Goal: Task Accomplishment & Management: Use online tool/utility

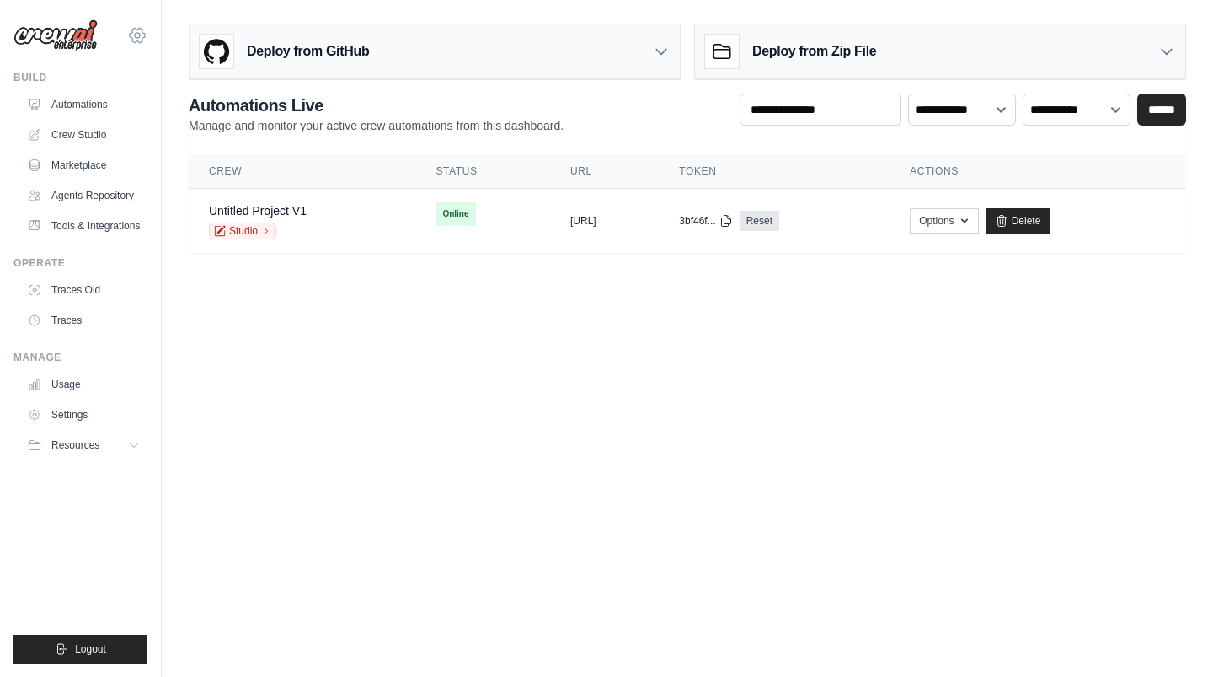
click at [137, 32] on icon at bounding box center [137, 35] width 20 height 20
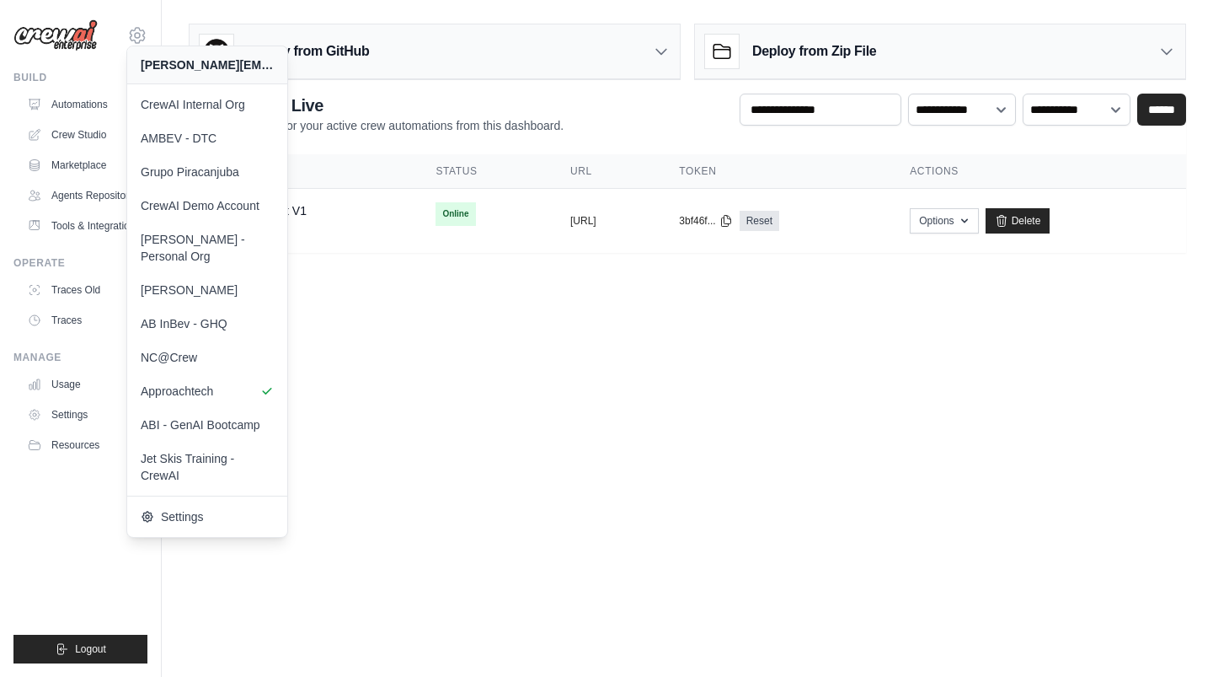
click at [685, 481] on body "daniel@crewai.com CrewAI Internal Org AMBEV - DTC Grupo Piracanjuba" at bounding box center [606, 338] width 1213 height 677
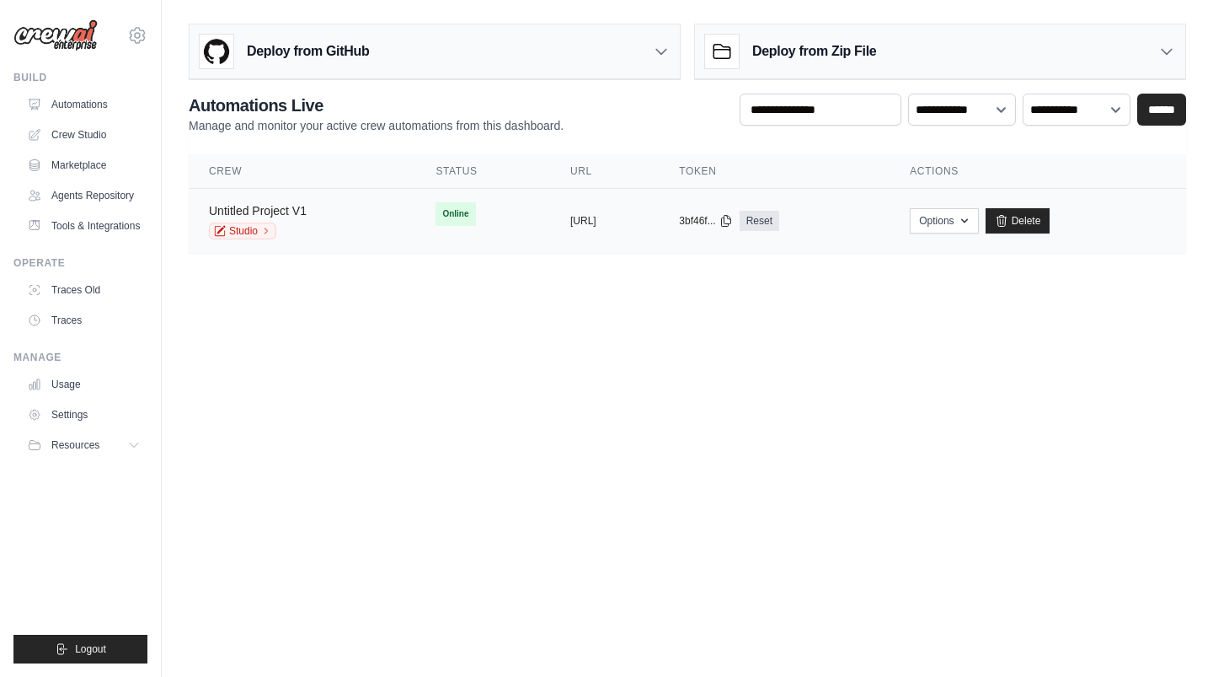
click at [247, 205] on link "Untitled Project V1" at bounding box center [258, 210] width 98 height 13
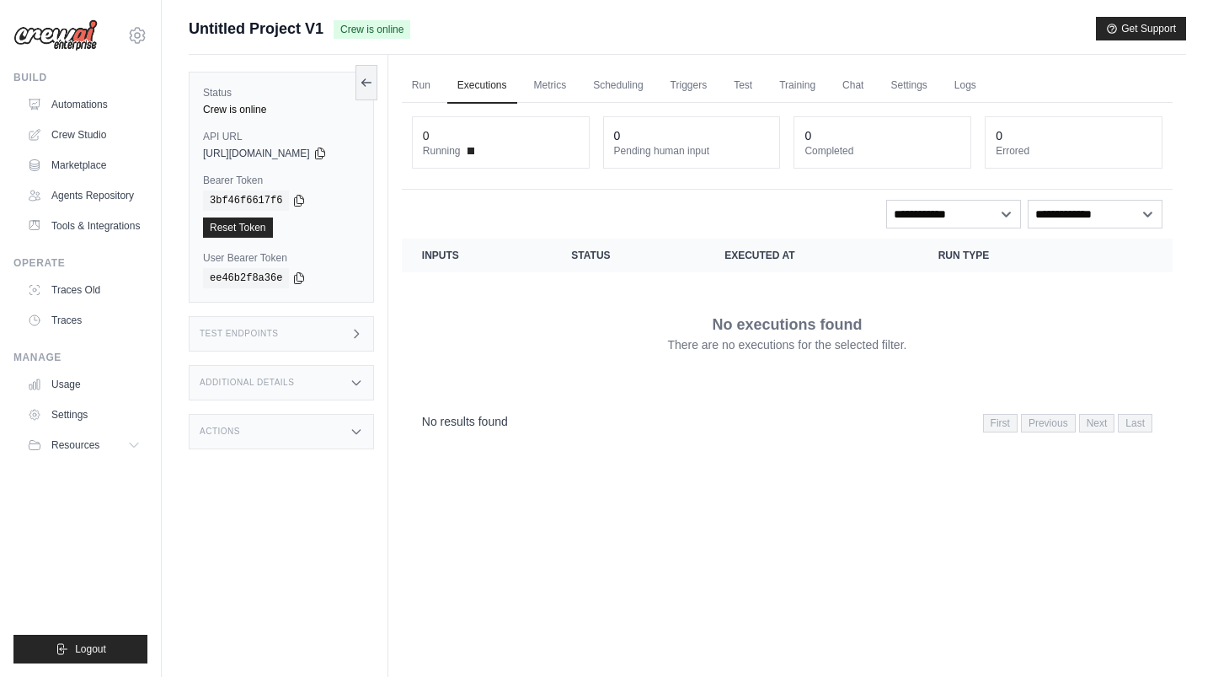
click at [278, 326] on div "Test Endpoints" at bounding box center [281, 333] width 185 height 35
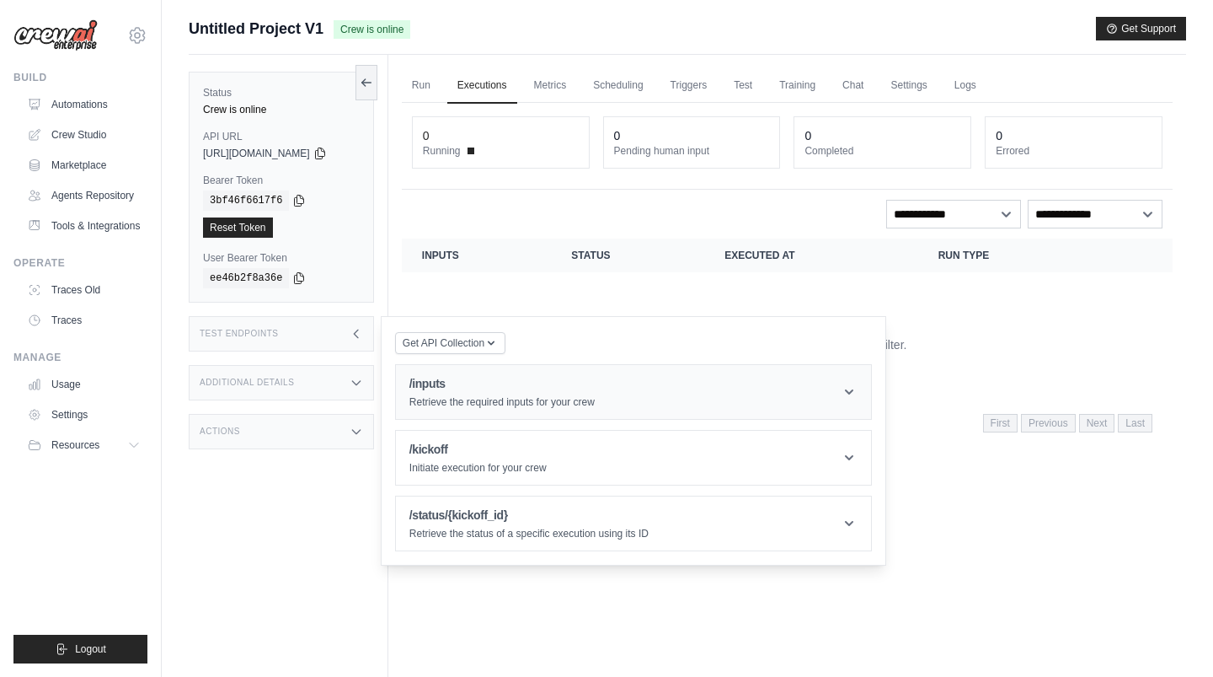
click at [495, 404] on p "Retrieve the required inputs for your crew" at bounding box center [502, 401] width 185 height 13
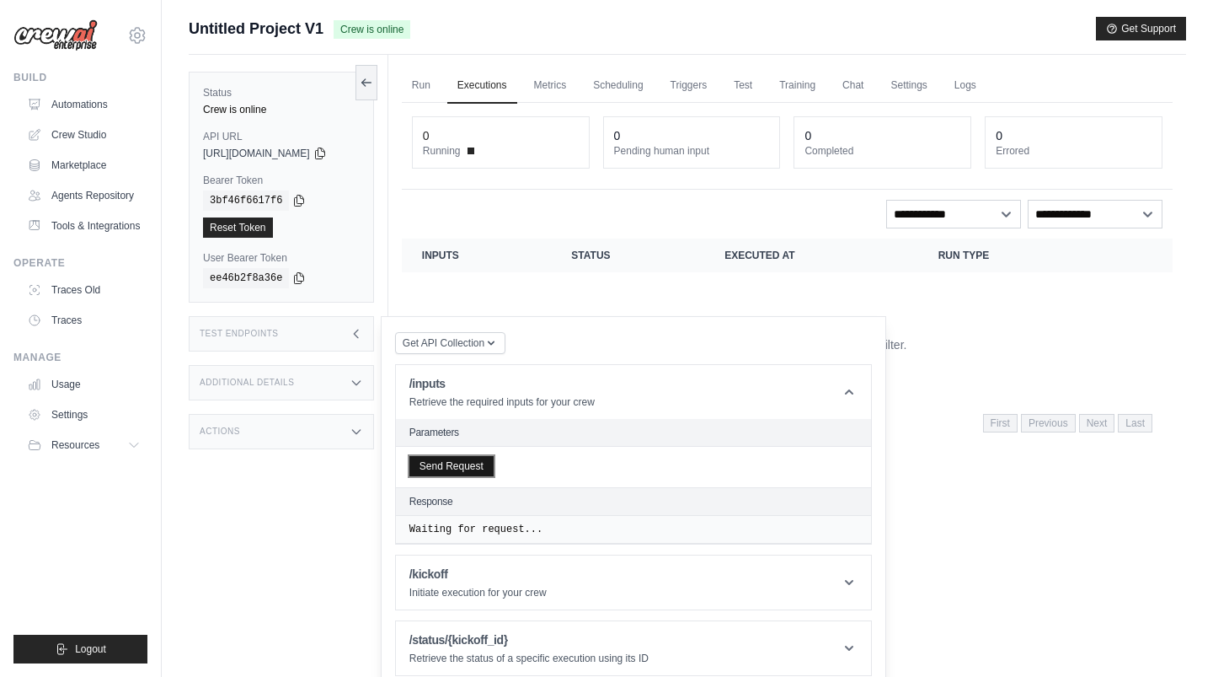
click at [475, 463] on button "Send Request" at bounding box center [452, 466] width 84 height 20
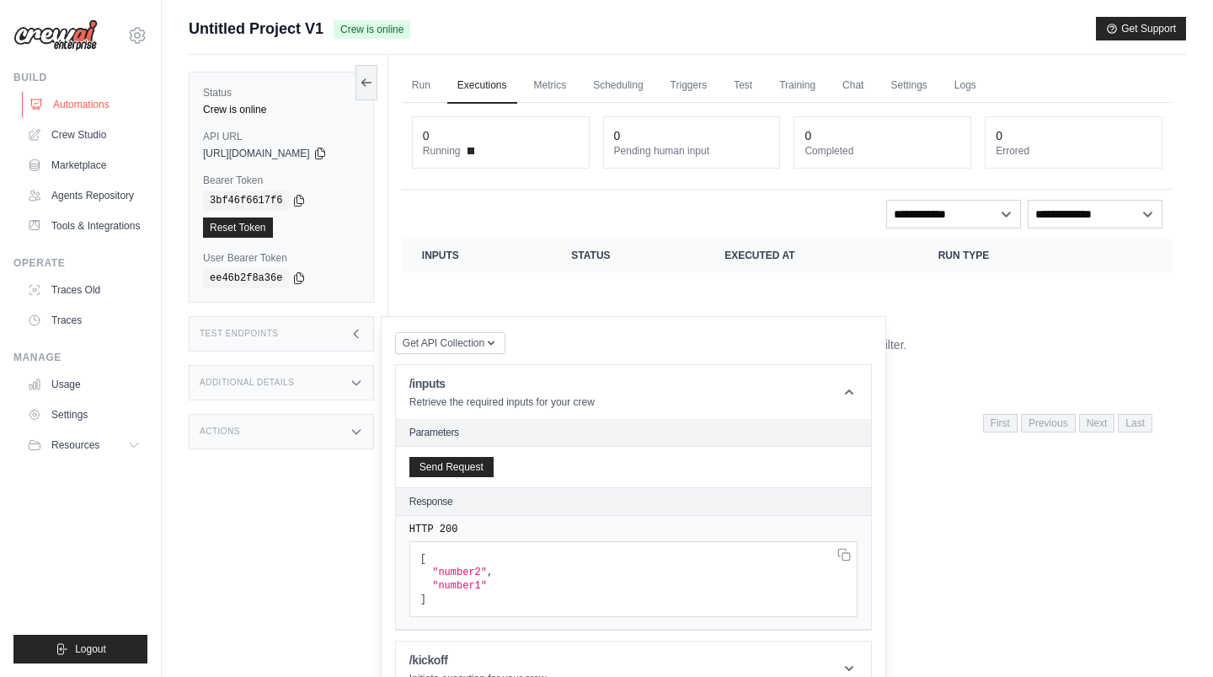
click at [60, 104] on link "Automations" at bounding box center [85, 104] width 127 height 27
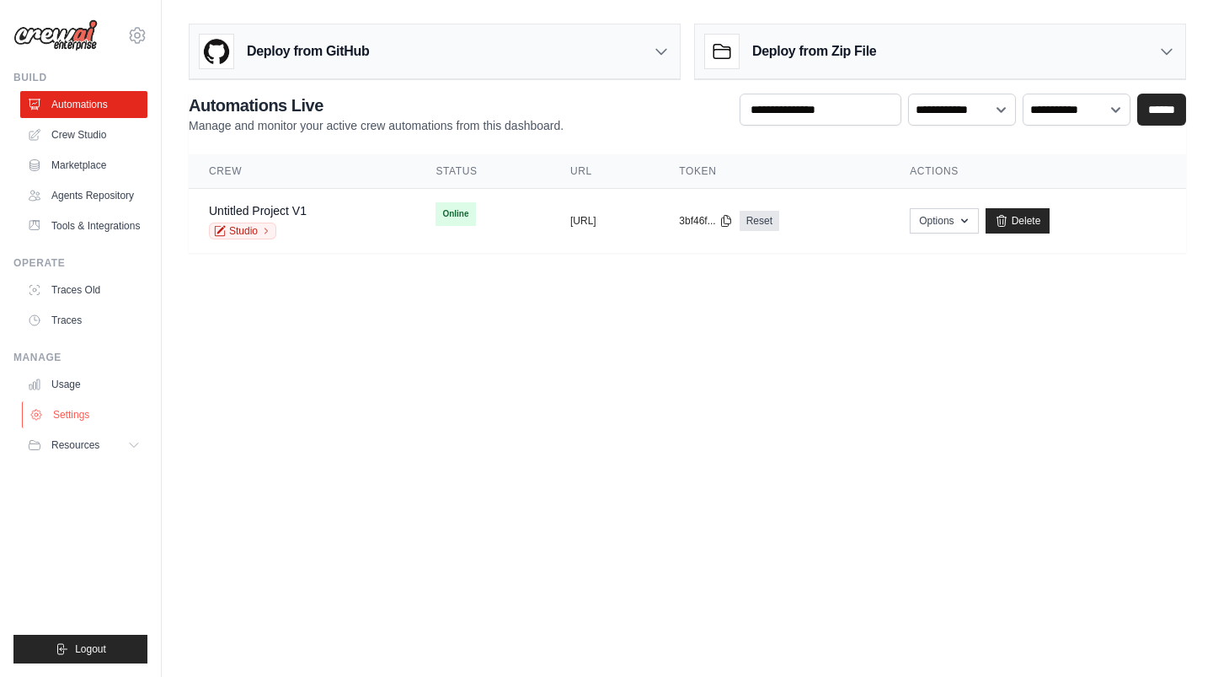
click at [95, 413] on link "Settings" at bounding box center [85, 414] width 127 height 27
click at [76, 412] on link "Settings" at bounding box center [85, 414] width 127 height 27
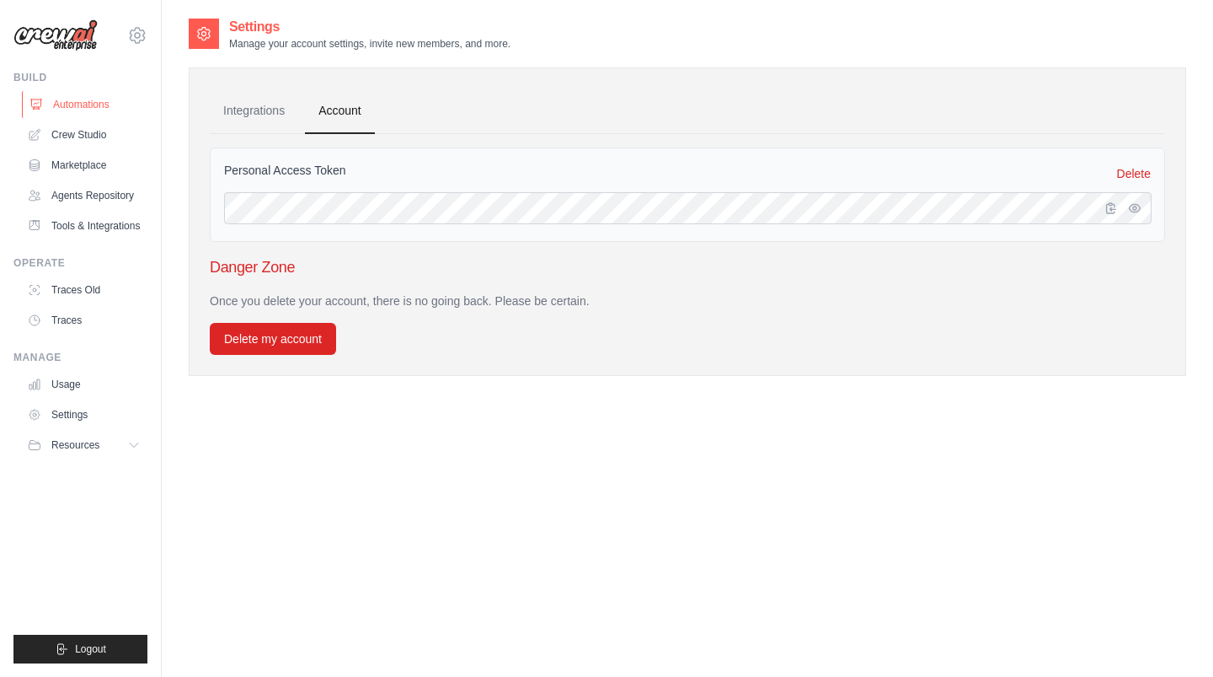
click at [115, 109] on link "Automations" at bounding box center [85, 104] width 127 height 27
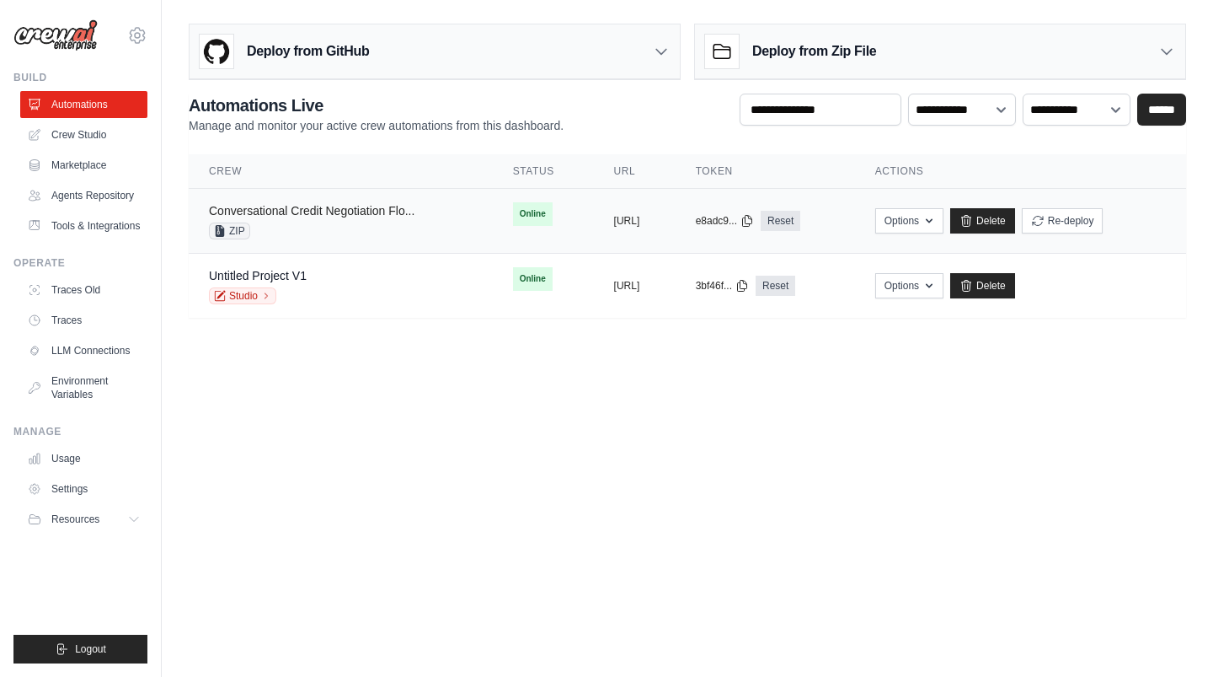
click at [325, 208] on link "Conversational Credit Negotiation Flo..." at bounding box center [312, 210] width 206 height 13
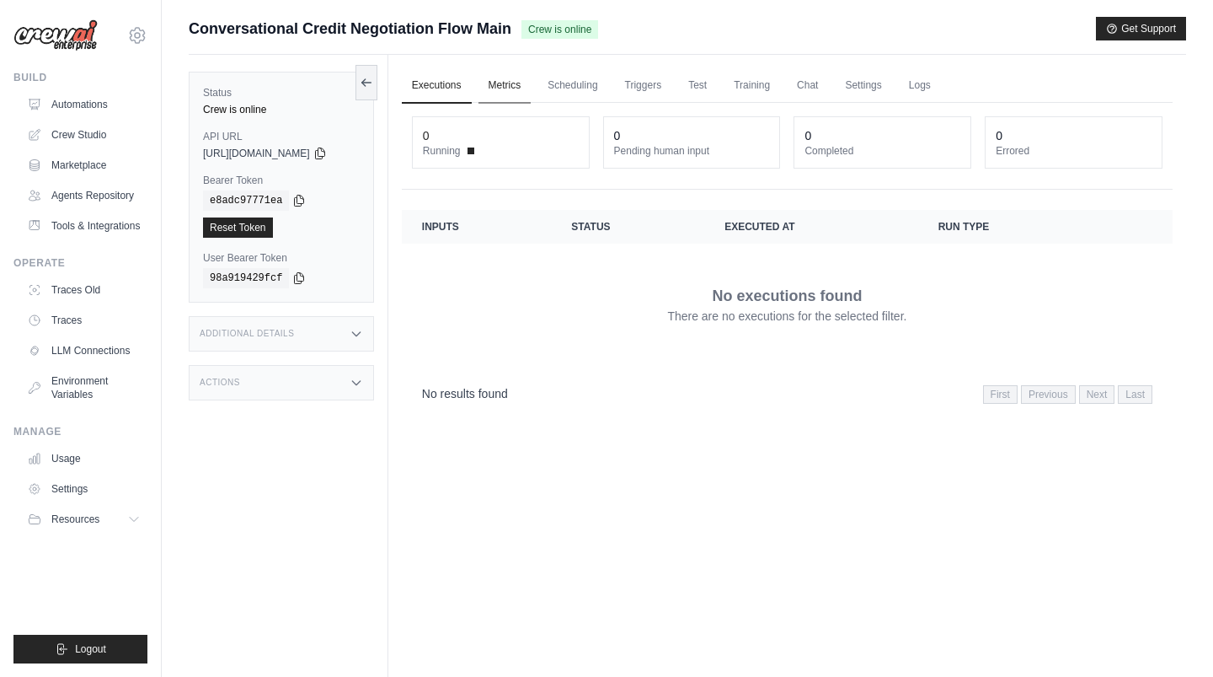
click at [517, 88] on link "Metrics" at bounding box center [505, 85] width 53 height 35
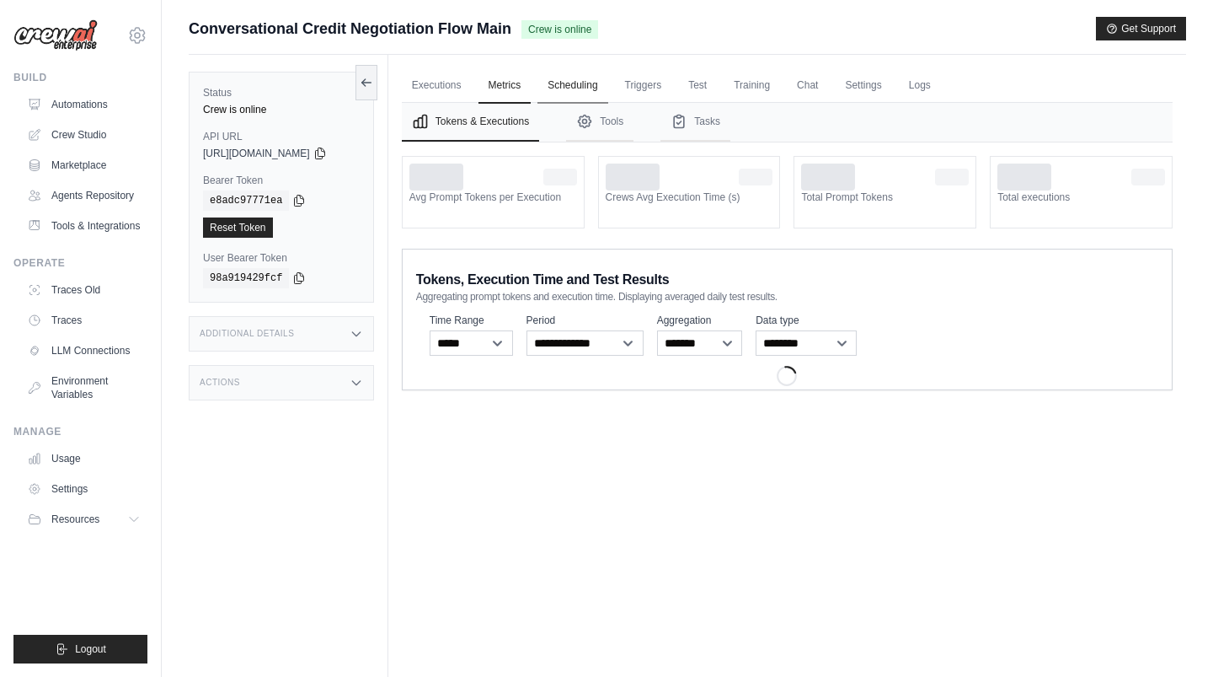
click at [556, 86] on link "Scheduling" at bounding box center [573, 85] width 70 height 35
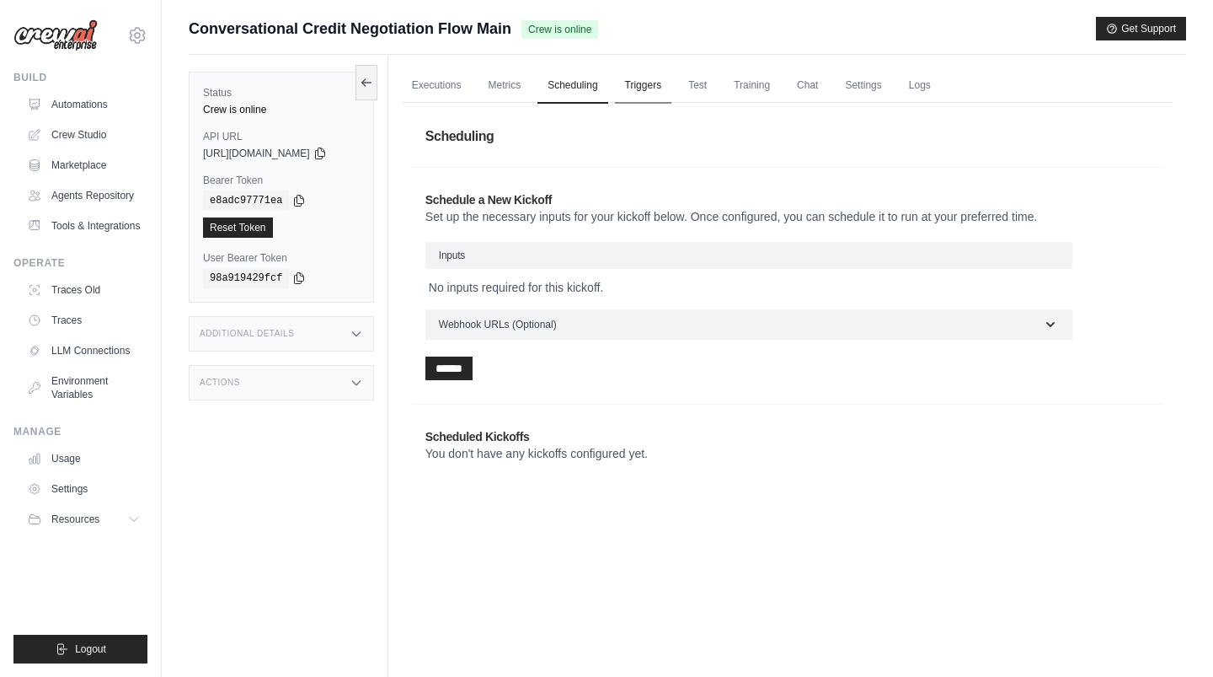
click at [640, 92] on link "Triggers" at bounding box center [643, 85] width 57 height 35
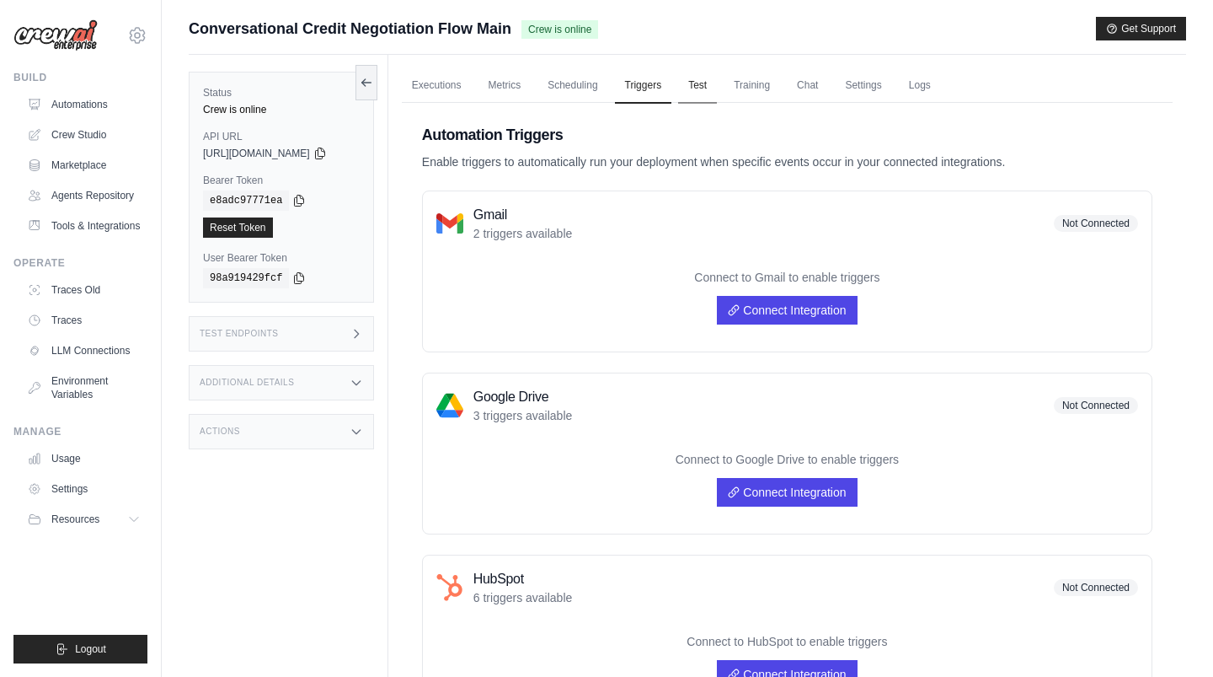
click at [698, 92] on link "Test" at bounding box center [697, 85] width 39 height 35
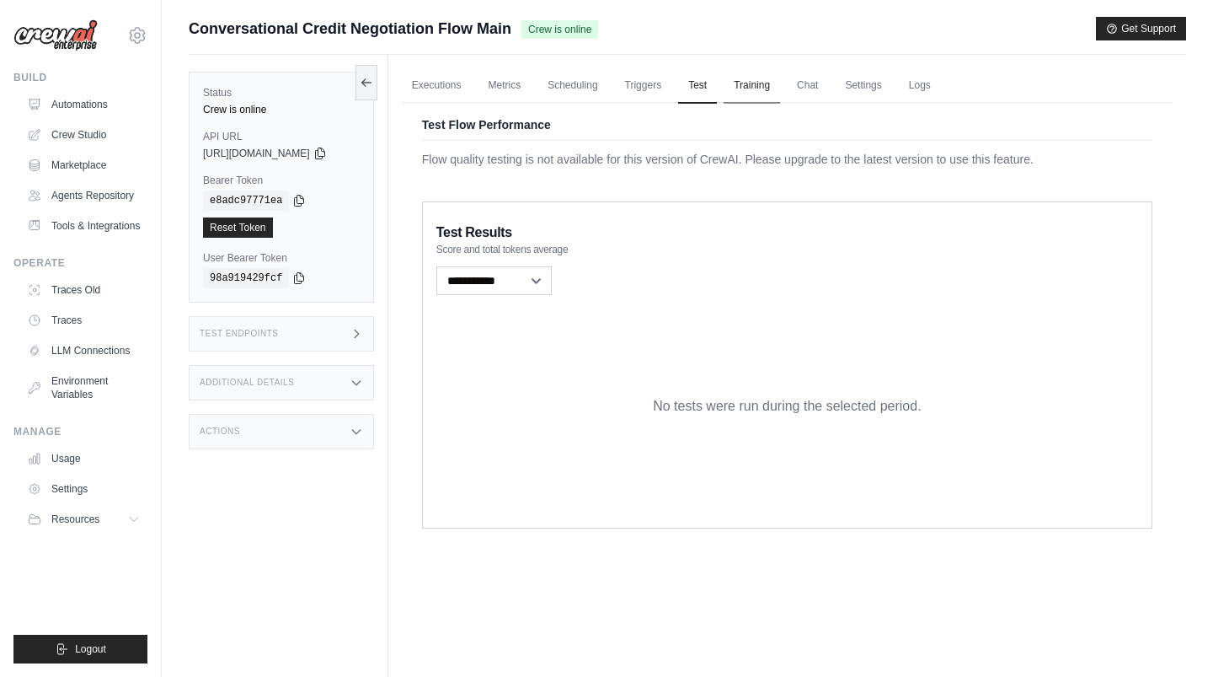
click at [753, 92] on link "Training" at bounding box center [752, 85] width 56 height 35
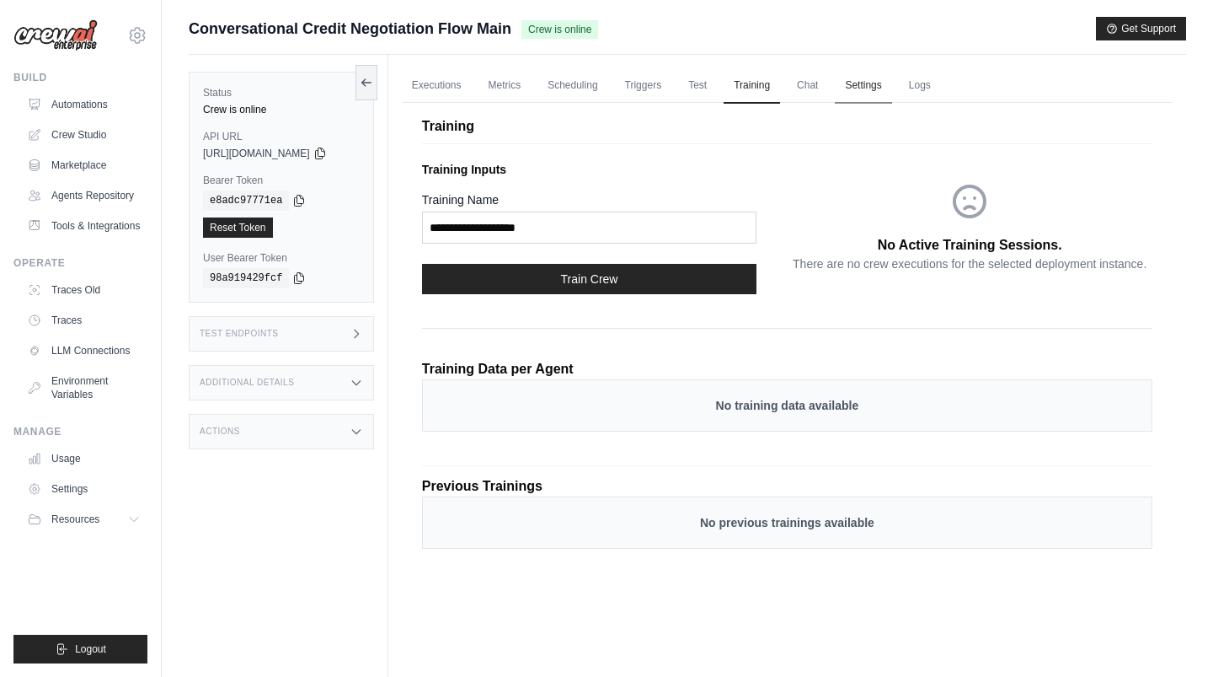
click at [891, 88] on link "Settings" at bounding box center [863, 85] width 56 height 35
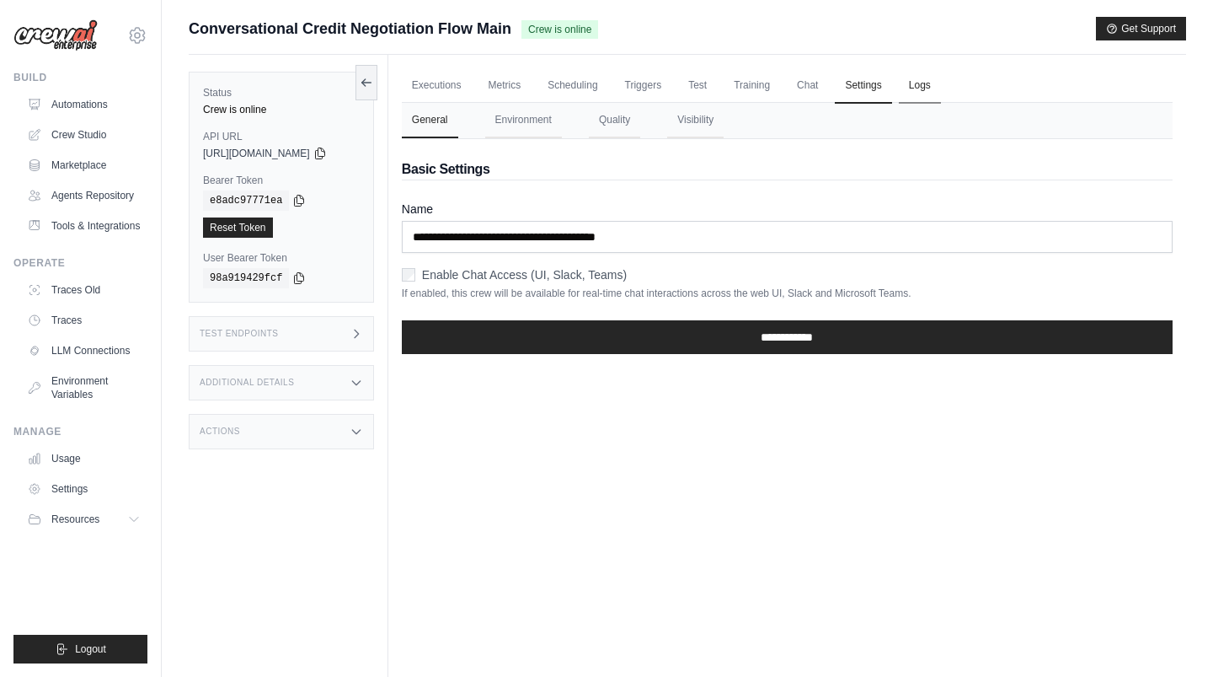
click at [924, 85] on link "Logs" at bounding box center [920, 85] width 42 height 35
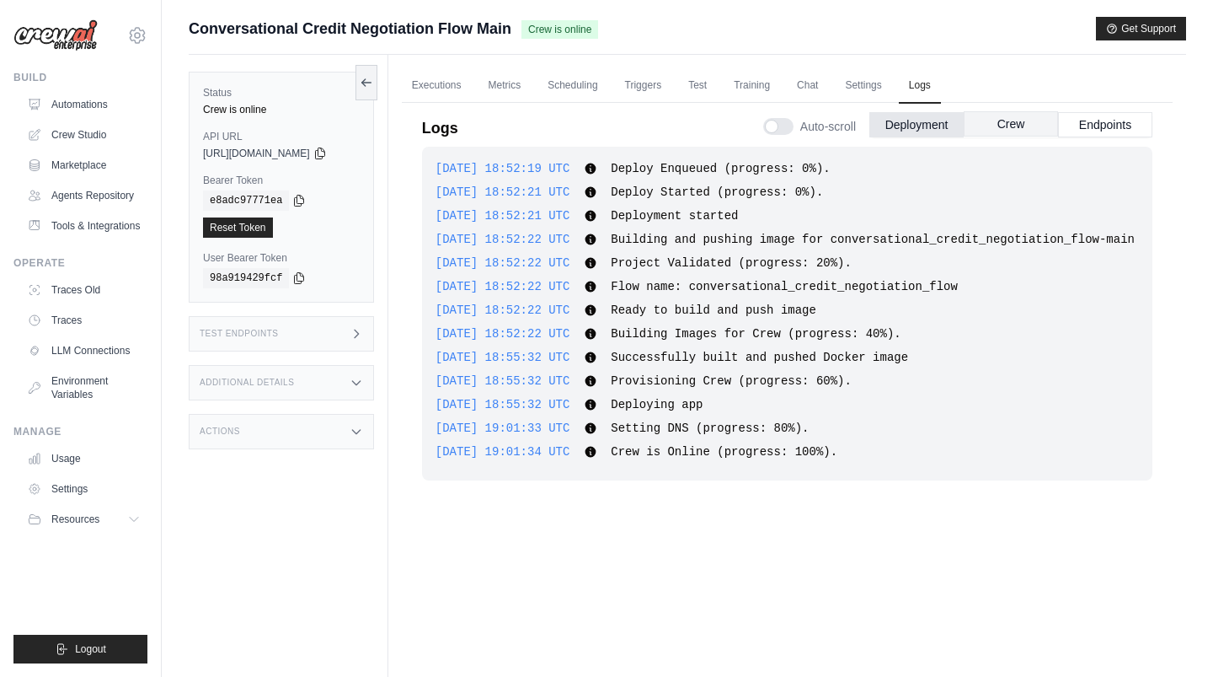
click at [986, 126] on button "Crew" at bounding box center [1011, 123] width 94 height 25
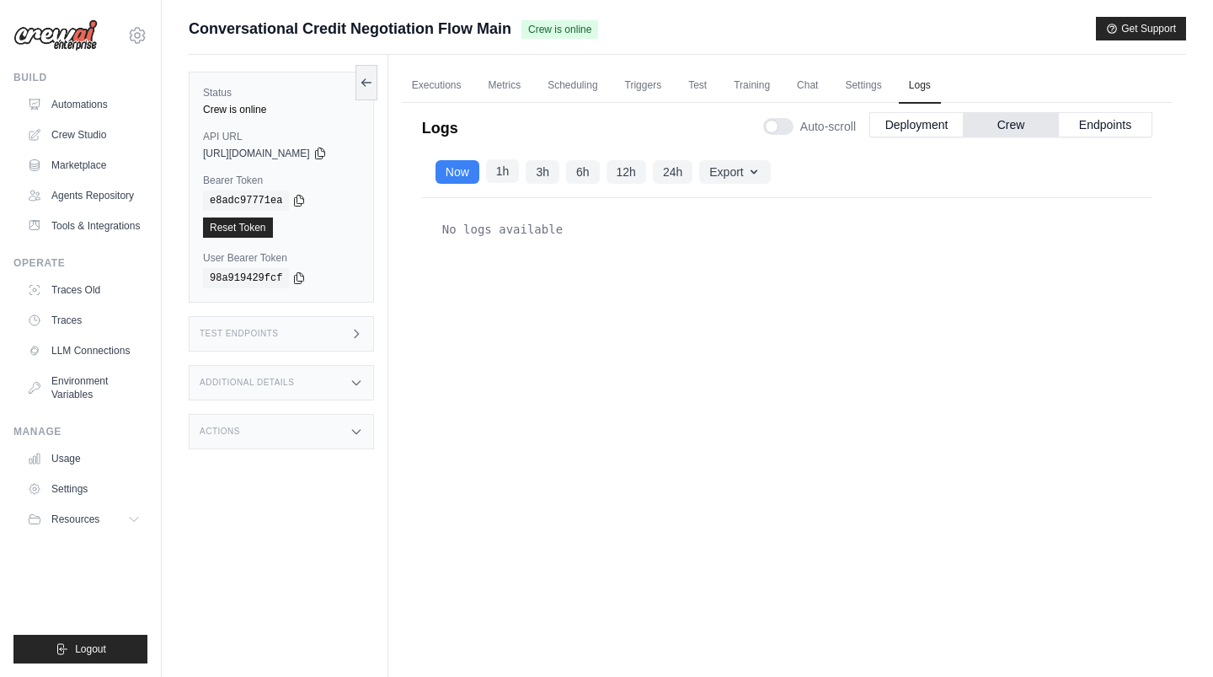
click at [512, 172] on button "1h" at bounding box center [503, 171] width 34 height 24
click at [1116, 126] on button "Endpoints" at bounding box center [1105, 123] width 94 height 25
click at [506, 174] on button "1h" at bounding box center [503, 171] width 34 height 24
click at [312, 330] on div "Test Endpoints" at bounding box center [281, 333] width 185 height 35
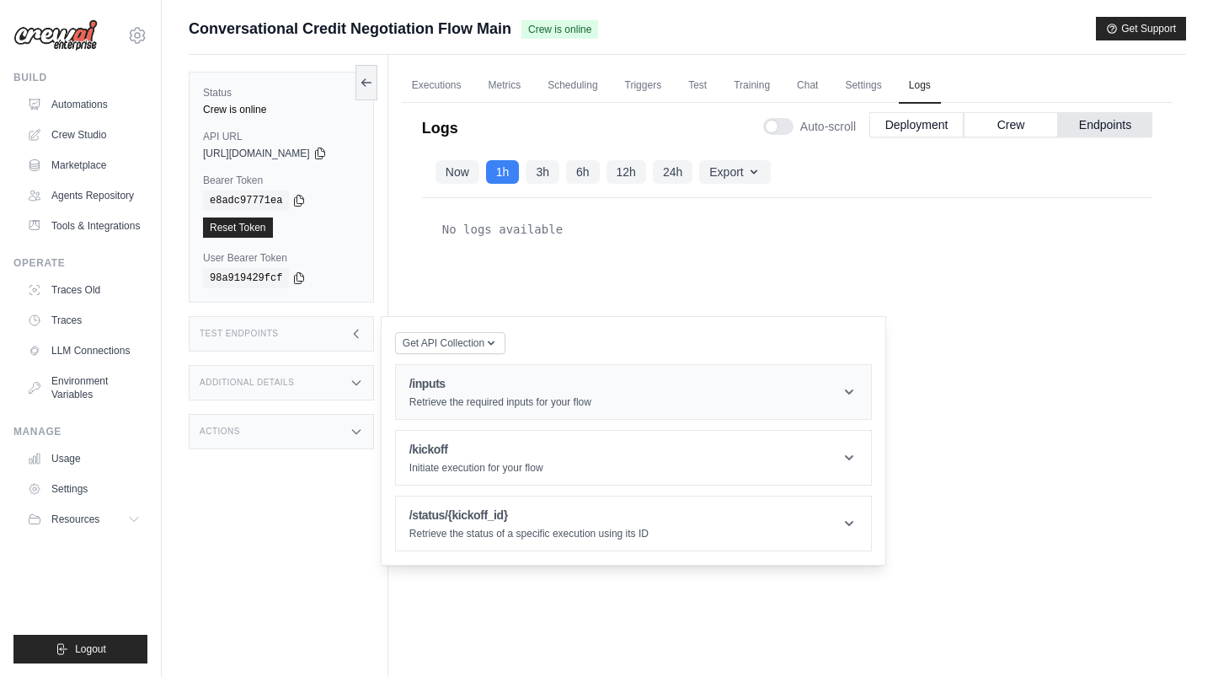
click at [464, 399] on p "Retrieve the required inputs for your flow" at bounding box center [501, 401] width 182 height 13
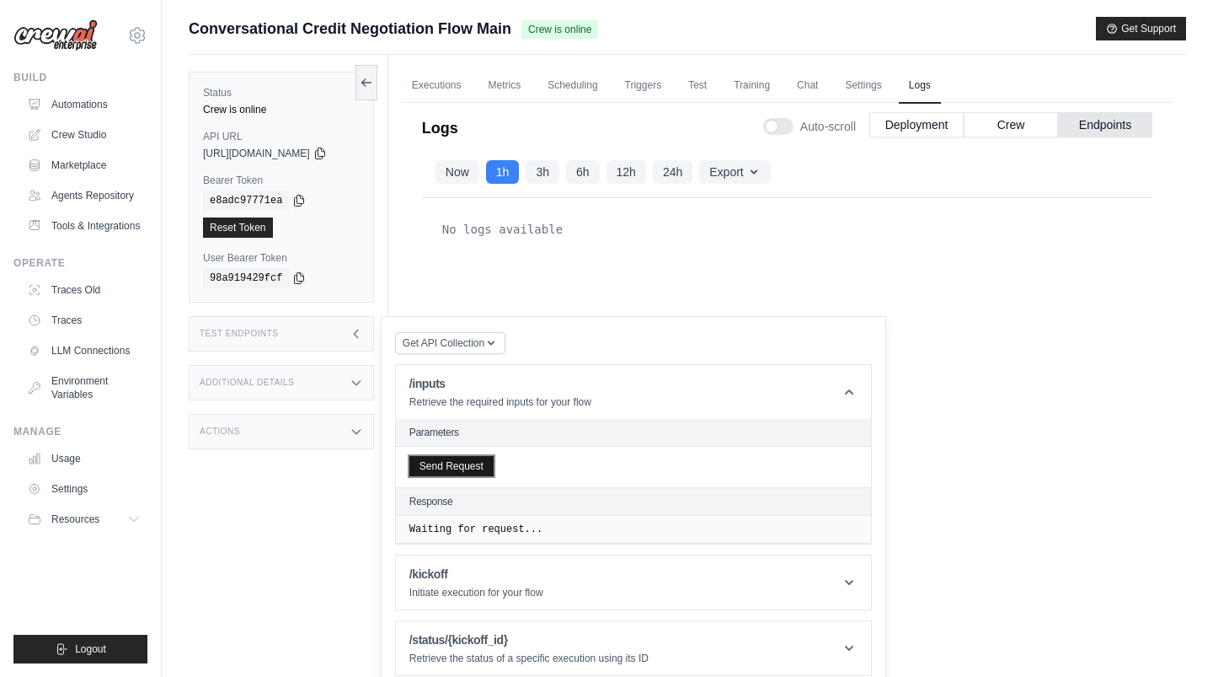
click at [464, 467] on button "Send Request" at bounding box center [452, 466] width 84 height 20
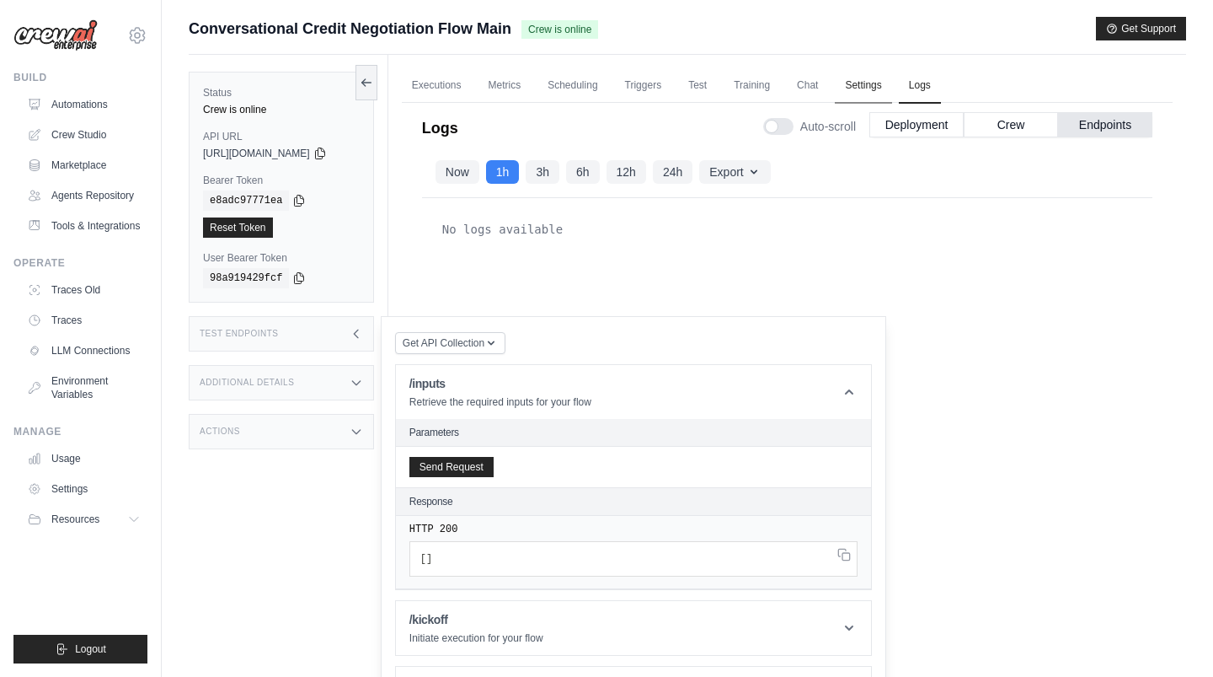
click at [891, 85] on link "Settings" at bounding box center [863, 85] width 56 height 35
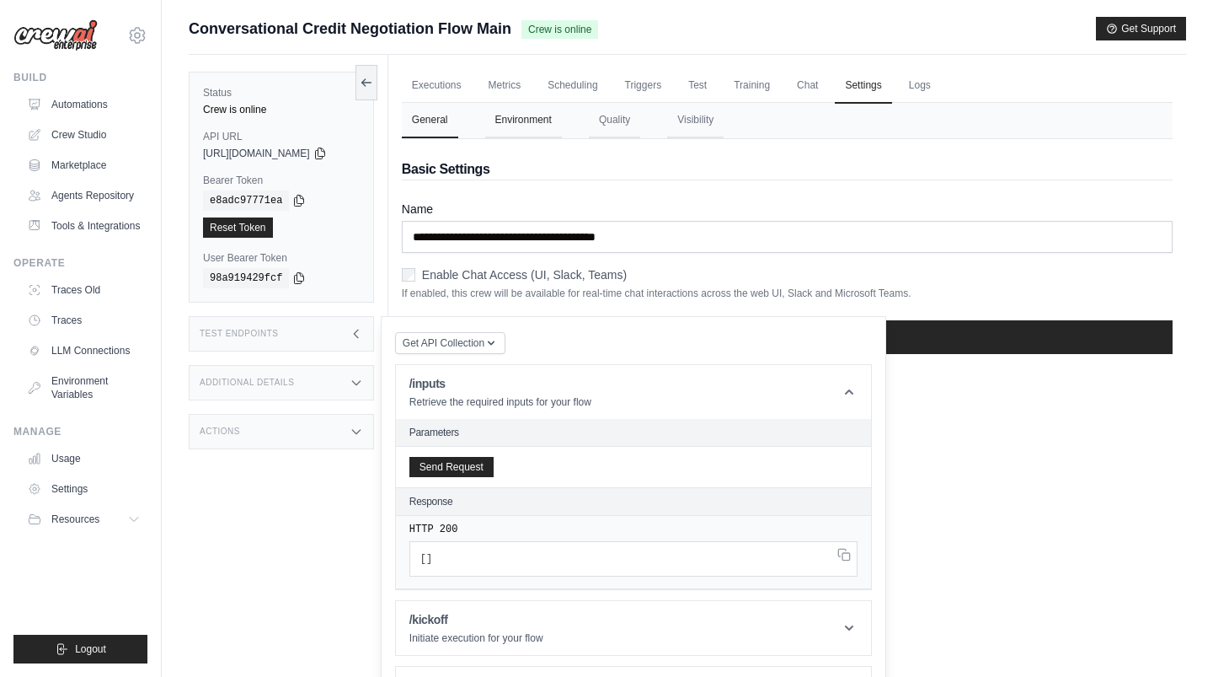
click at [547, 122] on button "Environment" at bounding box center [523, 120] width 77 height 35
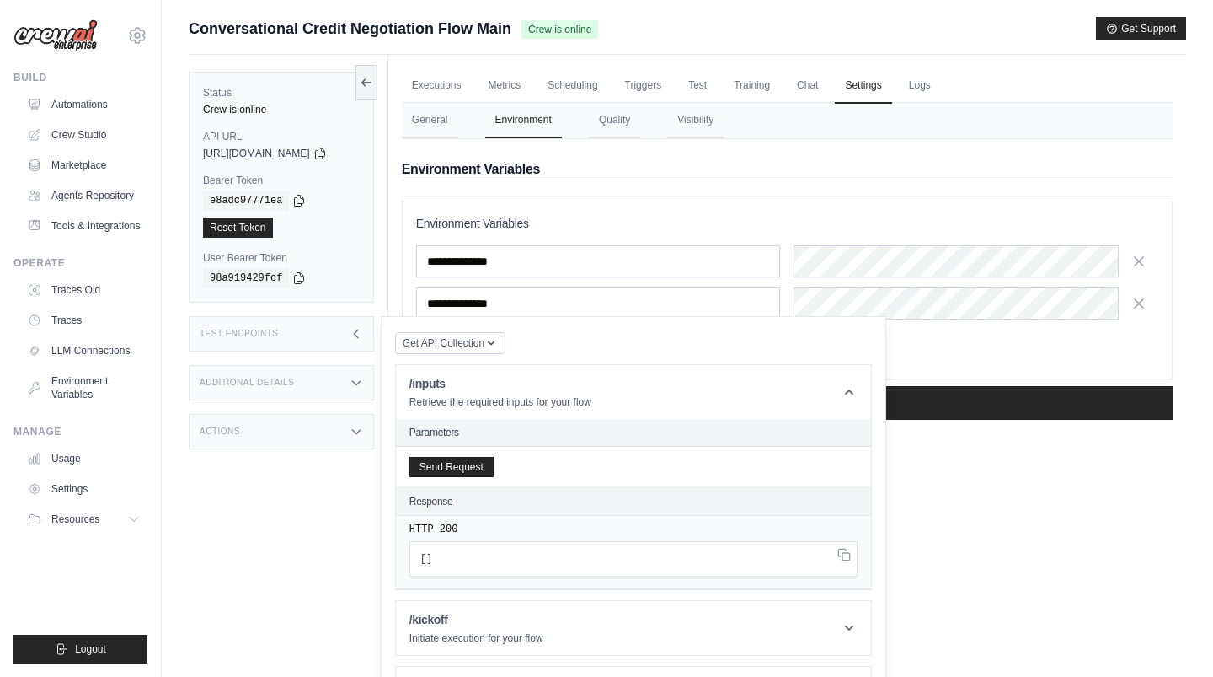
click at [958, 517] on div "Executions Metrics Scheduling Triggers Test Training Chat Settings Logs 0 Runni…" at bounding box center [787, 393] width 798 height 677
click at [374, 340] on div "Test Endpoints" at bounding box center [281, 333] width 185 height 35
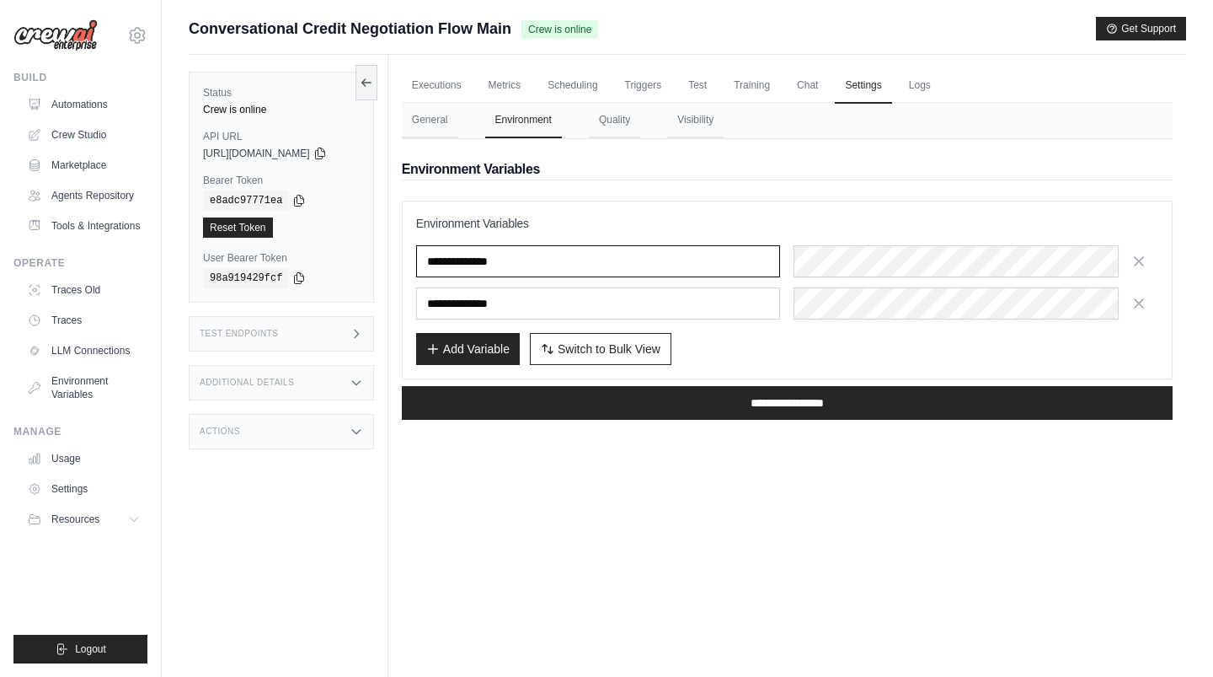
click at [696, 268] on input "**********" at bounding box center [598, 261] width 365 height 32
click at [292, 318] on div "Test Endpoints" at bounding box center [281, 333] width 185 height 35
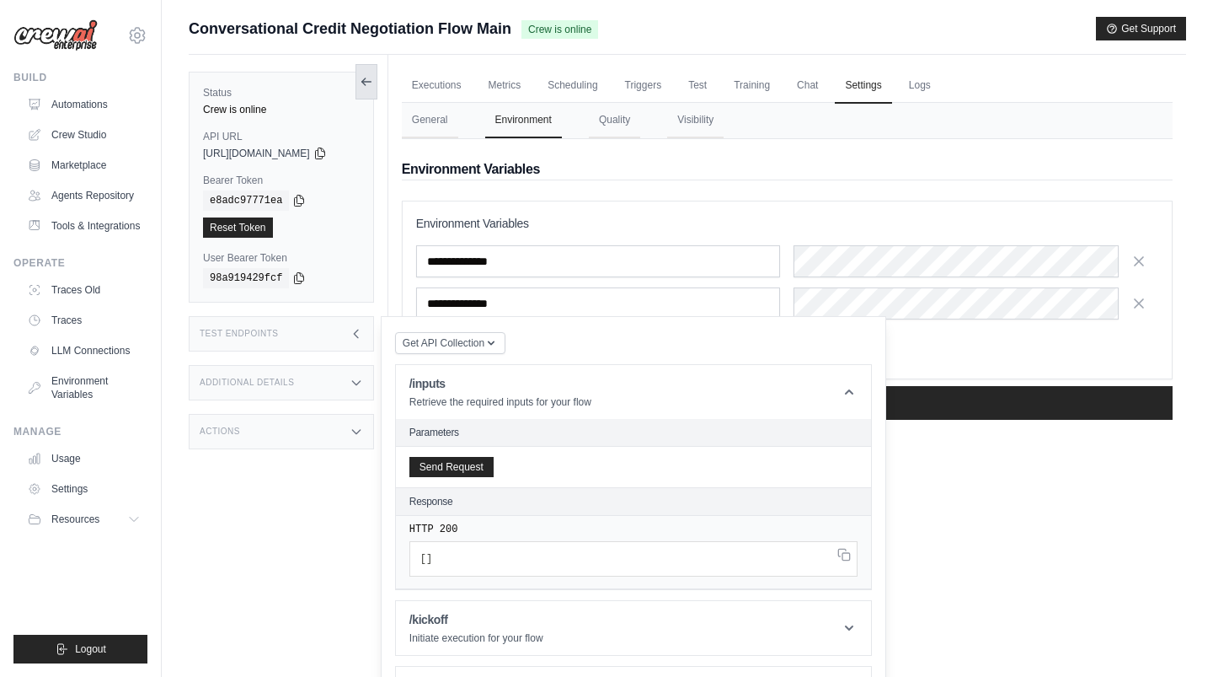
click at [373, 75] on icon at bounding box center [366, 81] width 13 height 13
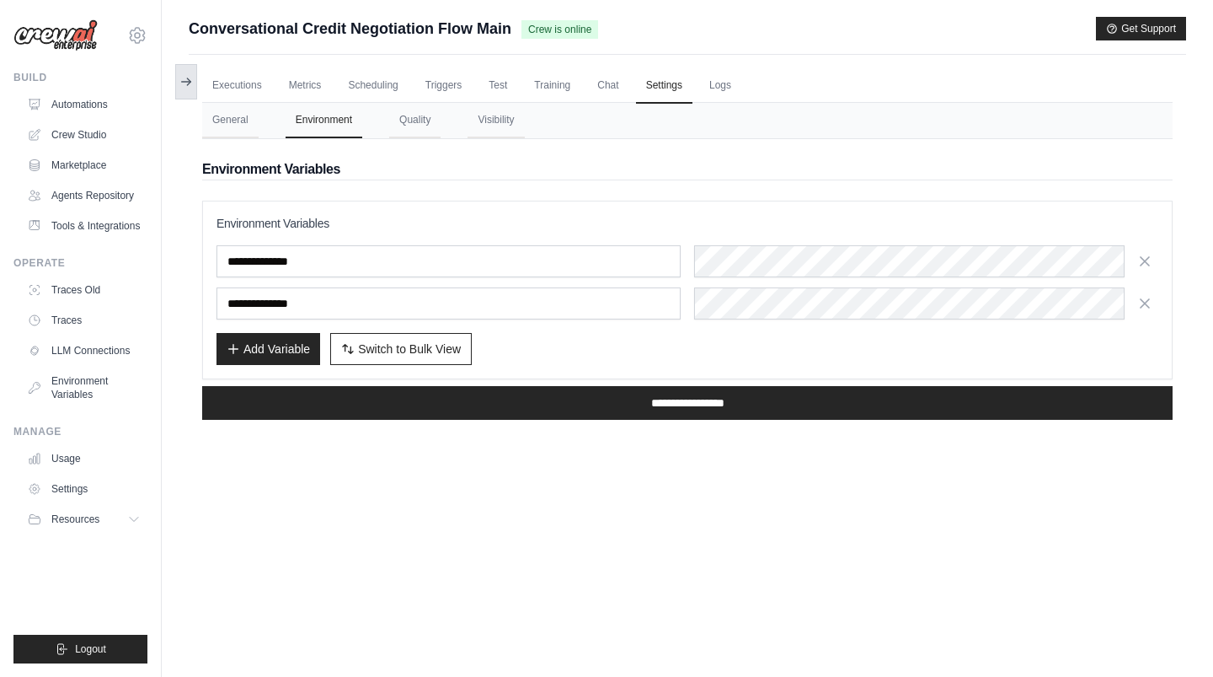
click at [185, 72] on button at bounding box center [186, 81] width 22 height 35
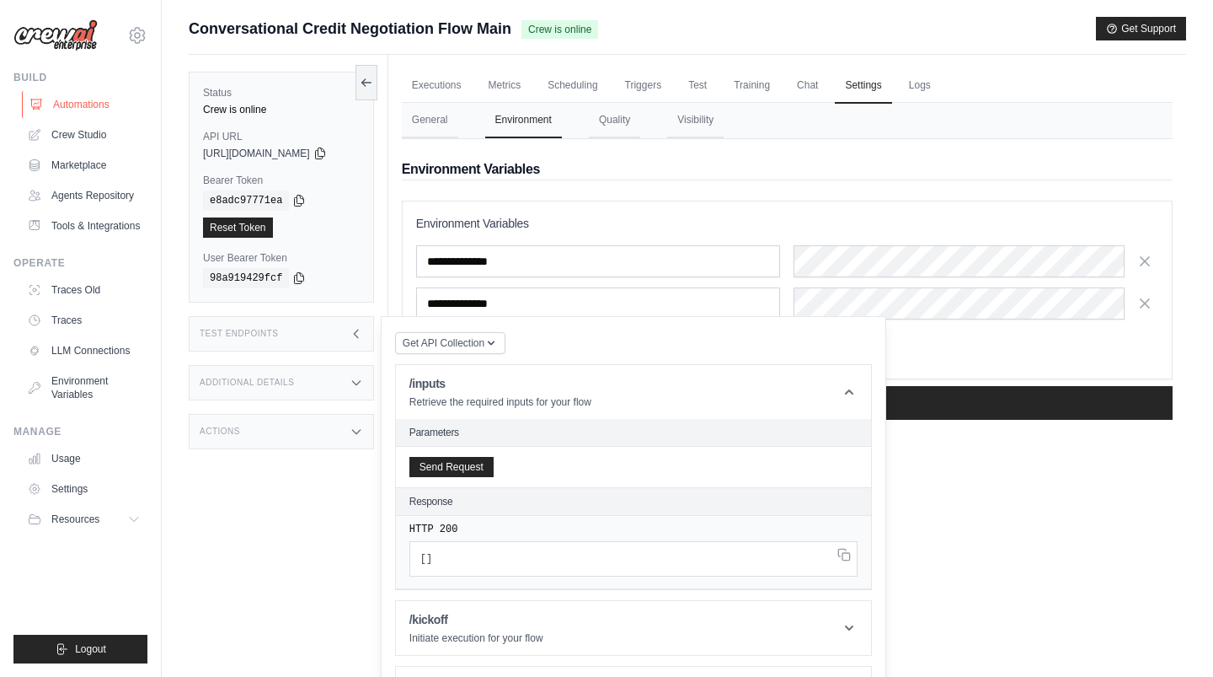
click at [71, 110] on link "Automations" at bounding box center [85, 104] width 127 height 27
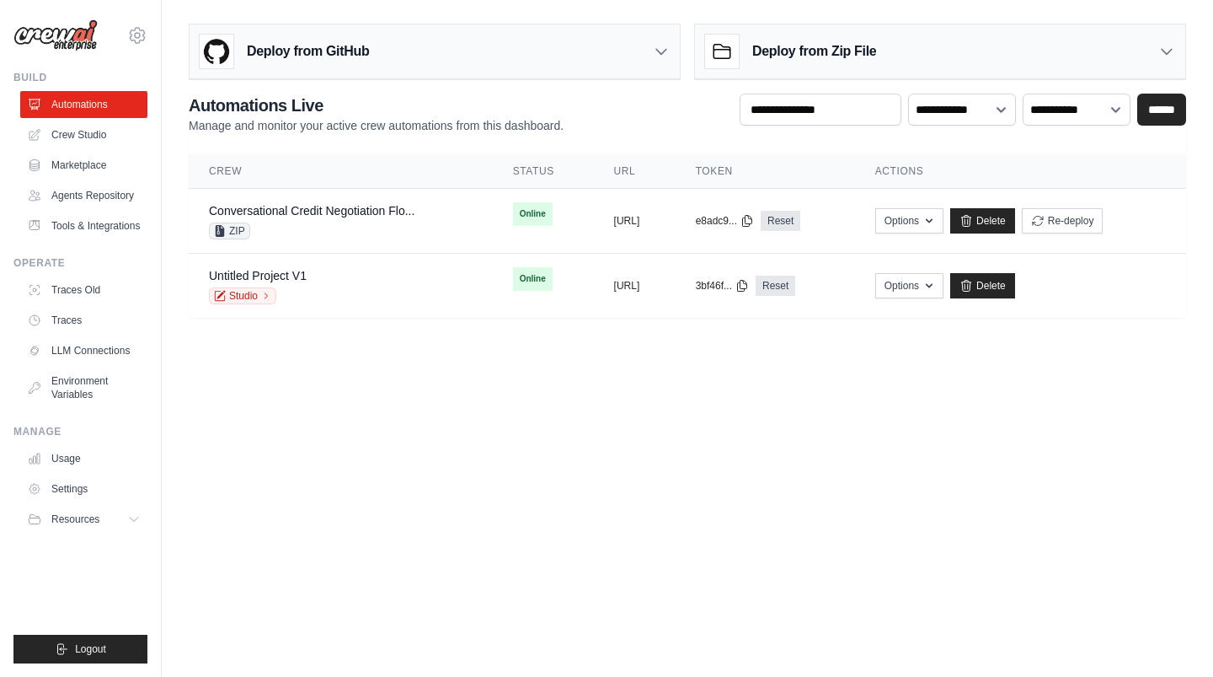
click at [386, 73] on div "Deploy from GitHub" at bounding box center [435, 51] width 490 height 55
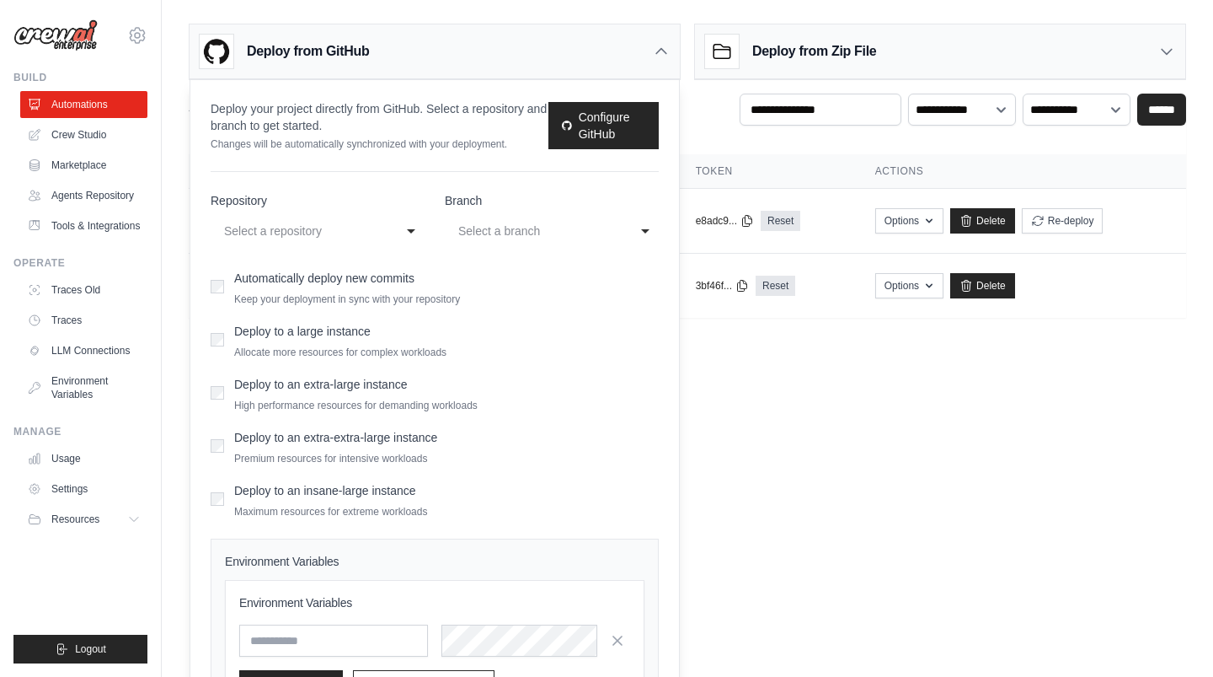
click at [344, 218] on div "Select a repository" at bounding box center [306, 230] width 170 height 27
click at [339, 228] on div "Select a repository" at bounding box center [300, 231] width 153 height 20
click at [383, 236] on div "Select a repository" at bounding box center [306, 230] width 170 height 27
click at [383, 233] on div "Select a repository" at bounding box center [306, 230] width 170 height 27
click at [507, 238] on div "Select a branch" at bounding box center [534, 231] width 153 height 20
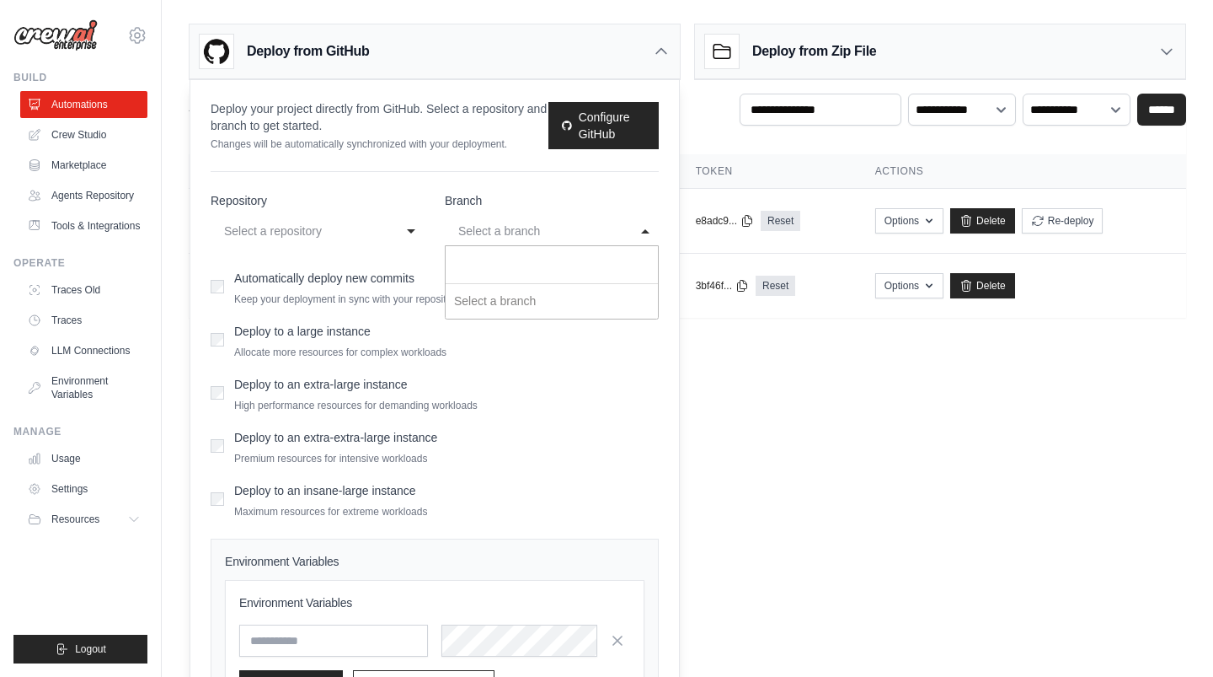
click at [517, 234] on div "Select a branch" at bounding box center [534, 231] width 153 height 20
click at [897, 519] on body "daniel@crewai.com CrewAI Internal Org AMBEV - DTC Grupo Piracanjuba" at bounding box center [606, 338] width 1213 height 677
click at [663, 47] on icon at bounding box center [661, 51] width 17 height 17
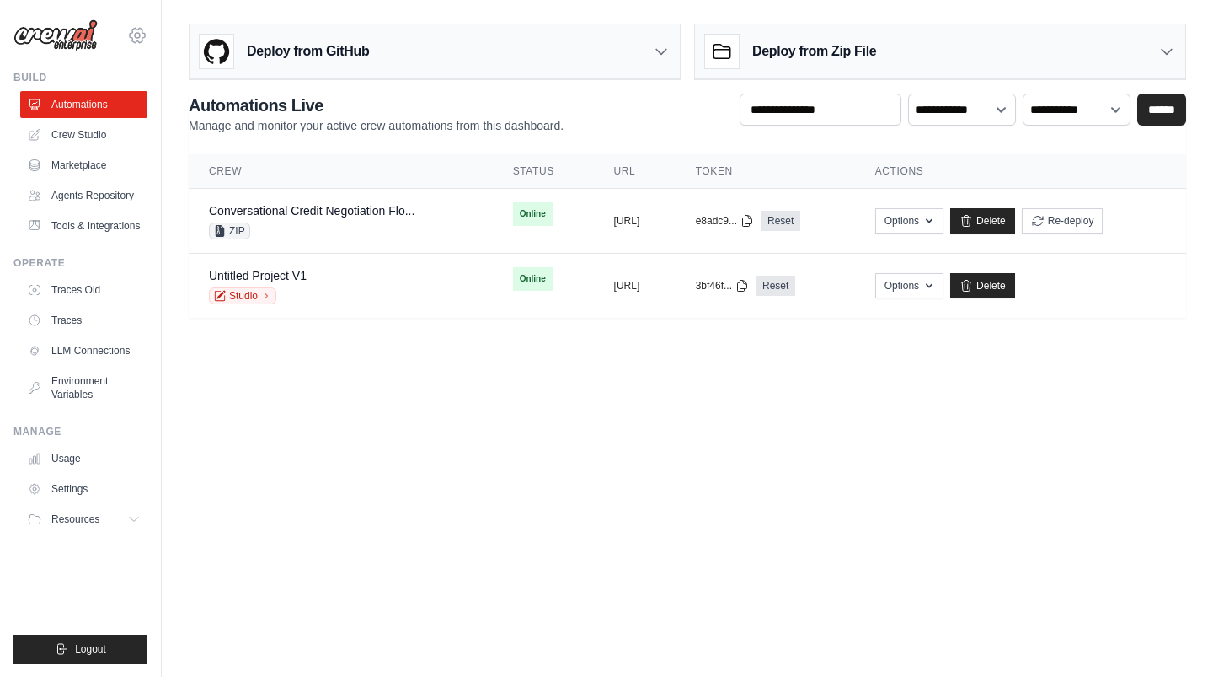
click at [144, 26] on icon at bounding box center [137, 35] width 20 height 20
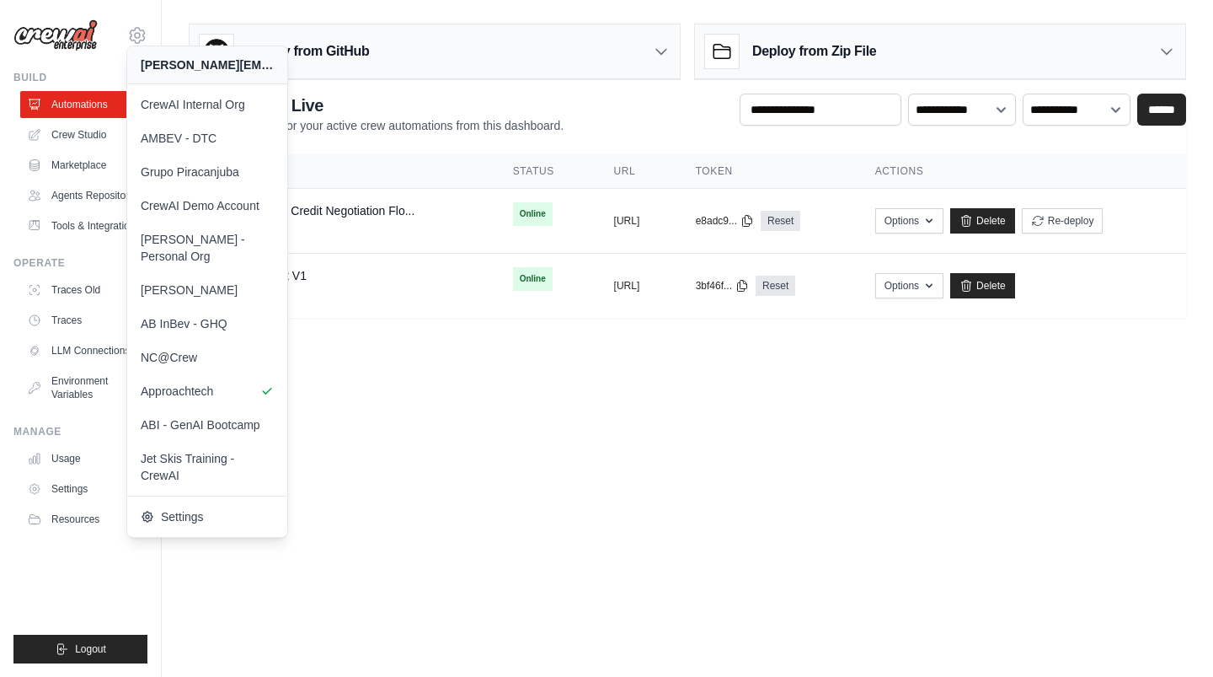
click at [656, 58] on icon at bounding box center [661, 51] width 17 height 17
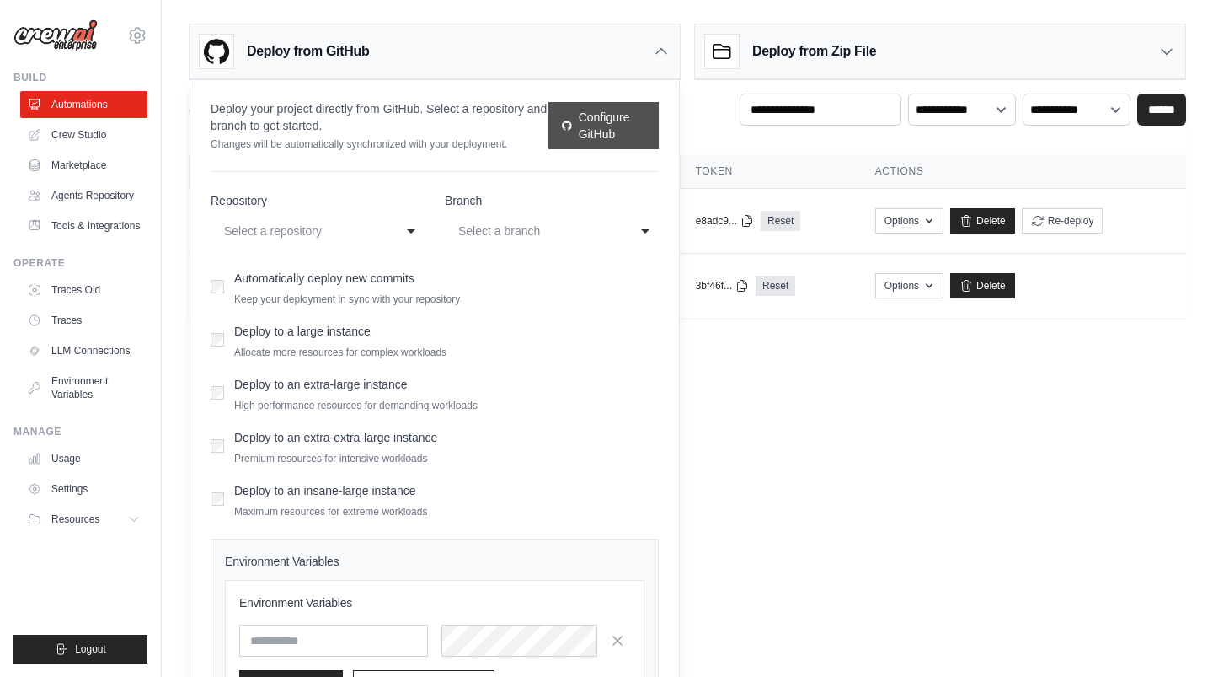
click at [613, 128] on link "Configure GitHub" at bounding box center [604, 125] width 110 height 47
click at [820, 394] on body "daniel@crewai.com CrewAI Internal Org AMBEV - DTC Grupo Piracanjuba" at bounding box center [606, 338] width 1213 height 677
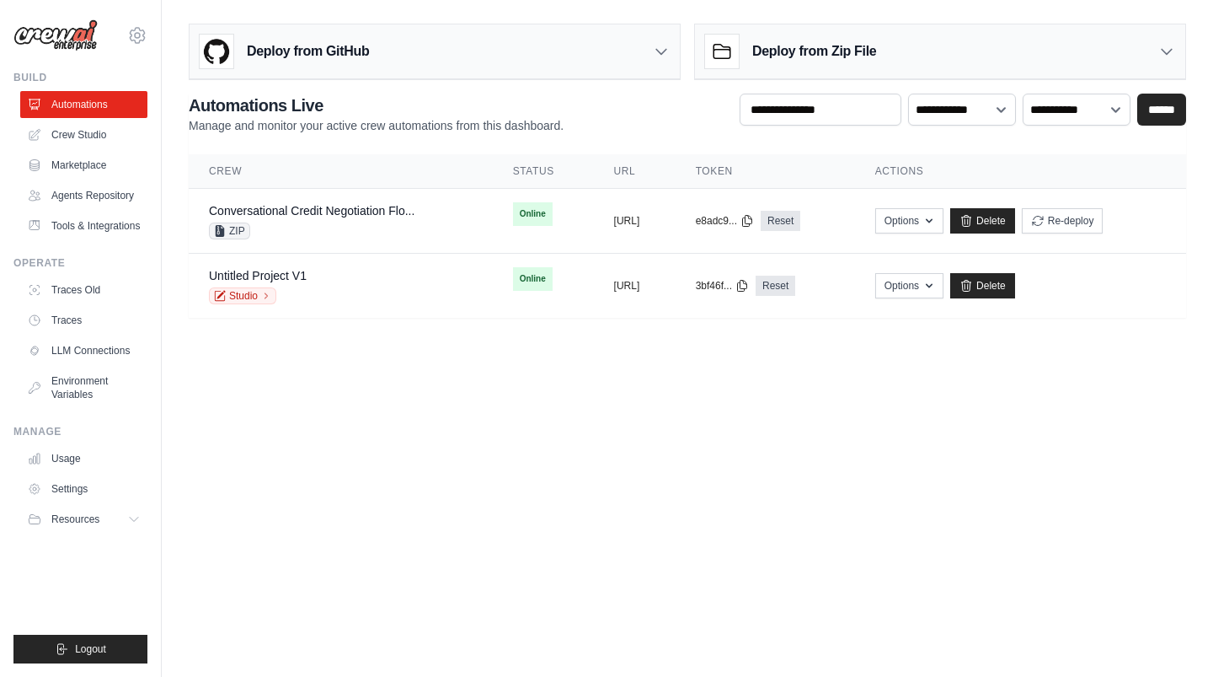
click at [635, 58] on div "Deploy from GitHub" at bounding box center [435, 51] width 490 height 55
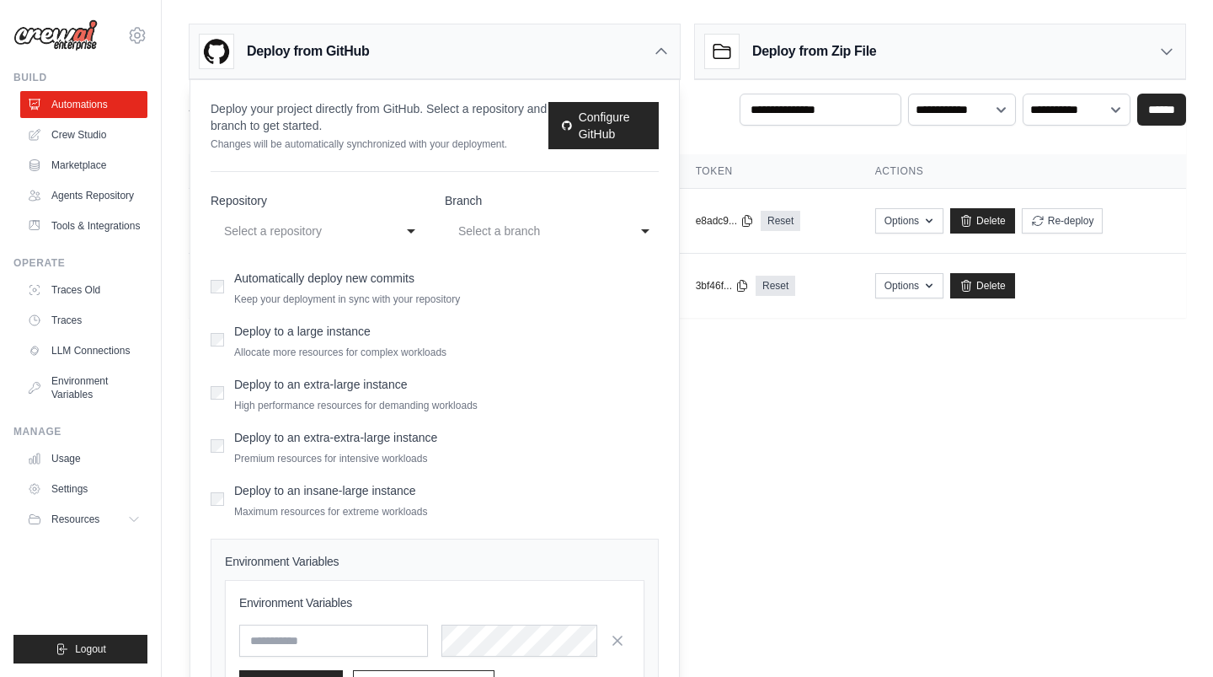
click at [334, 227] on div "Select a repository" at bounding box center [300, 231] width 153 height 20
click at [527, 243] on div "Select a branch" at bounding box center [540, 230] width 170 height 27
click at [550, 234] on div "Select a branch" at bounding box center [534, 231] width 153 height 20
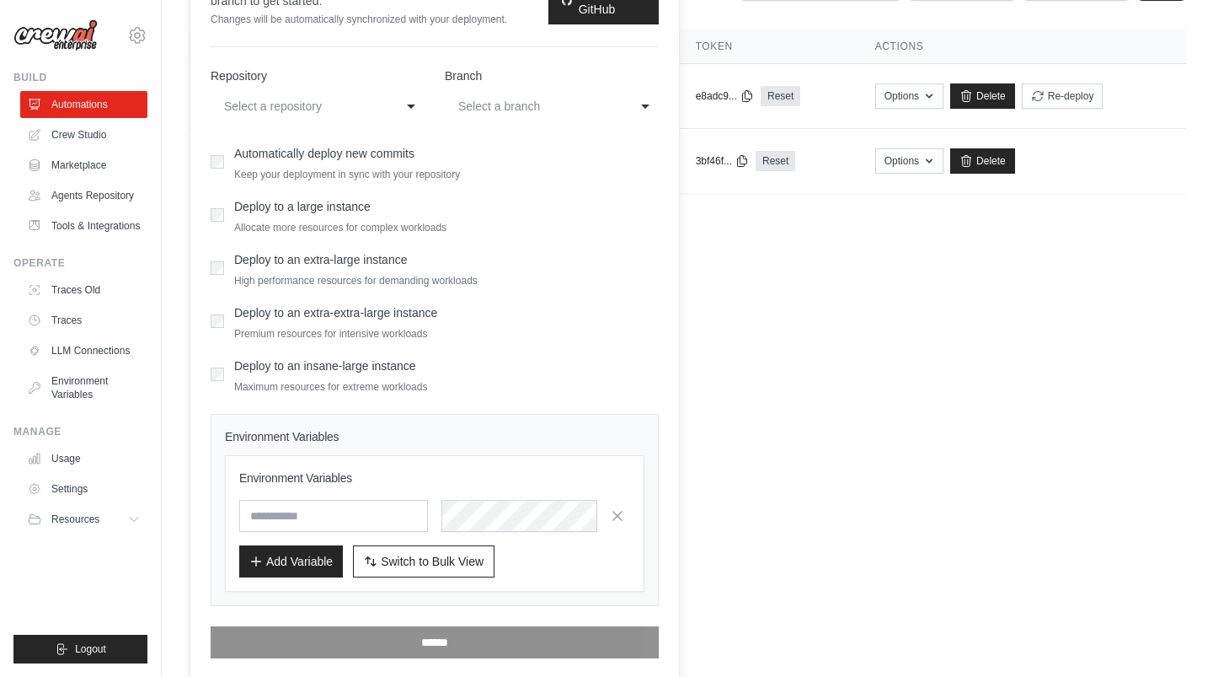
click at [919, 480] on body "daniel@crewai.com CrewAI Internal Org AMBEV - DTC Grupo Piracanjuba" at bounding box center [606, 213] width 1213 height 677
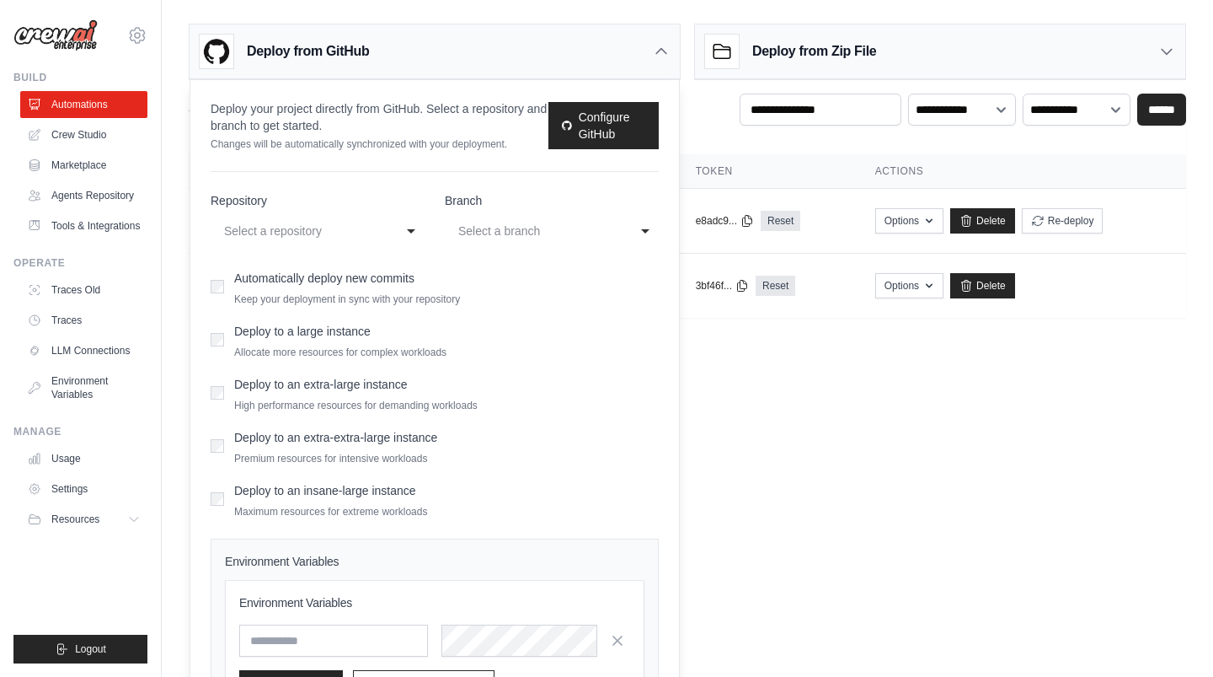
click at [405, 237] on div "**********" at bounding box center [318, 231] width 214 height 30
click at [401, 234] on div "**********" at bounding box center [318, 231] width 214 height 30
click at [815, 462] on body "daniel@crewai.com CrewAI Internal Org AMBEV - DTC Grupo Piracanjuba" at bounding box center [606, 338] width 1213 height 677
click at [664, 43] on icon at bounding box center [661, 51] width 17 height 17
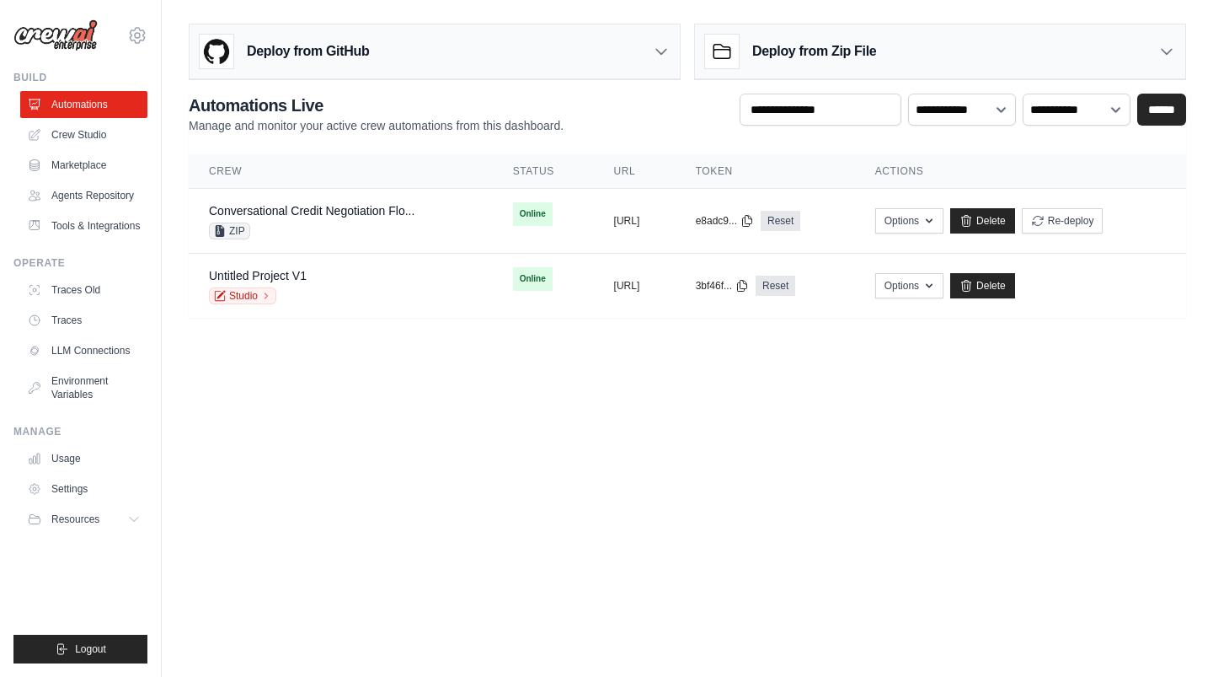
click at [338, 50] on h3 "Deploy from GitHub" at bounding box center [308, 51] width 122 height 20
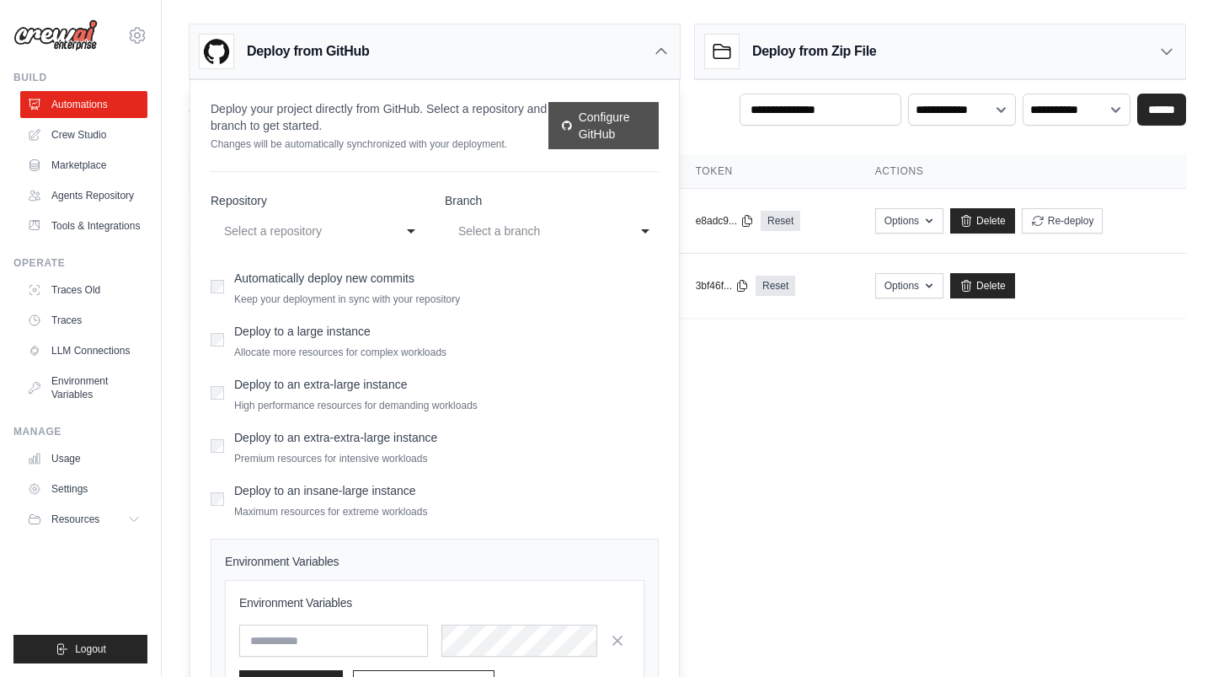
click at [607, 132] on link "Configure GitHub" at bounding box center [604, 125] width 110 height 47
click at [837, 429] on body "[PERSON_NAME][EMAIL_ADDRESS][DOMAIN_NAME] CrewAI Internal Org AMBEV - DTC Grupo…" at bounding box center [606, 338] width 1213 height 677
click at [661, 54] on icon at bounding box center [661, 51] width 17 height 17
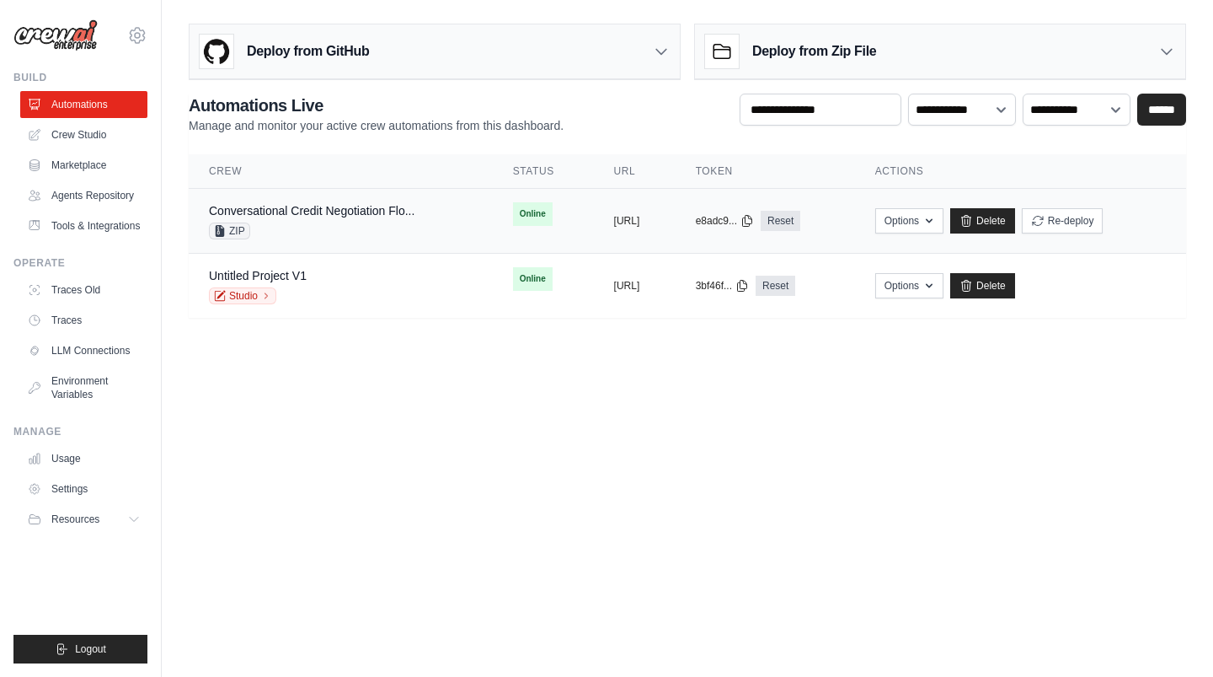
click at [419, 212] on div "Conversational Credit Negotiation Flo... ZIP" at bounding box center [341, 220] width 264 height 37
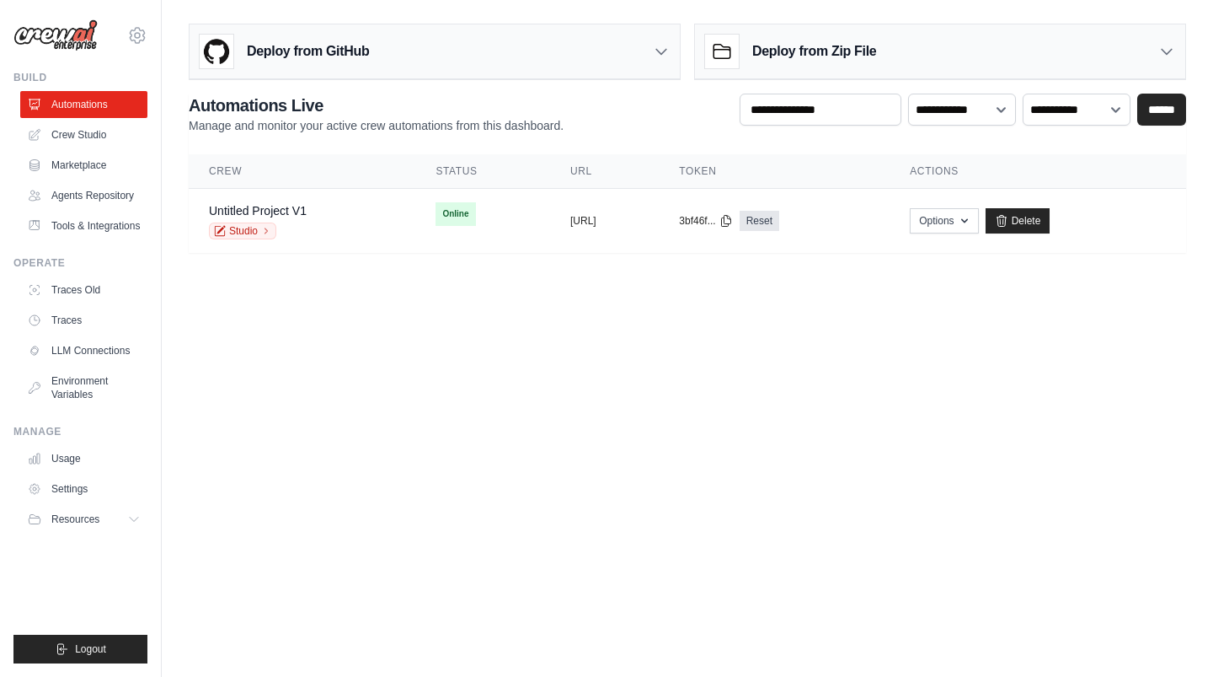
click at [553, 50] on div "Deploy from GitHub" at bounding box center [435, 51] width 490 height 55
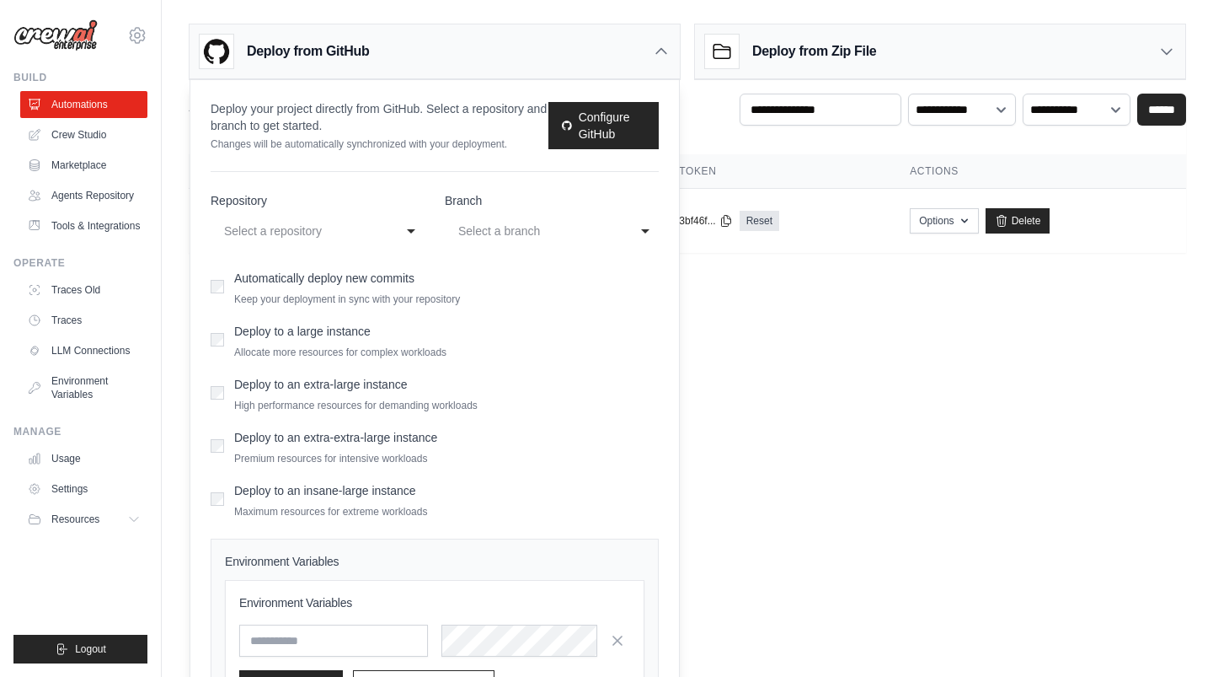
click at [377, 226] on div "Select a repository" at bounding box center [300, 231] width 153 height 20
click at [654, 60] on div "Deploy from GitHub" at bounding box center [435, 51] width 490 height 55
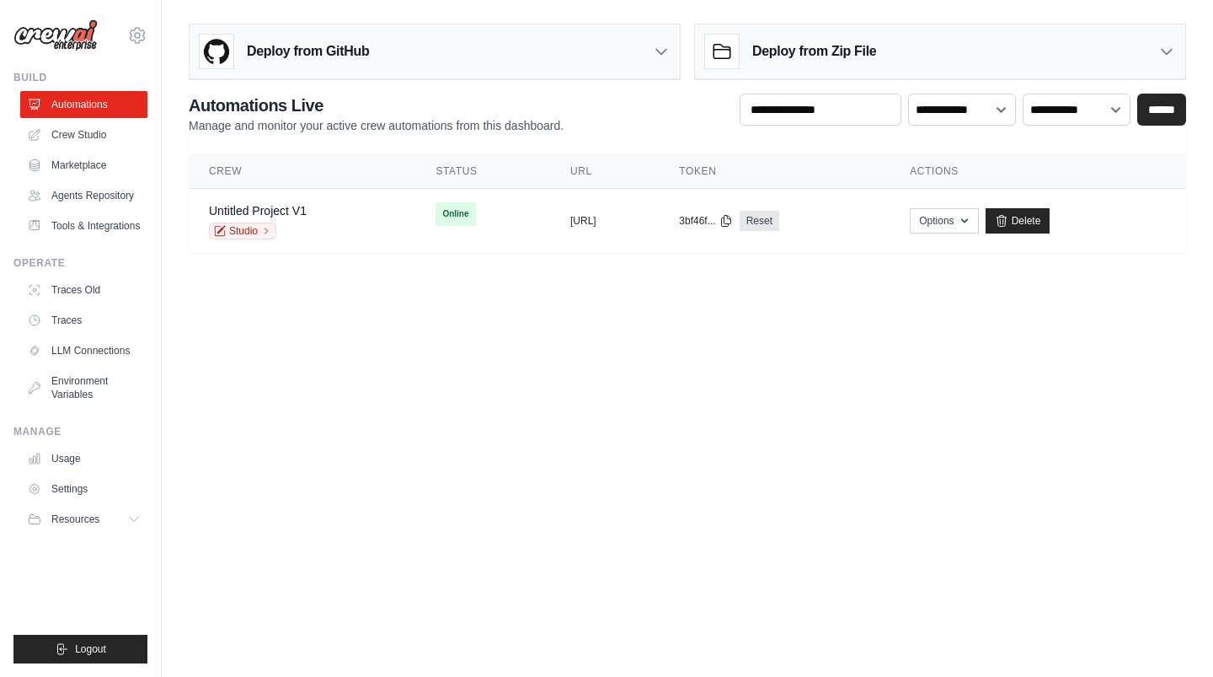
click at [415, 58] on div "Deploy from GitHub" at bounding box center [435, 51] width 490 height 55
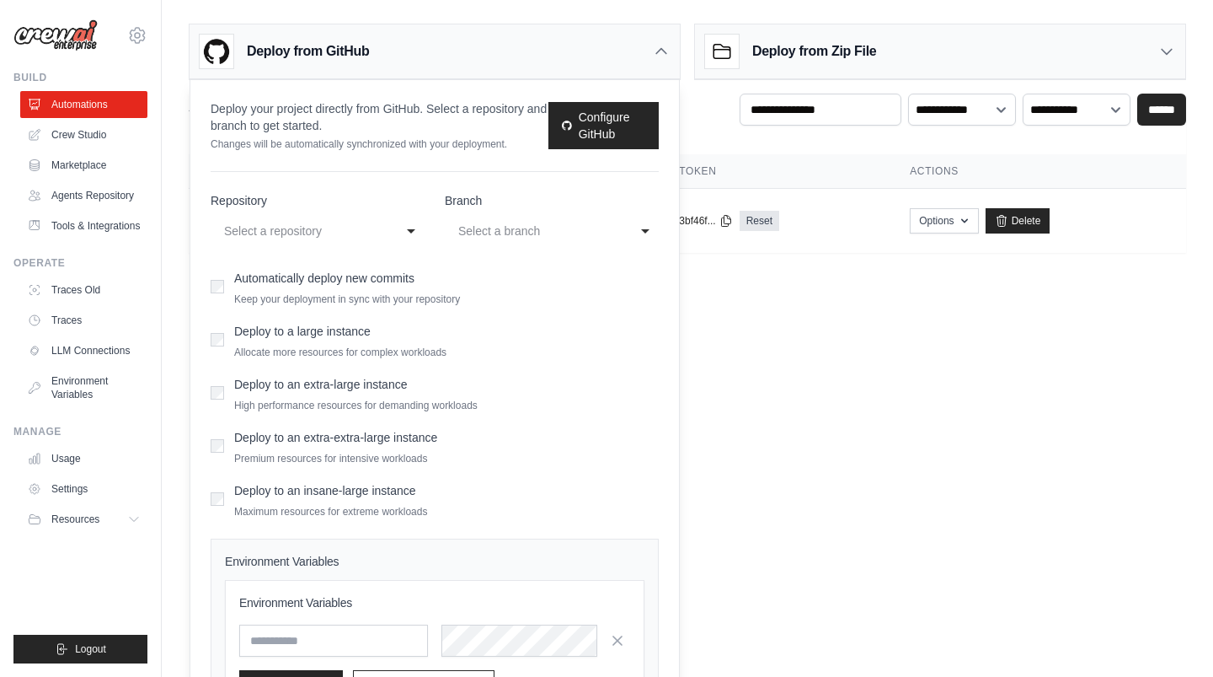
click at [321, 228] on div "Select a repository" at bounding box center [300, 231] width 153 height 20
click at [913, 372] on body "[PERSON_NAME][EMAIL_ADDRESS][DOMAIN_NAME] CrewAI Internal Org AMBEV - DTC Grupo…" at bounding box center [606, 338] width 1213 height 677
click at [662, 47] on icon at bounding box center [661, 51] width 17 height 17
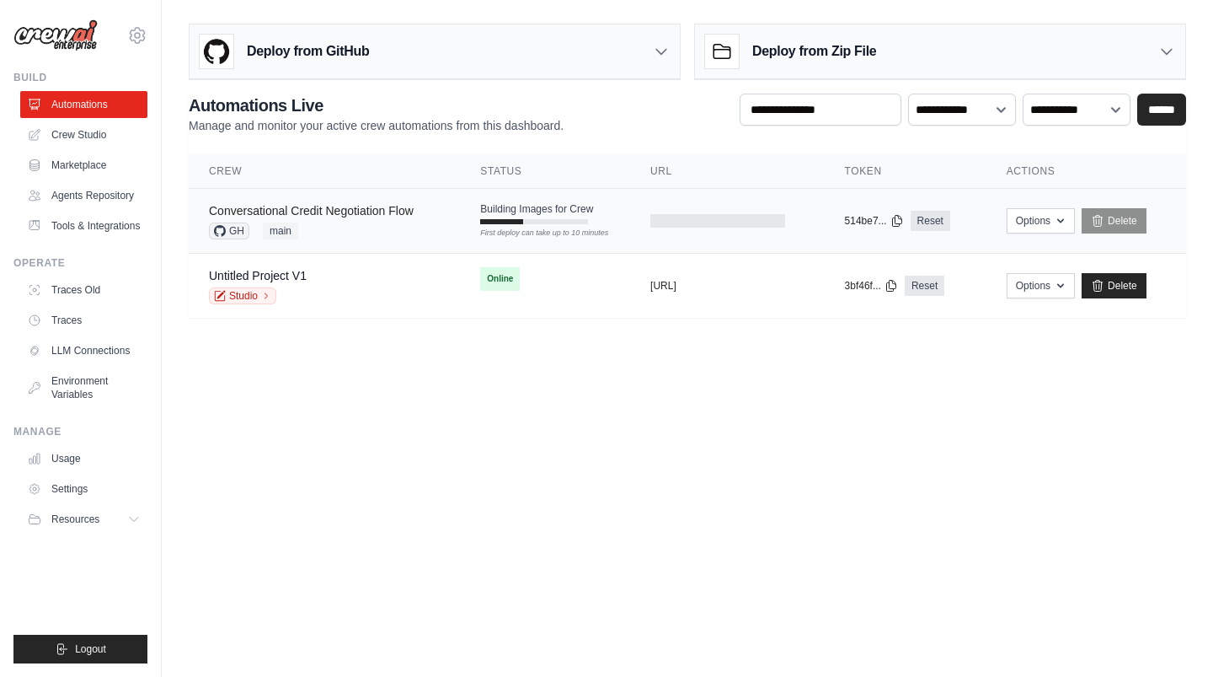
click at [309, 209] on link "Conversational Credit Negotiation Flow" at bounding box center [311, 210] width 205 height 13
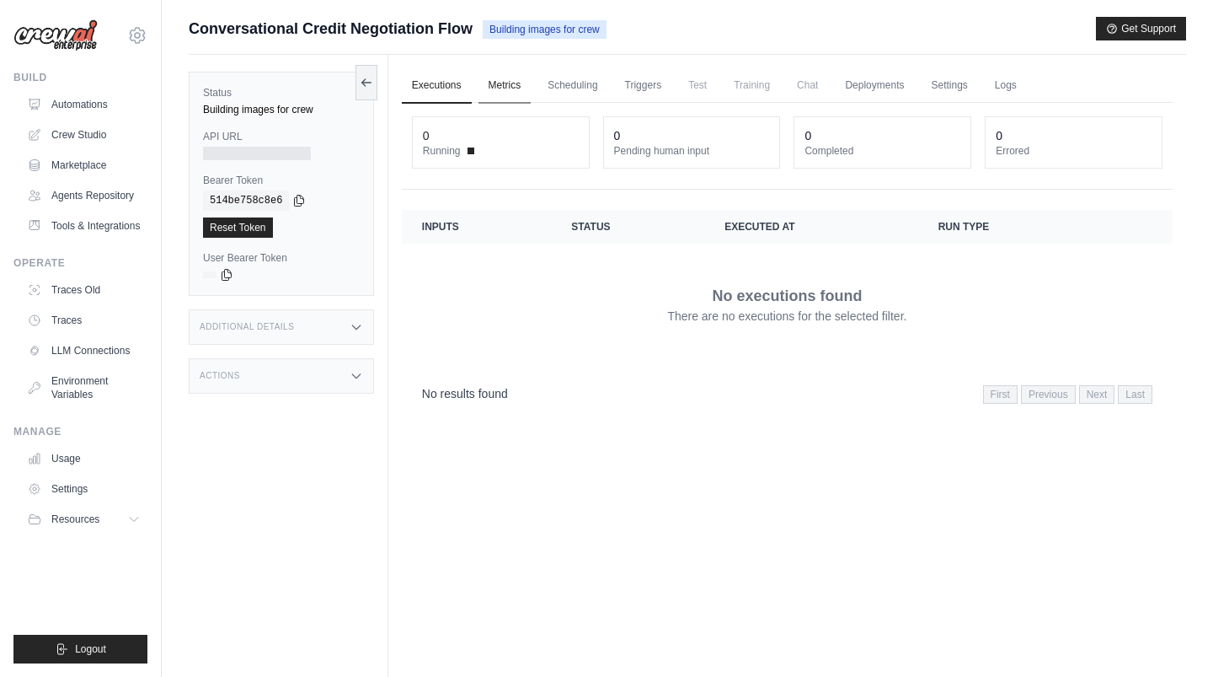
click at [501, 83] on link "Metrics" at bounding box center [505, 85] width 53 height 35
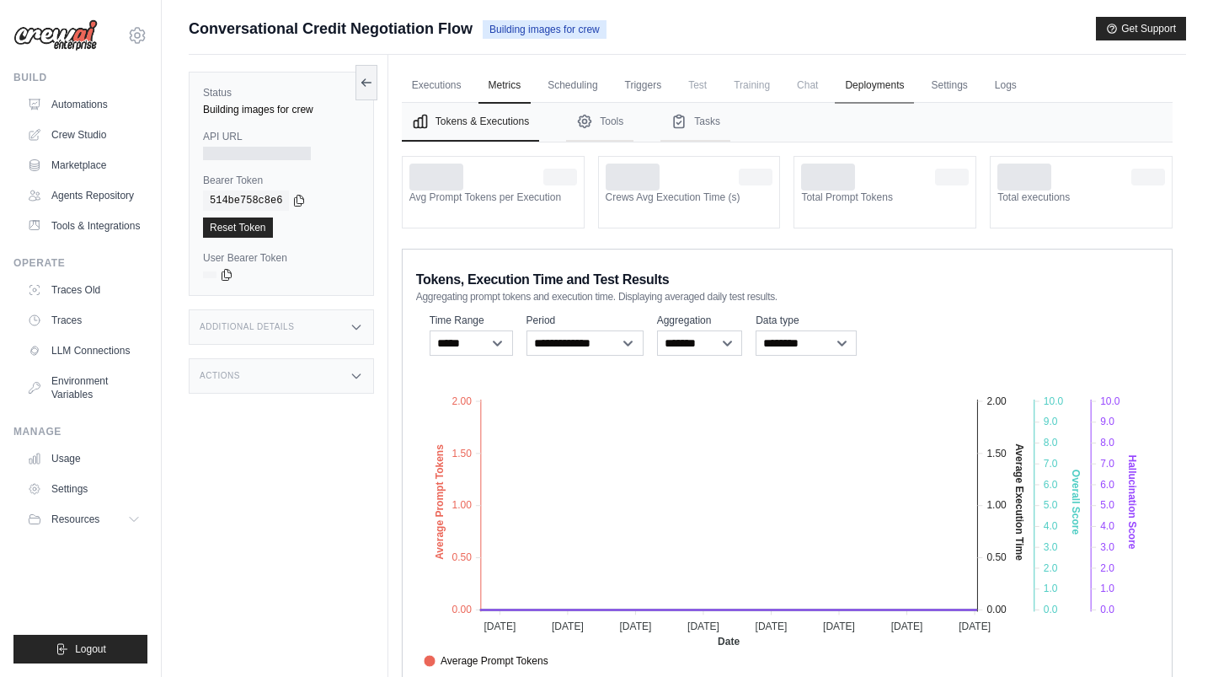
click at [863, 87] on link "Deployments" at bounding box center [874, 85] width 79 height 35
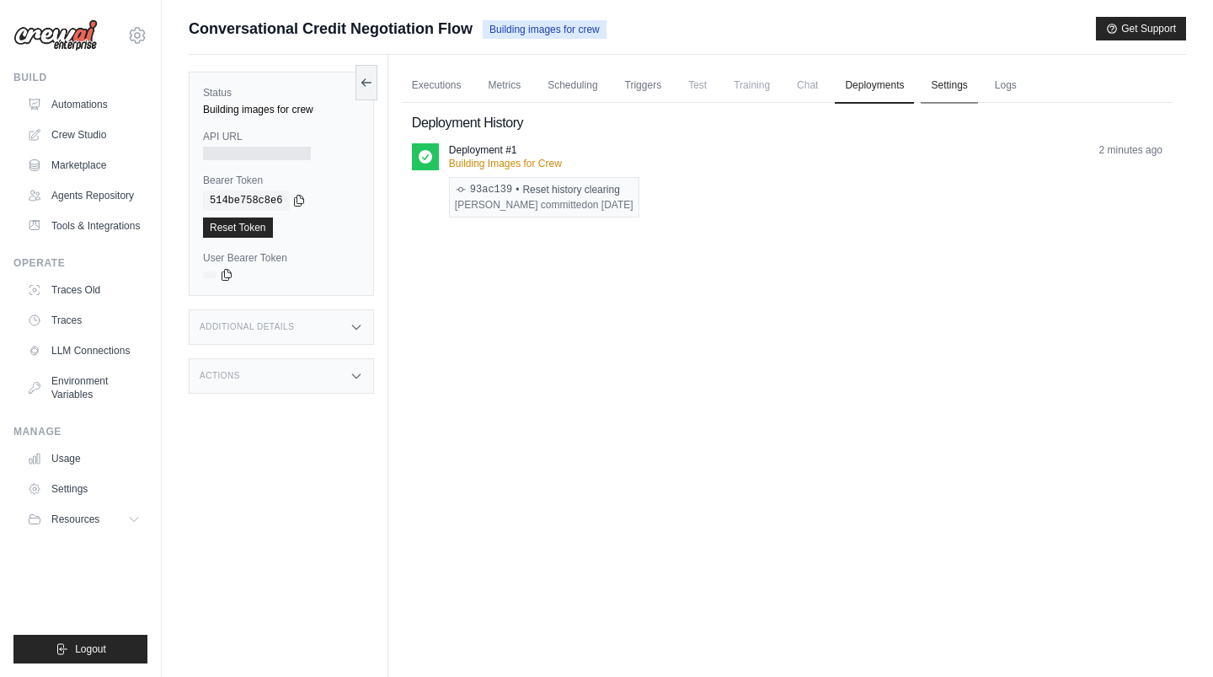
click at [937, 91] on link "Settings" at bounding box center [949, 85] width 56 height 35
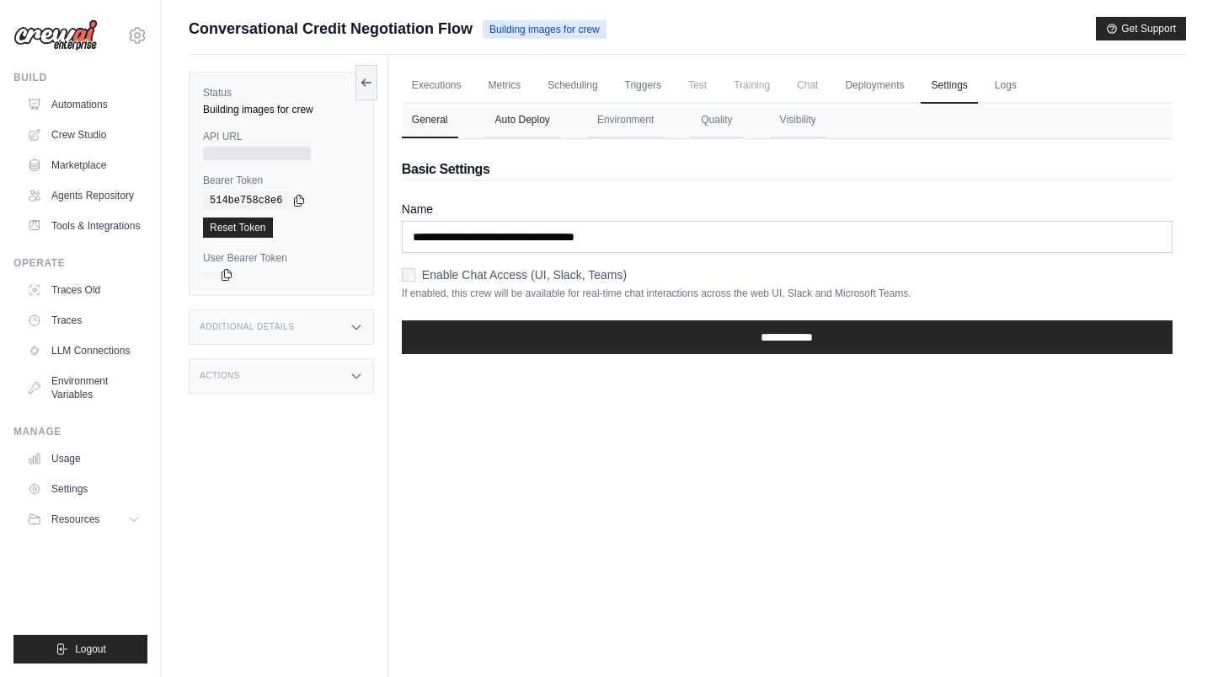
click at [527, 124] on button "Auto Deploy" at bounding box center [522, 120] width 75 height 35
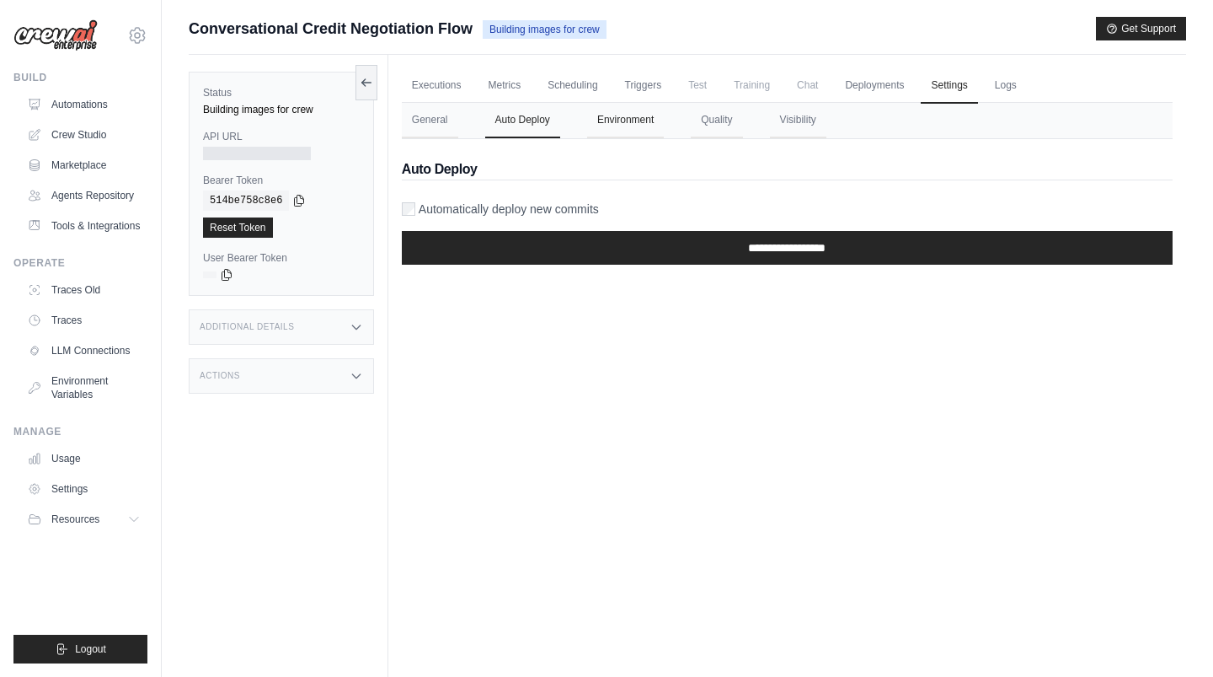
click at [596, 124] on button "Environment" at bounding box center [625, 120] width 77 height 35
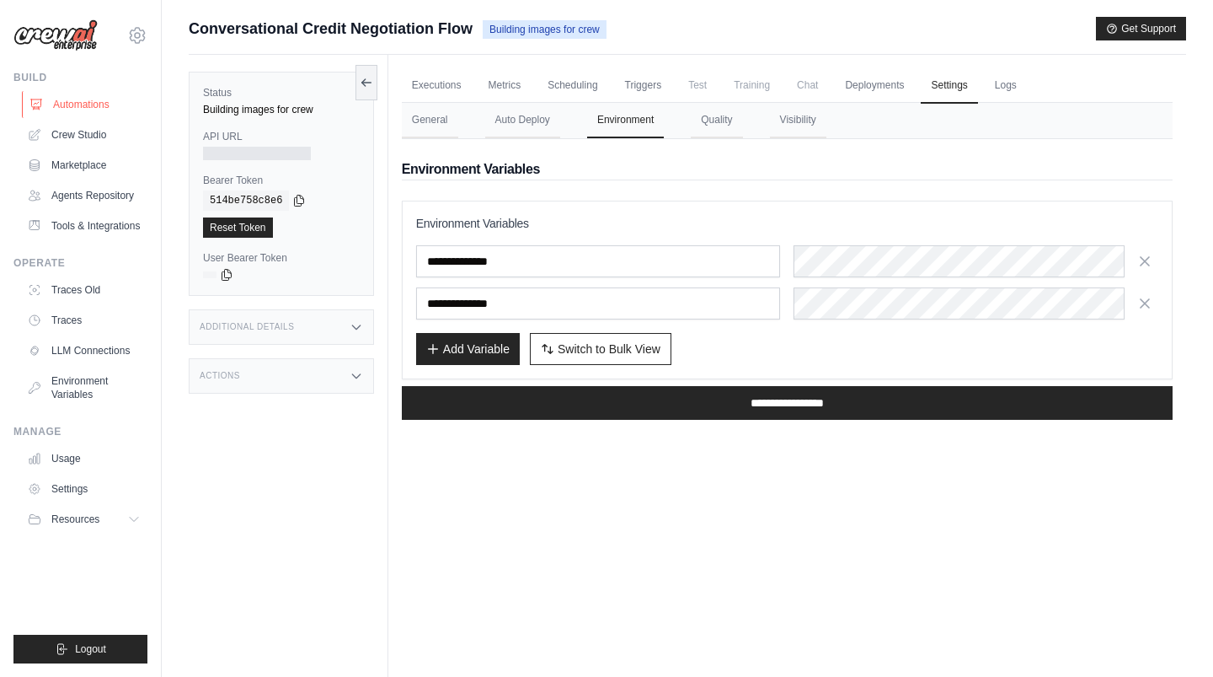
click at [116, 100] on link "Automations" at bounding box center [85, 104] width 127 height 27
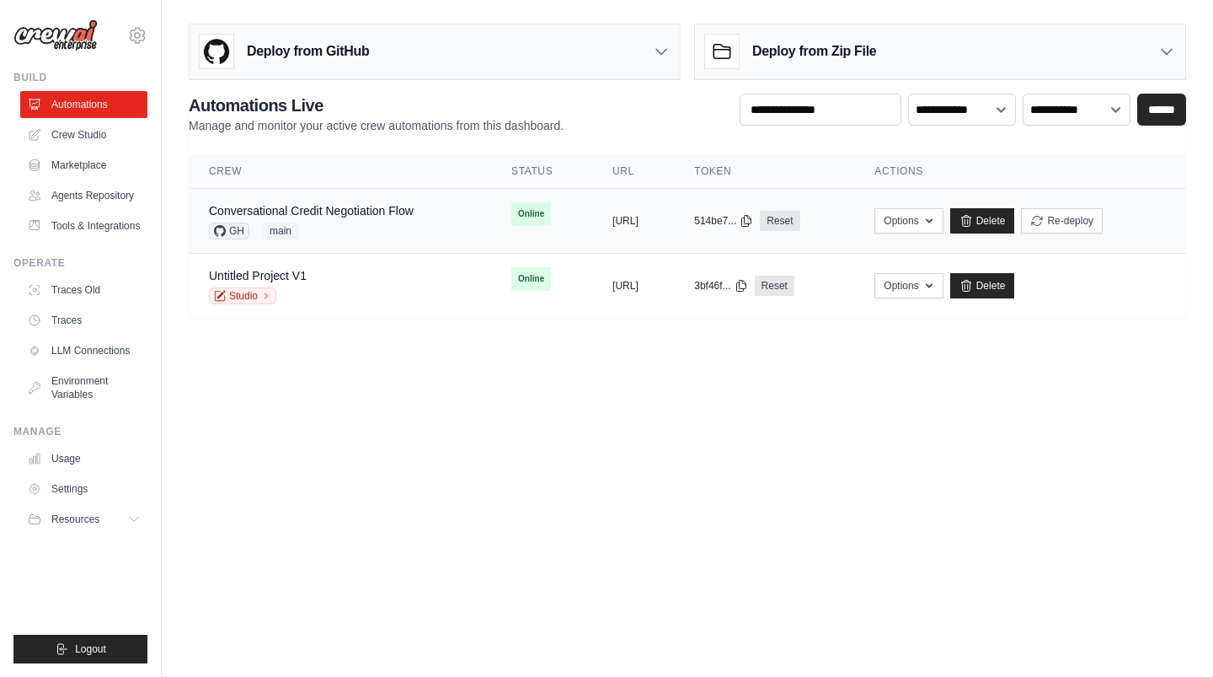
click at [346, 223] on div "GH main" at bounding box center [311, 230] width 205 height 17
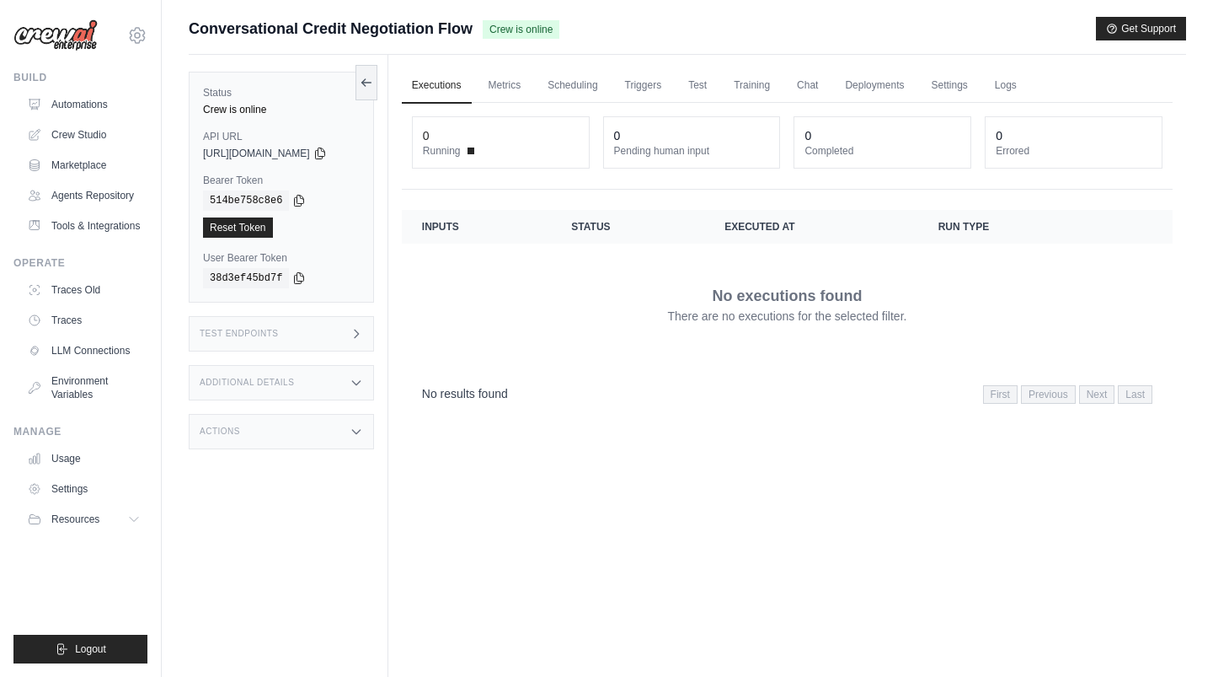
click at [346, 330] on div "Test Endpoints" at bounding box center [281, 333] width 185 height 35
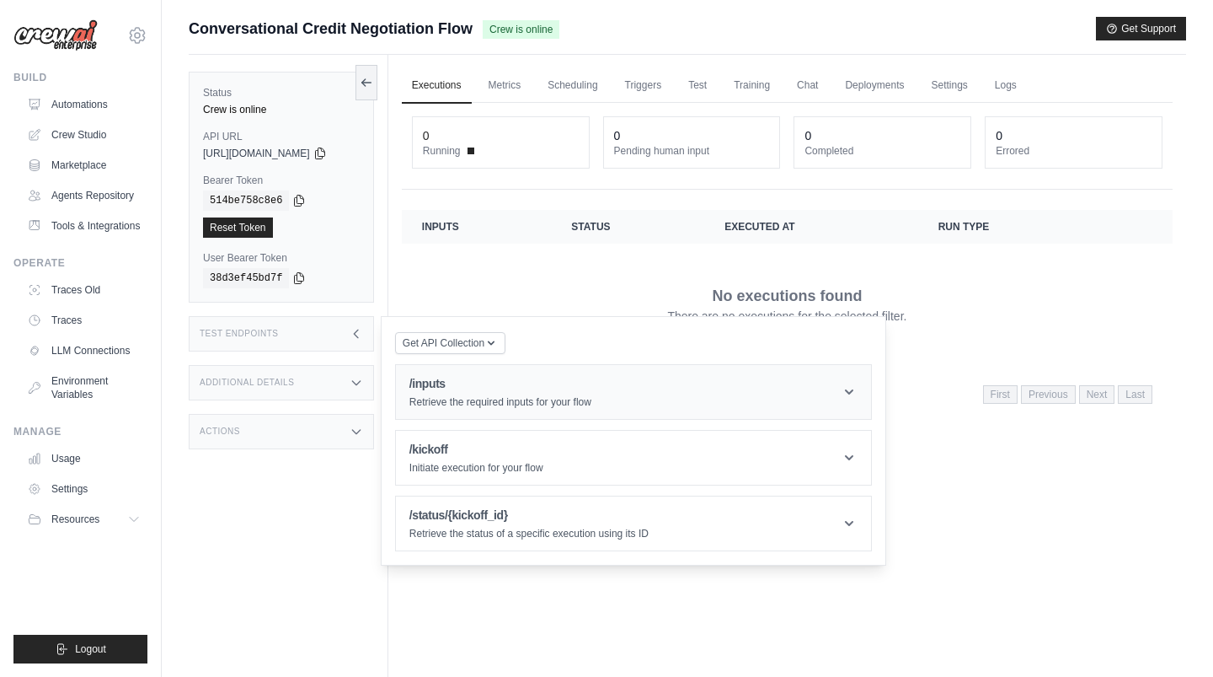
click at [458, 397] on p "Retrieve the required inputs for your flow" at bounding box center [501, 401] width 182 height 13
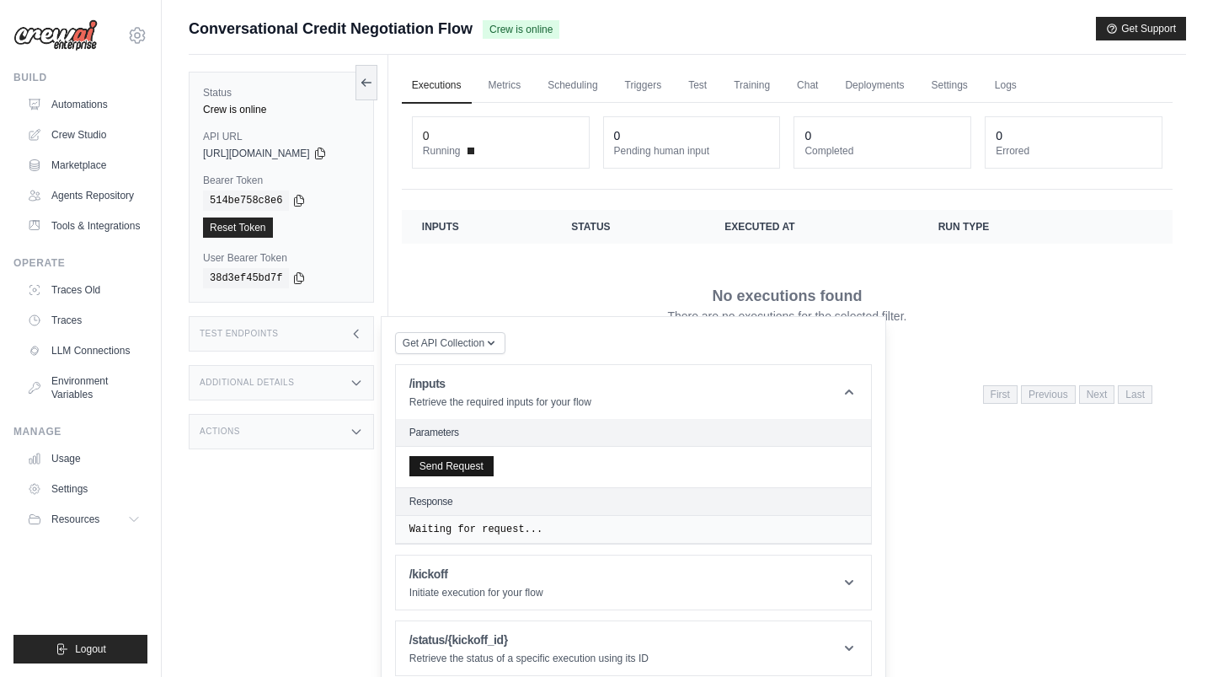
click at [467, 475] on div "Send Request" at bounding box center [633, 467] width 475 height 40
click at [462, 469] on button "Send Request" at bounding box center [452, 466] width 84 height 20
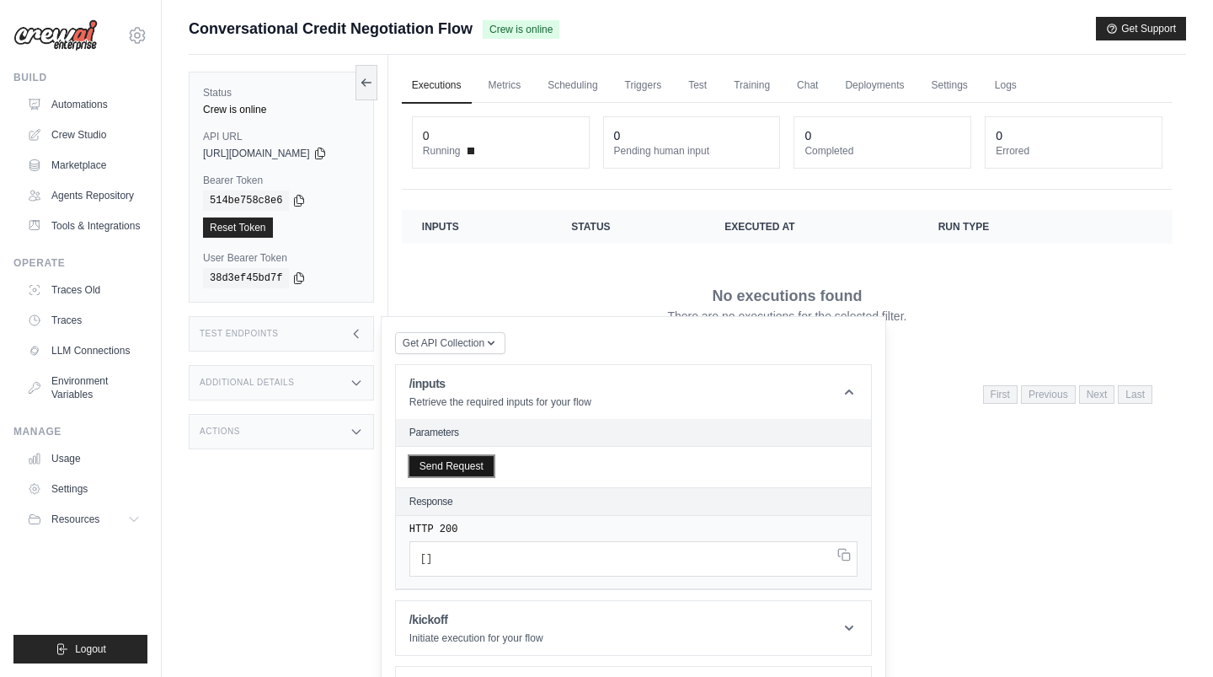
click at [462, 469] on button "Send Request" at bounding box center [452, 466] width 84 height 20
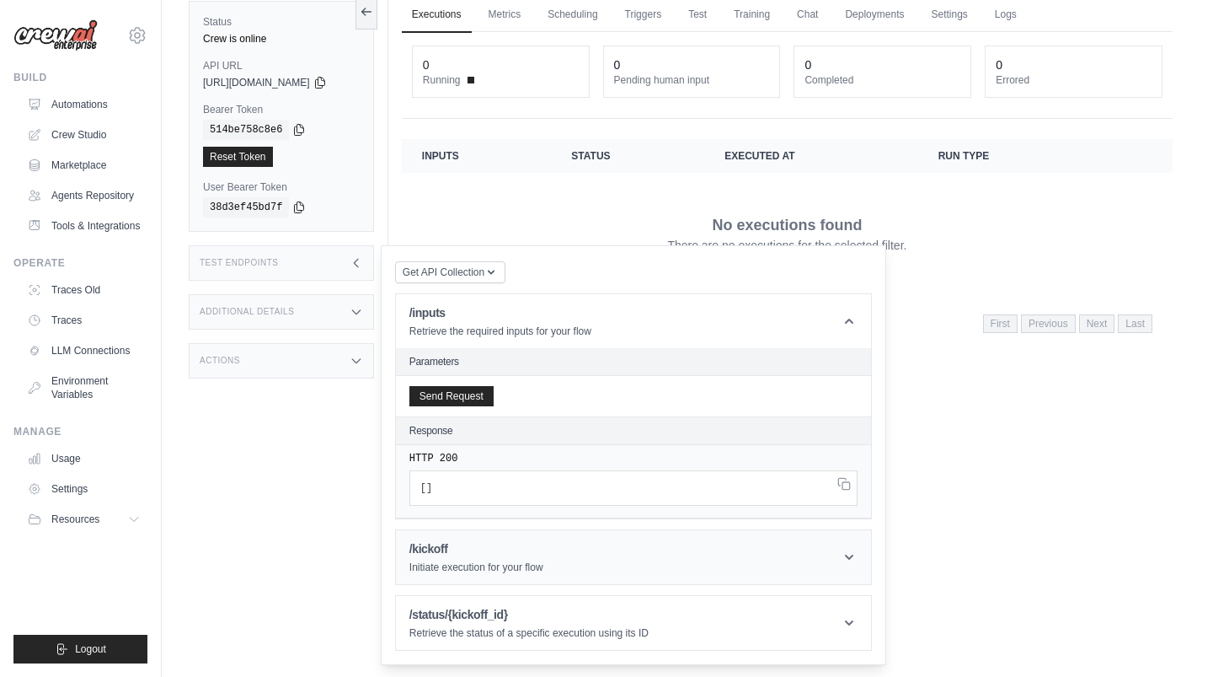
click at [470, 537] on header "/kickoff Initiate execution for your flow" at bounding box center [633, 557] width 475 height 54
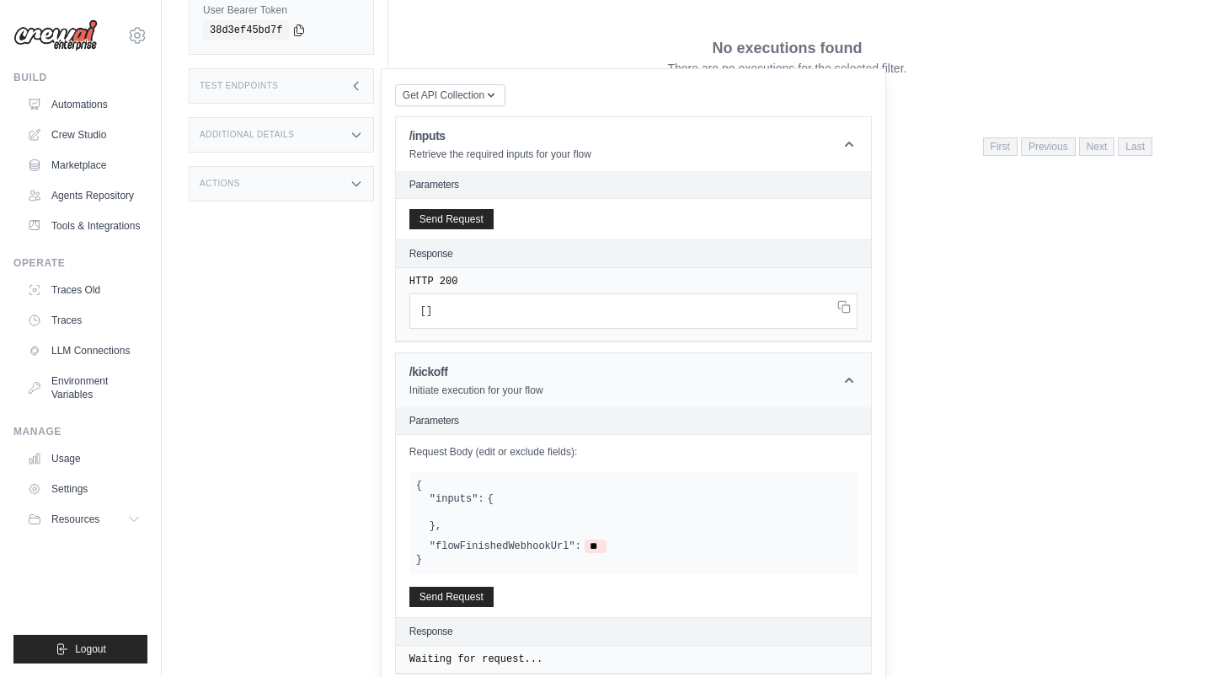
scroll to position [262, 0]
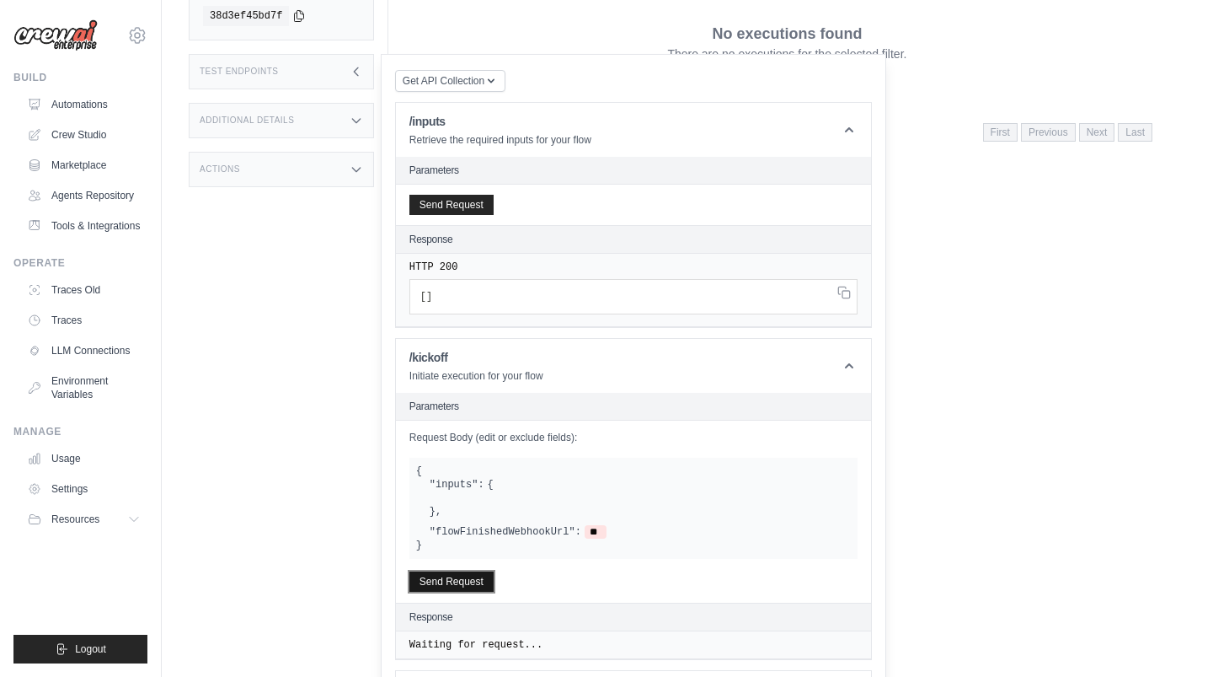
click at [468, 571] on button "Send Request" at bounding box center [452, 581] width 84 height 20
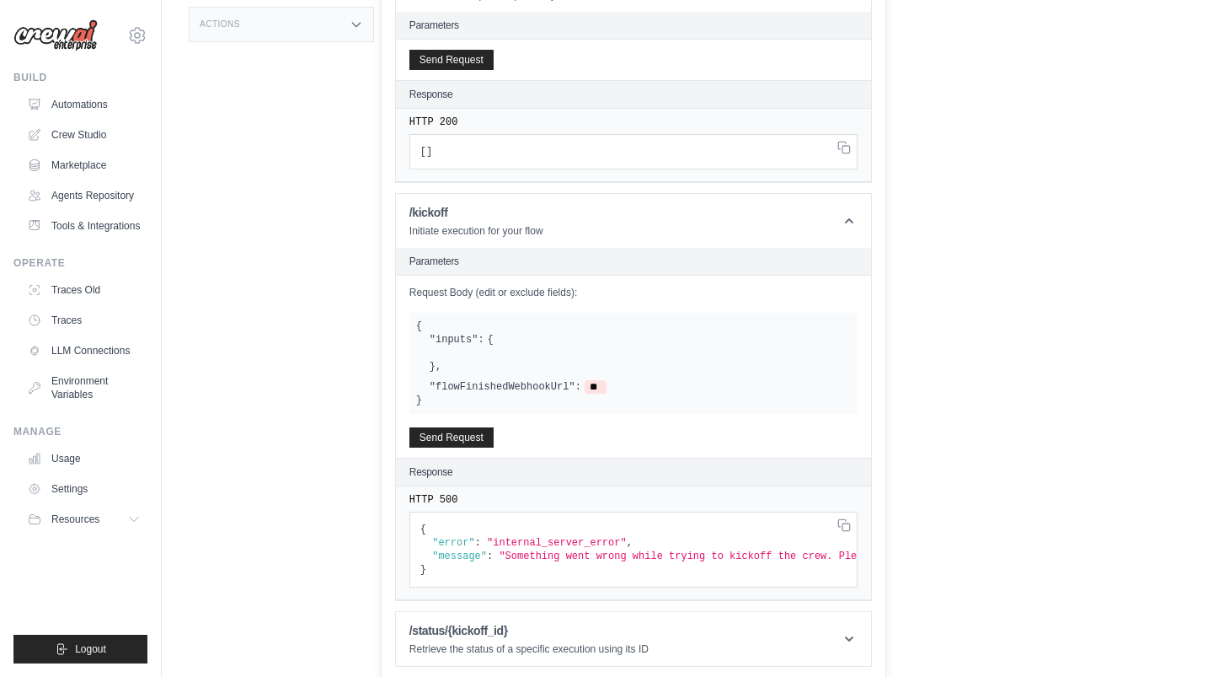
scroll to position [0, 0]
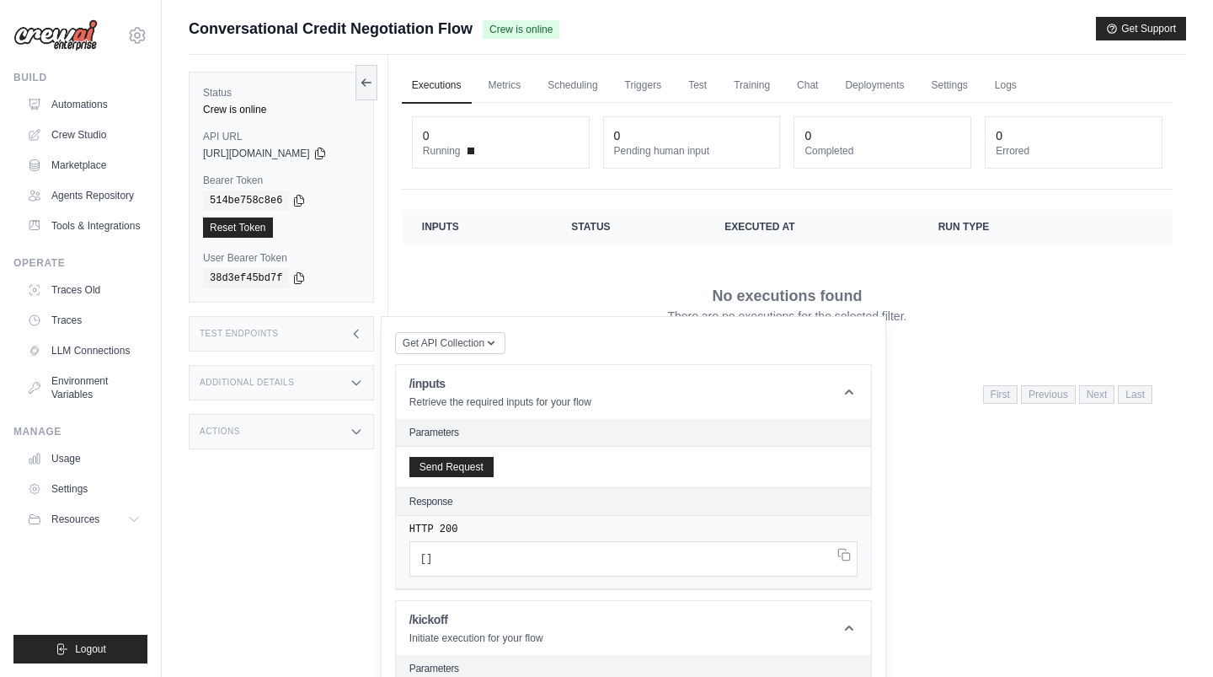
click at [331, 511] on div "Status Crew is online API URL copied https://conversational-credit-negotiation-…" at bounding box center [289, 393] width 200 height 677
click at [373, 77] on icon at bounding box center [366, 81] width 13 height 13
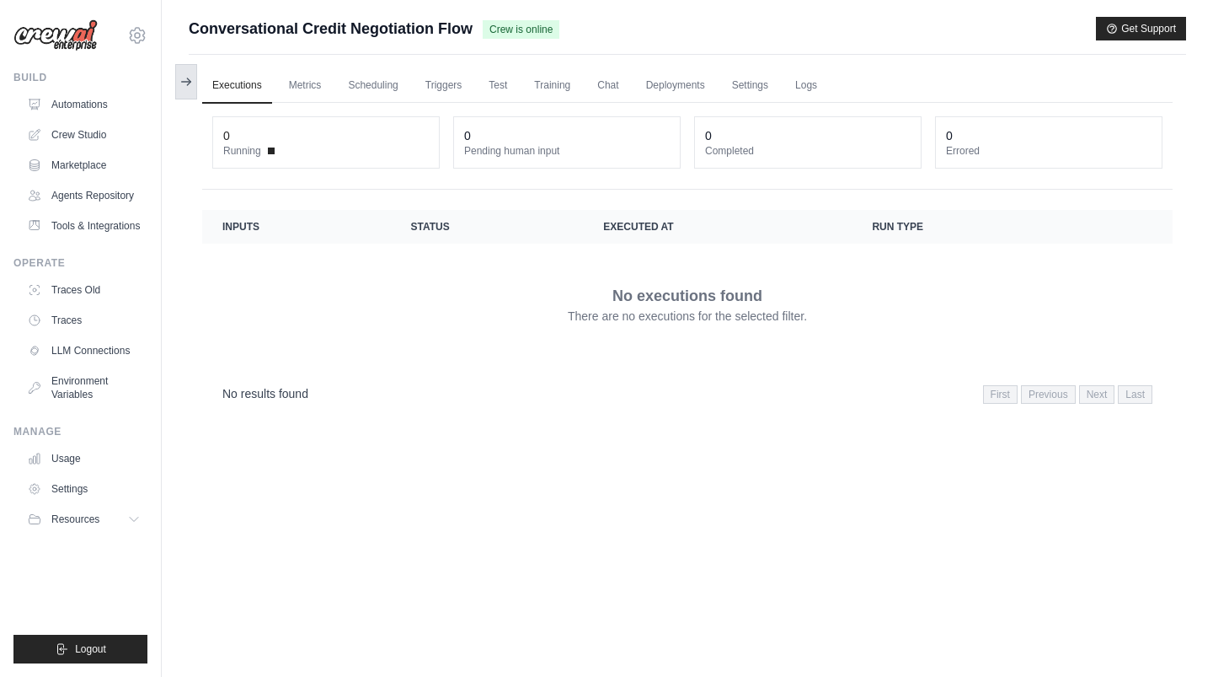
click at [179, 75] on icon at bounding box center [185, 81] width 13 height 13
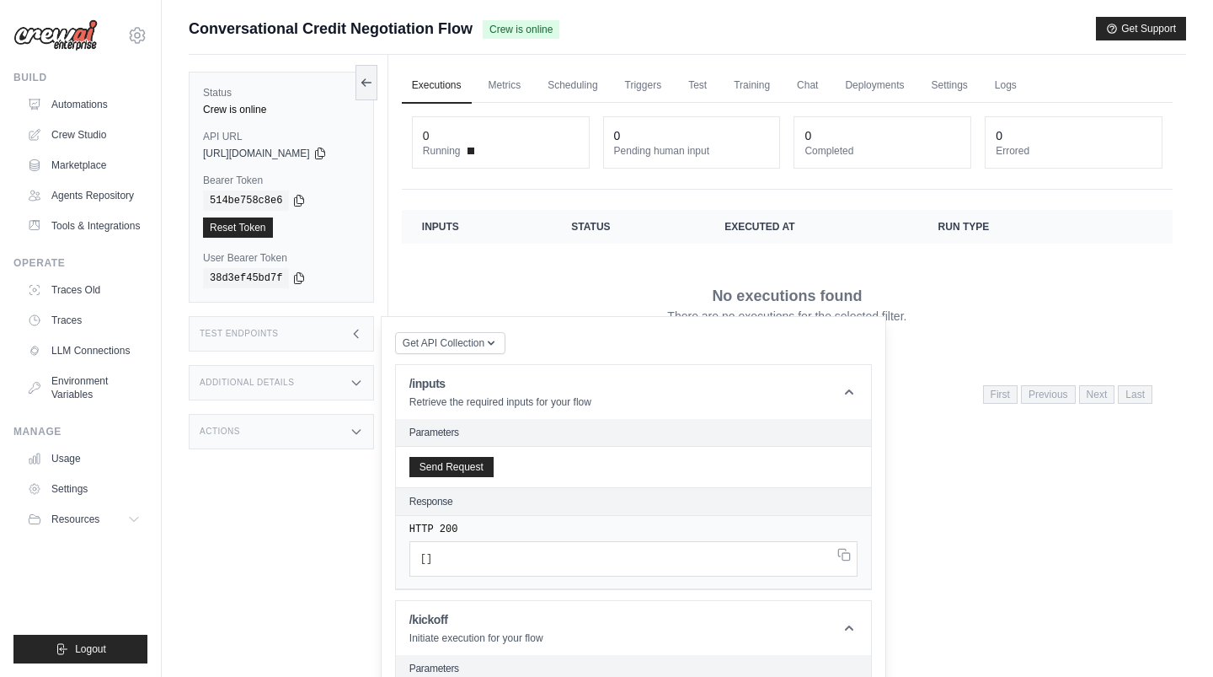
click at [362, 336] on icon at bounding box center [356, 333] width 13 height 13
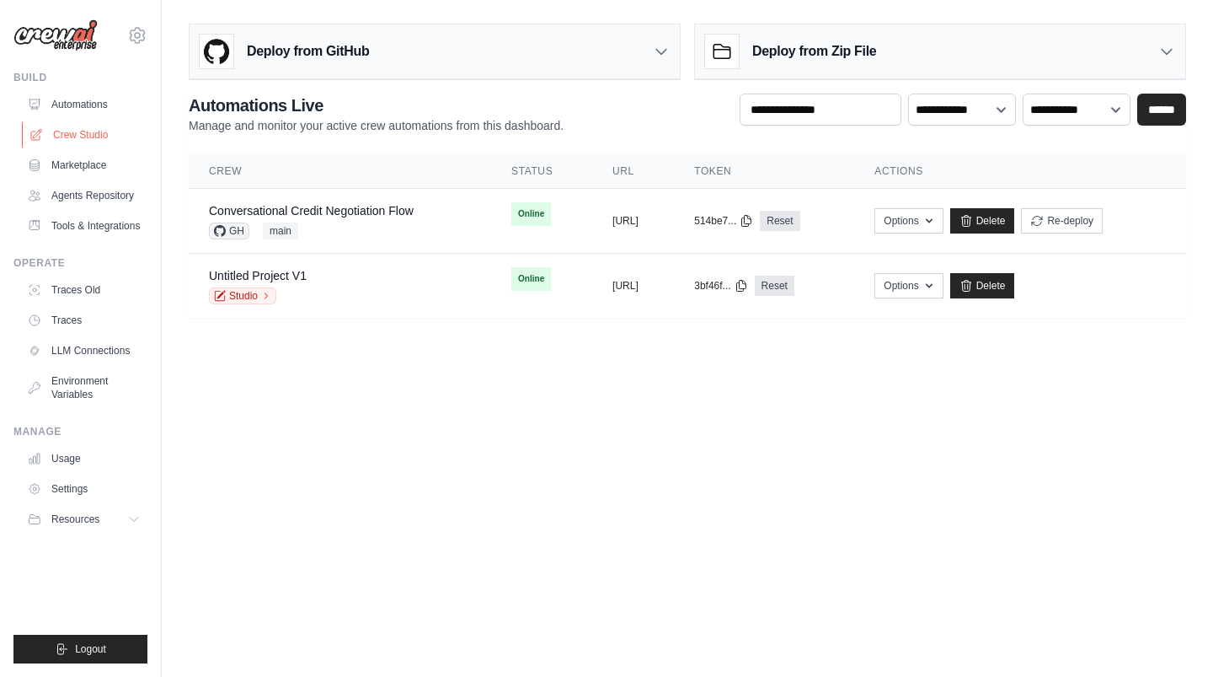
click at [104, 129] on link "Crew Studio" at bounding box center [85, 134] width 127 height 27
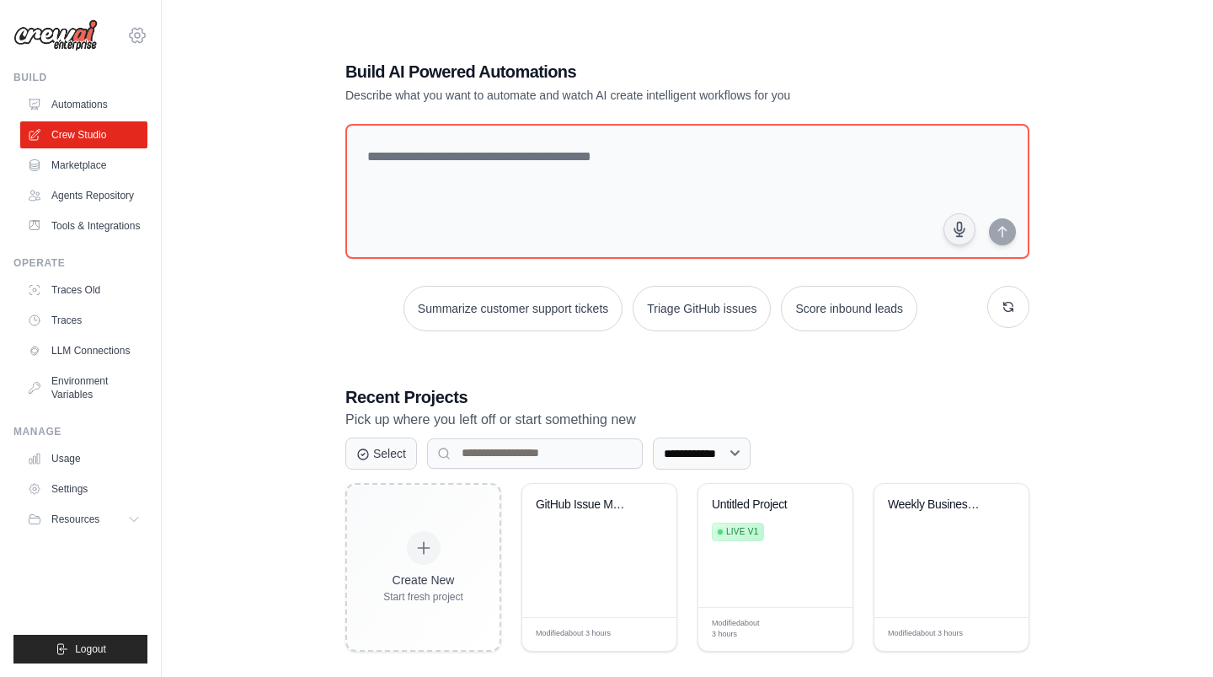
click at [139, 26] on icon at bounding box center [137, 35] width 20 height 20
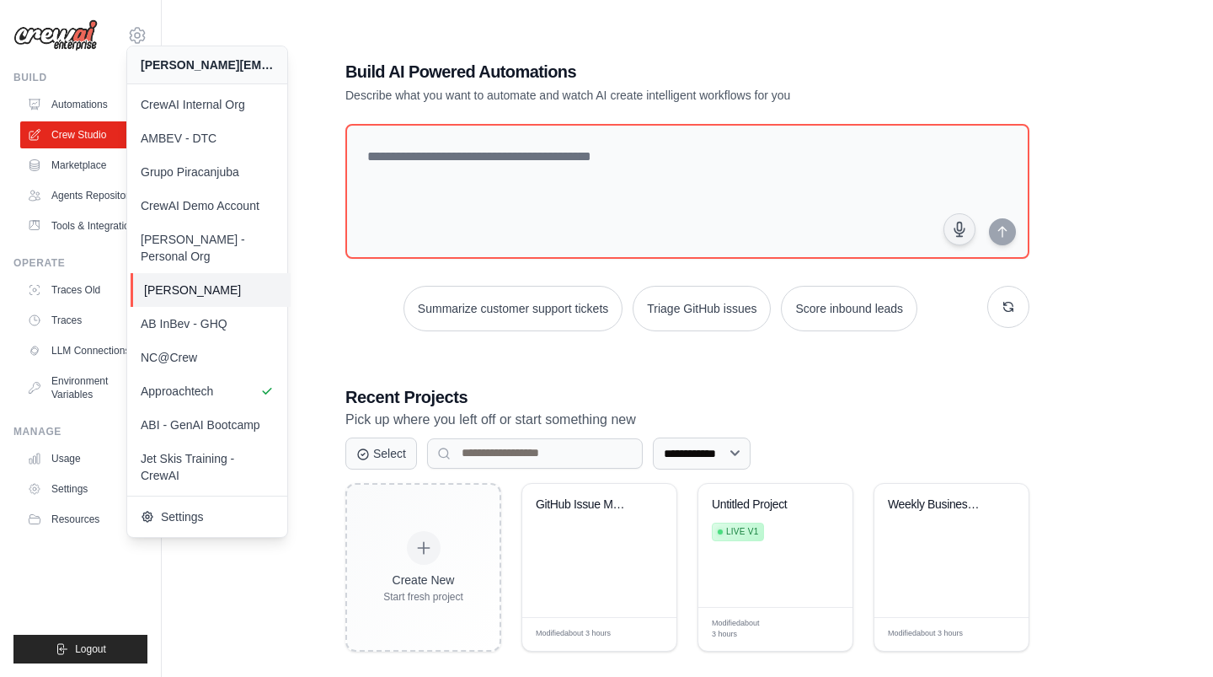
click at [235, 281] on span "[PERSON_NAME]" at bounding box center [210, 289] width 133 height 17
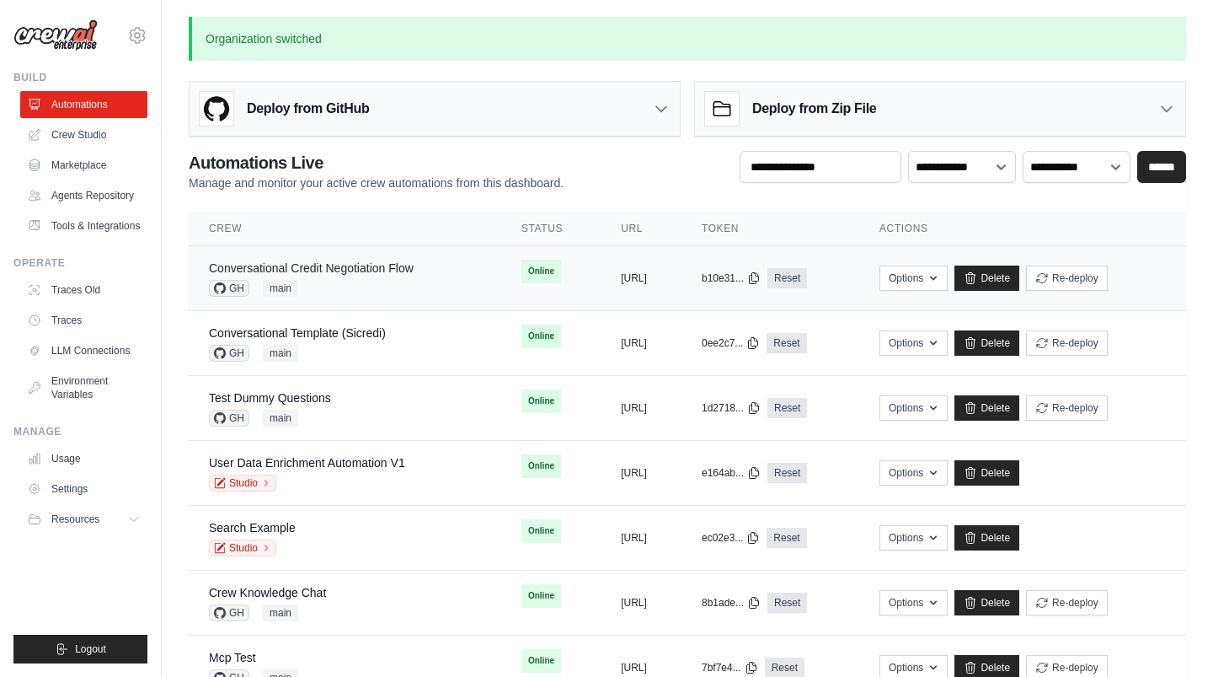
click at [315, 273] on link "Conversational Credit Negotiation Flow" at bounding box center [311, 267] width 205 height 13
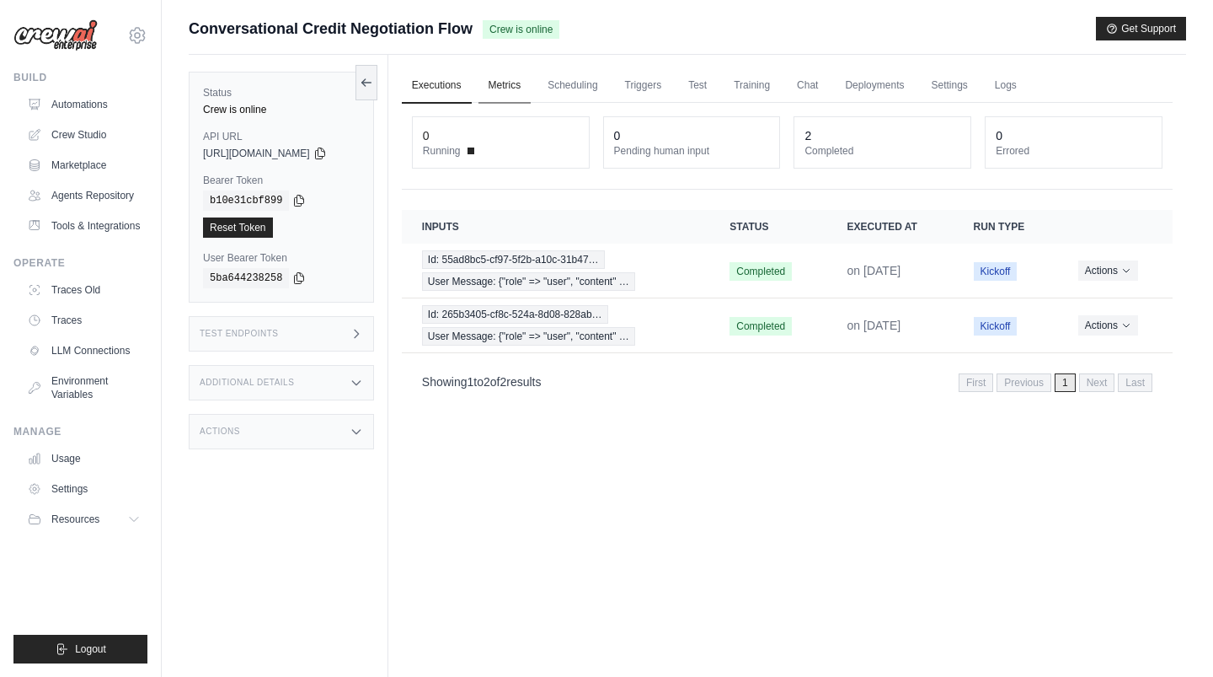
click at [513, 86] on link "Metrics" at bounding box center [505, 85] width 53 height 35
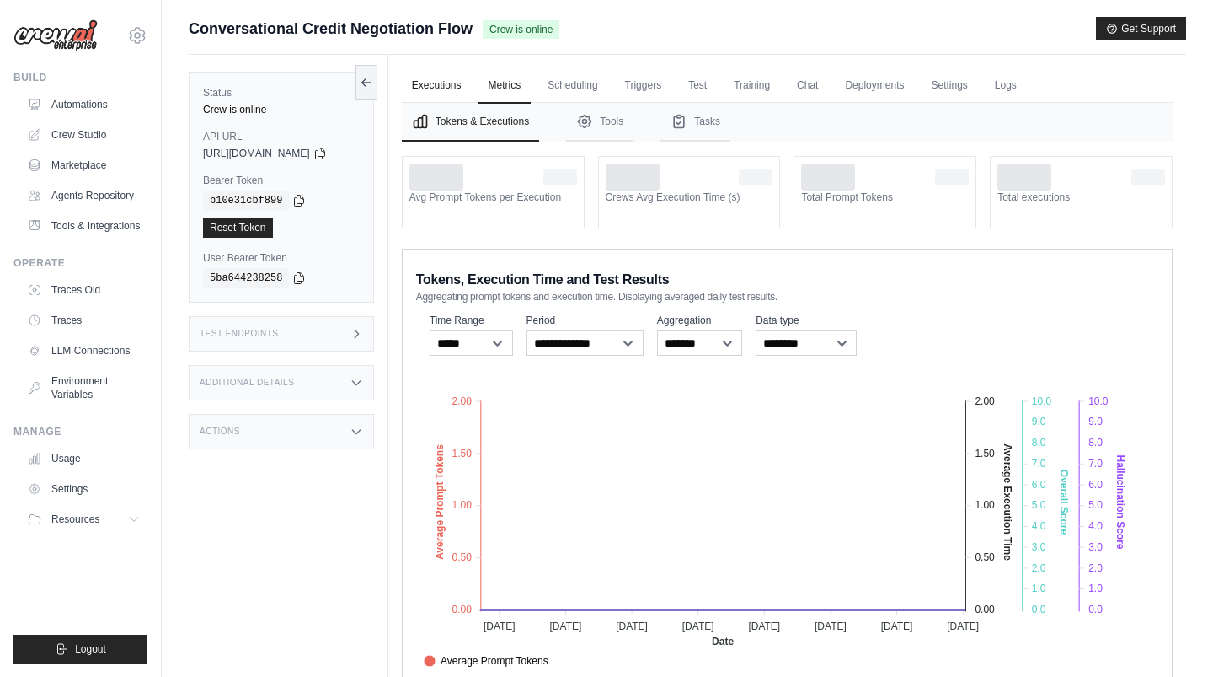
click at [463, 87] on link "Executions" at bounding box center [437, 85] width 70 height 35
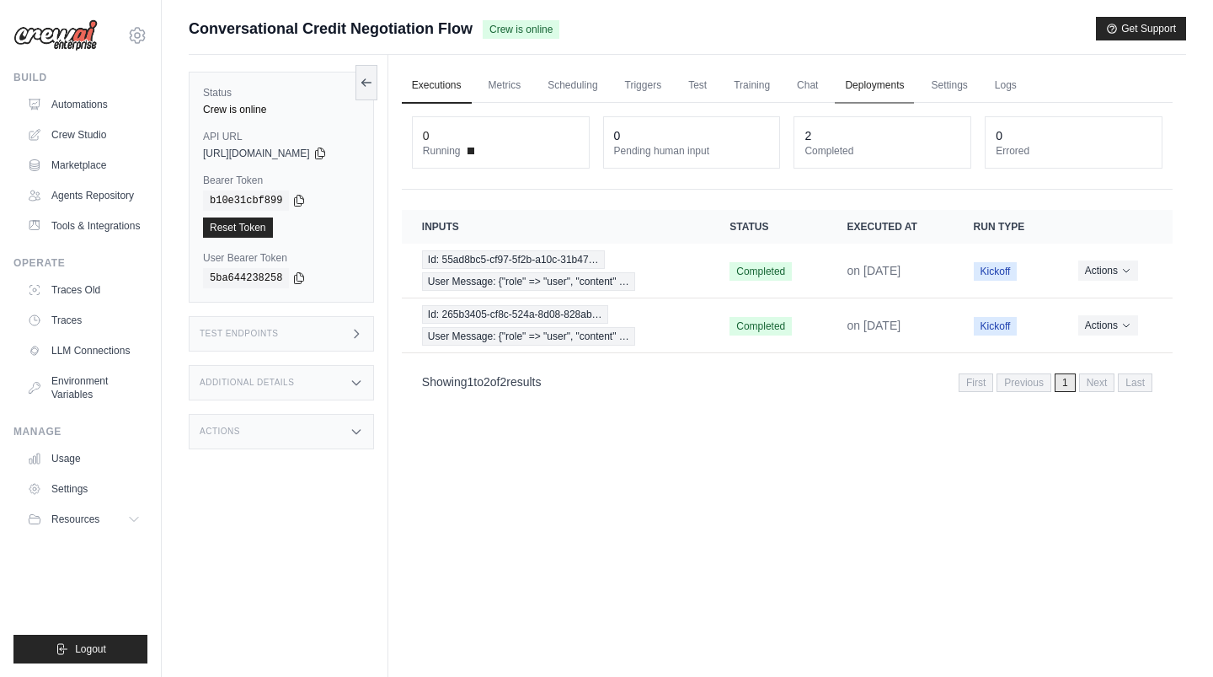
click at [887, 85] on link "Deployments" at bounding box center [874, 85] width 79 height 35
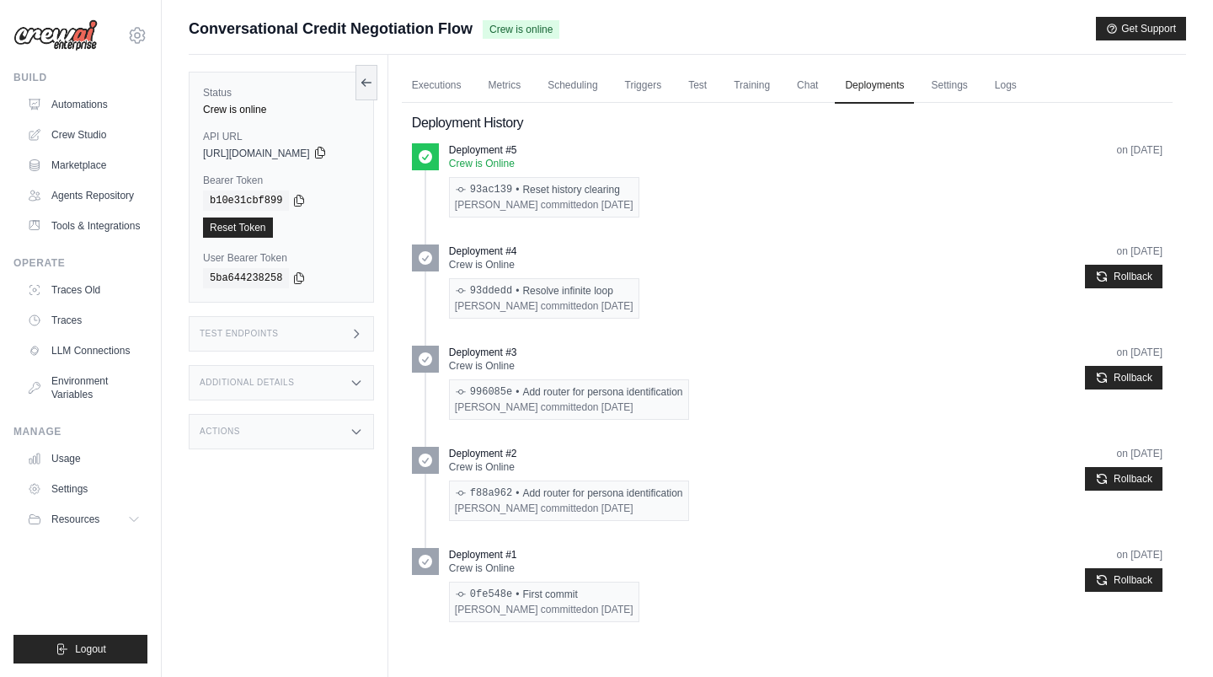
click at [327, 150] on icon at bounding box center [319, 152] width 13 height 13
click at [300, 198] on icon at bounding box center [298, 199] width 13 height 13
click at [142, 35] on icon at bounding box center [137, 35] width 20 height 20
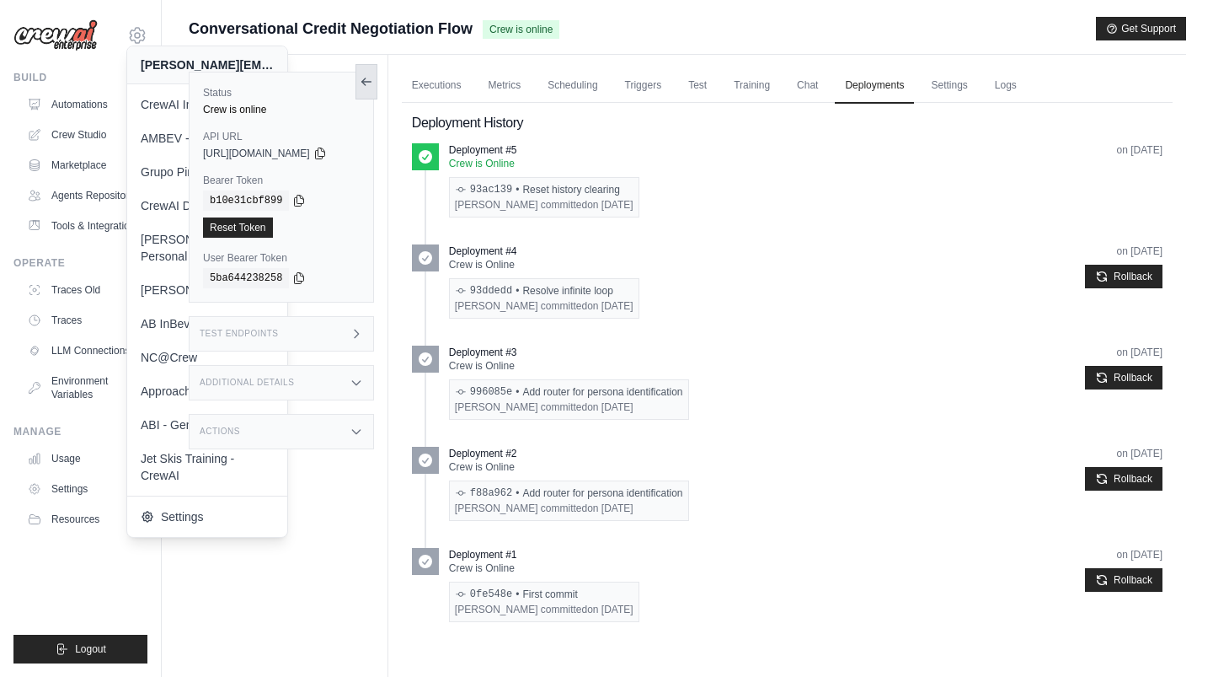
click at [377, 89] on button at bounding box center [367, 81] width 22 height 35
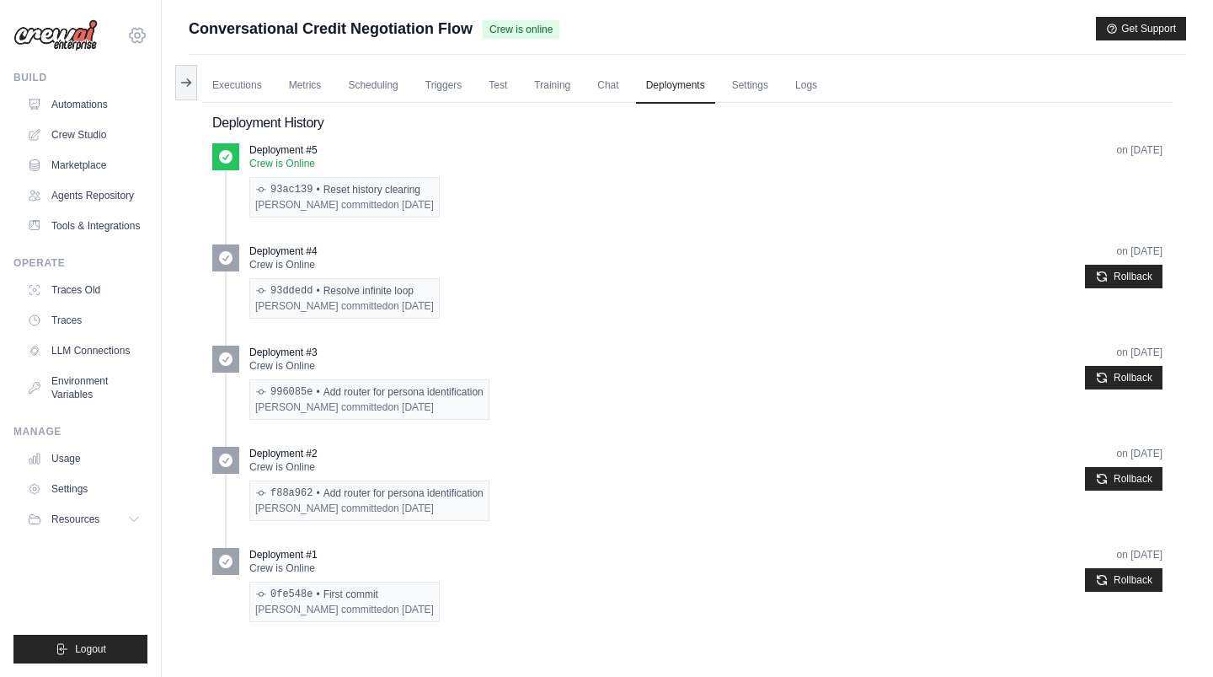
click at [139, 30] on icon at bounding box center [137, 35] width 20 height 20
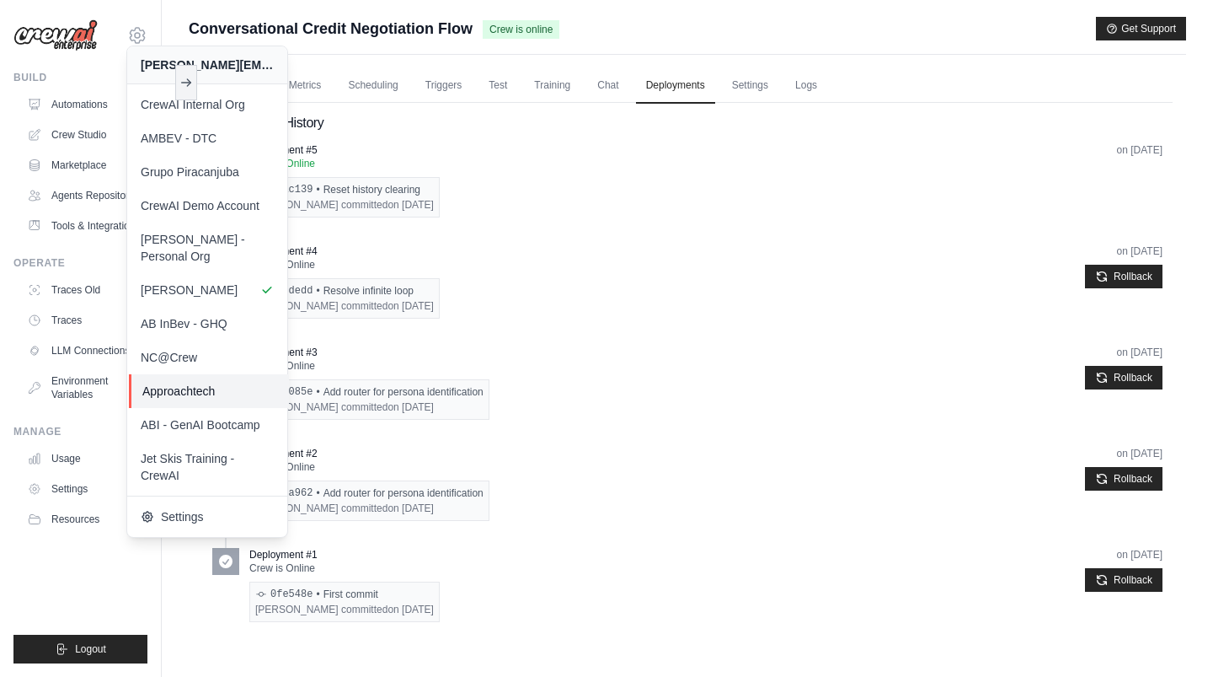
click at [241, 385] on link "Approachtech" at bounding box center [209, 391] width 160 height 34
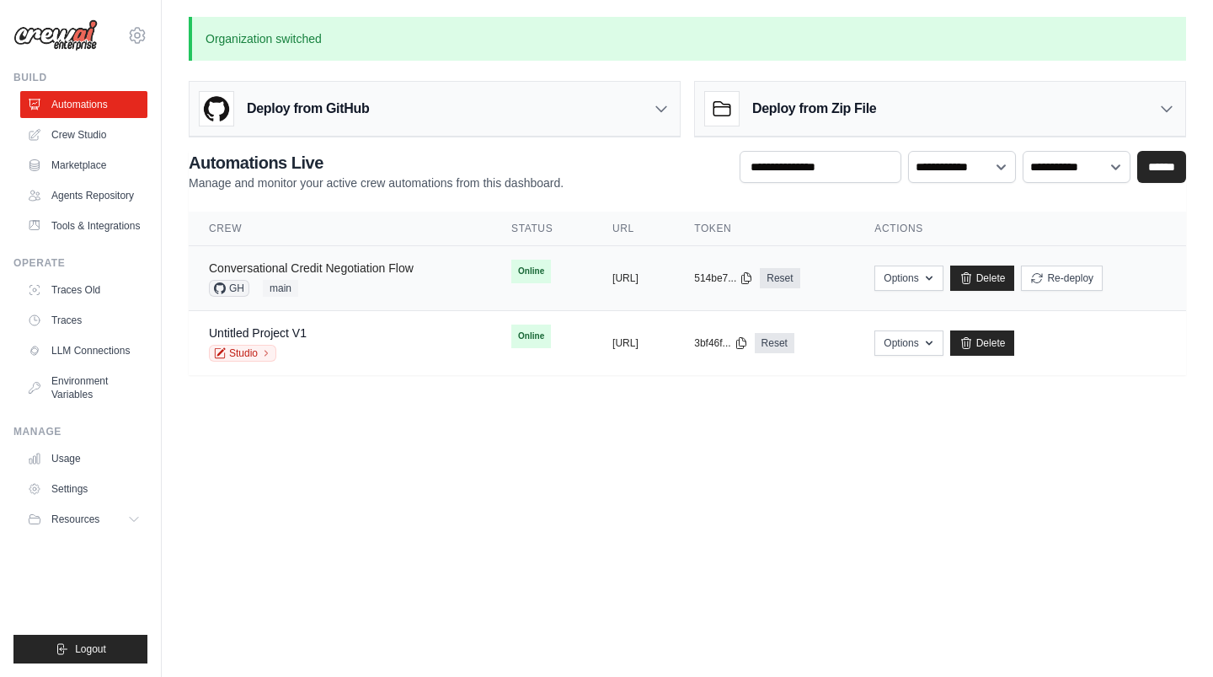
click at [356, 269] on link "Conversational Credit Negotiation Flow" at bounding box center [311, 267] width 205 height 13
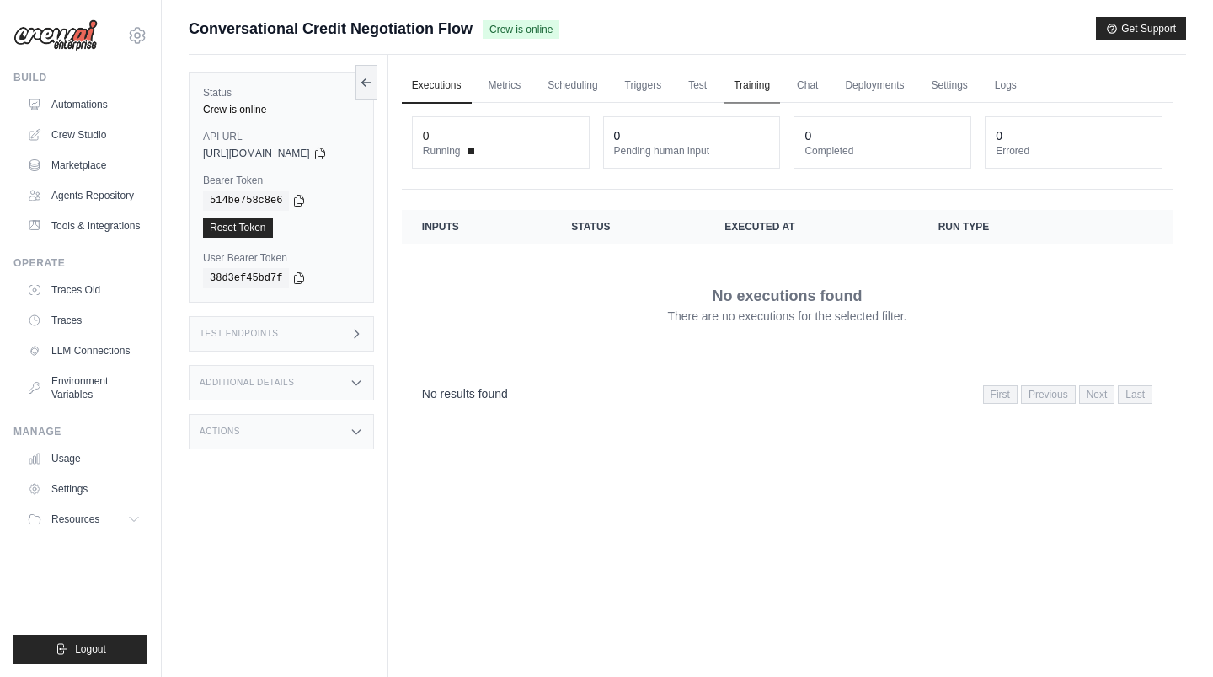
click at [763, 84] on link "Training" at bounding box center [752, 85] width 56 height 35
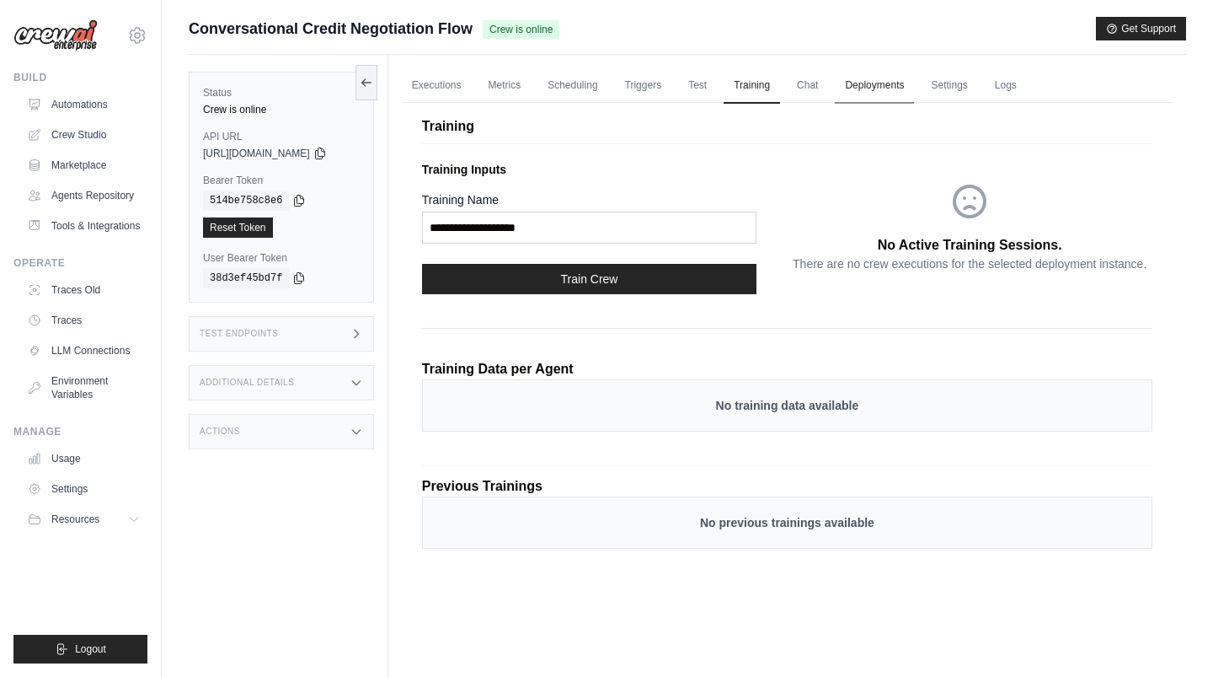
click at [886, 86] on link "Deployments" at bounding box center [874, 85] width 79 height 35
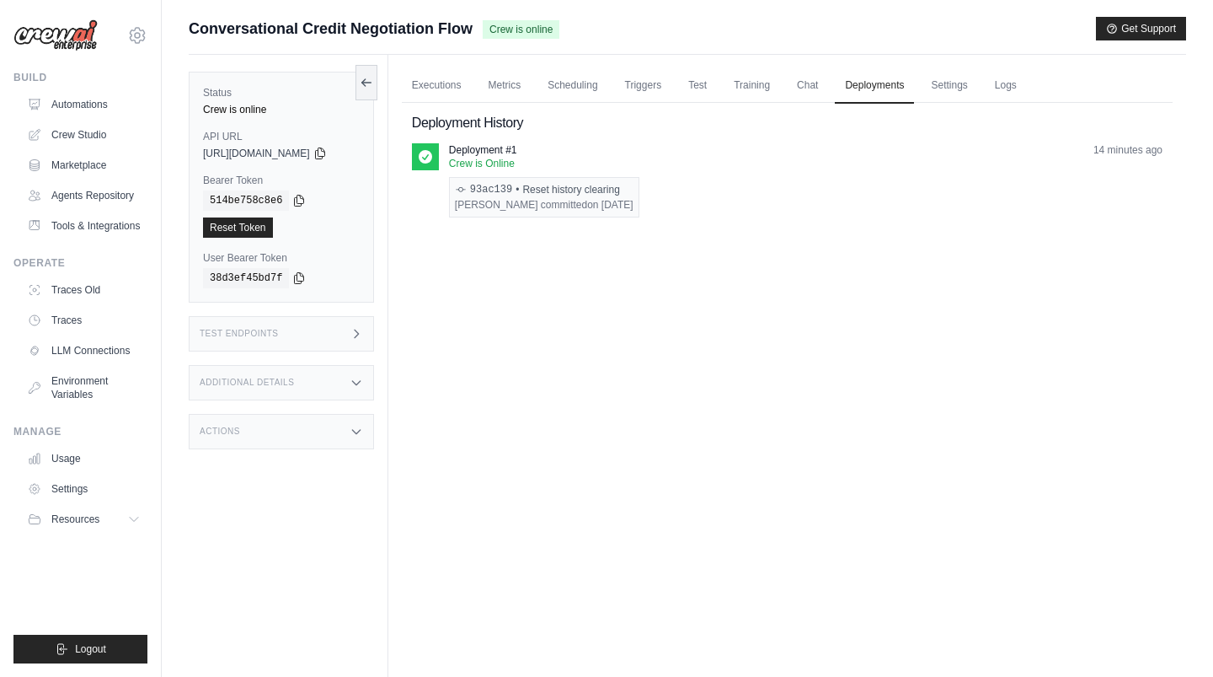
click at [302, 331] on div "Test Endpoints" at bounding box center [281, 333] width 185 height 35
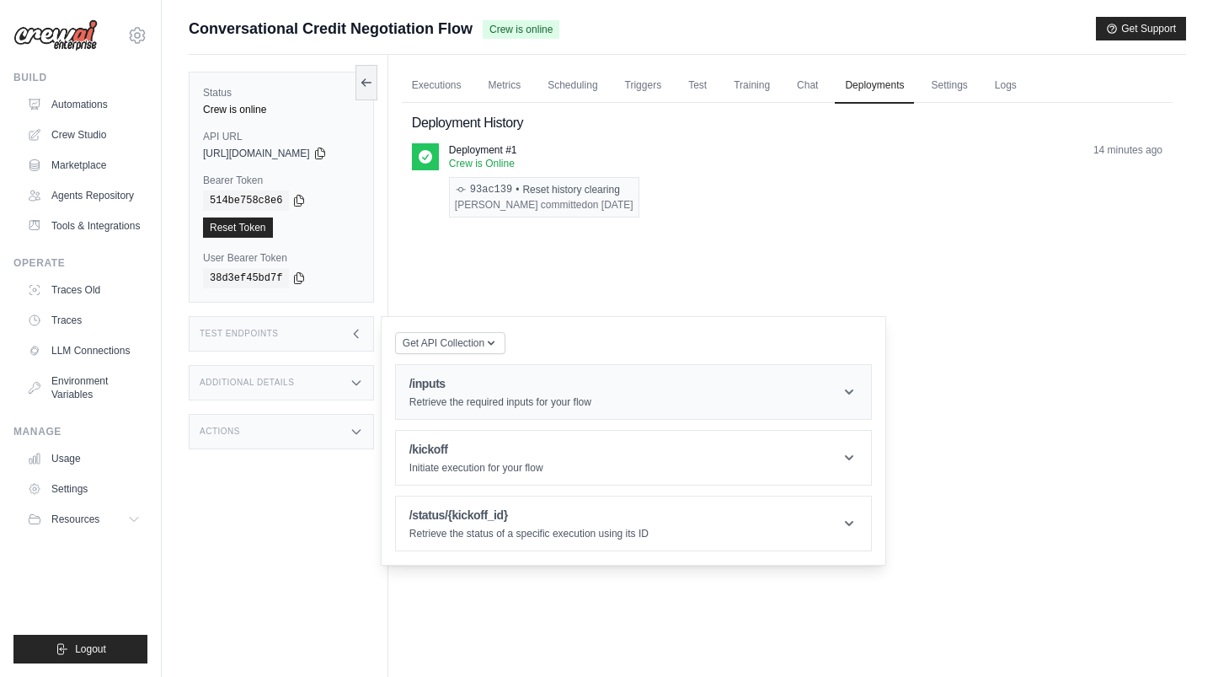
click at [463, 399] on p "Retrieve the required inputs for your flow" at bounding box center [501, 401] width 182 height 13
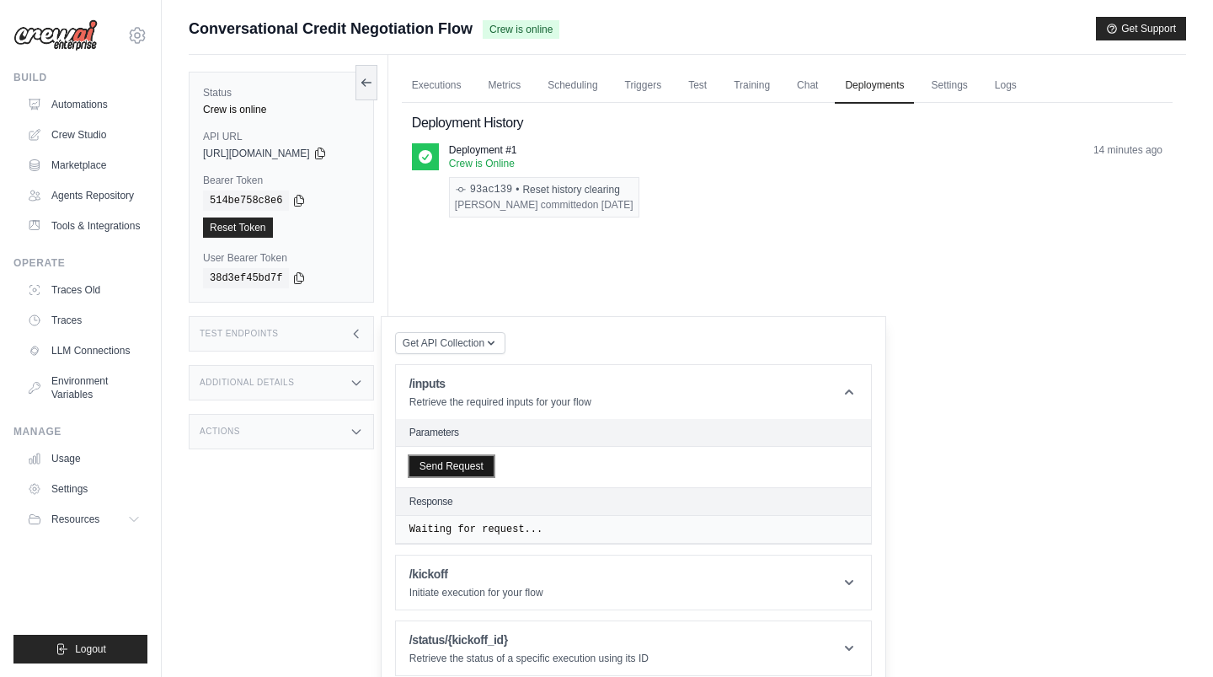
click at [468, 461] on button "Send Request" at bounding box center [452, 466] width 84 height 20
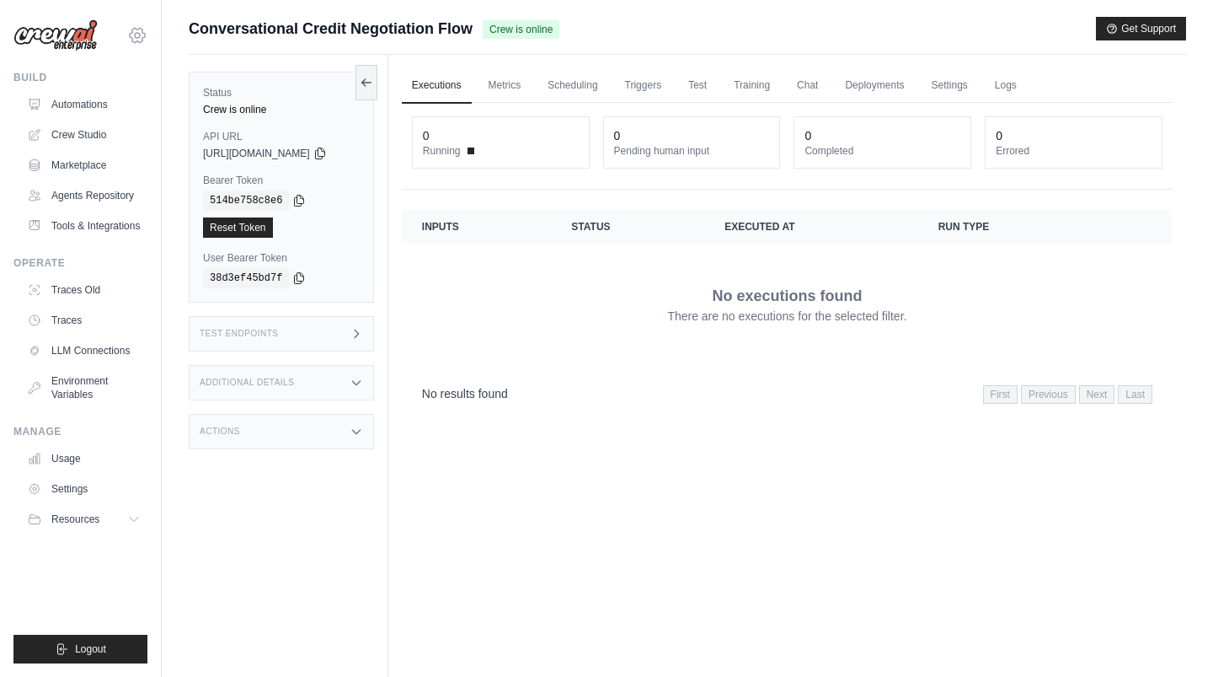
click at [128, 35] on icon at bounding box center [137, 35] width 20 height 20
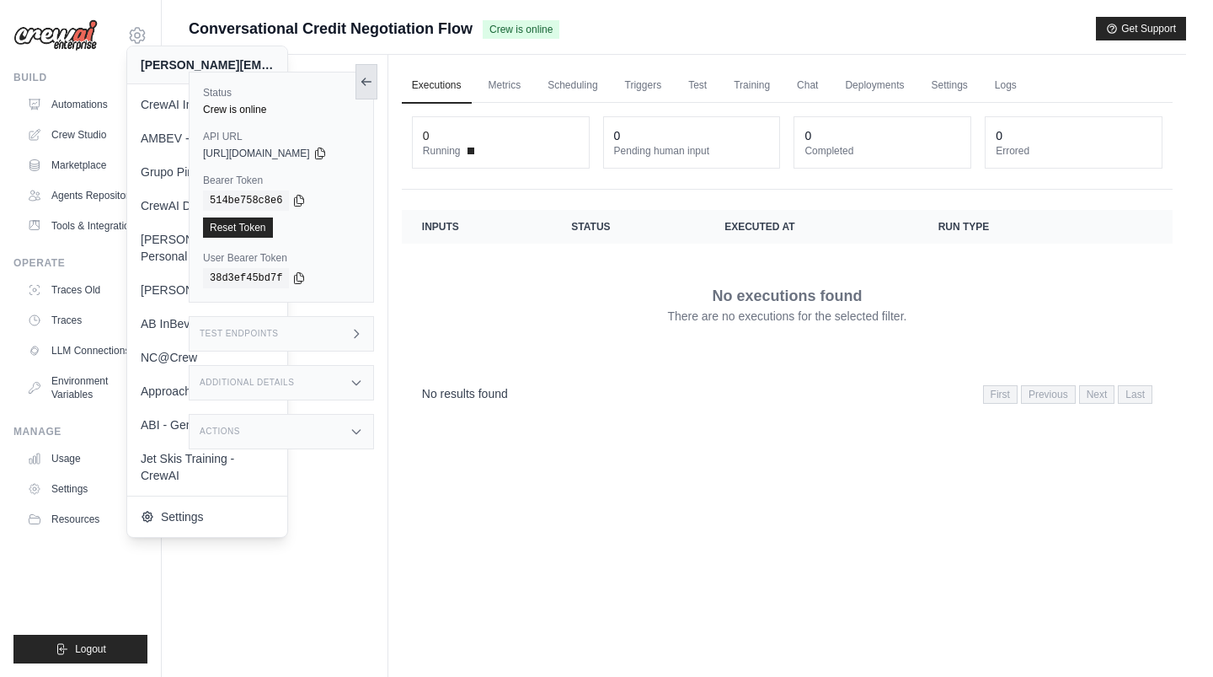
click at [373, 78] on icon at bounding box center [366, 81] width 13 height 13
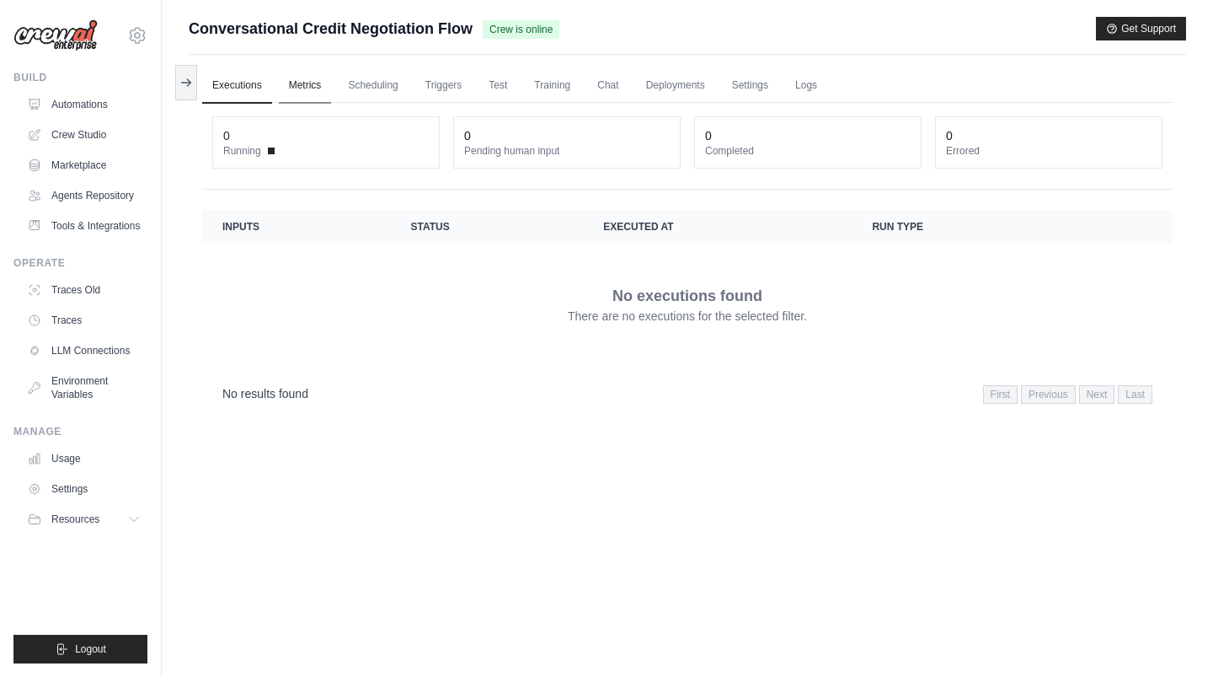
click at [298, 88] on link "Metrics" at bounding box center [305, 85] width 53 height 35
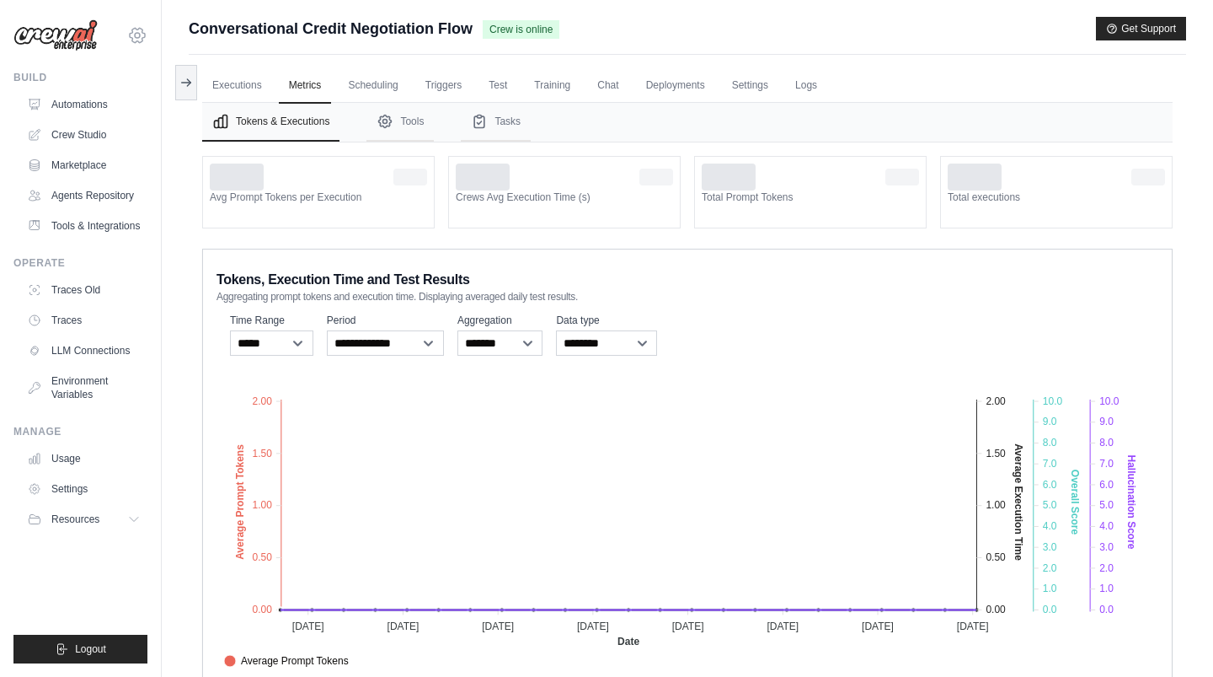
click at [139, 35] on icon at bounding box center [137, 35] width 5 height 5
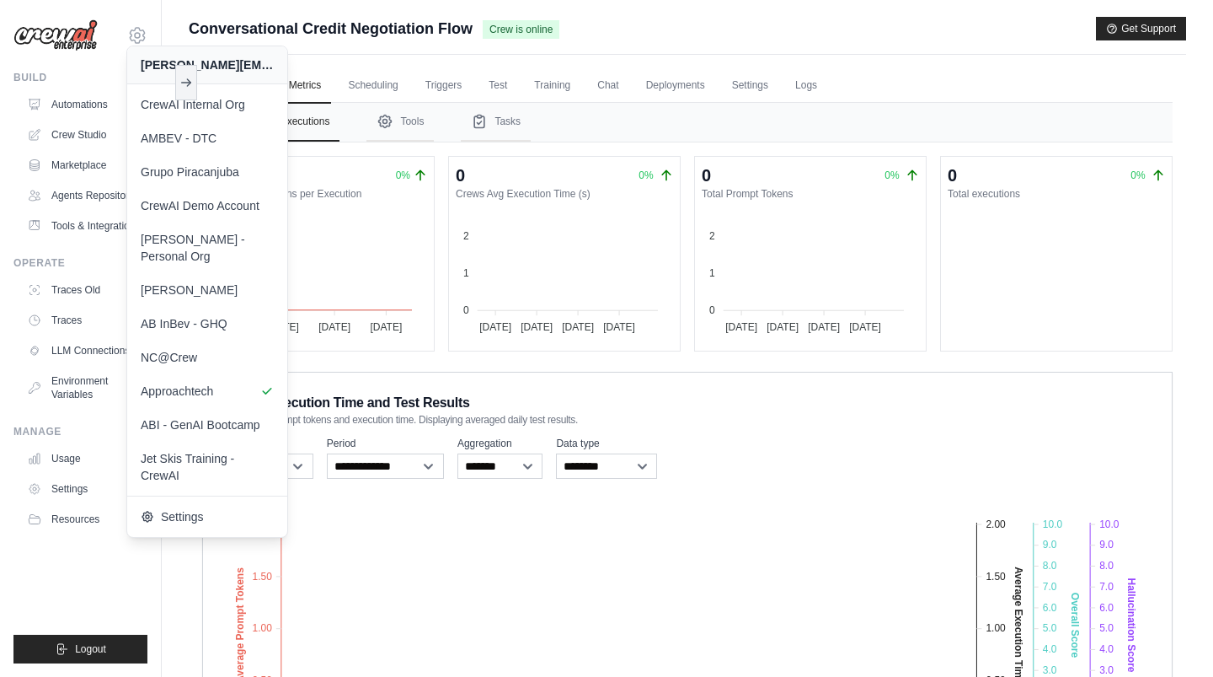
click at [378, 47] on div "Submit a support request Describe your issue or question * Please be specific a…" at bounding box center [688, 36] width 998 height 38
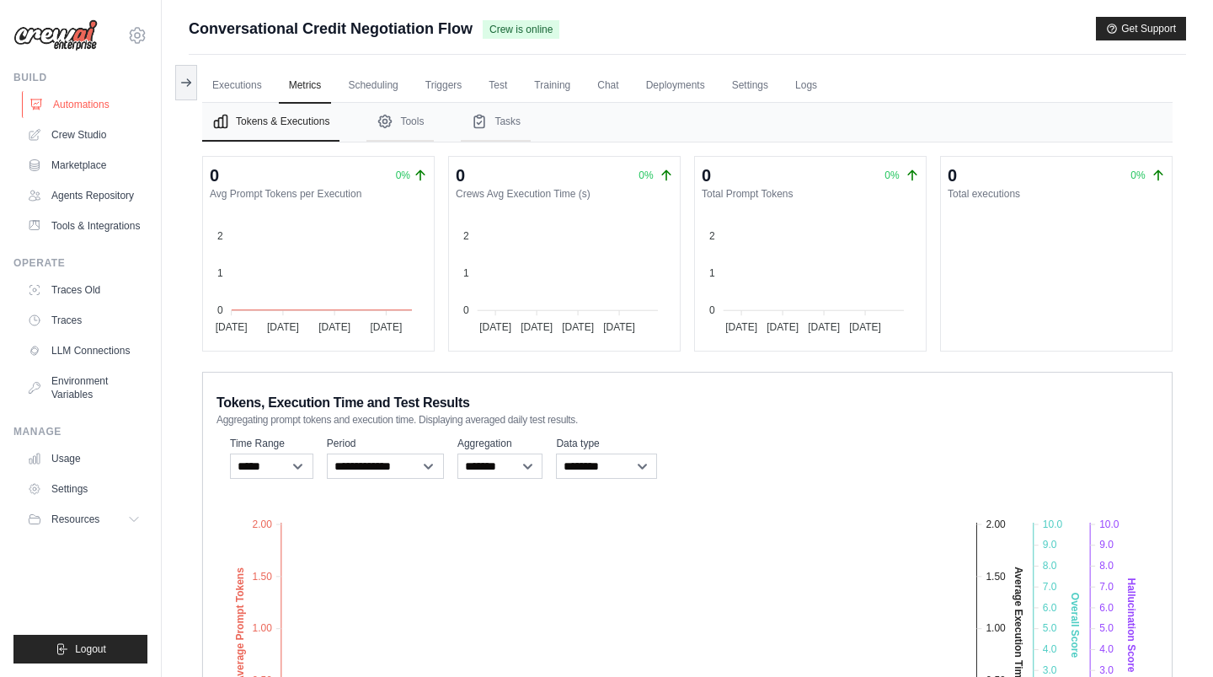
click at [94, 101] on link "Automations" at bounding box center [85, 104] width 127 height 27
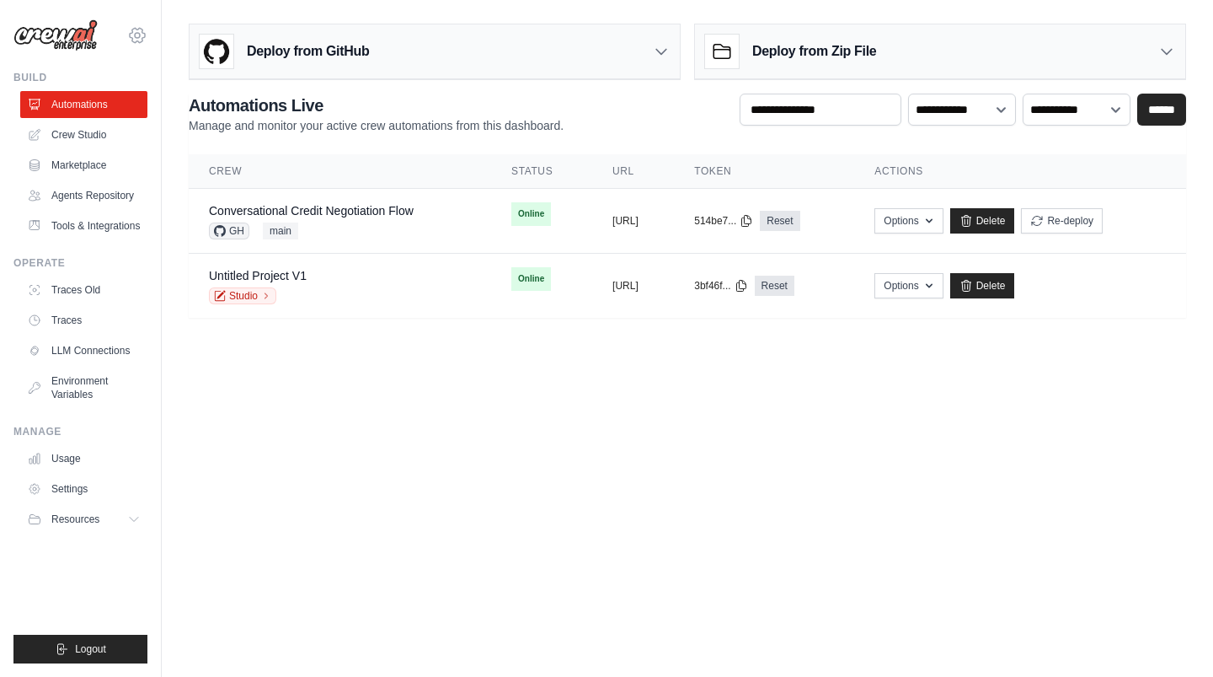
click at [137, 30] on icon at bounding box center [137, 35] width 20 height 20
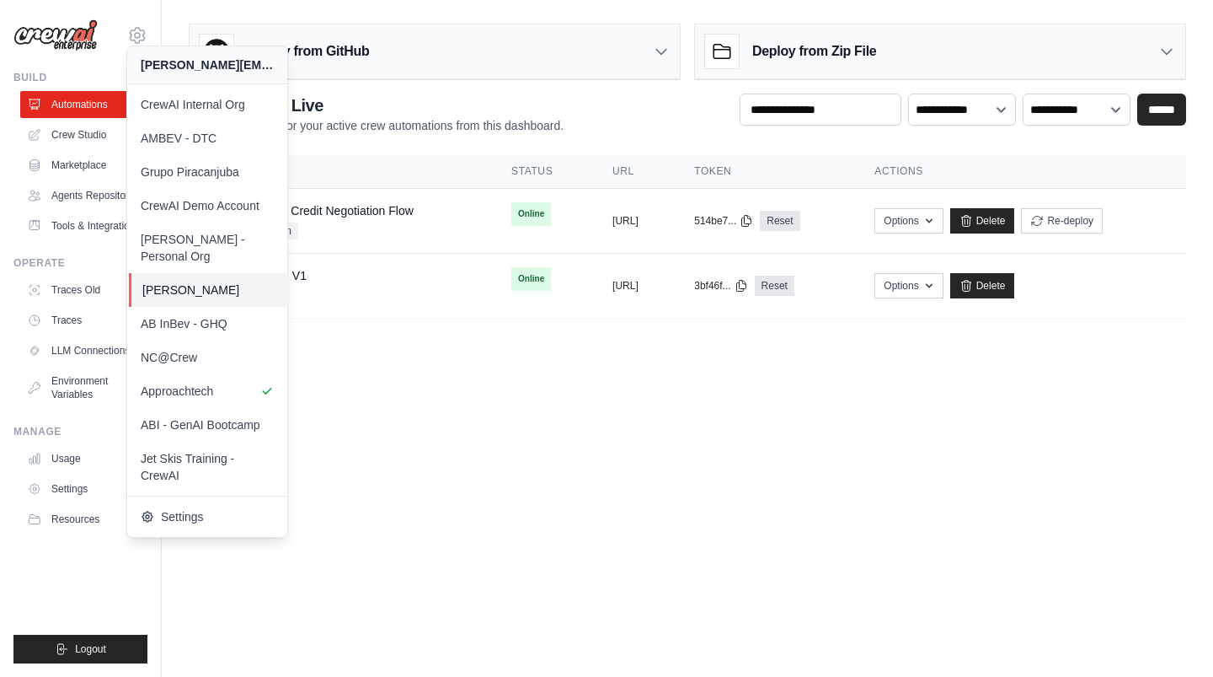
click at [244, 281] on link "Daniel CrewAI" at bounding box center [209, 290] width 160 height 34
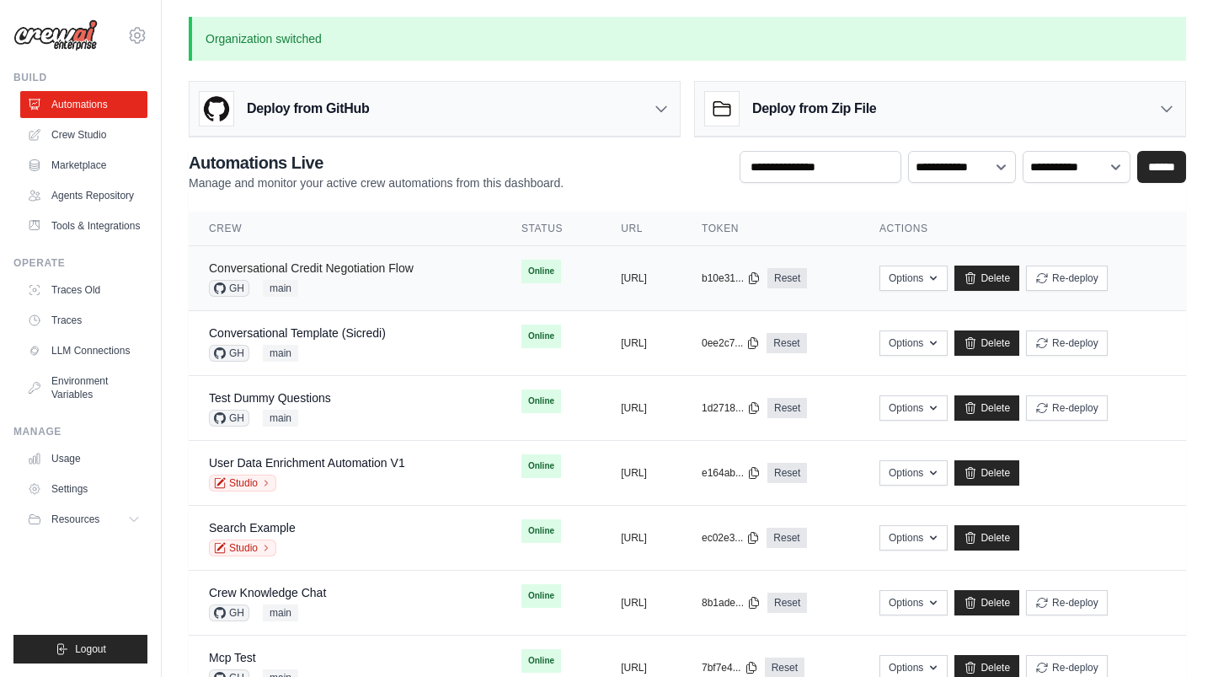
click at [271, 270] on link "Conversational Credit Negotiation Flow" at bounding box center [311, 267] width 205 height 13
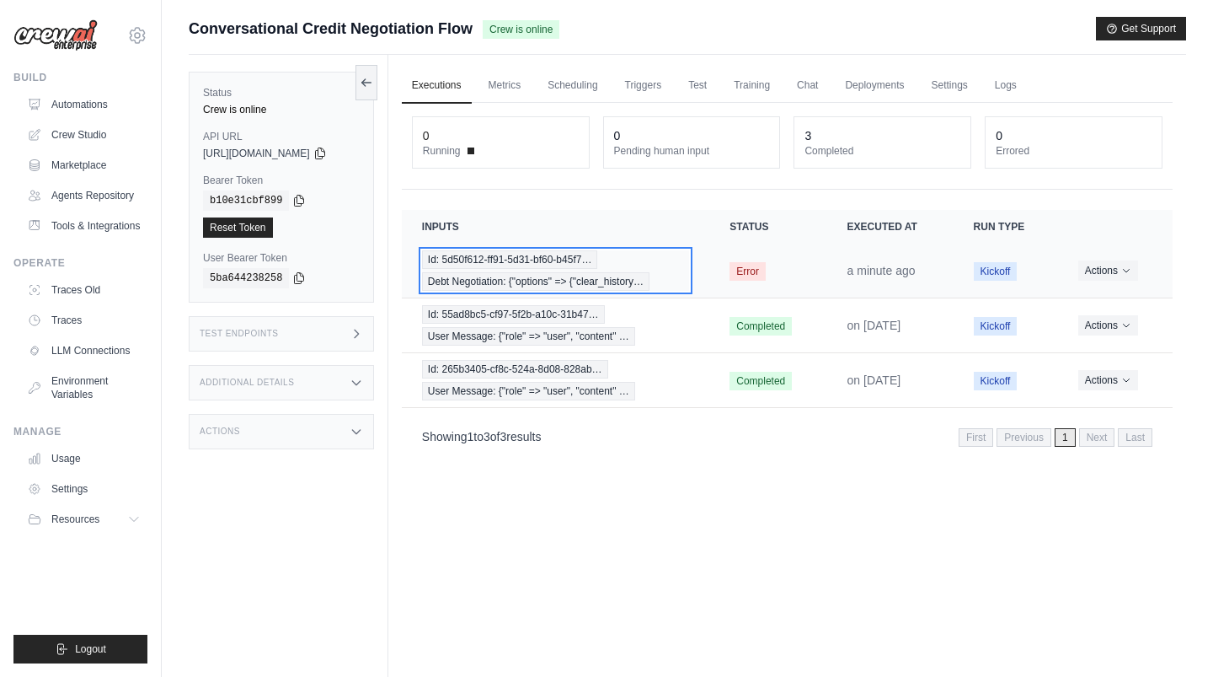
click at [523, 272] on span "Debt Negotiation: {"options" => {"clear_history…" at bounding box center [536, 281] width 228 height 19
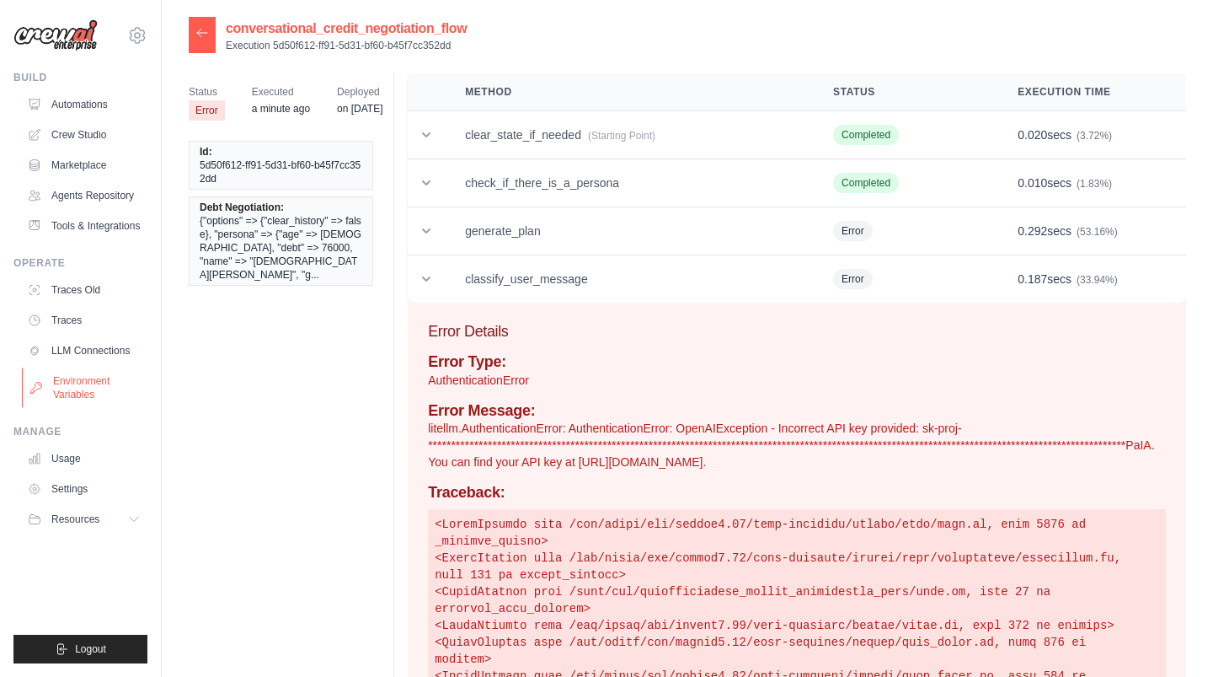
click at [99, 382] on link "Environment Variables" at bounding box center [85, 387] width 127 height 40
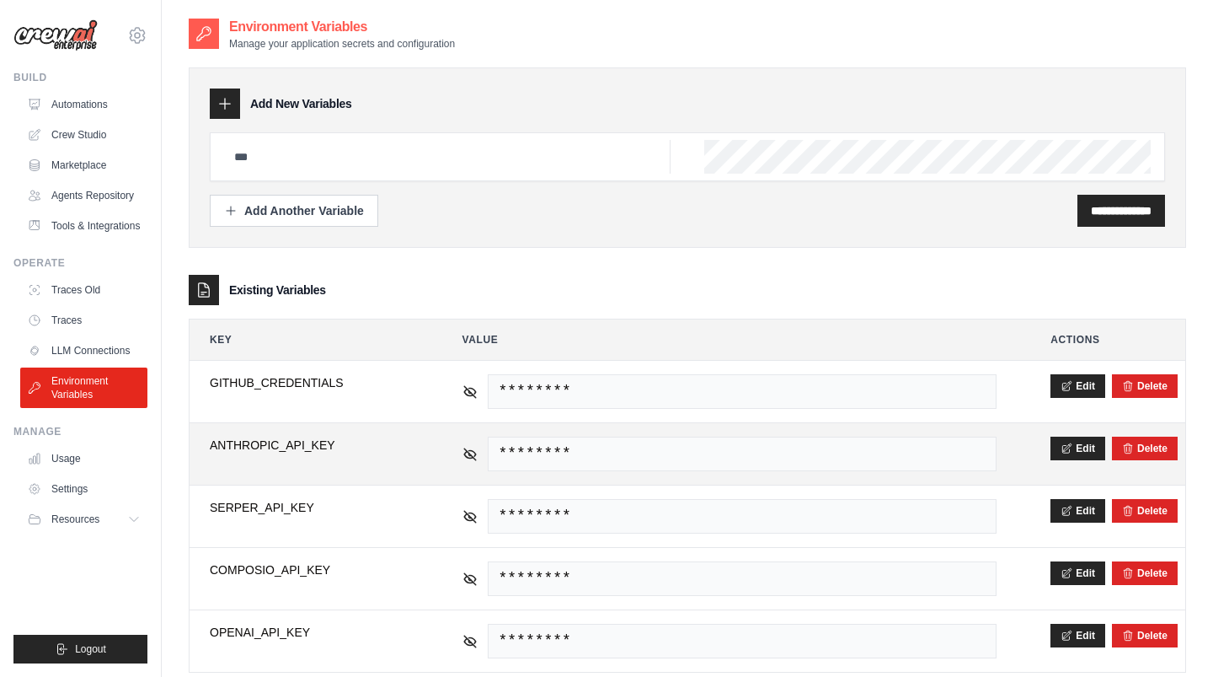
scroll to position [35, 0]
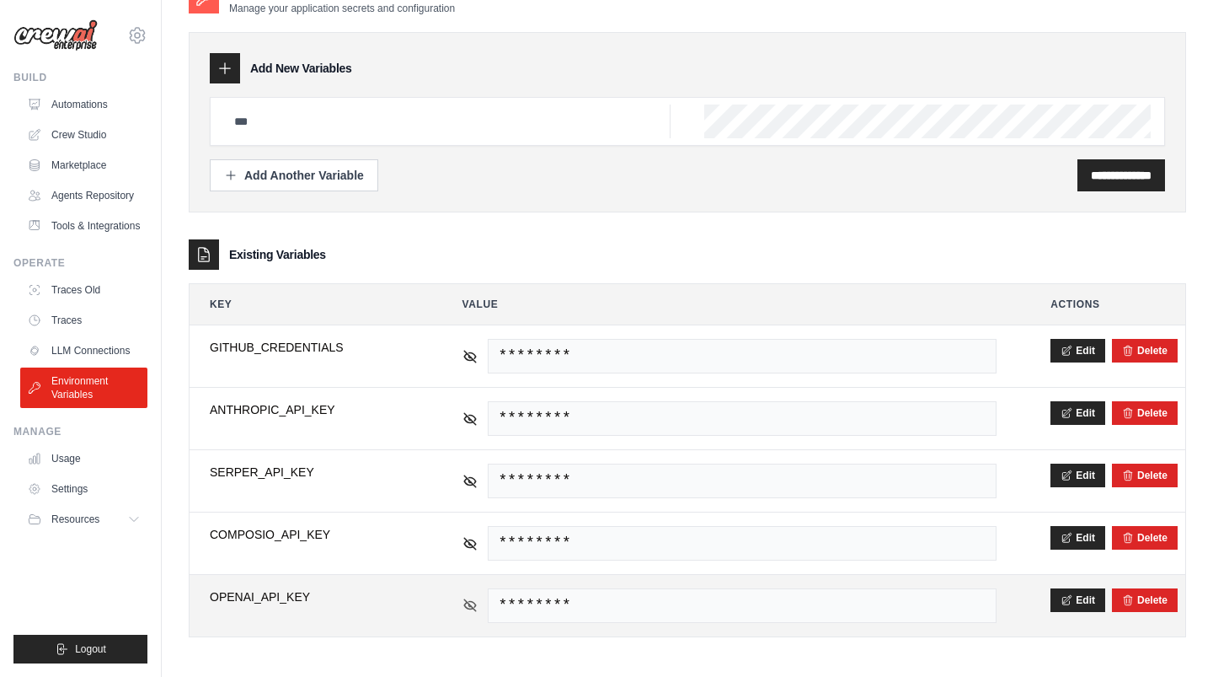
click at [476, 605] on icon at bounding box center [470, 604] width 15 height 15
click at [639, 597] on span "sk-proj-ucghC0cfU_xxkd-u8ubhKOn267MhdJrVGdXyWl3-pmBvEz65Wtw-3w0wCTwUHv19r3ELuqB…" at bounding box center [743, 605] width 510 height 35
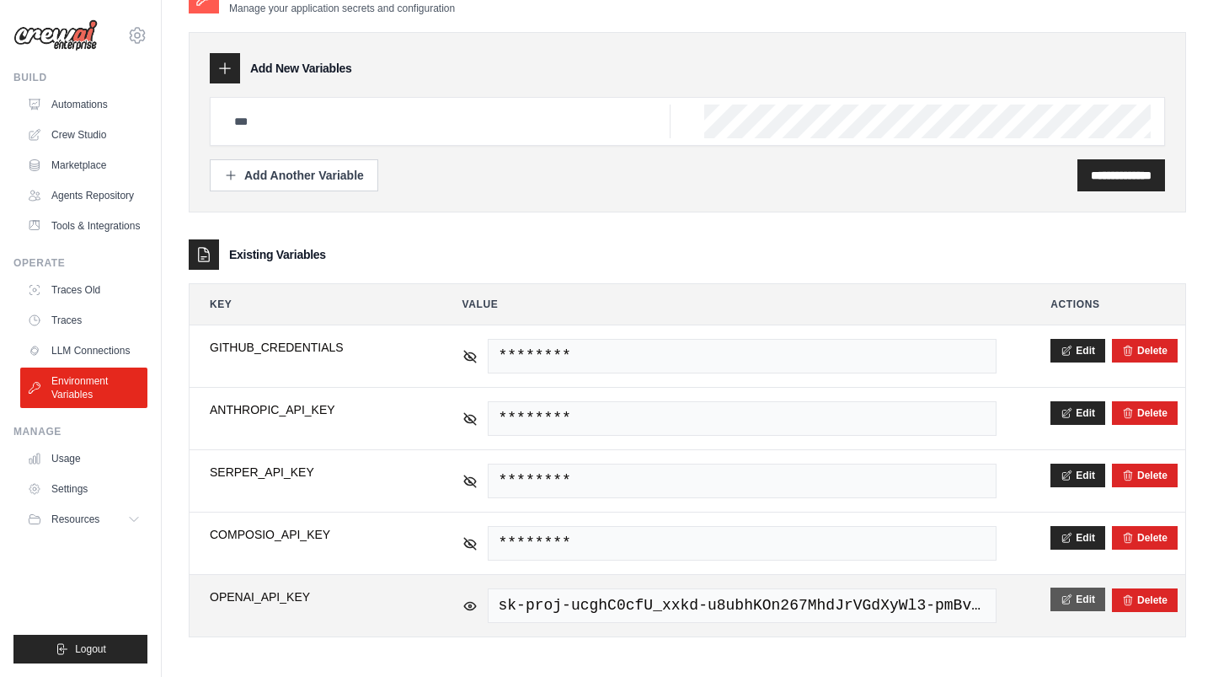
click at [1070, 594] on icon at bounding box center [1067, 599] width 12 height 12
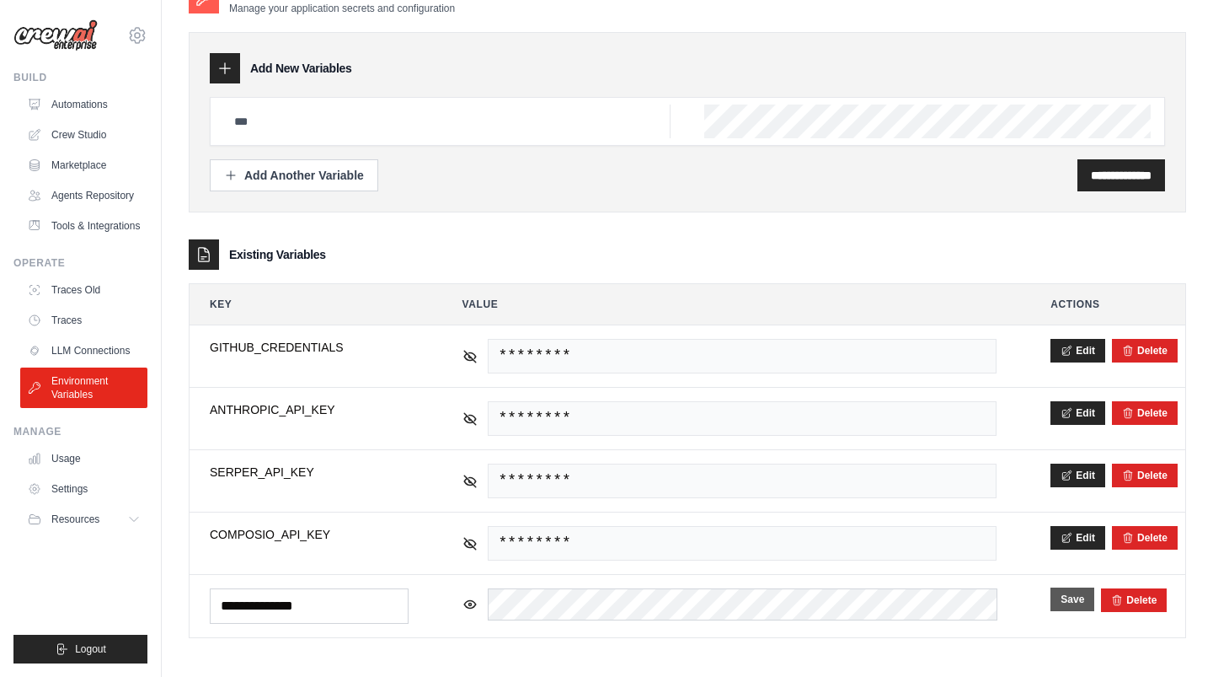
scroll to position [0, 0]
click at [1077, 594] on button "Save" at bounding box center [1073, 599] width 44 height 24
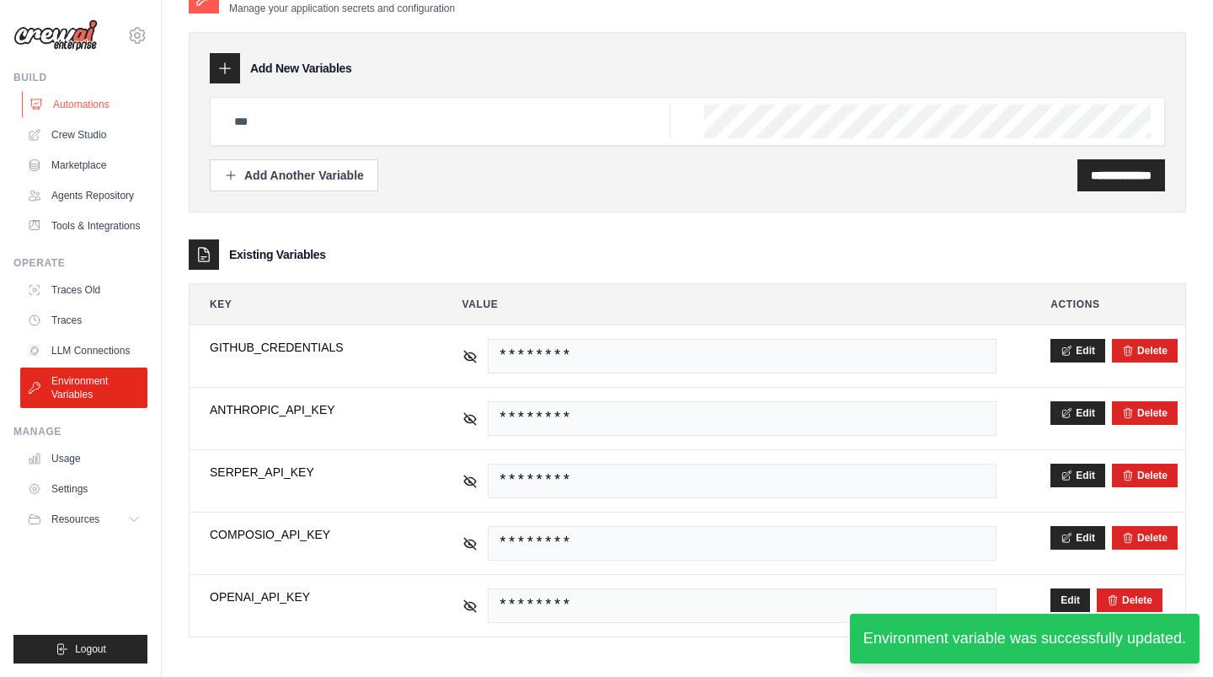
click at [100, 108] on link "Automations" at bounding box center [85, 104] width 127 height 27
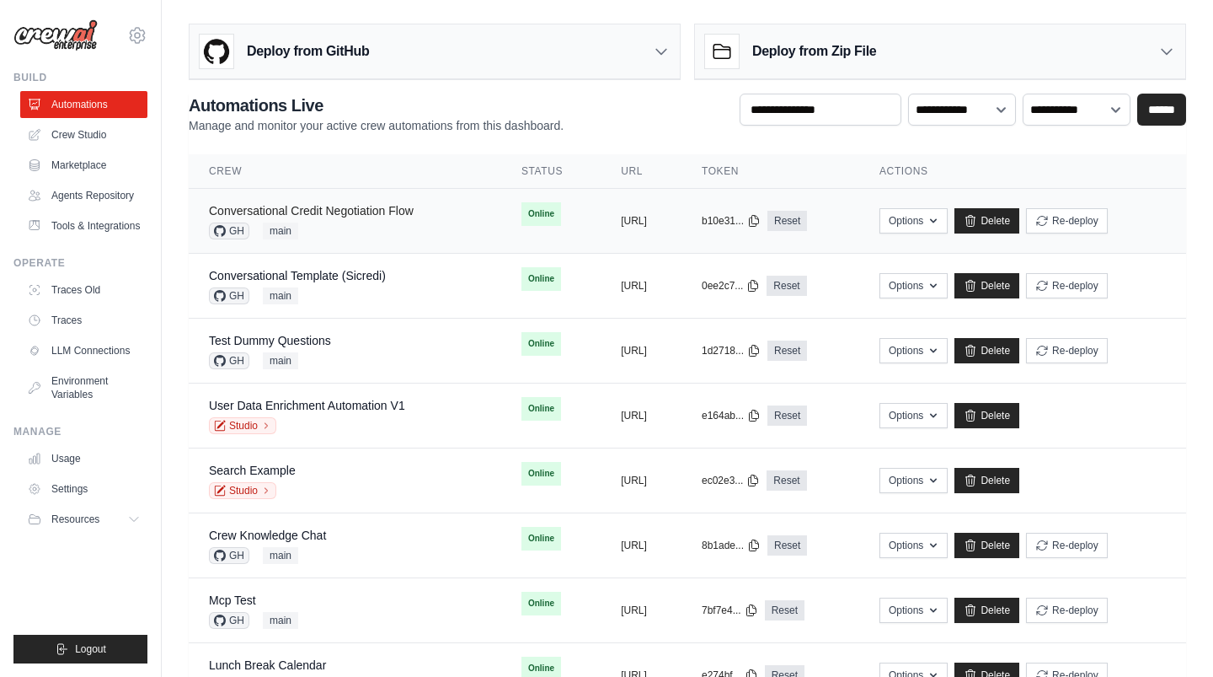
click at [350, 210] on link "Conversational Credit Negotiation Flow" at bounding box center [311, 210] width 205 height 13
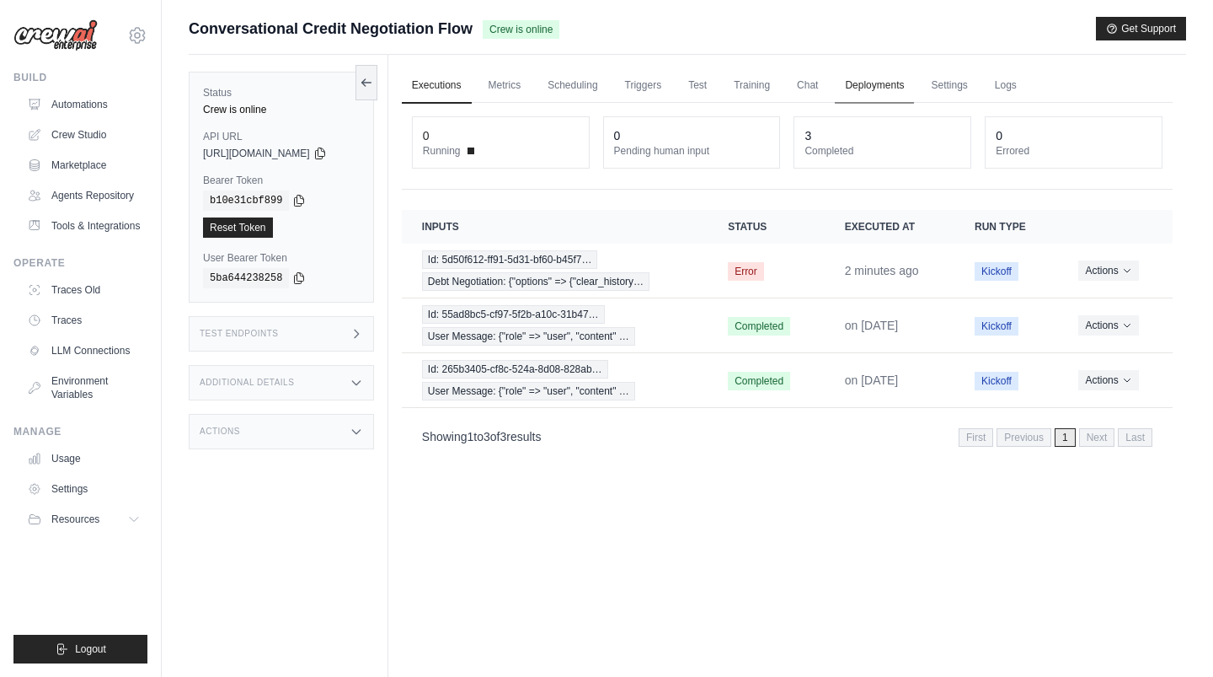
click at [908, 83] on link "Deployments" at bounding box center [874, 85] width 79 height 35
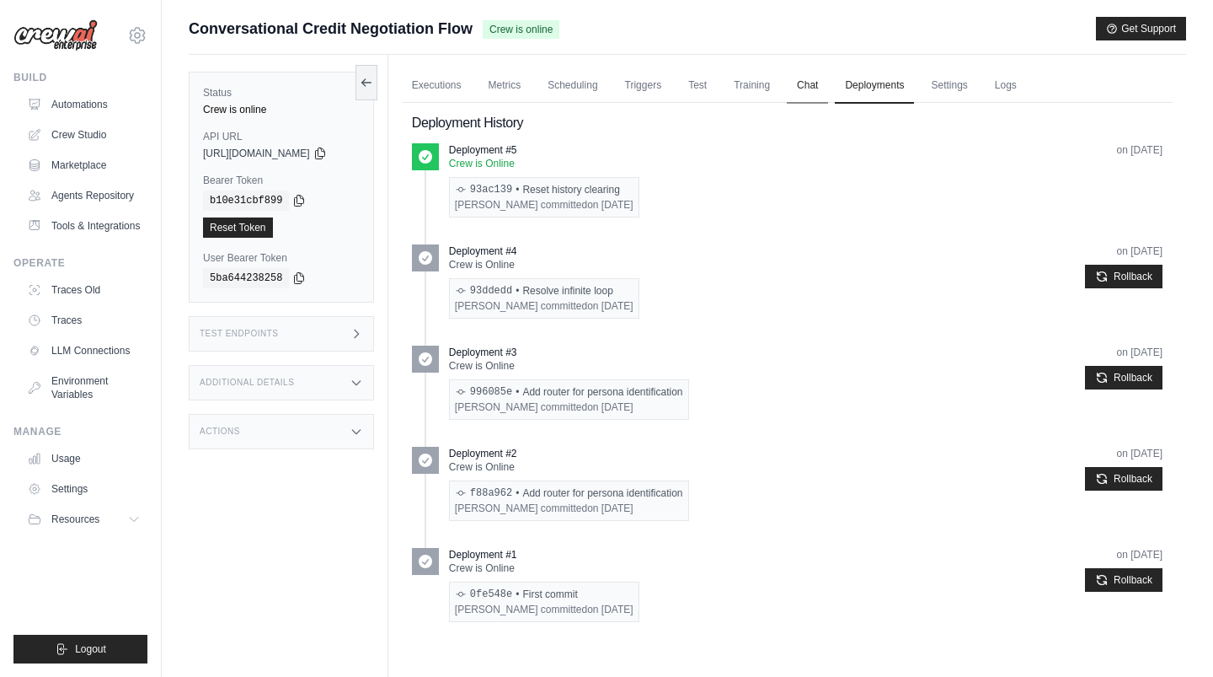
click at [815, 86] on link "Chat" at bounding box center [807, 85] width 41 height 35
click at [946, 94] on link "Settings" at bounding box center [949, 85] width 56 height 35
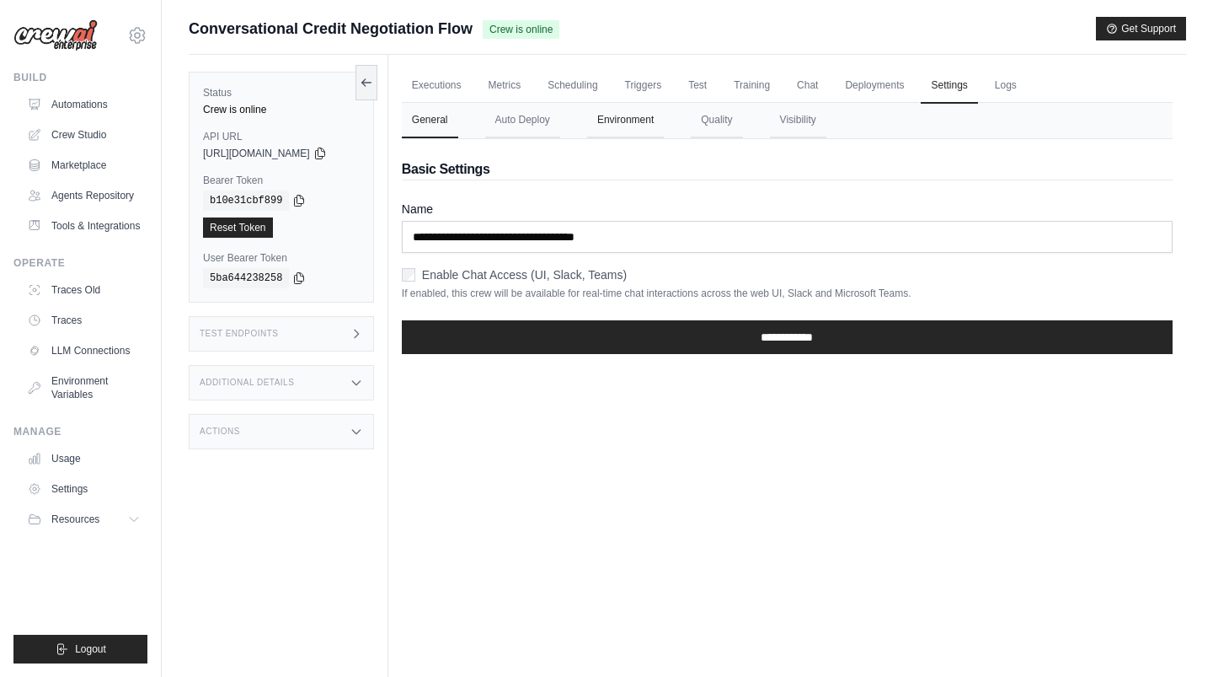
click at [644, 119] on button "Environment" at bounding box center [625, 120] width 77 height 35
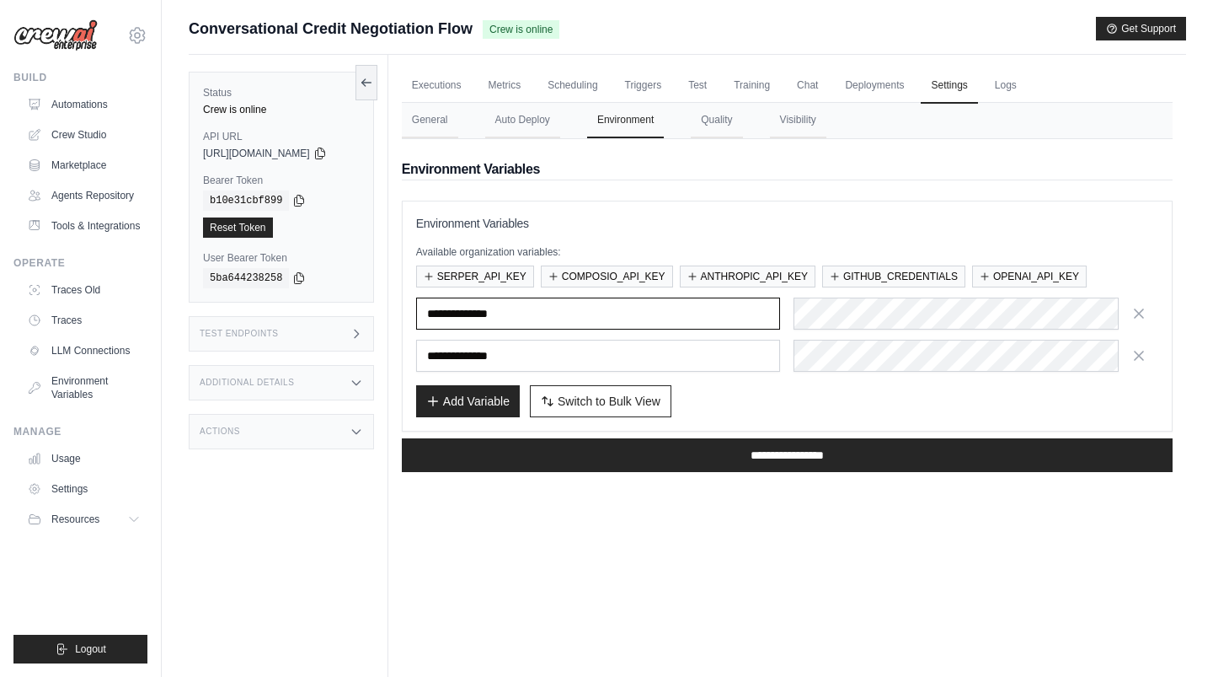
click at [573, 308] on input "**********" at bounding box center [598, 313] width 365 height 32
click at [1144, 309] on icon "button" at bounding box center [1139, 312] width 17 height 17
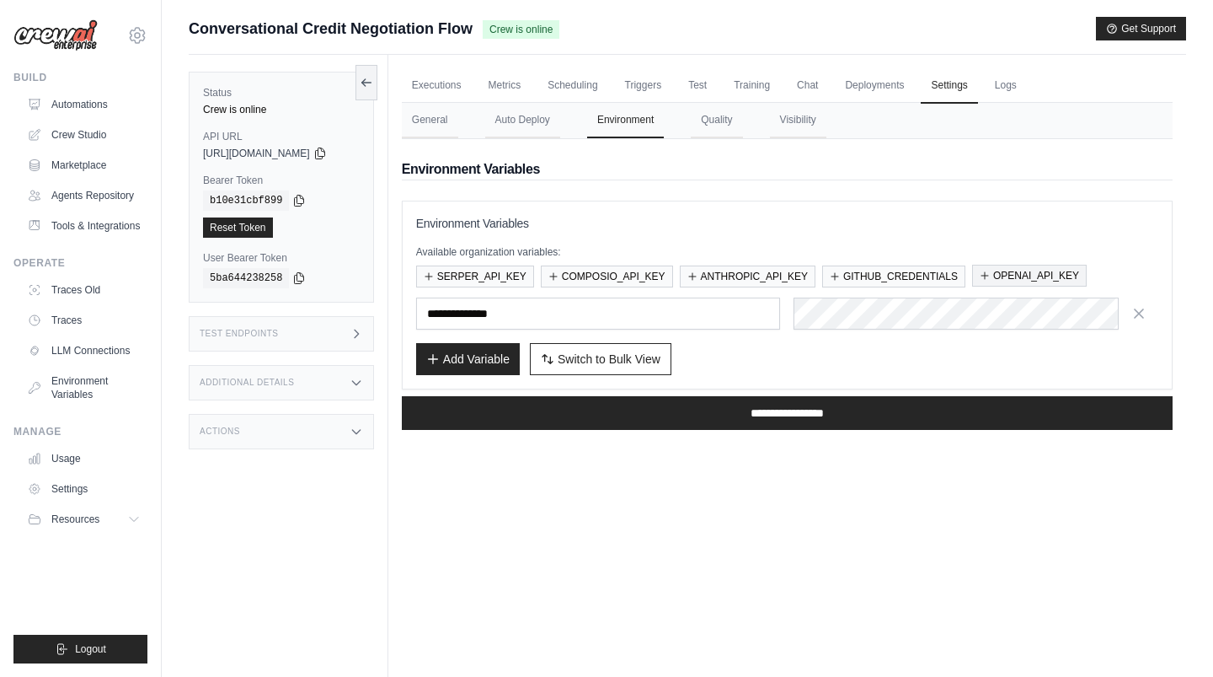
click at [1061, 276] on button "OPENAI_API_KEY" at bounding box center [1029, 276] width 115 height 22
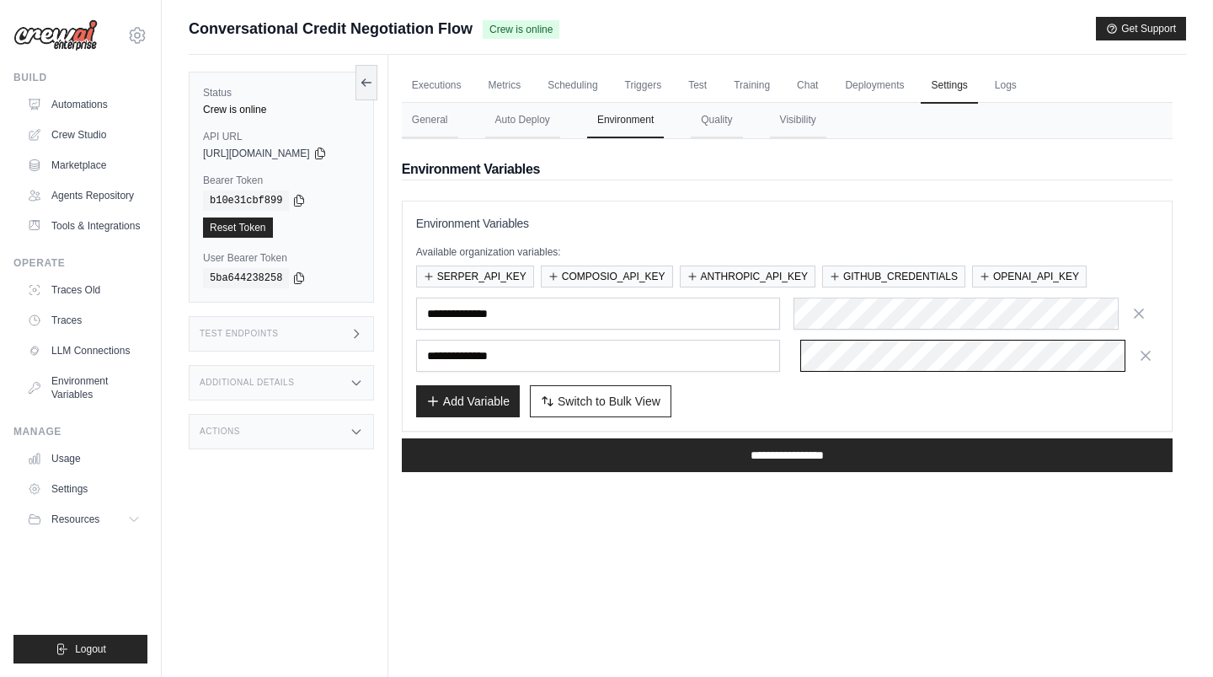
scroll to position [0, 886]
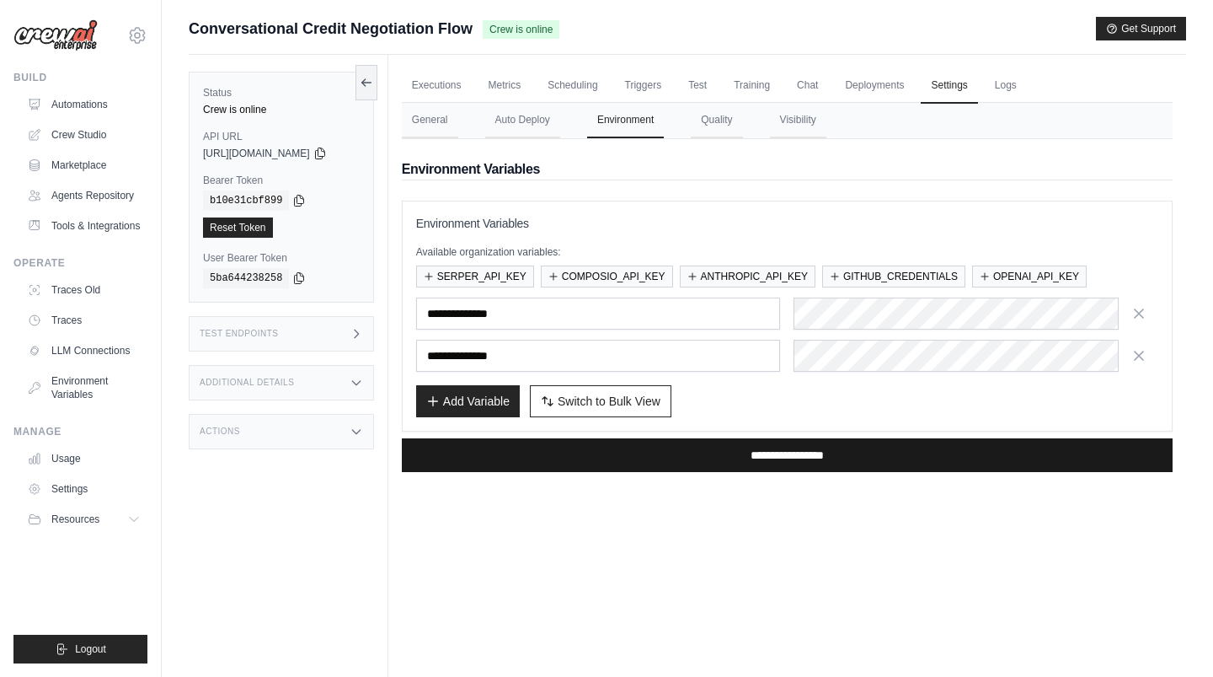
click at [730, 452] on input "**********" at bounding box center [787, 455] width 771 height 34
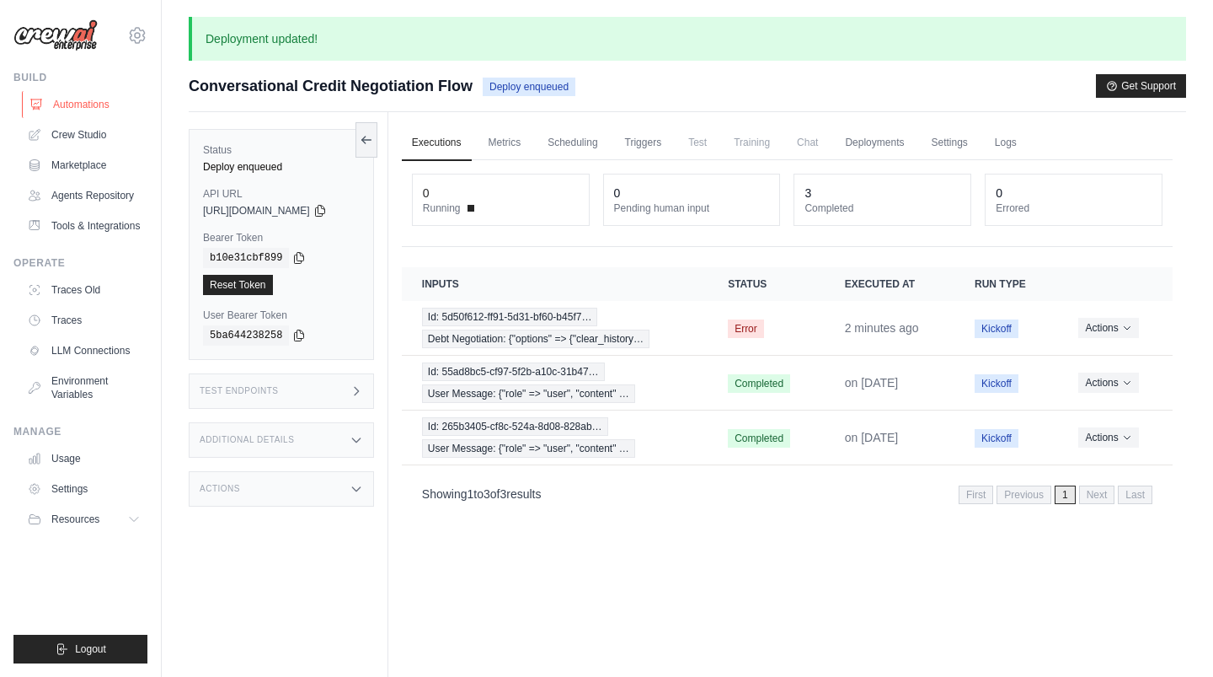
click at [91, 105] on link "Automations" at bounding box center [85, 104] width 127 height 27
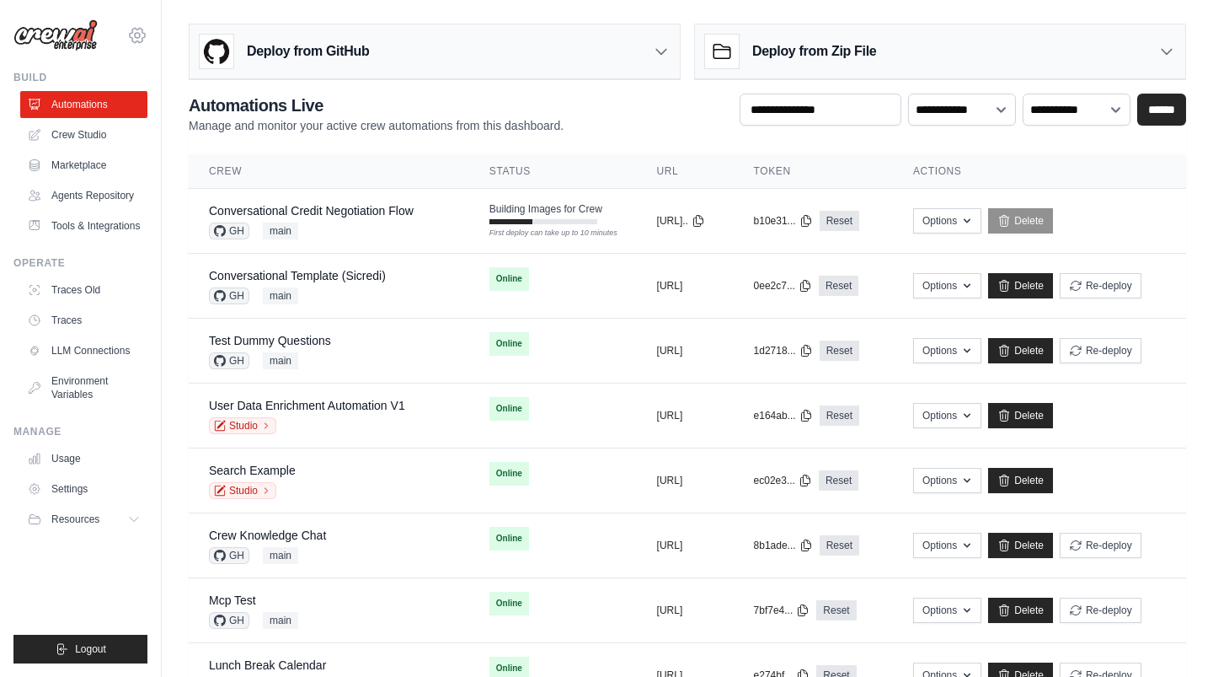
click at [130, 35] on icon at bounding box center [137, 35] width 15 height 14
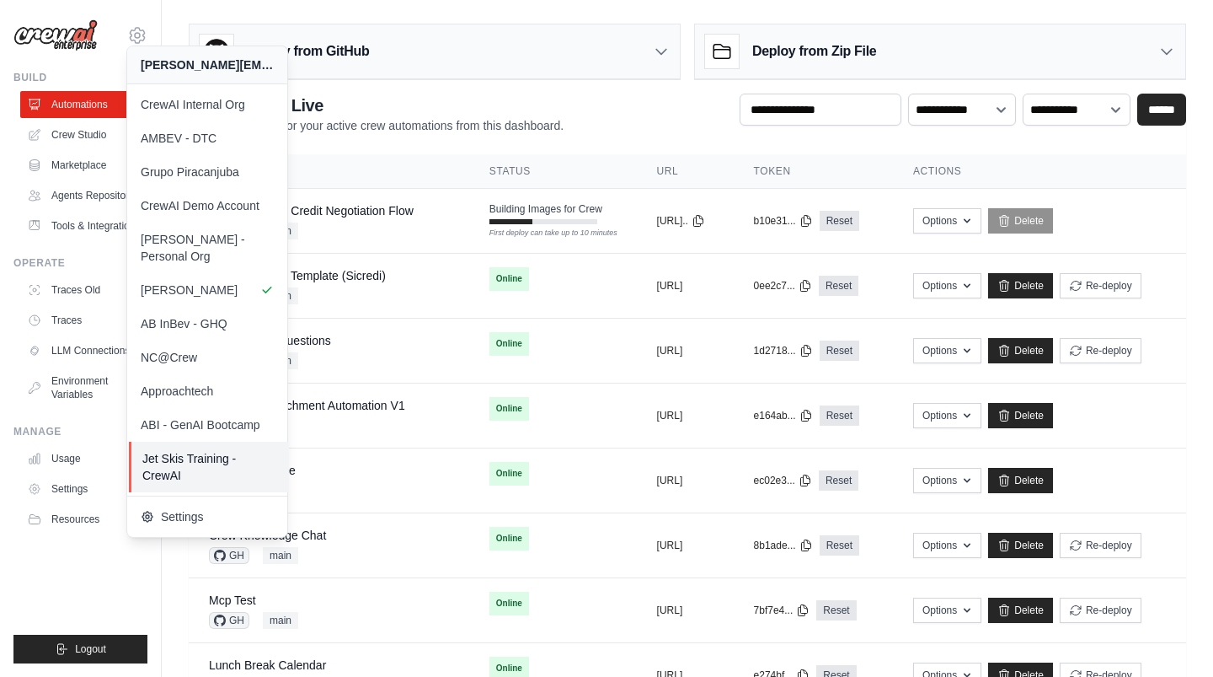
click at [233, 450] on span "Jet Skis Training - CrewAI" at bounding box center [208, 467] width 133 height 34
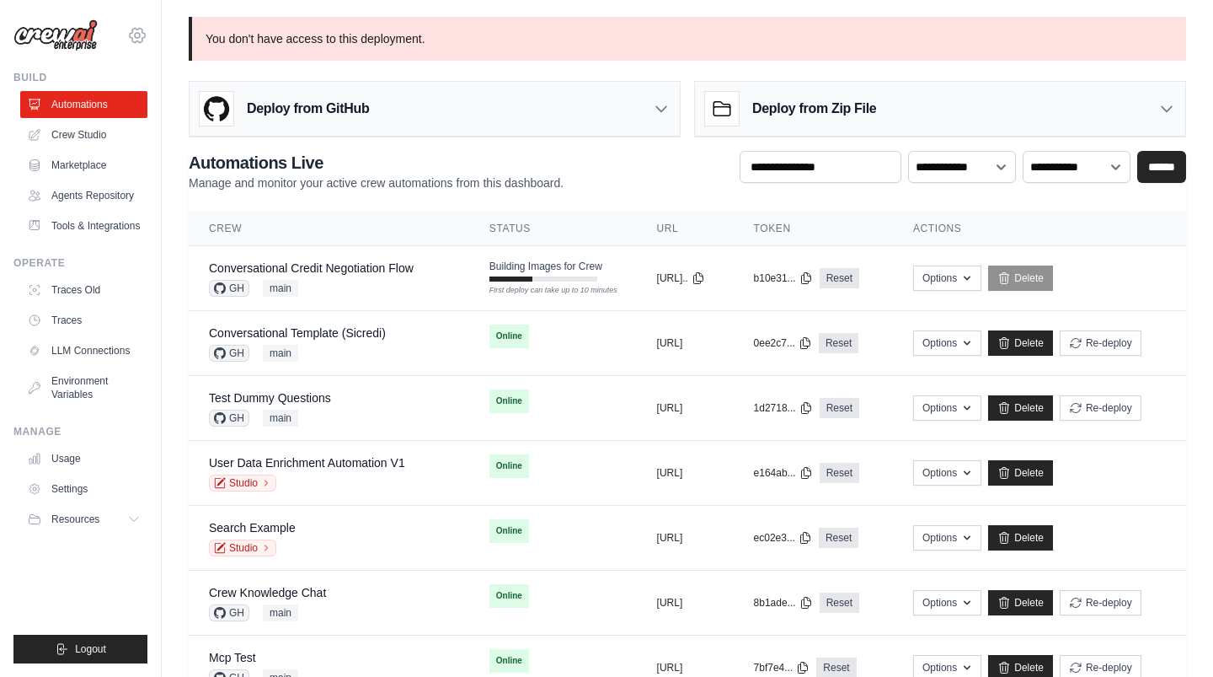
click at [137, 40] on icon at bounding box center [137, 35] width 20 height 20
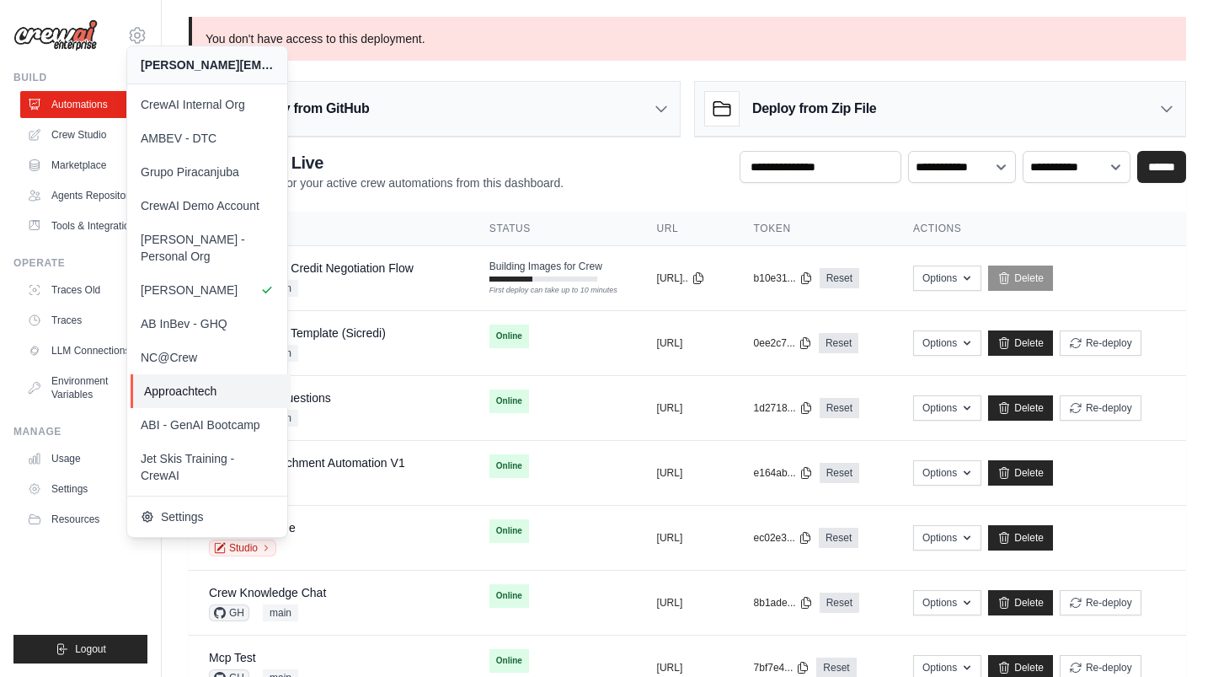
click at [222, 383] on span "Approachtech" at bounding box center [210, 391] width 133 height 17
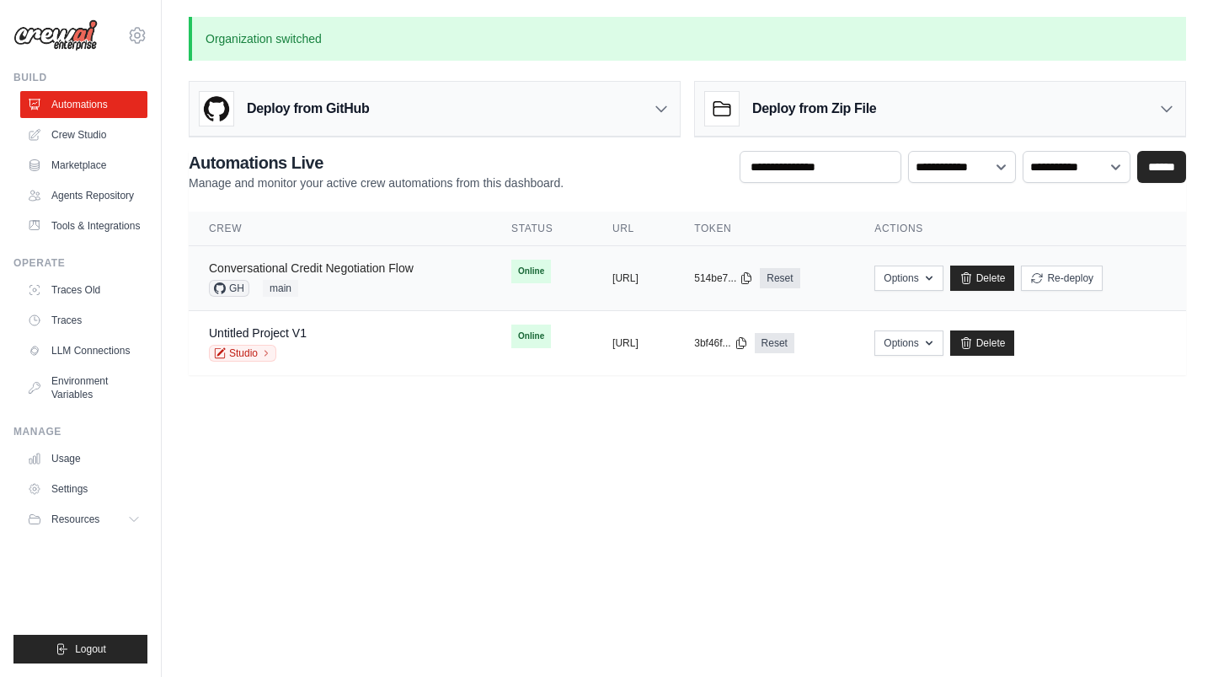
click at [305, 269] on link "Conversational Credit Negotiation Flow" at bounding box center [311, 267] width 205 height 13
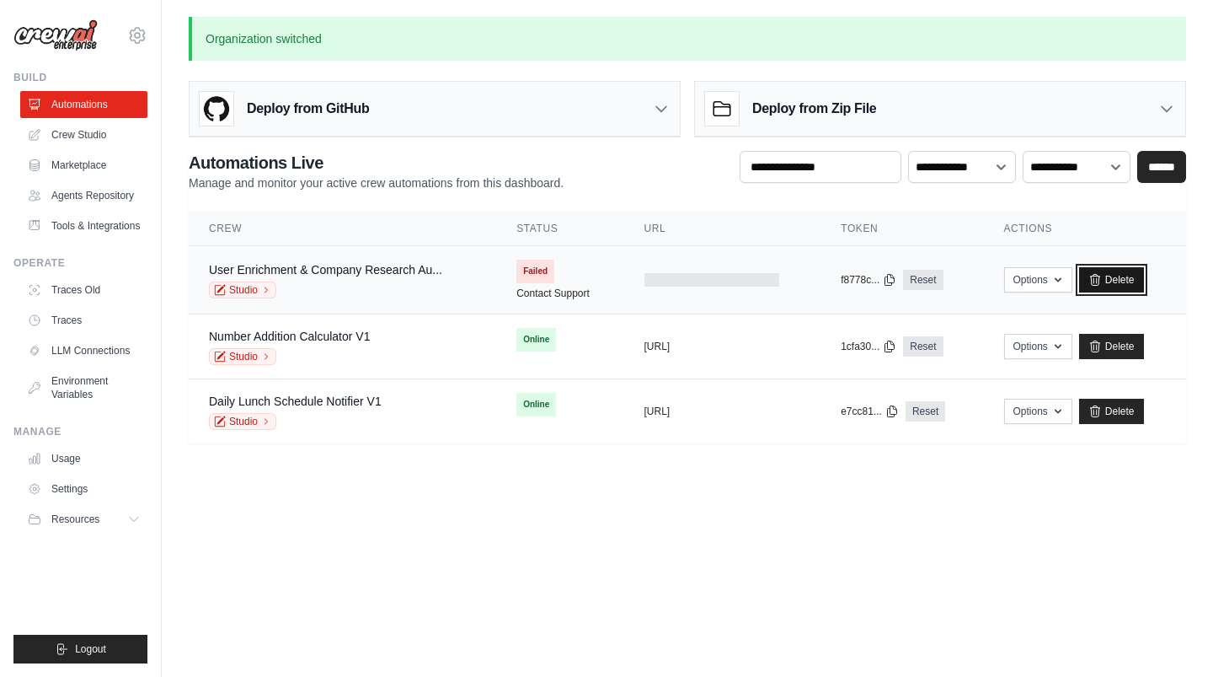
click at [1110, 276] on link "Delete" at bounding box center [1111, 279] width 65 height 25
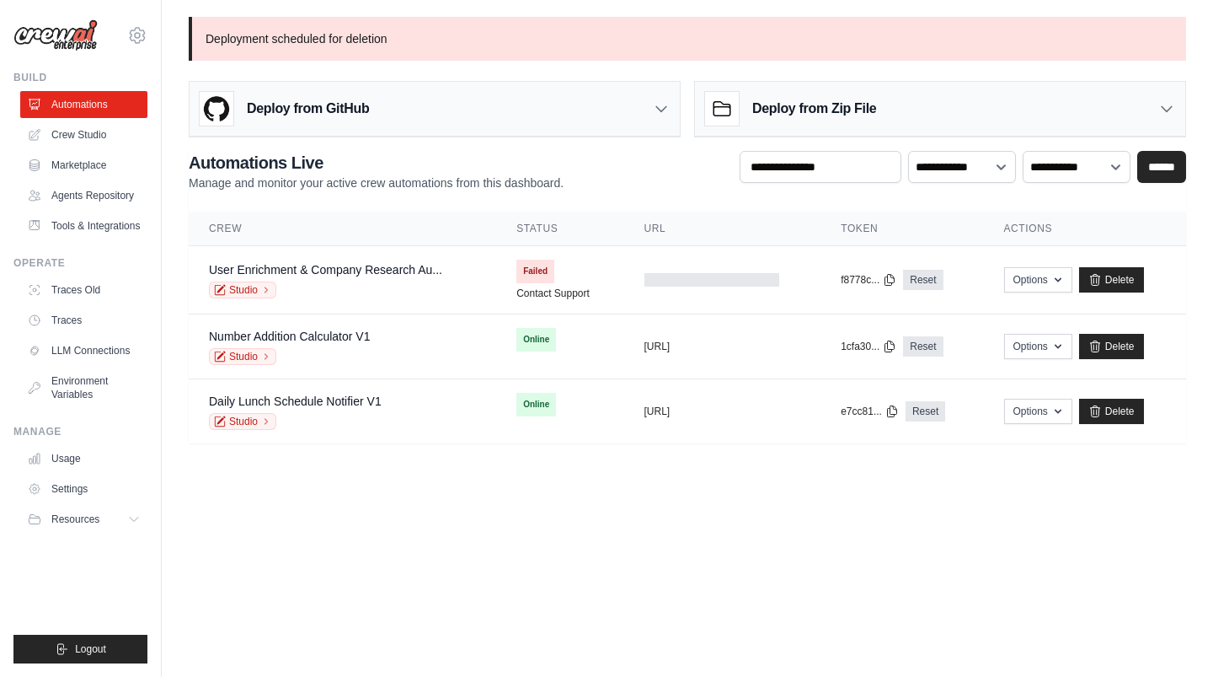
click at [576, 549] on body "[PERSON_NAME][EMAIL_ADDRESS][DOMAIN_NAME] CrewAI Internal Org AMBEV - DTC Grupo…" at bounding box center [606, 338] width 1213 height 677
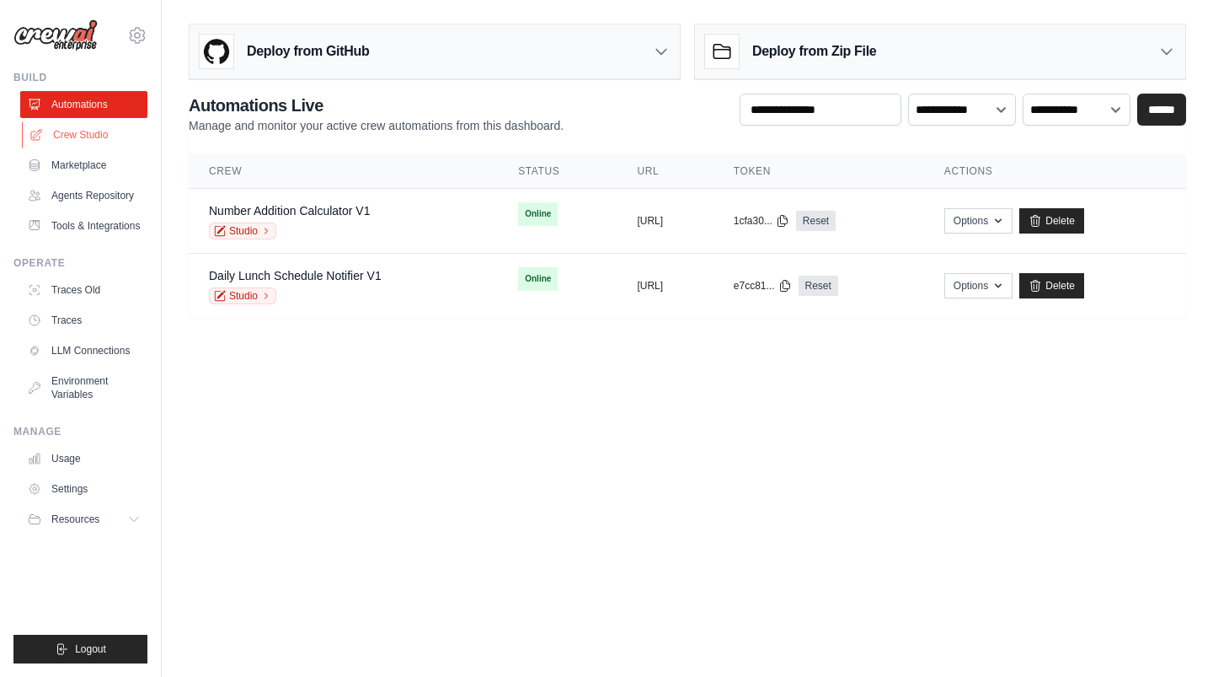
click at [88, 128] on link "Crew Studio" at bounding box center [85, 134] width 127 height 27
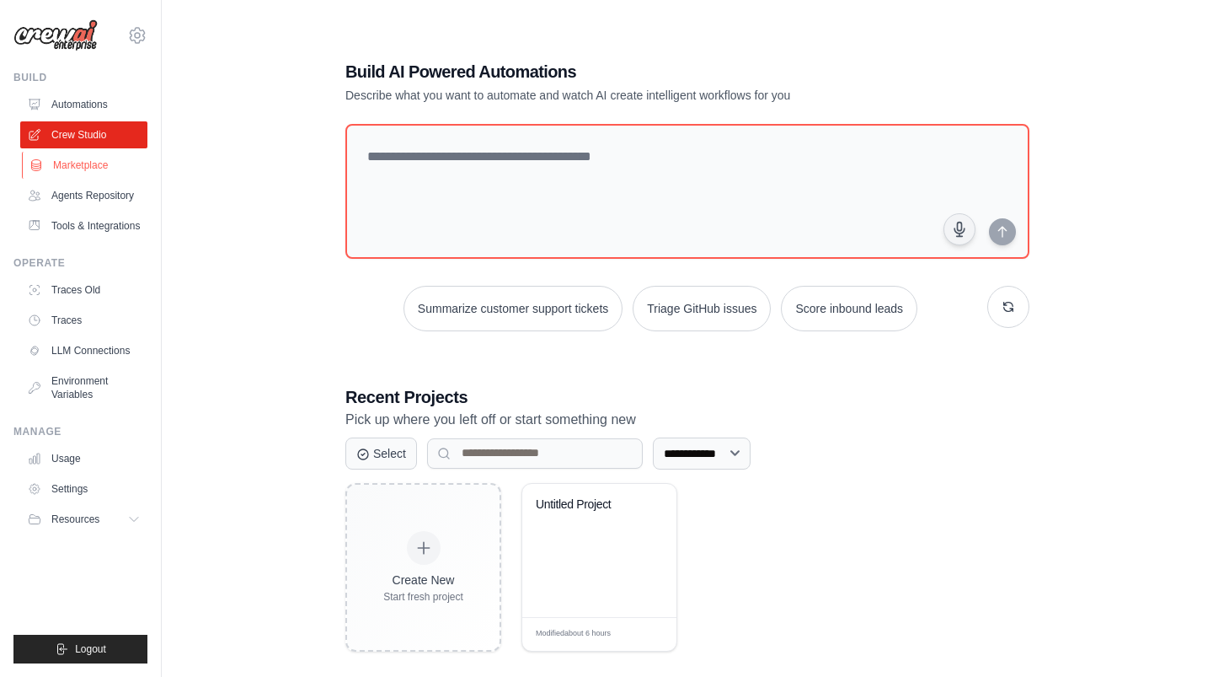
click at [72, 167] on link "Marketplace" at bounding box center [85, 165] width 127 height 27
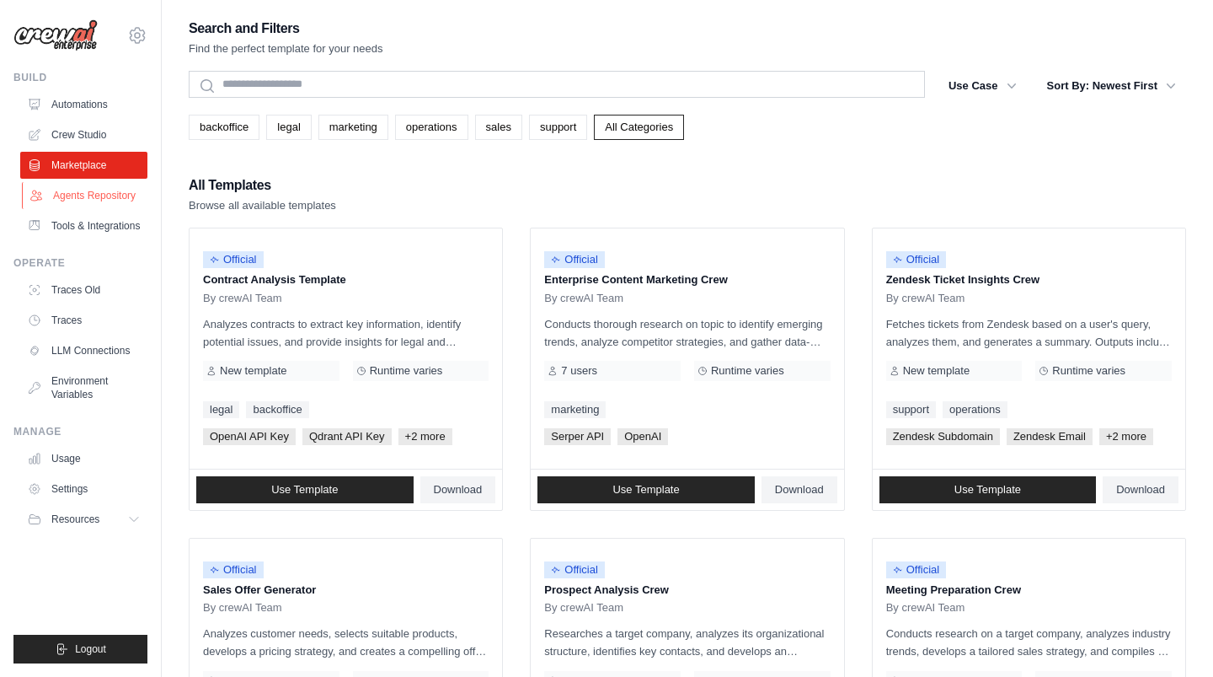
click at [83, 202] on link "Agents Repository" at bounding box center [85, 195] width 127 height 27
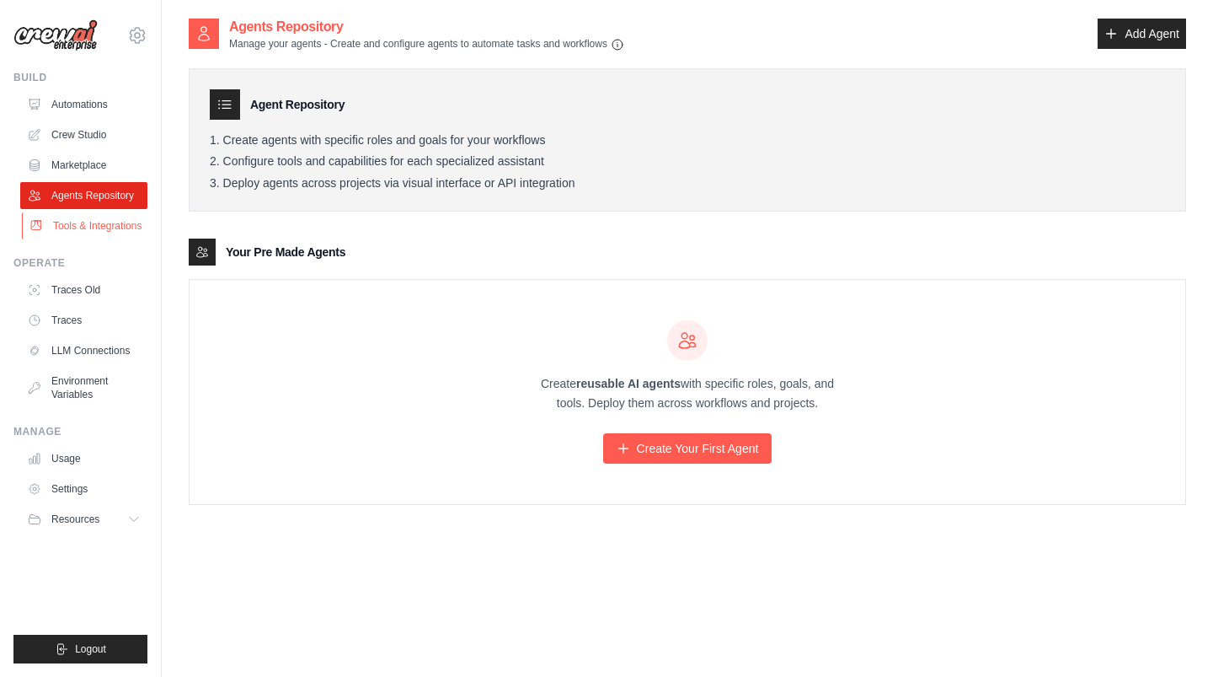
click at [95, 228] on link "Tools & Integrations" at bounding box center [85, 225] width 127 height 27
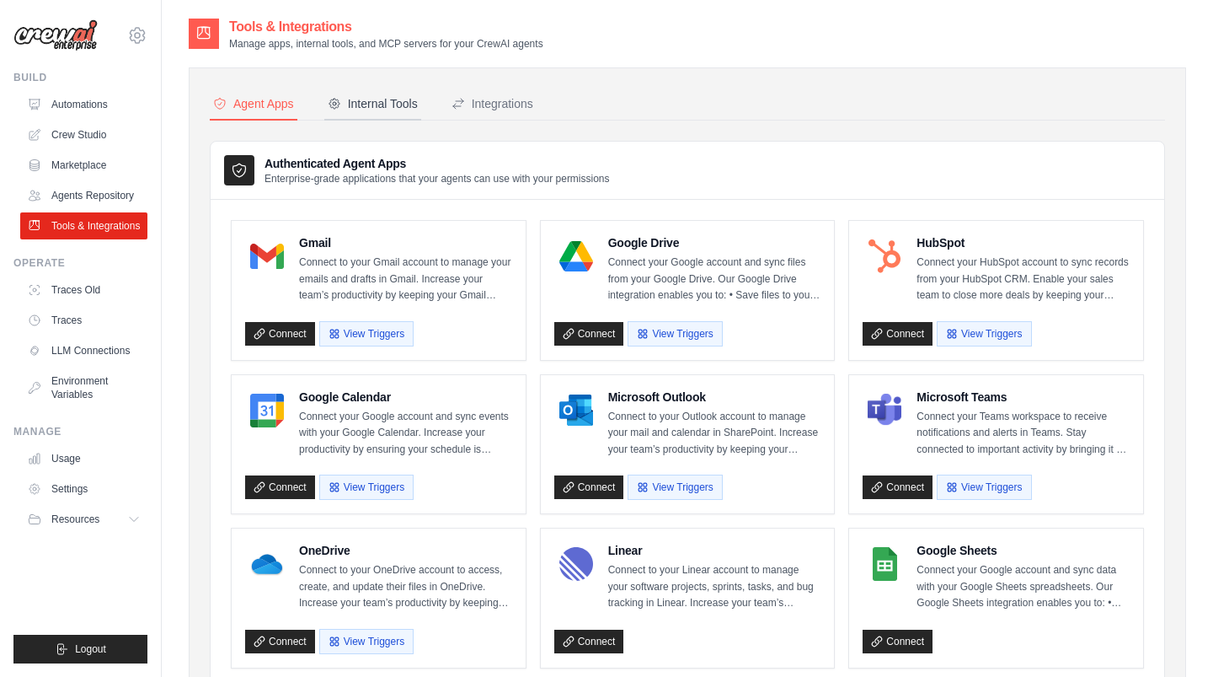
click at [400, 100] on div "Internal Tools" at bounding box center [373, 103] width 90 height 17
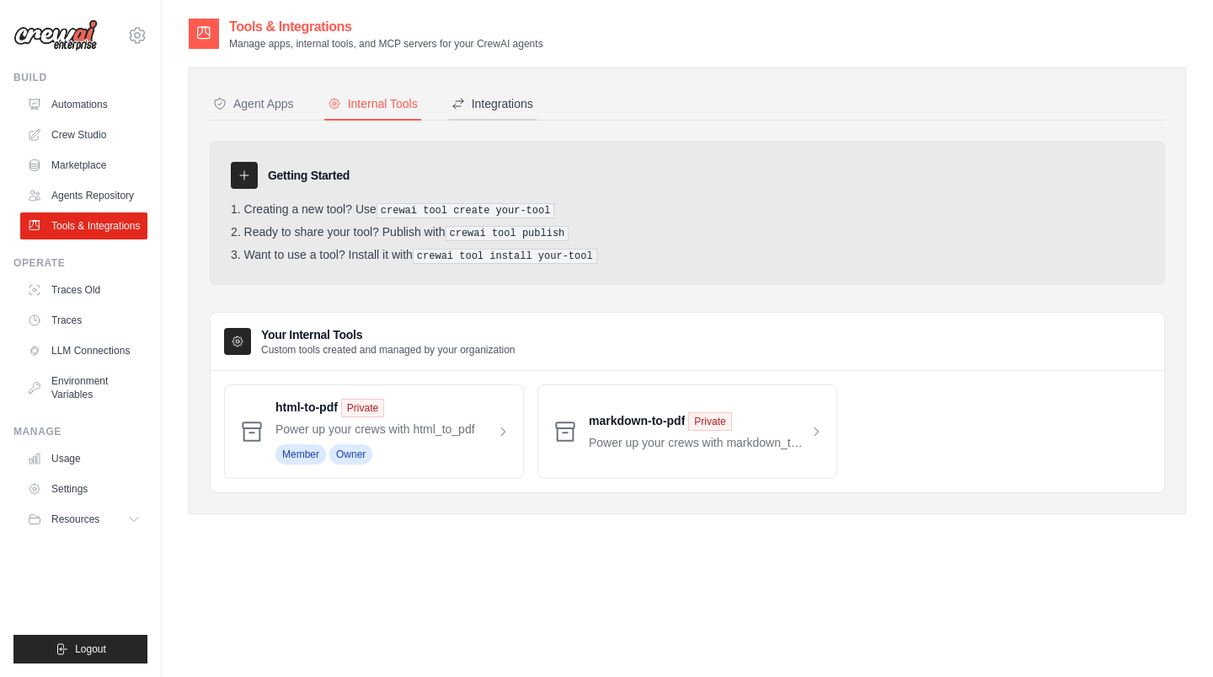
click at [488, 107] on div "Integrations" at bounding box center [493, 103] width 82 height 17
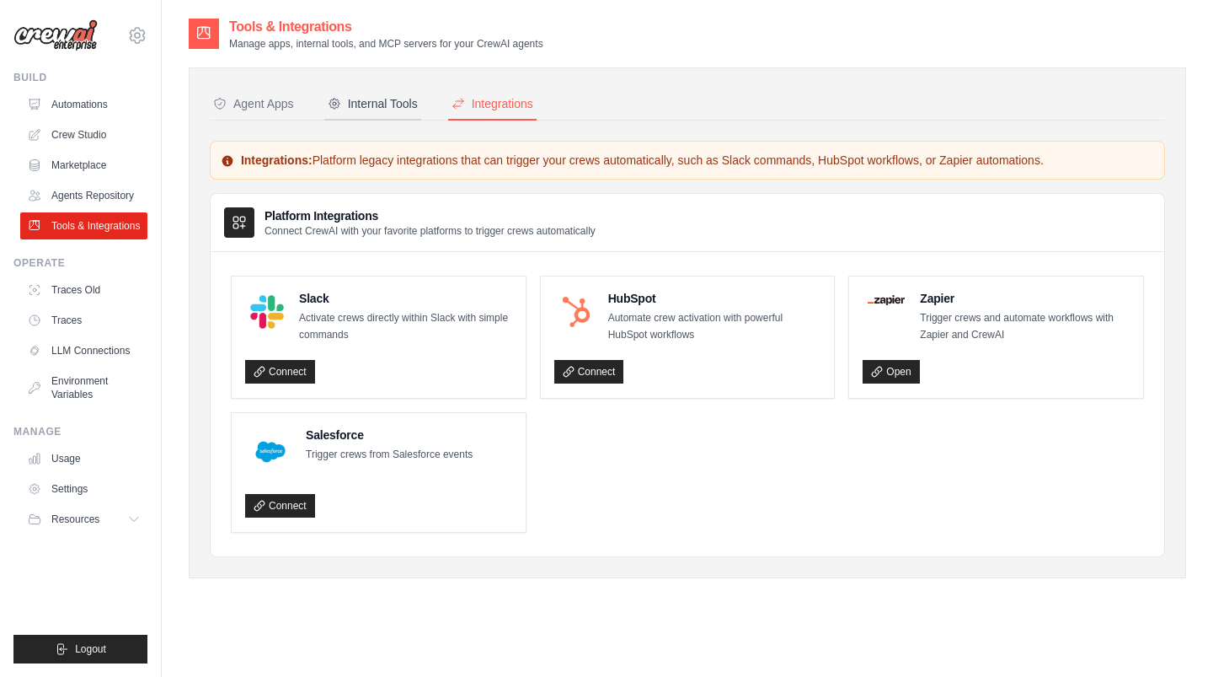
click at [404, 105] on div "Internal Tools" at bounding box center [373, 103] width 90 height 17
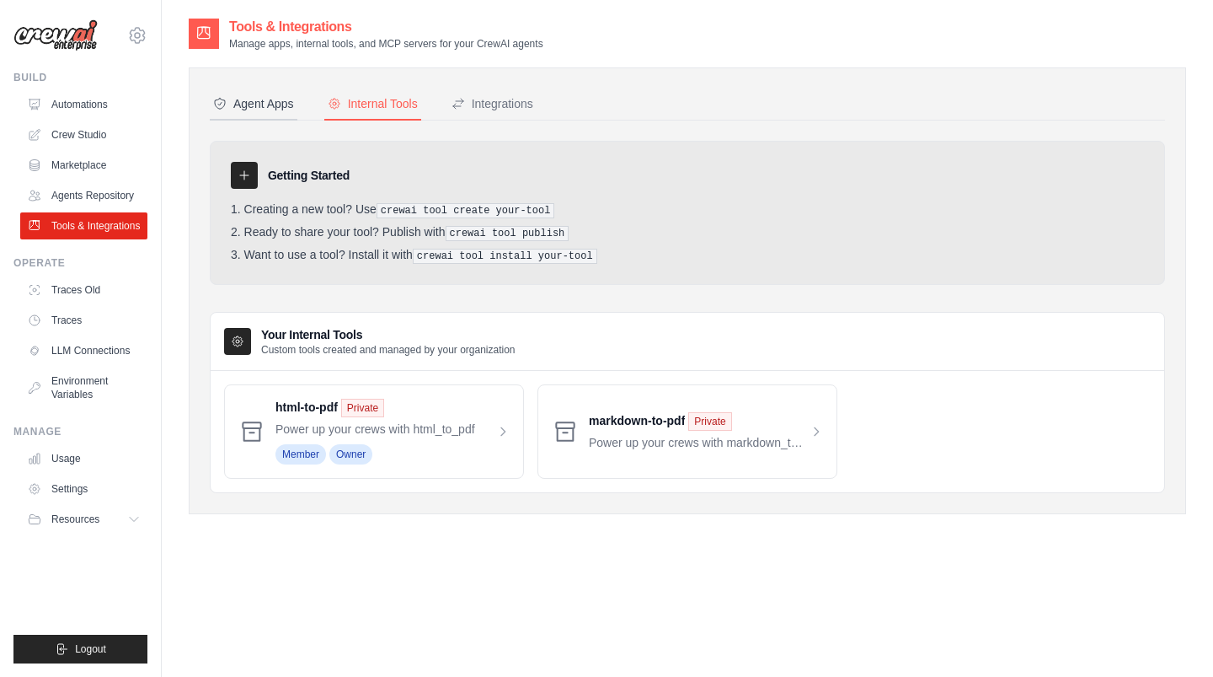
click at [261, 97] on div "Agent Apps" at bounding box center [253, 103] width 81 height 17
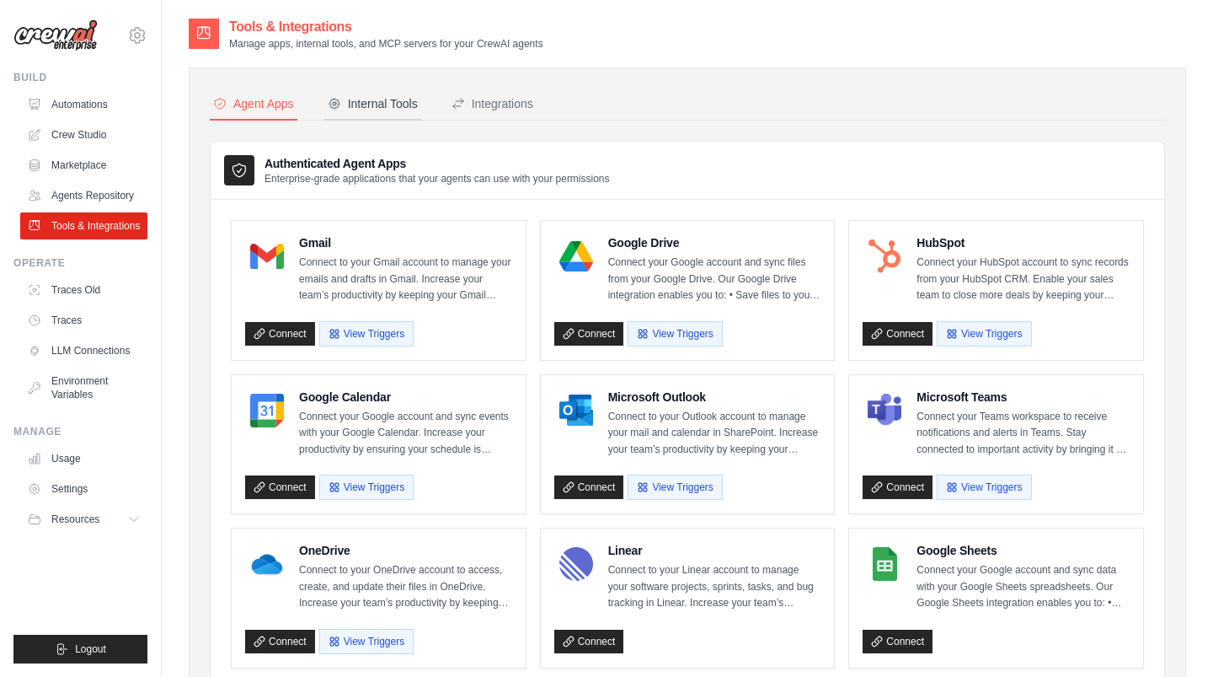
click at [371, 108] on div "Internal Tools" at bounding box center [373, 103] width 90 height 17
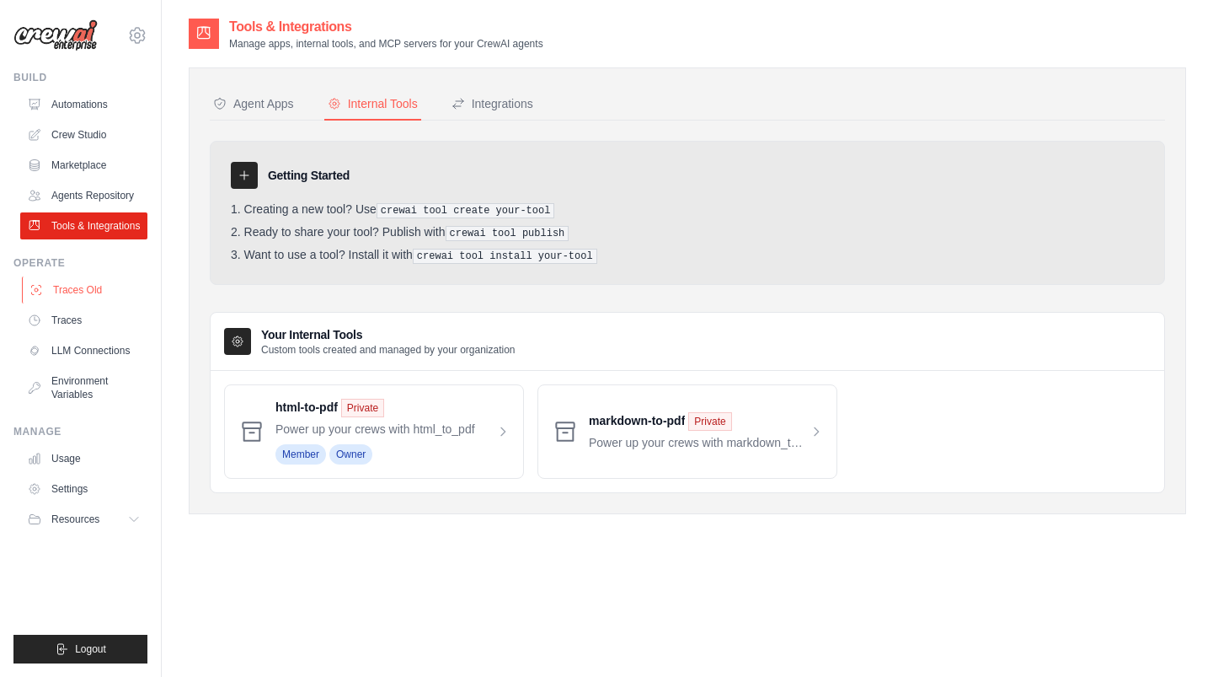
click at [101, 291] on link "Traces Old" at bounding box center [85, 289] width 127 height 27
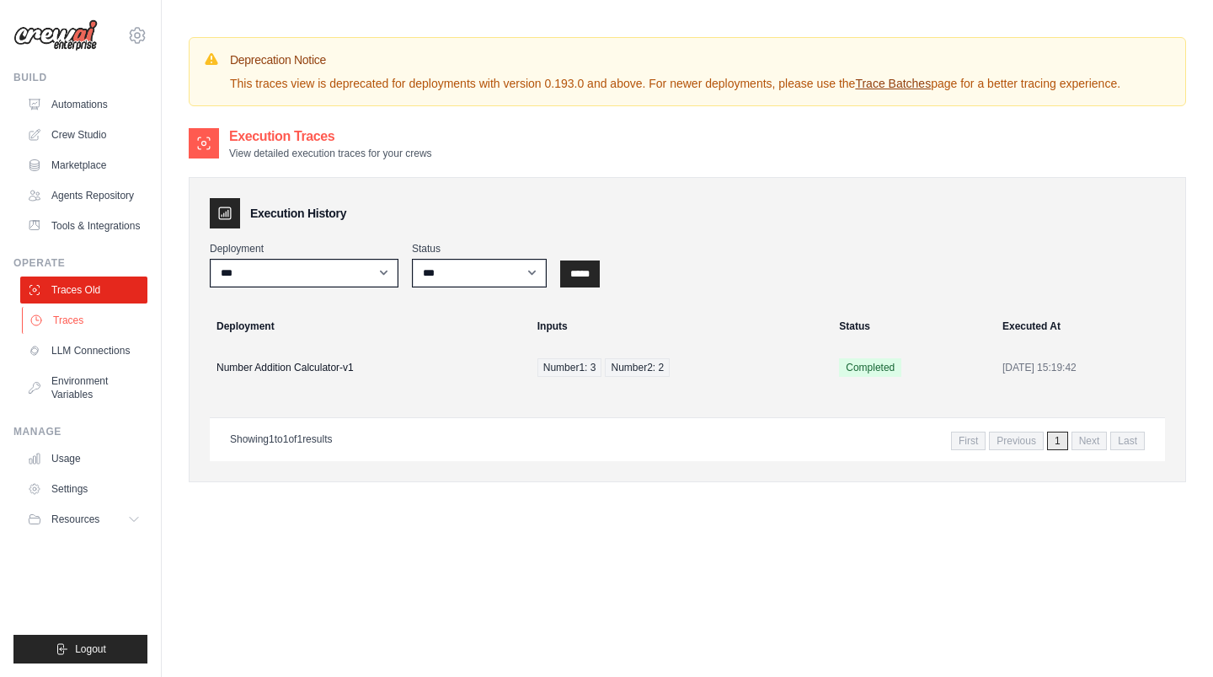
click at [82, 319] on link "Traces" at bounding box center [85, 320] width 127 height 27
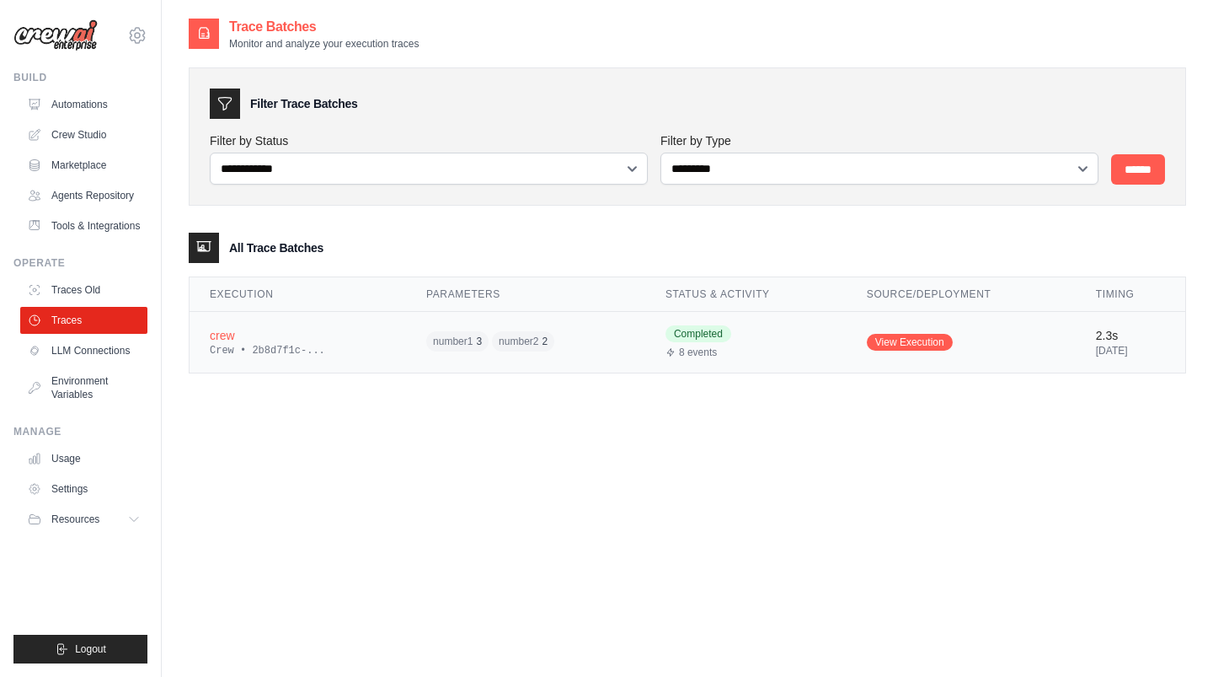
click at [258, 351] on div "Crew • 2b8d7f1c-..." at bounding box center [298, 350] width 176 height 13
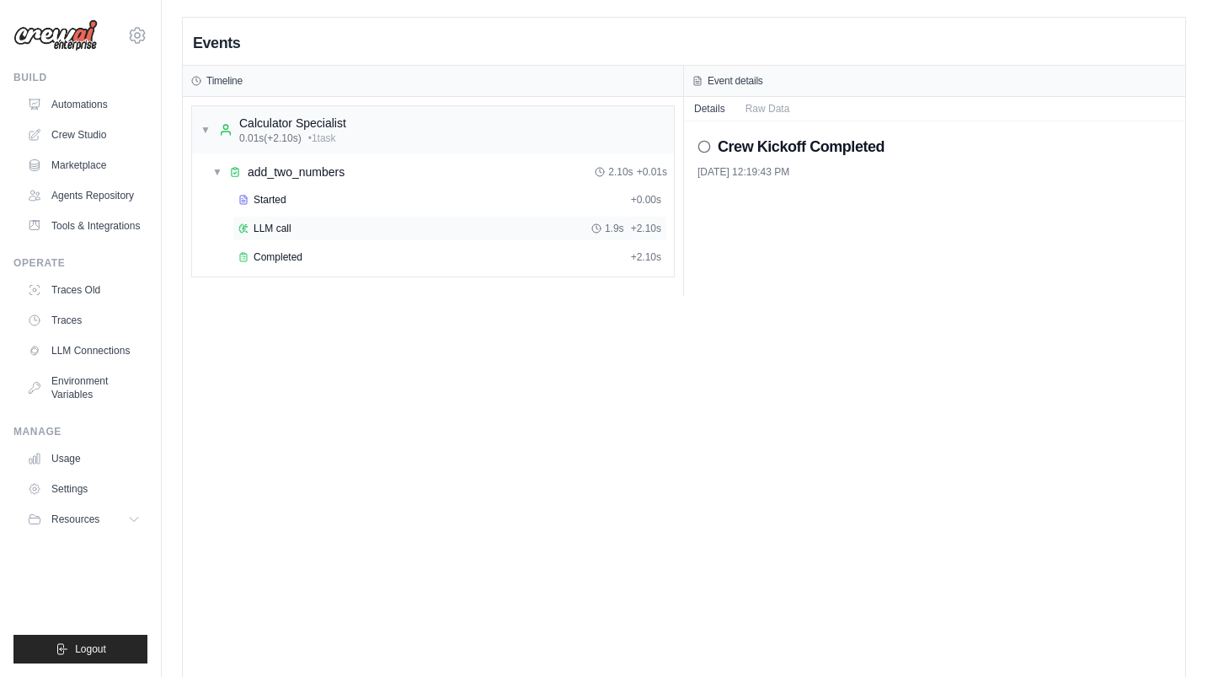
click at [269, 219] on div "LLM call 1.9s + 2.10s" at bounding box center [450, 228] width 435 height 25
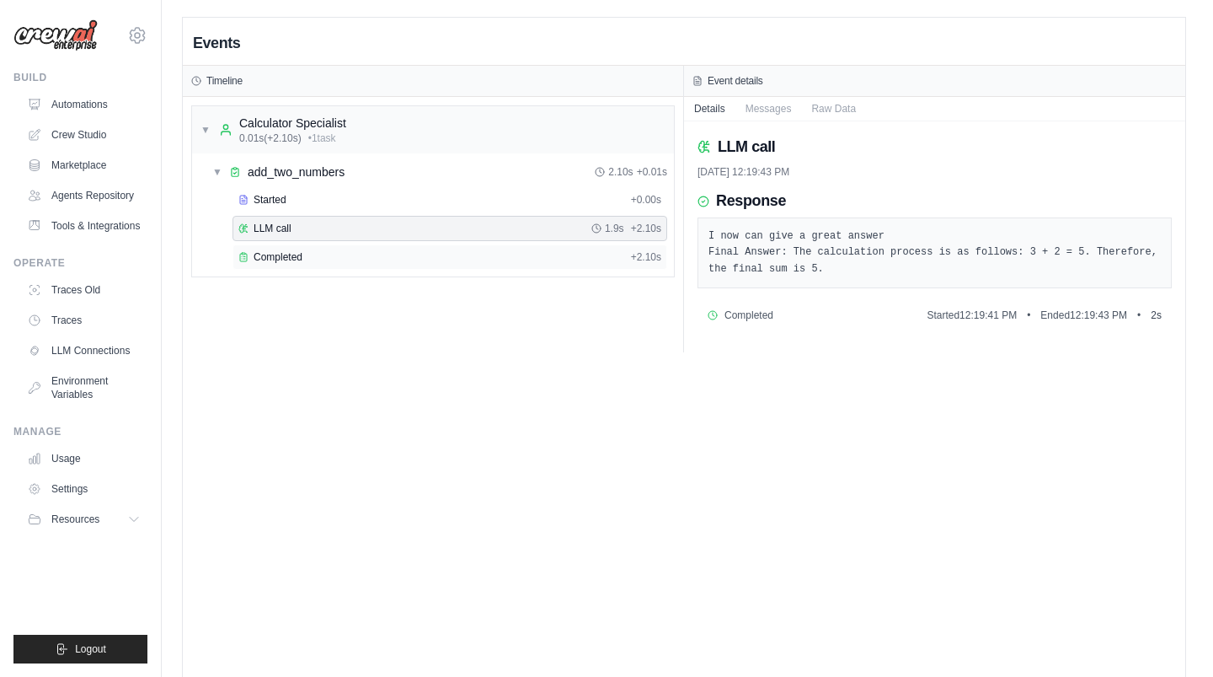
click at [269, 250] on span "Completed" at bounding box center [278, 256] width 49 height 13
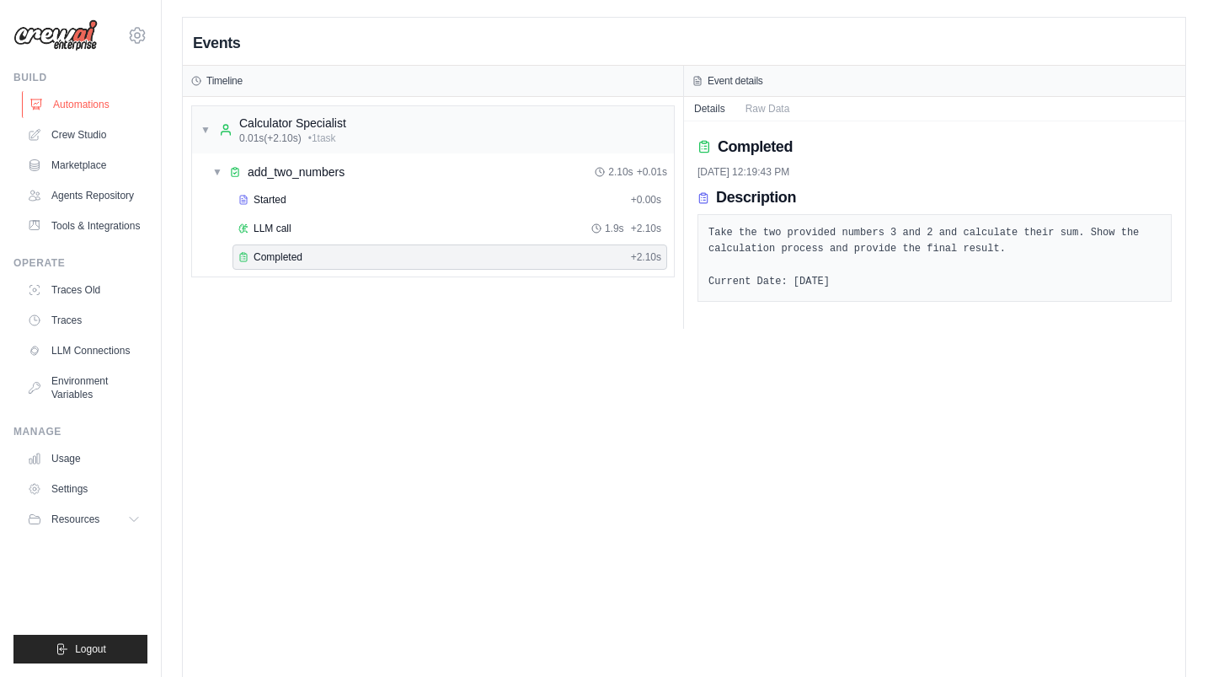
click at [99, 104] on link "Automations" at bounding box center [85, 104] width 127 height 27
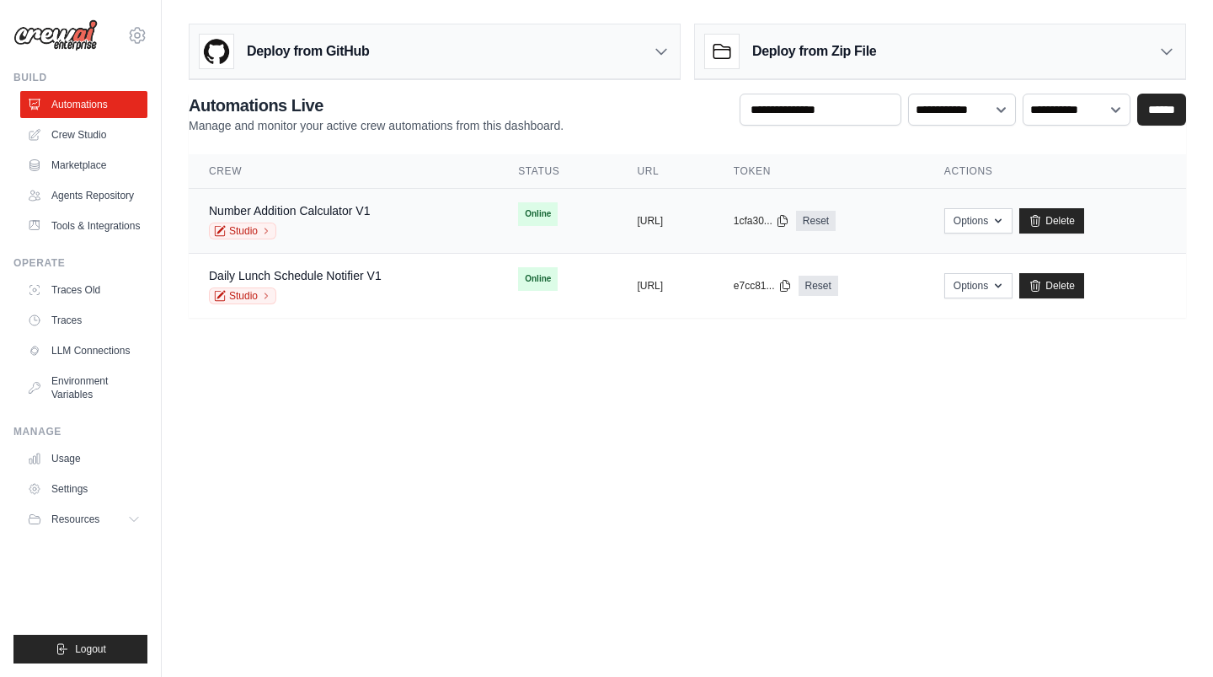
click at [330, 202] on div "Number Addition Calculator V1" at bounding box center [289, 210] width 161 height 17
click at [330, 285] on div "Daily Lunch Schedule Notifier V1 Studio" at bounding box center [295, 285] width 173 height 37
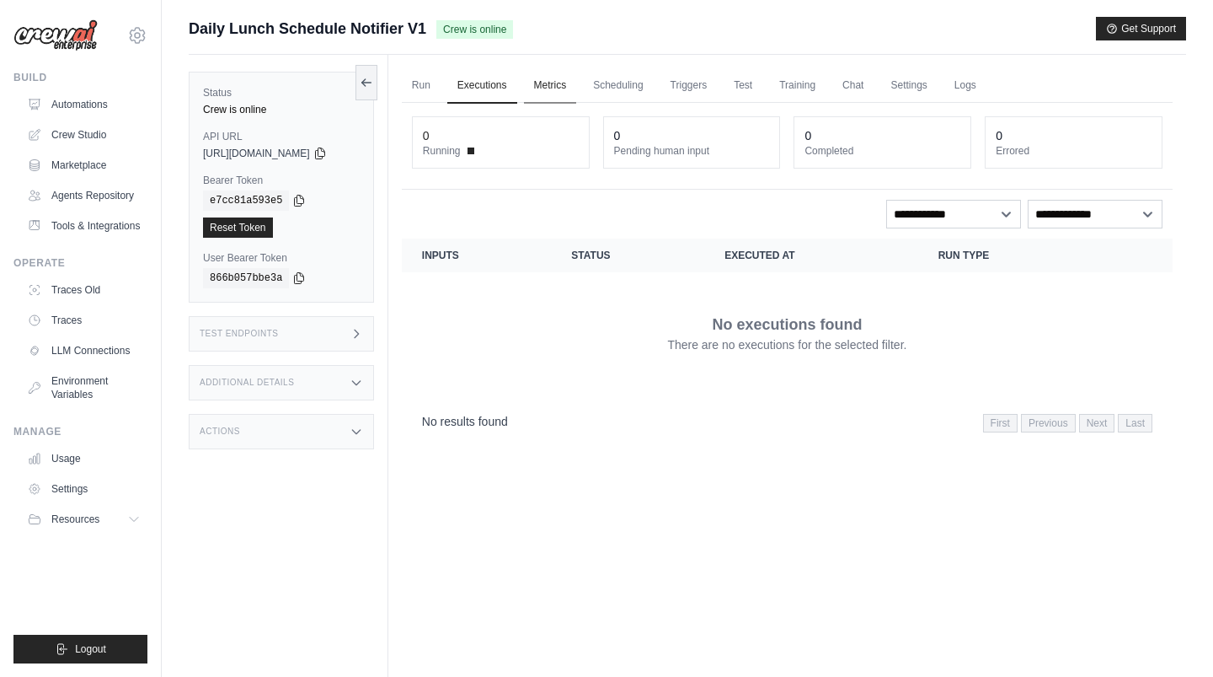
click at [566, 97] on link "Metrics" at bounding box center [550, 85] width 53 height 35
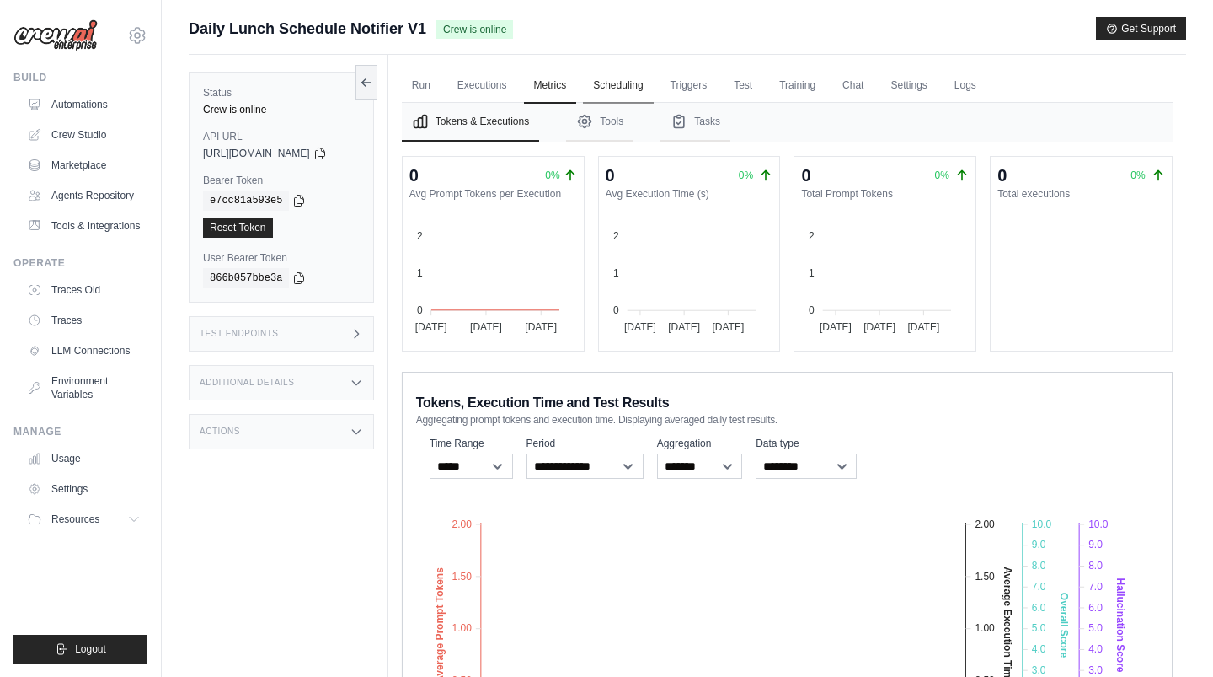
click at [624, 97] on link "Scheduling" at bounding box center [618, 85] width 70 height 35
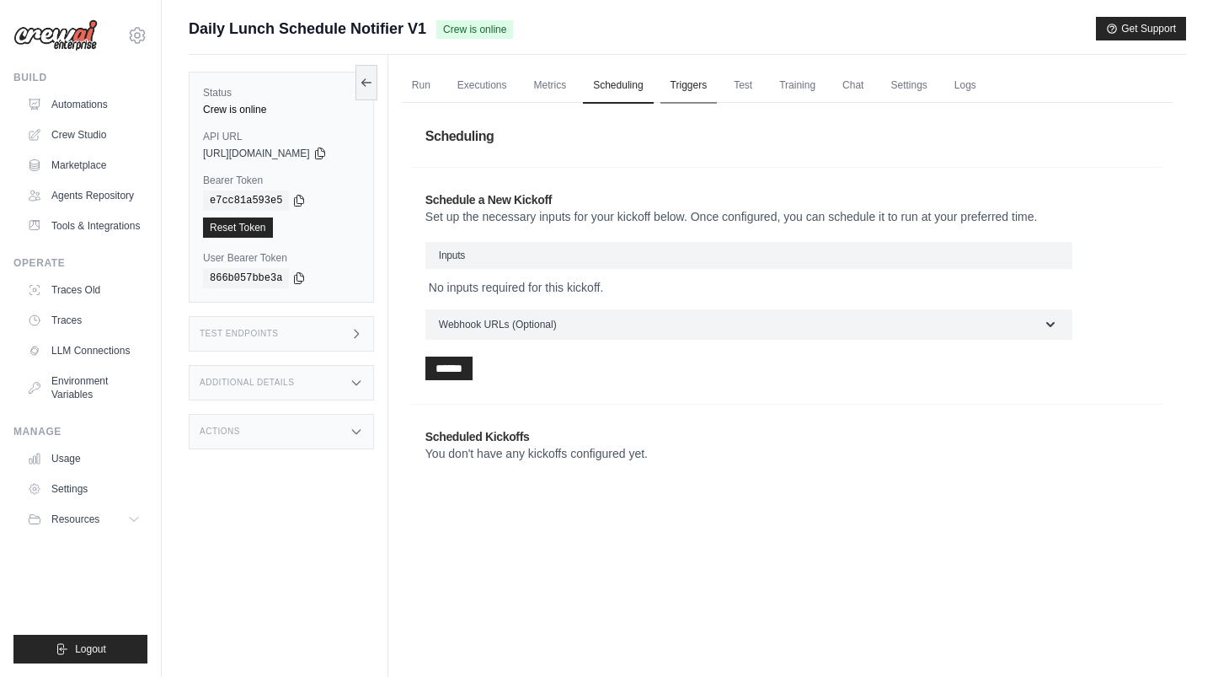
click at [709, 98] on link "Triggers" at bounding box center [689, 85] width 57 height 35
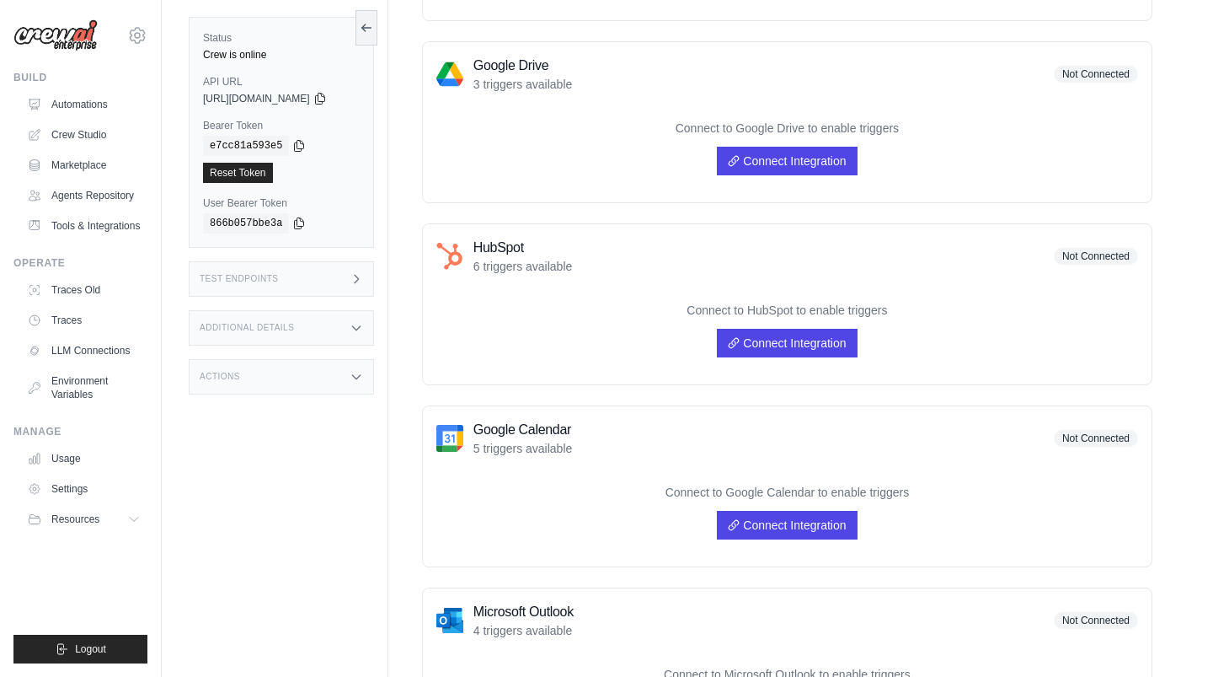
scroll to position [404, 0]
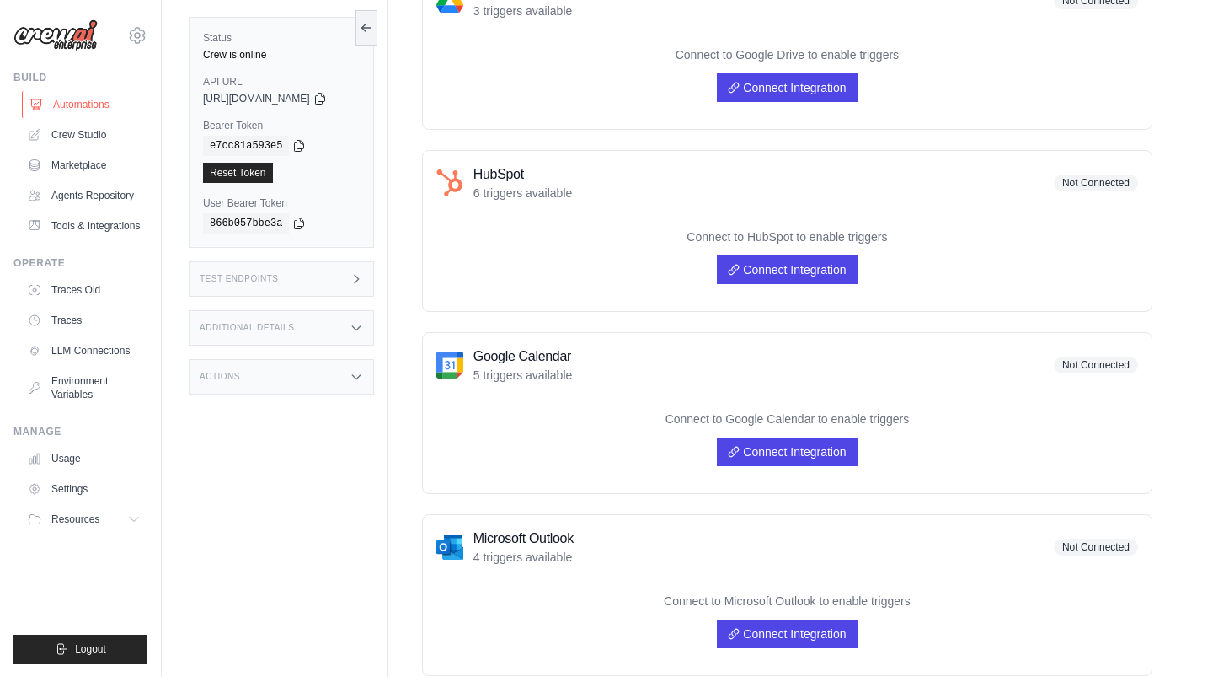
click at [99, 109] on link "Automations" at bounding box center [85, 104] width 127 height 27
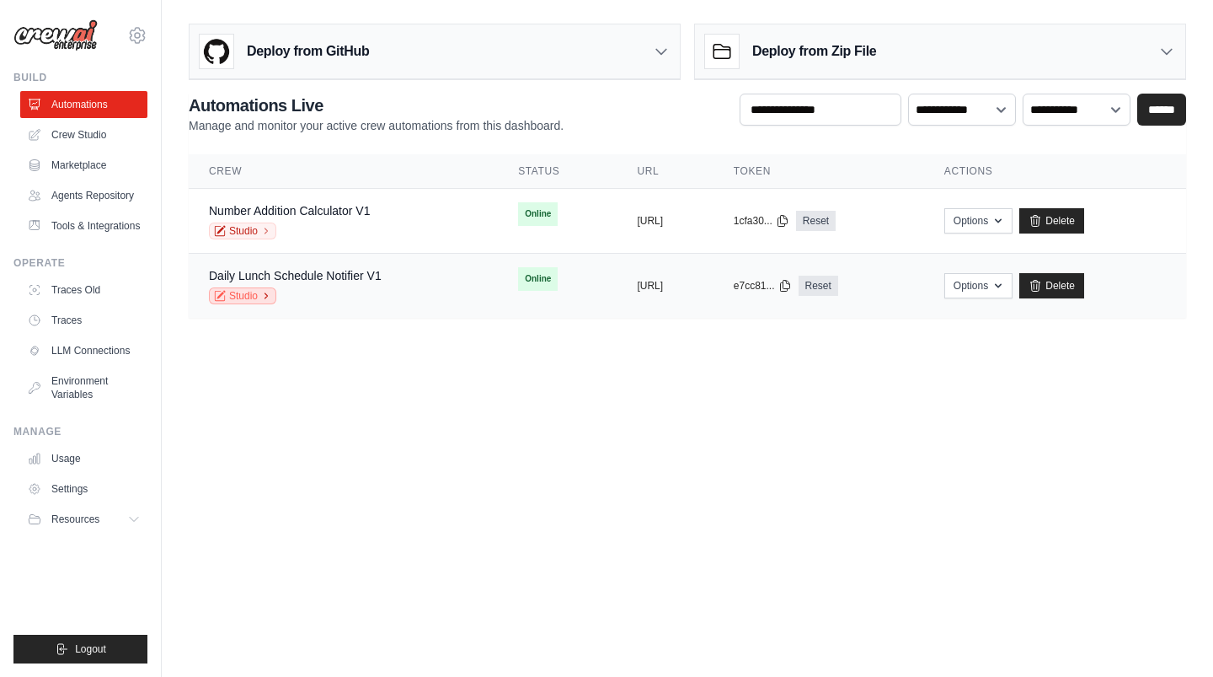
click at [250, 292] on link "Studio" at bounding box center [242, 295] width 67 height 17
click at [345, 281] on link "Daily Lunch Schedule Notifier V1" at bounding box center [295, 275] width 173 height 13
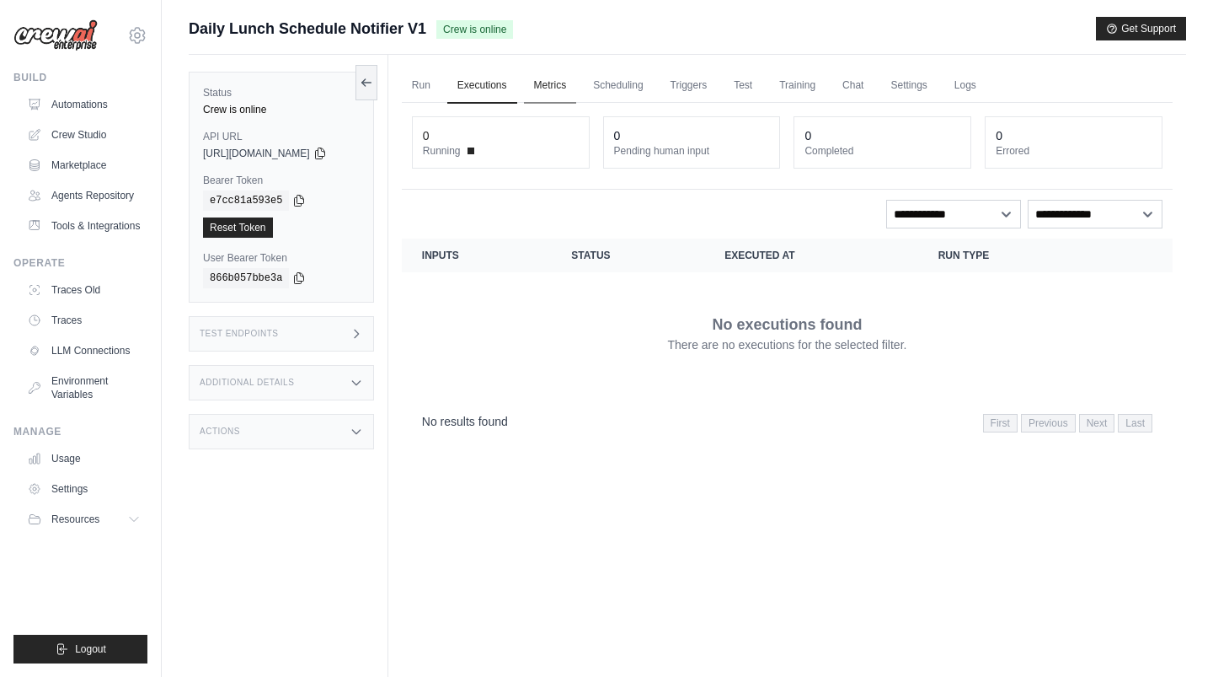
click at [567, 83] on link "Metrics" at bounding box center [550, 85] width 53 height 35
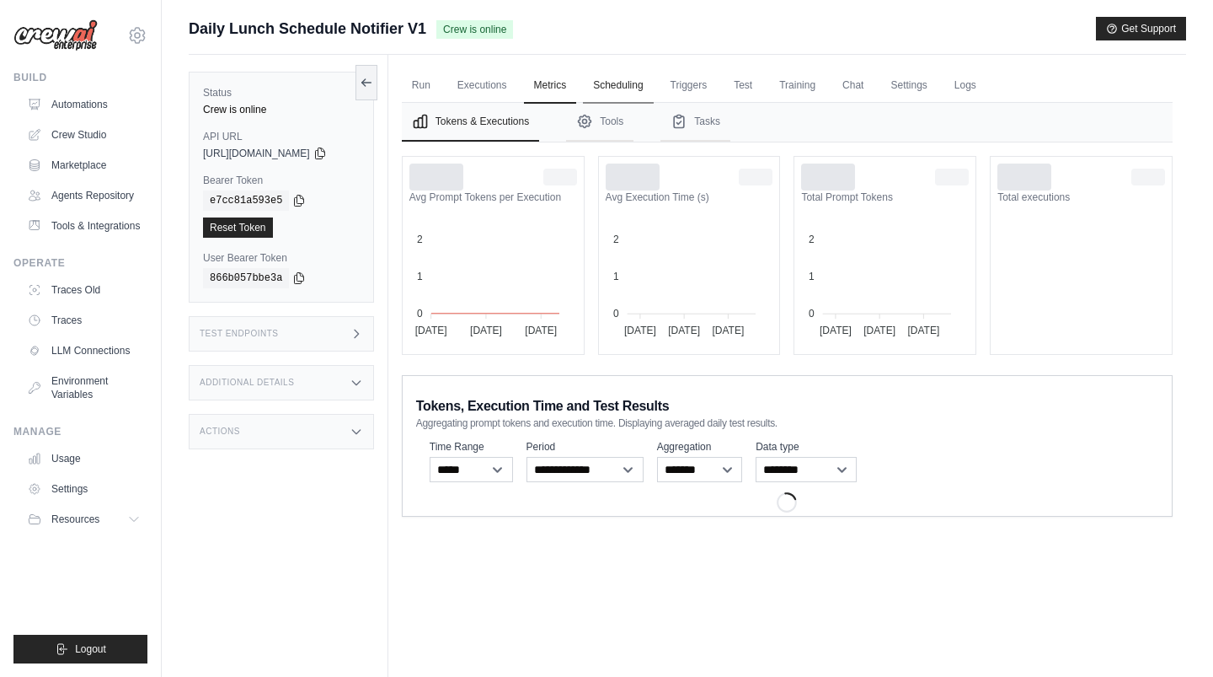
click at [614, 89] on link "Scheduling" at bounding box center [618, 85] width 70 height 35
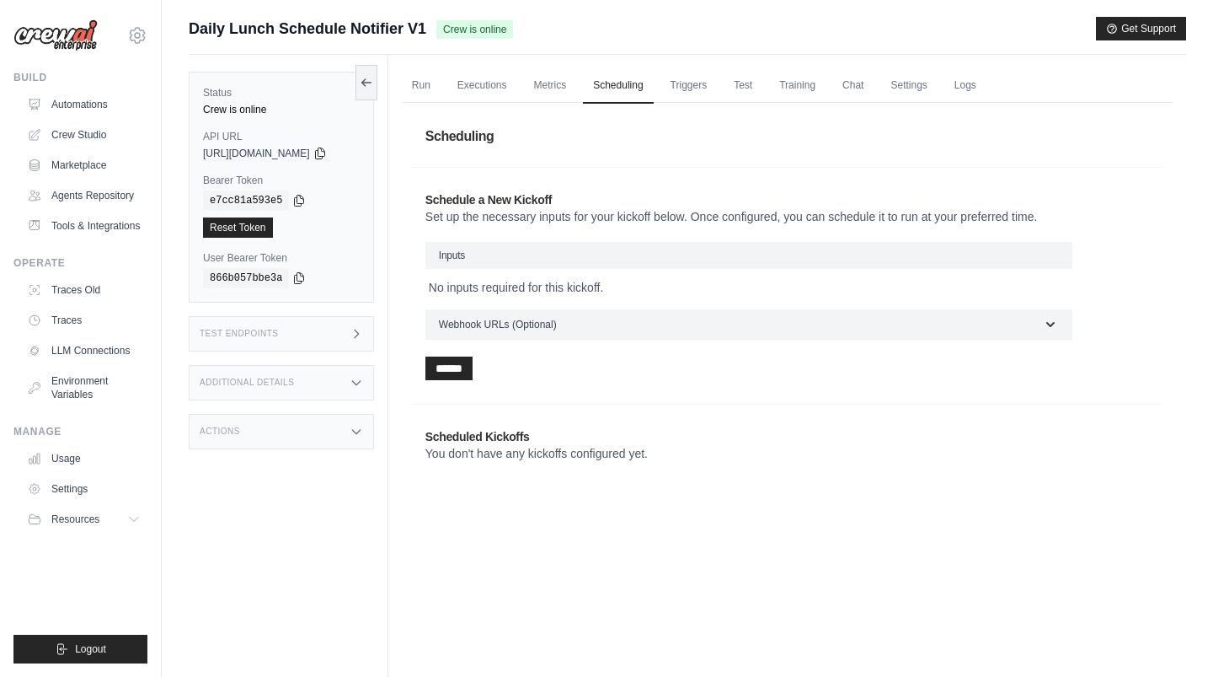
click at [589, 264] on h3 "Inputs" at bounding box center [749, 255] width 647 height 27
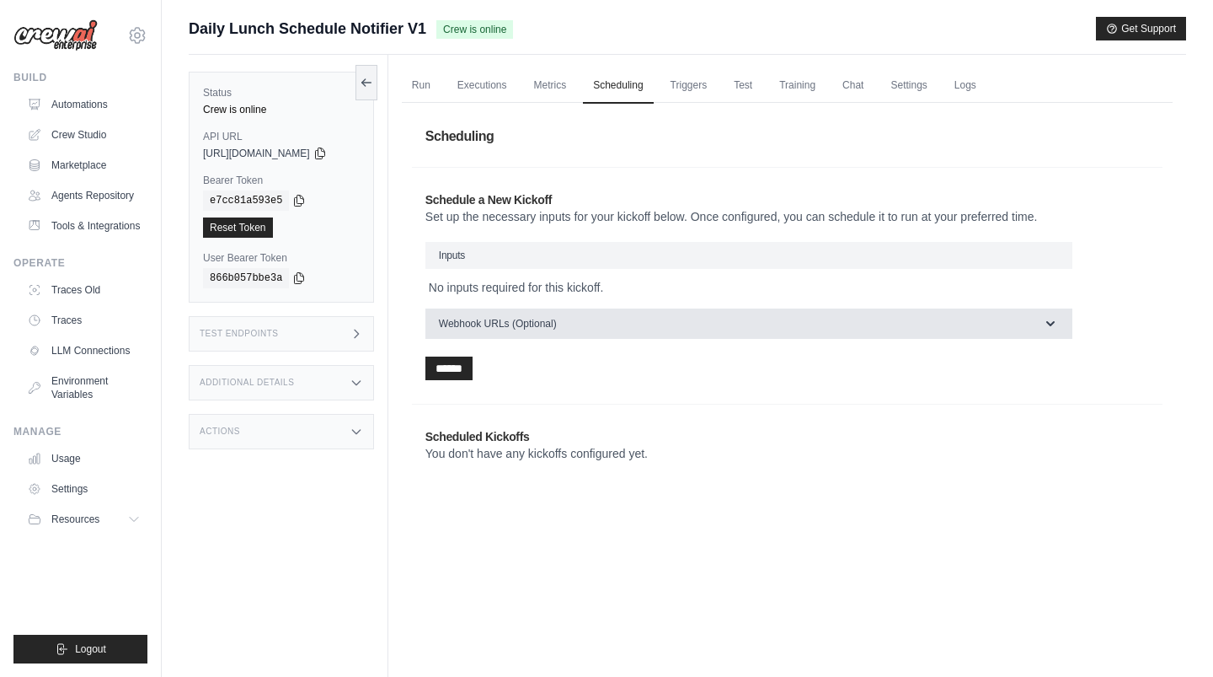
click at [577, 319] on button "Webhook URLs (Optional)" at bounding box center [749, 323] width 647 height 30
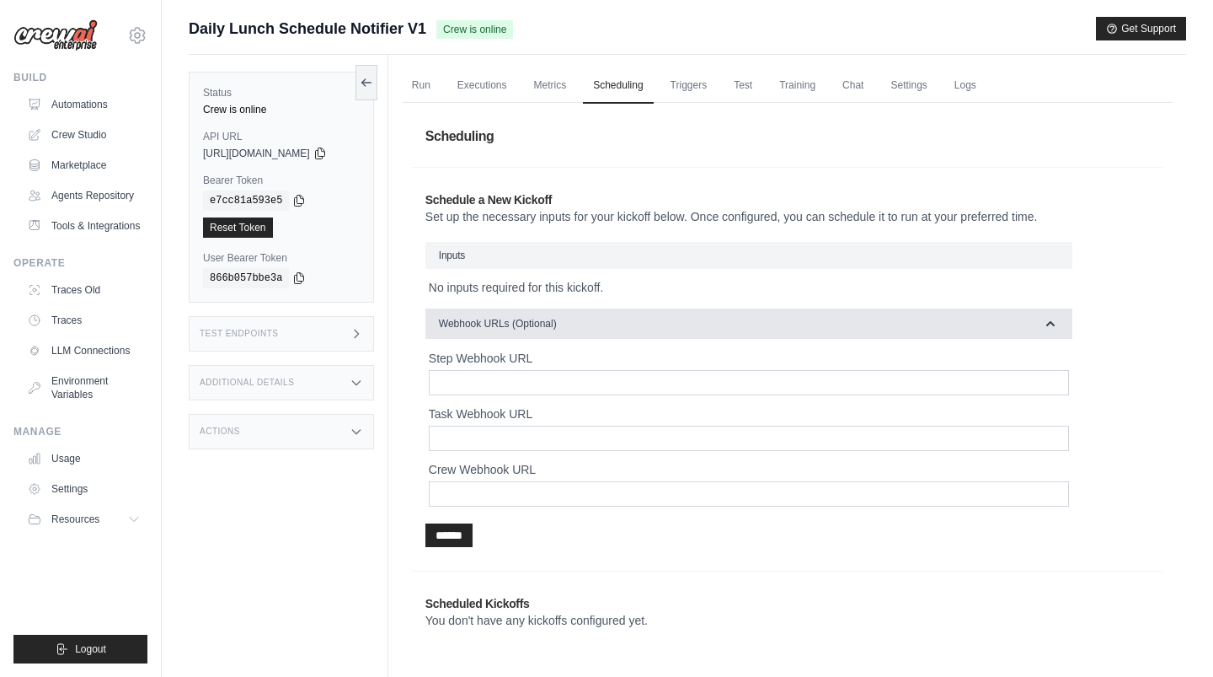
click at [577, 319] on button "Webhook URLs (Optional)" at bounding box center [749, 323] width 647 height 30
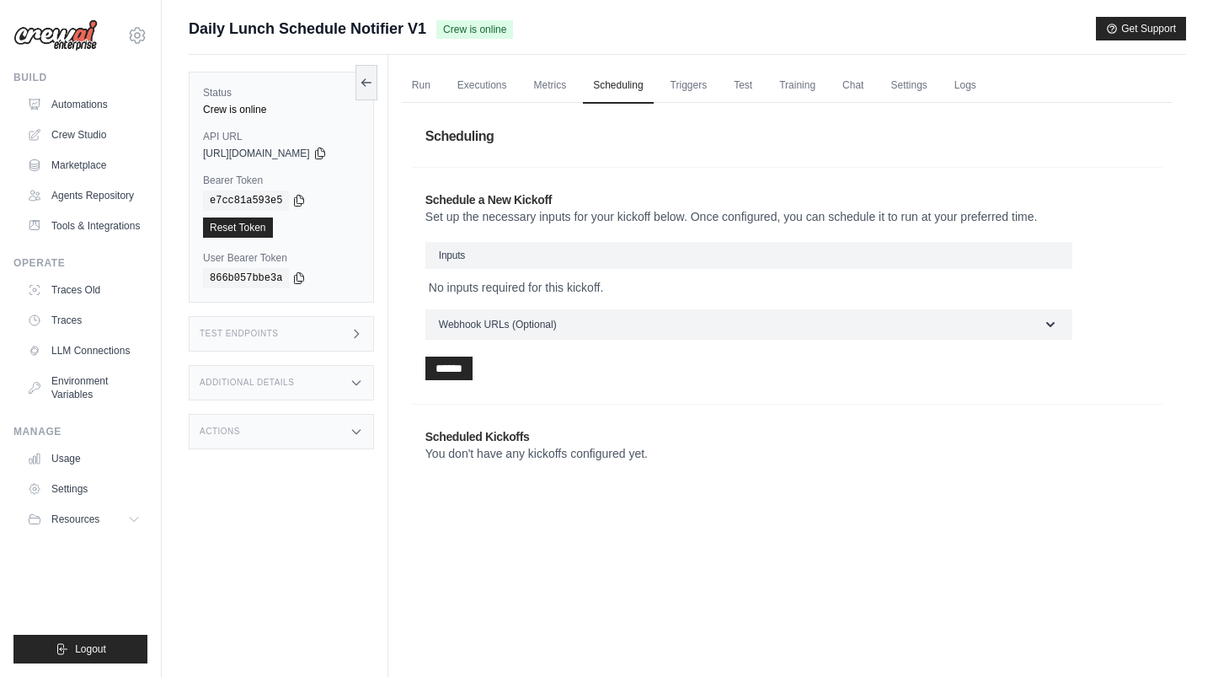
click at [561, 256] on h3 "Inputs" at bounding box center [749, 255] width 647 height 27
click at [473, 365] on input "******" at bounding box center [449, 368] width 47 height 24
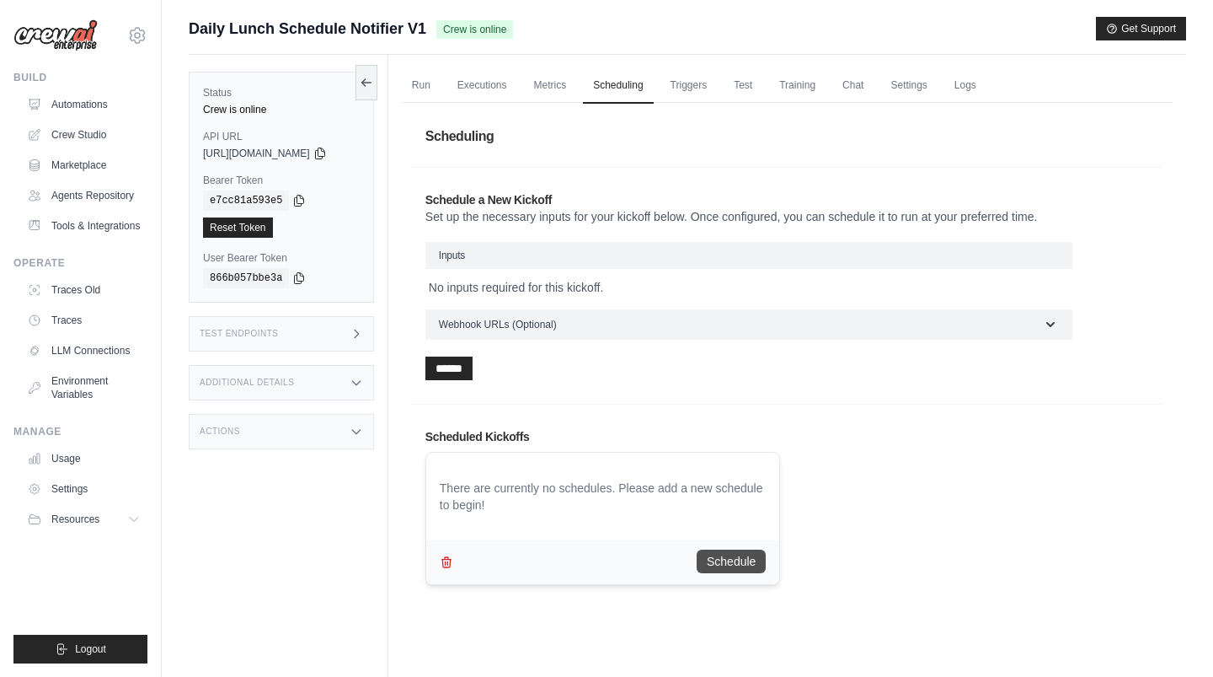
click at [732, 559] on button "Schedule" at bounding box center [731, 561] width 69 height 24
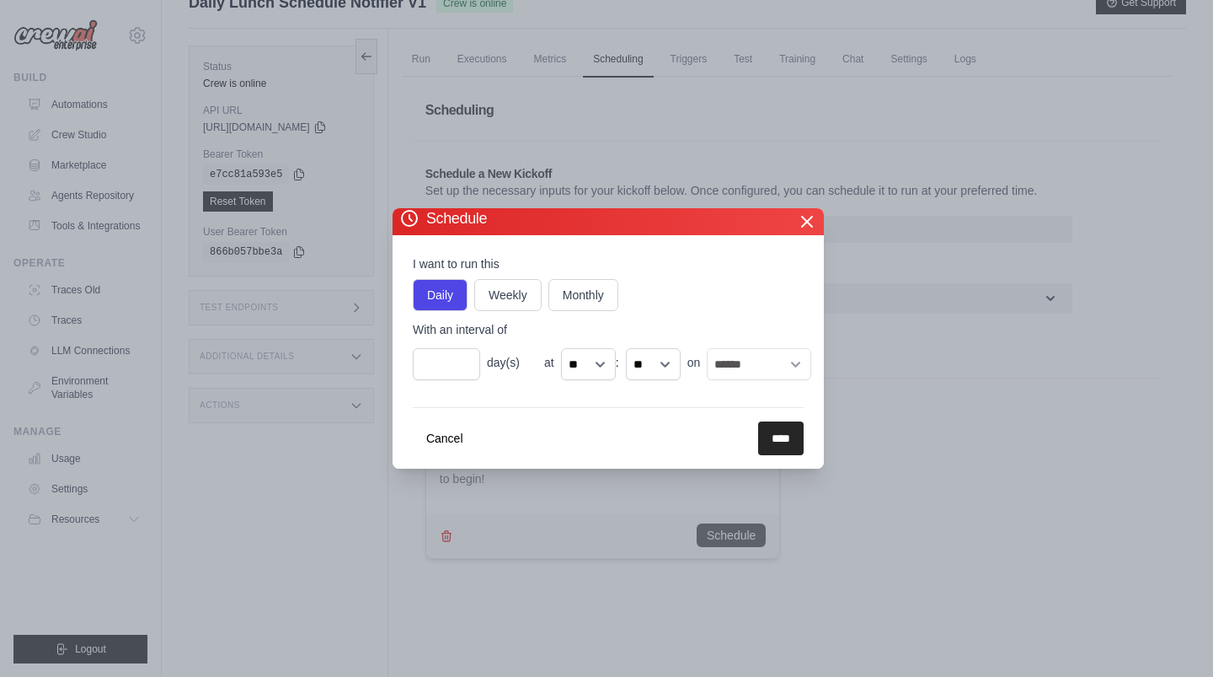
scroll to position [27, 0]
click at [595, 363] on select "** ** ** ** ** ** ** ** ** ** ** ** ** ** ** ** ** ** ** ** ** ** ** **" at bounding box center [588, 364] width 55 height 32
click at [561, 348] on select "** ** ** ** ** ** ** ** ** ** ** ** ** ** ** ** ** ** ** ** ** ** ** **" at bounding box center [588, 364] width 55 height 32
click at [523, 300] on label "Weekly" at bounding box center [507, 295] width 67 height 32
click at [423, 297] on label "Daily" at bounding box center [440, 295] width 55 height 32
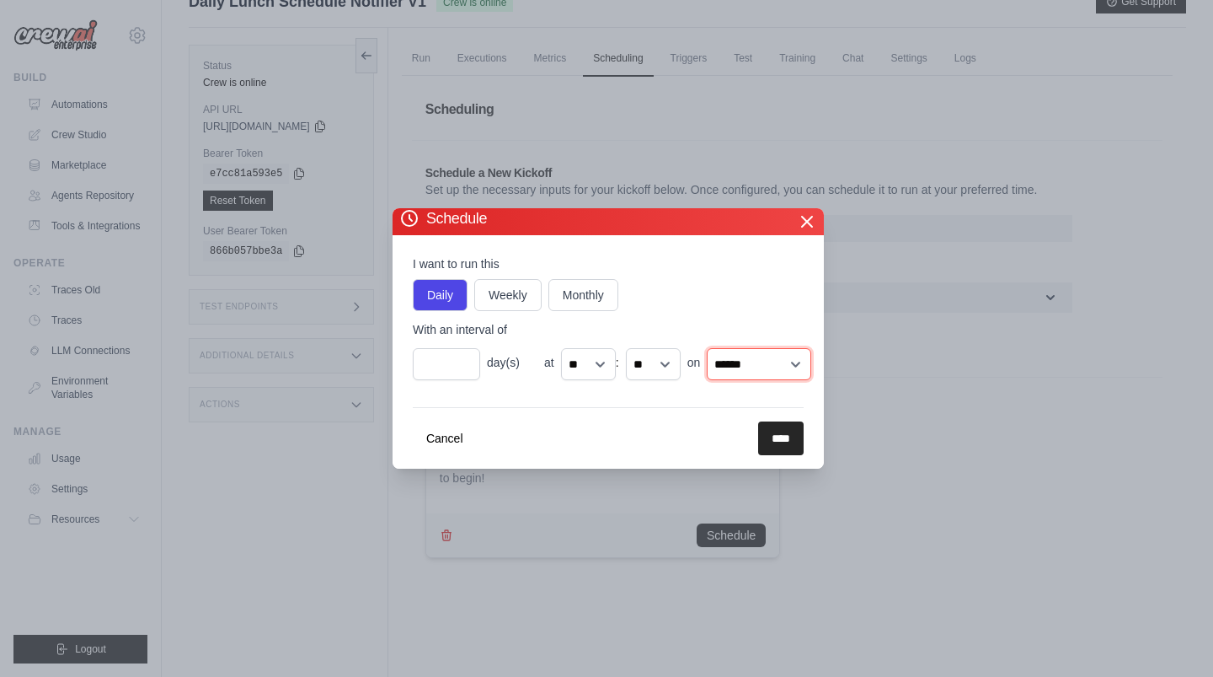
click at [771, 375] on select "****** ******* ********* ******** ****** ******** ******" at bounding box center [759, 364] width 104 height 32
click at [707, 348] on select "****** ******* ********* ******** ****** ******** ******" at bounding box center [759, 364] width 104 height 32
click at [586, 367] on select "** ** ** ** ** ** ** ** ** ** ** ** ** ** ** ** ** ** ** ** ** ** ** **" at bounding box center [588, 364] width 55 height 32
select select "**"
click at [561, 348] on select "** ** ** ** ** ** ** ** ** ** ** ** ** ** ** ** ** ** ** ** ** ** ** **" at bounding box center [588, 364] width 55 height 32
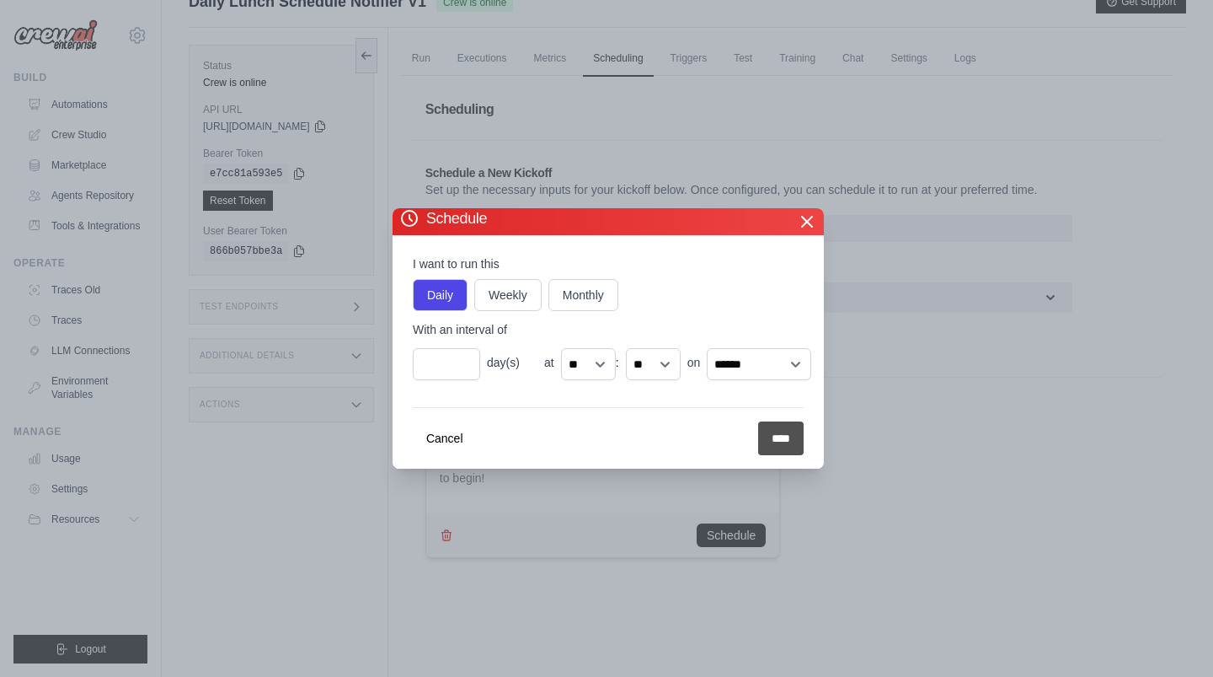
click at [795, 451] on input "****" at bounding box center [781, 438] width 46 height 34
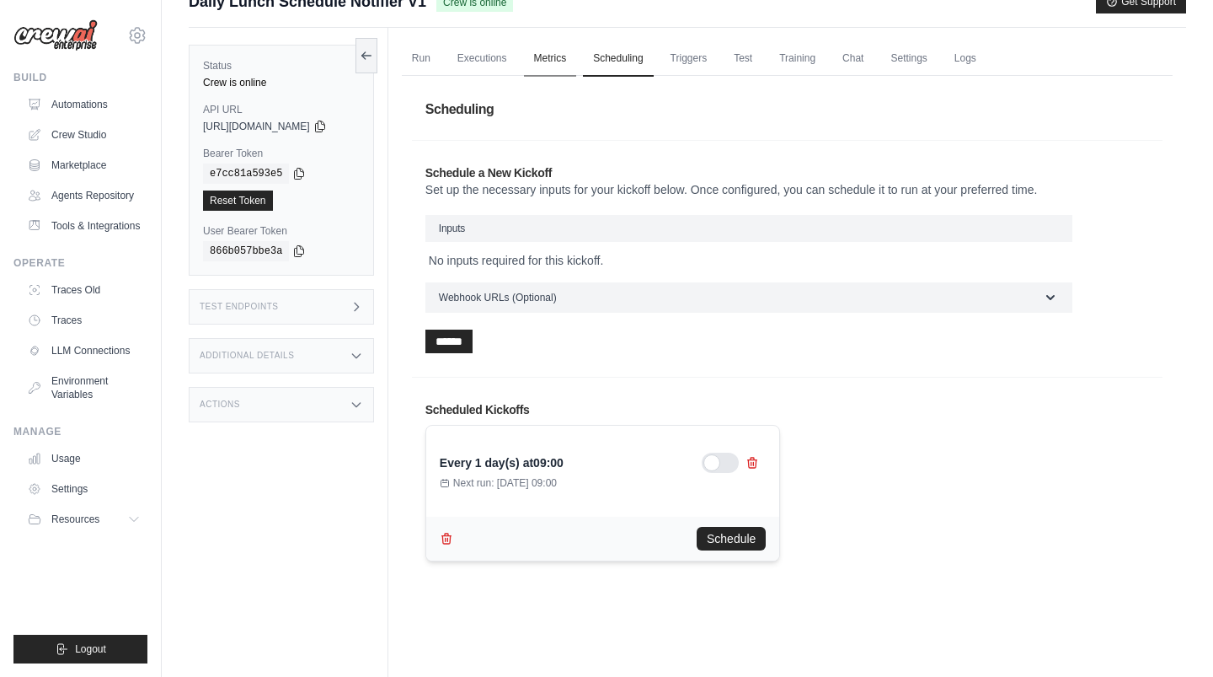
click at [546, 54] on link "Metrics" at bounding box center [550, 58] width 53 height 35
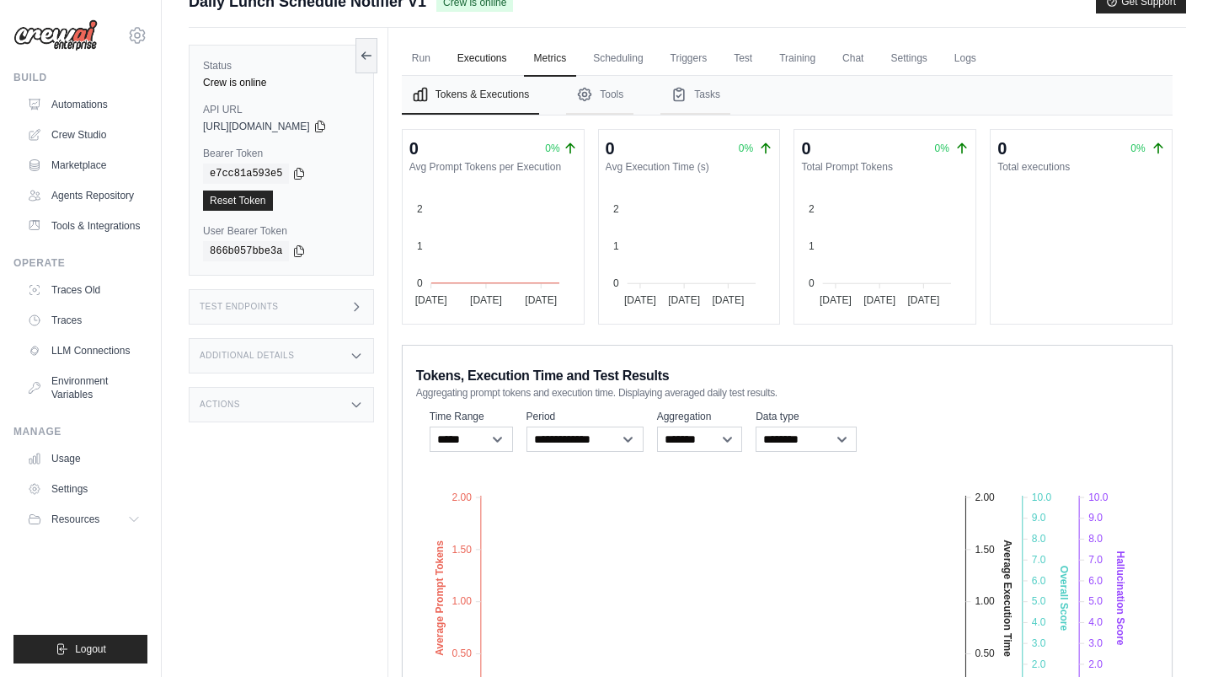
click at [492, 55] on link "Executions" at bounding box center [482, 58] width 70 height 35
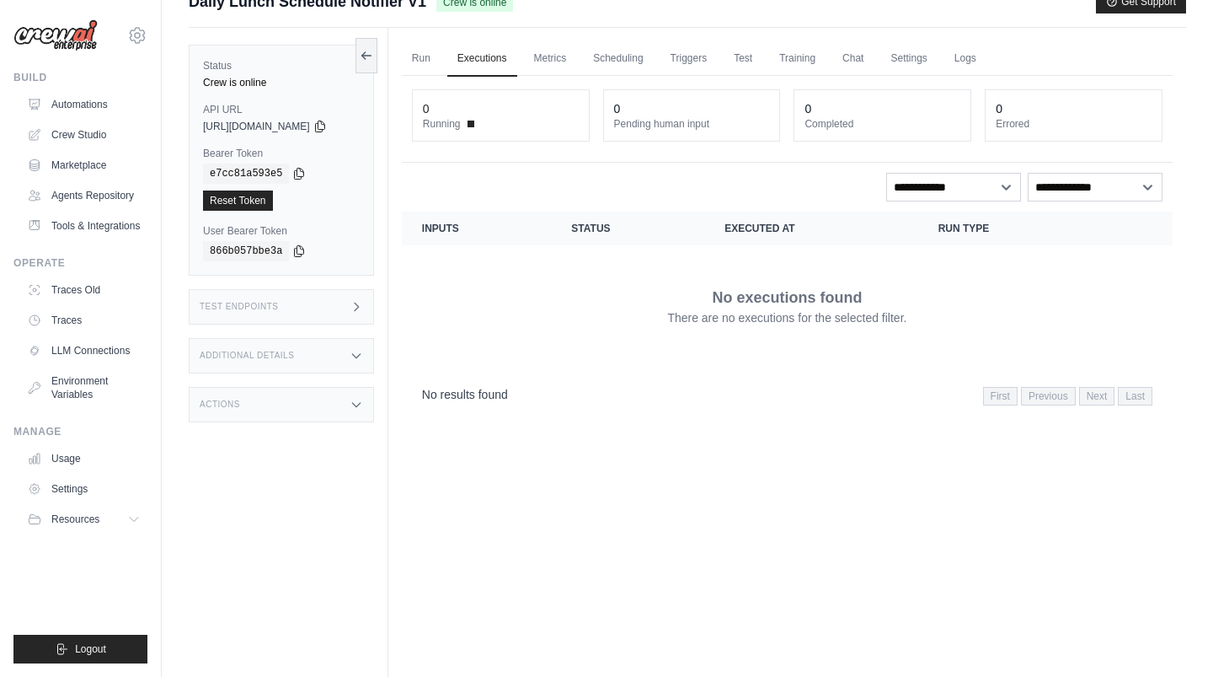
click at [249, 354] on h3 "Additional Details" at bounding box center [247, 356] width 94 height 10
click at [295, 345] on div "Additional Details" at bounding box center [281, 355] width 185 height 35
click at [301, 324] on div "Status Crew is online API URL copied https://daily-lunch-schedule-notifier-v1-2…" at bounding box center [289, 366] width 200 height 677
click at [306, 310] on div "Test Endpoints" at bounding box center [281, 306] width 185 height 35
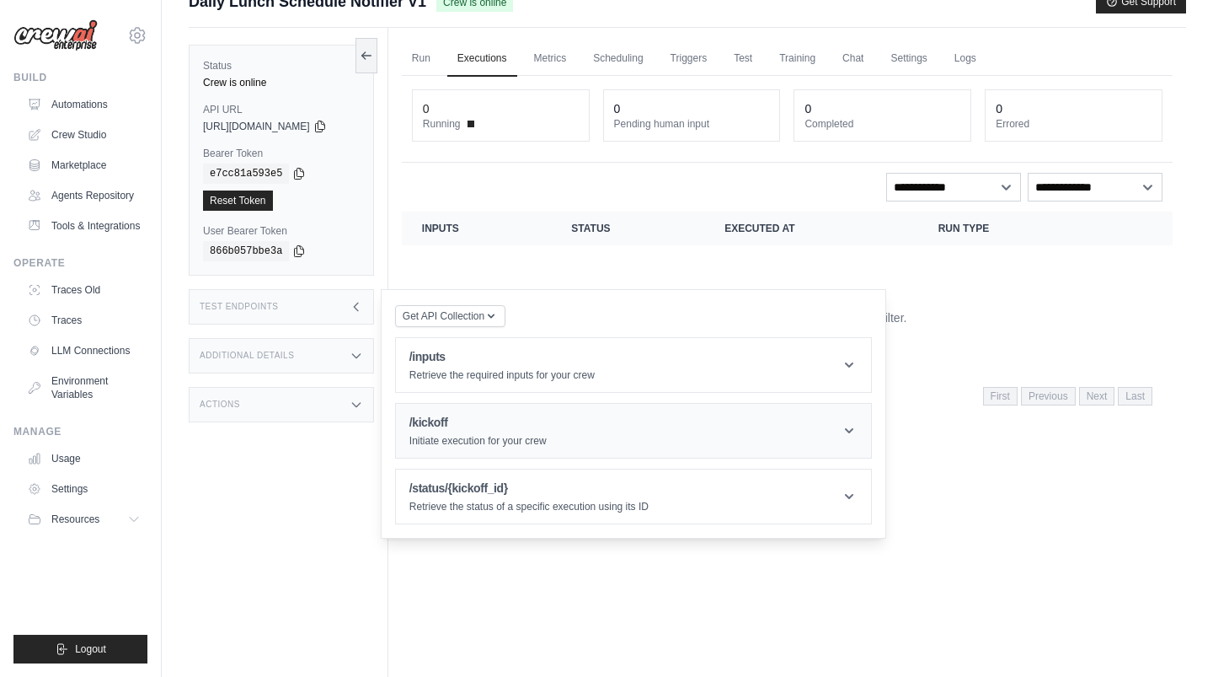
click at [488, 415] on h1 "/kickoff" at bounding box center [478, 422] width 137 height 17
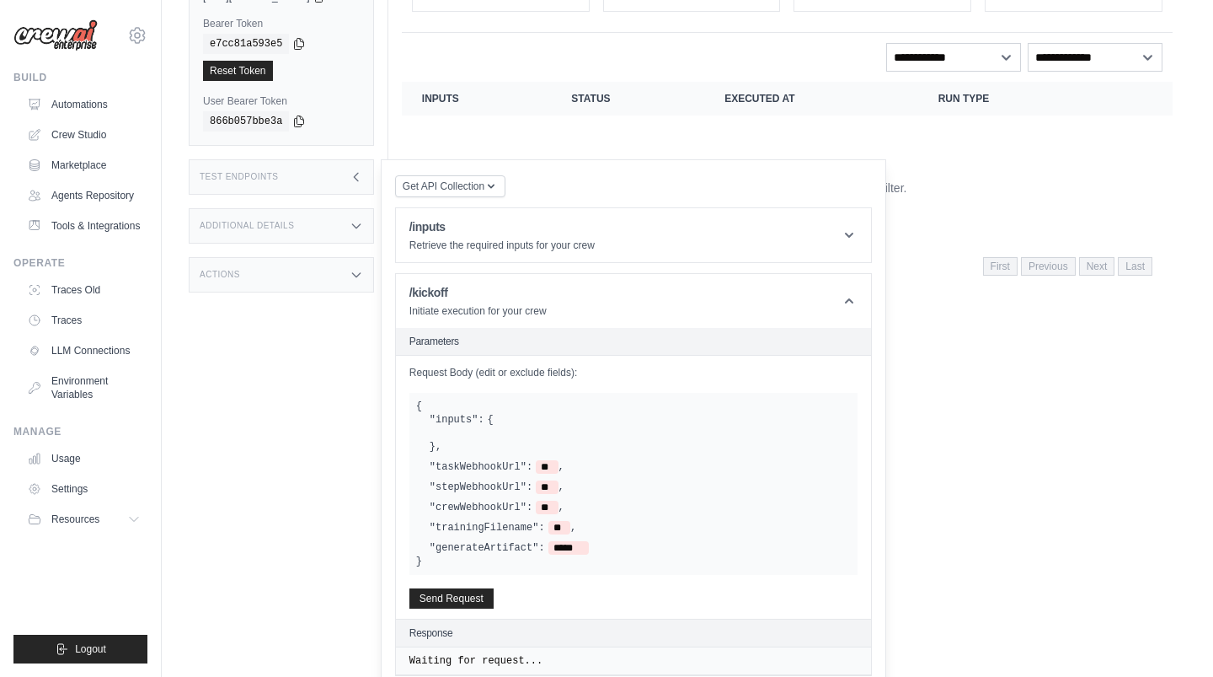
scroll to position [233, 0]
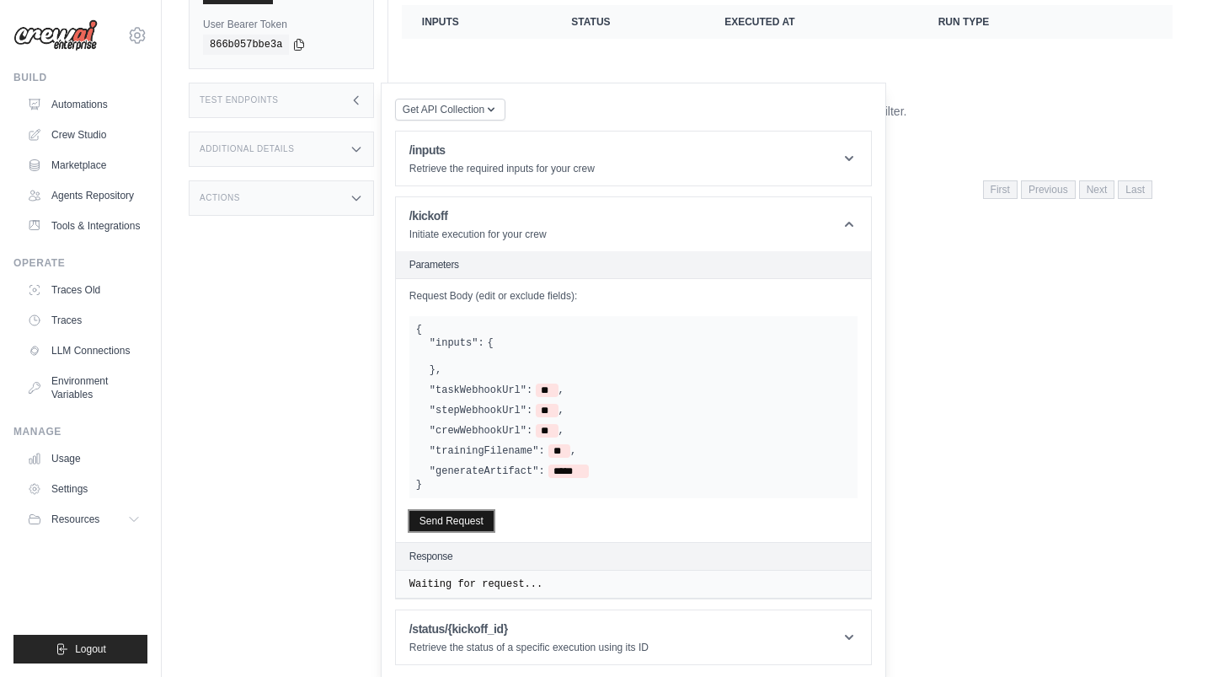
click at [472, 521] on button "Send Request" at bounding box center [452, 521] width 84 height 20
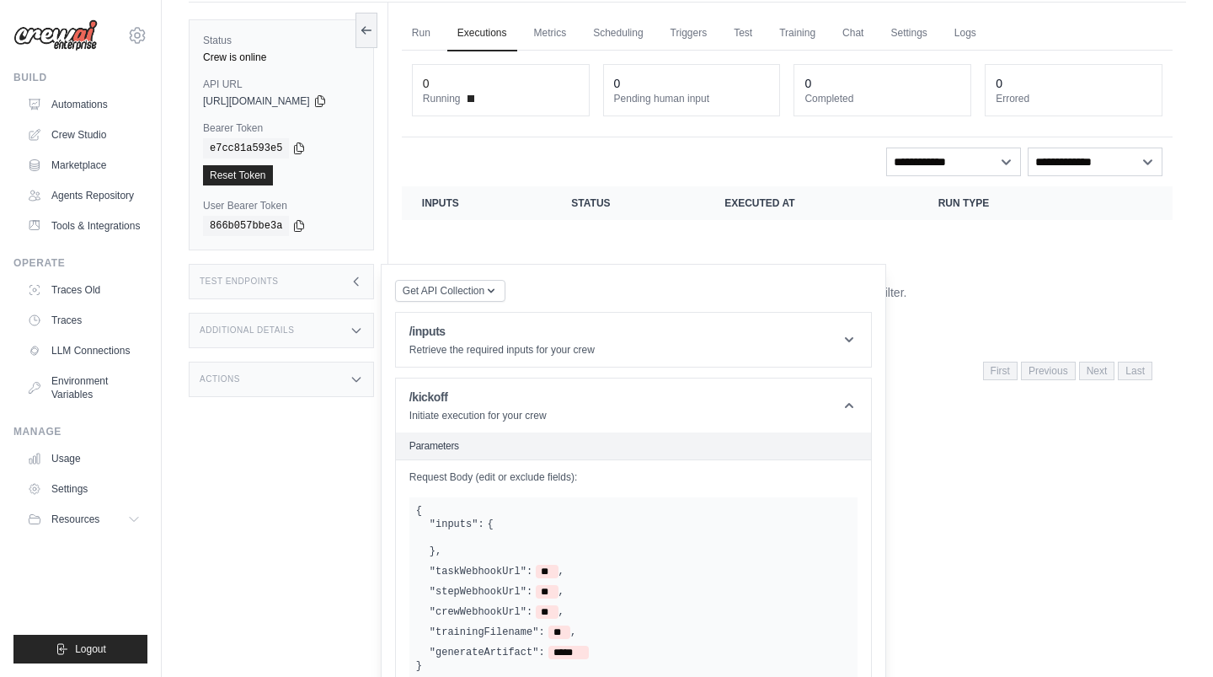
scroll to position [0, 0]
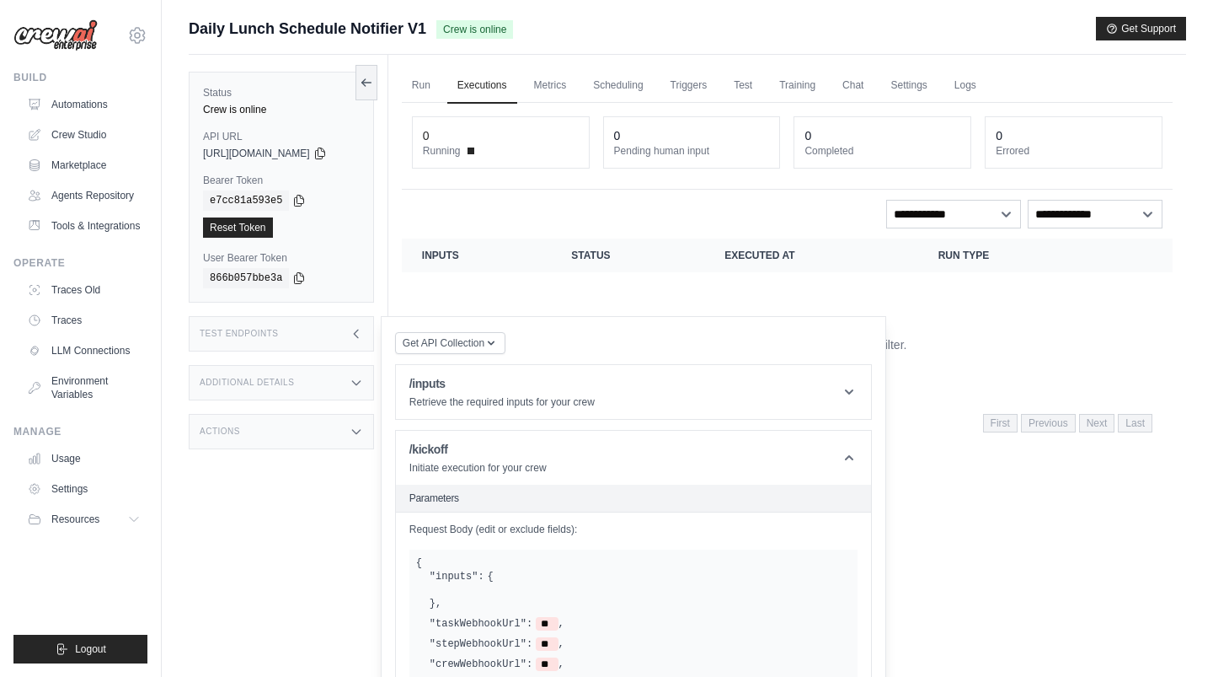
click at [350, 344] on div "Test Endpoints" at bounding box center [281, 333] width 185 height 35
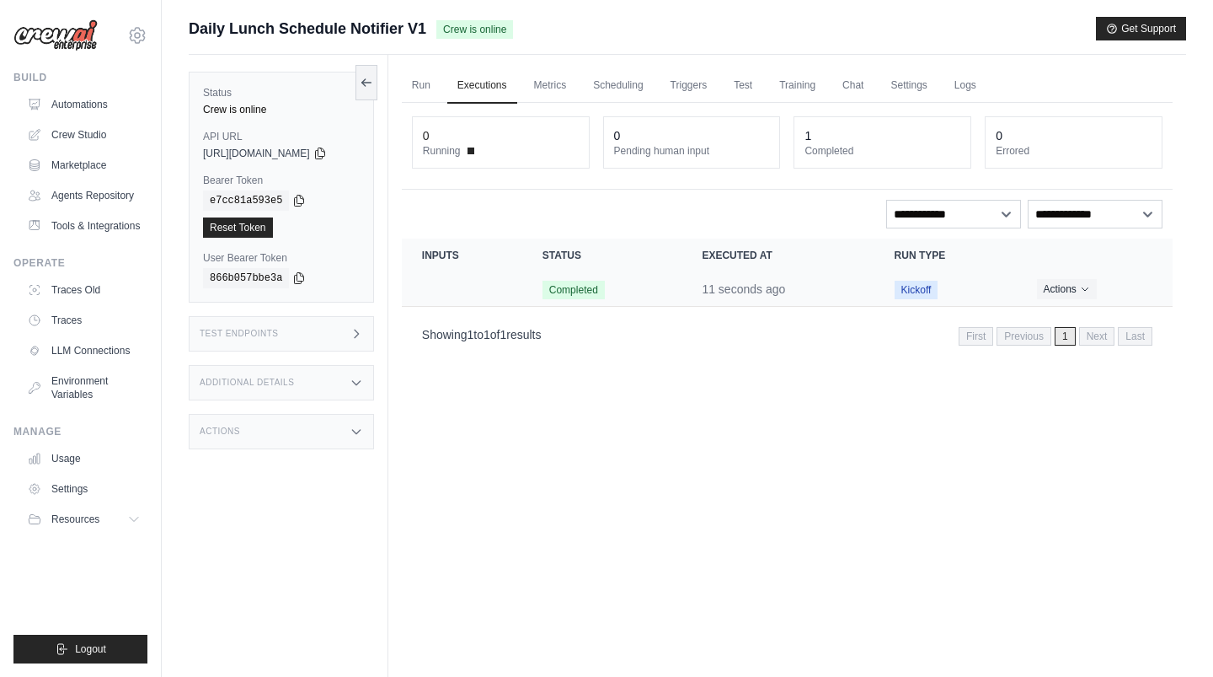
click at [520, 291] on td "Crew executions table" at bounding box center [462, 289] width 120 height 35
click at [566, 292] on span "Completed" at bounding box center [574, 290] width 62 height 19
click at [736, 291] on time "11 seconds ago" at bounding box center [743, 288] width 83 height 13
click at [470, 290] on td "Crew executions table" at bounding box center [462, 289] width 120 height 35
click at [570, 290] on span "Completed" at bounding box center [574, 290] width 62 height 19
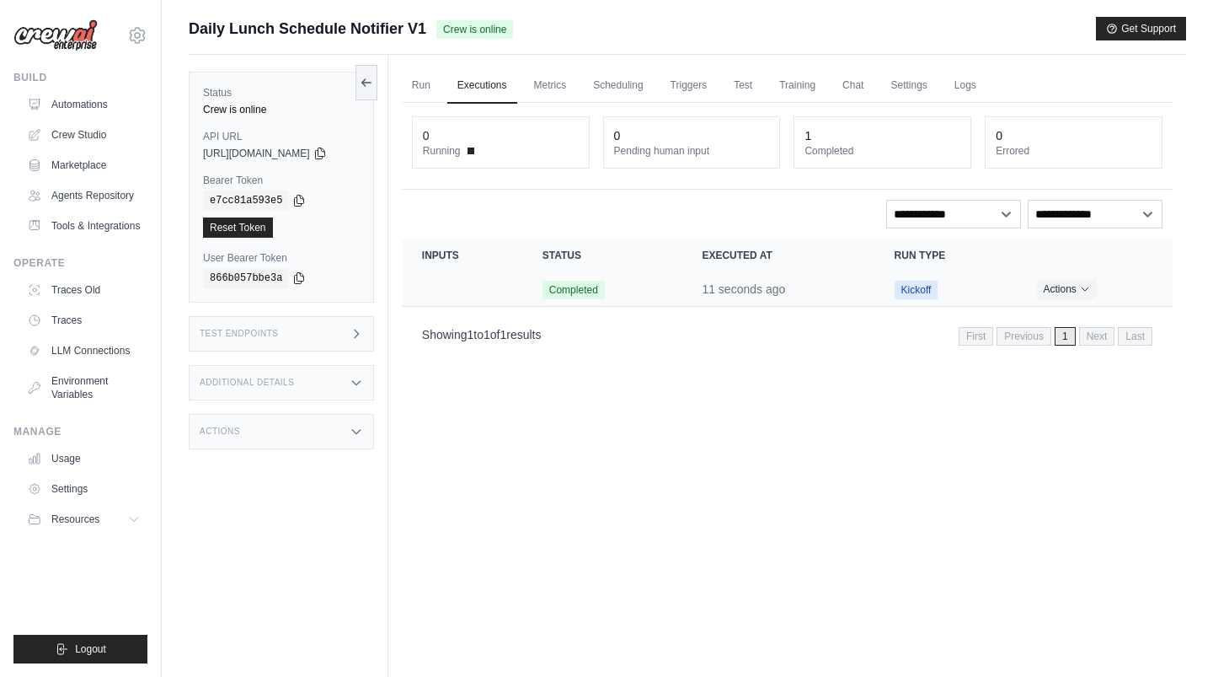
click at [602, 290] on span "Completed" at bounding box center [574, 290] width 62 height 19
click at [428, 279] on td "Crew executions table" at bounding box center [462, 289] width 120 height 35
click at [497, 300] on td "Crew executions table" at bounding box center [462, 289] width 120 height 35
click at [467, 258] on th "Inputs" at bounding box center [462, 255] width 120 height 34
click at [458, 285] on td "Crew executions table" at bounding box center [462, 289] width 120 height 35
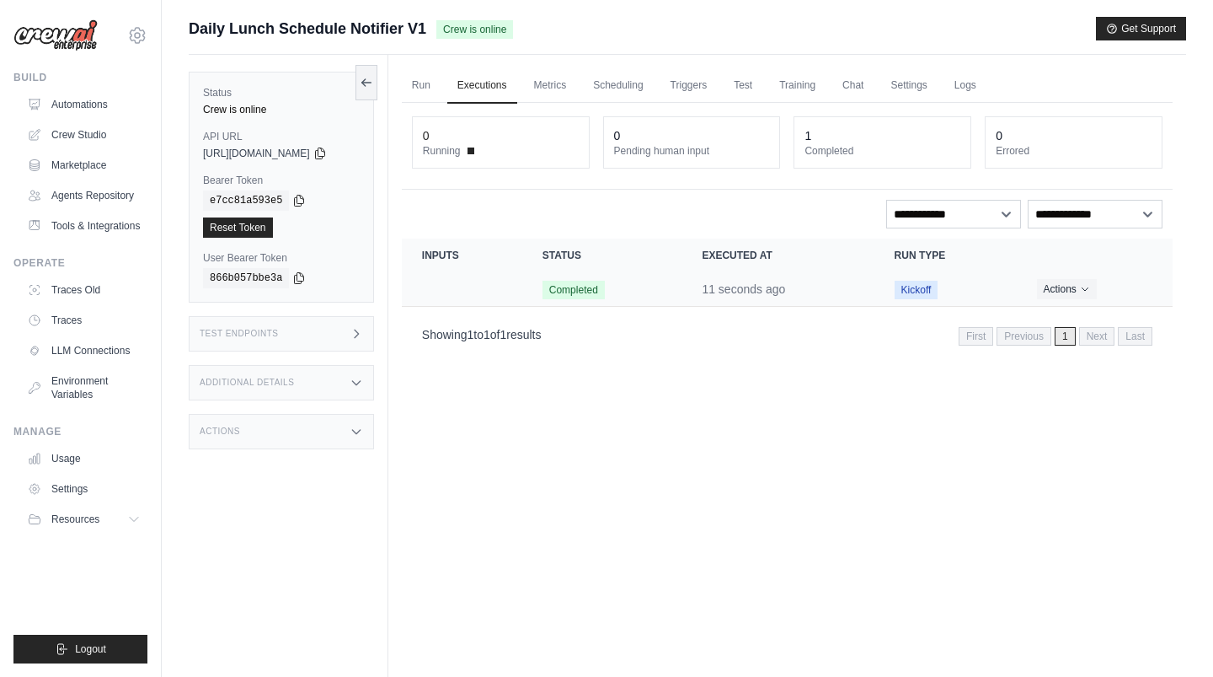
click at [458, 285] on td "Crew executions table" at bounding box center [462, 289] width 120 height 35
click at [522, 287] on td "Crew executions table" at bounding box center [462, 289] width 120 height 35
click at [428, 285] on td "Crew executions table" at bounding box center [462, 289] width 120 height 35
click at [474, 286] on td "Crew executions table" at bounding box center [462, 289] width 120 height 35
click at [469, 290] on td "Crew executions table" at bounding box center [462, 289] width 120 height 35
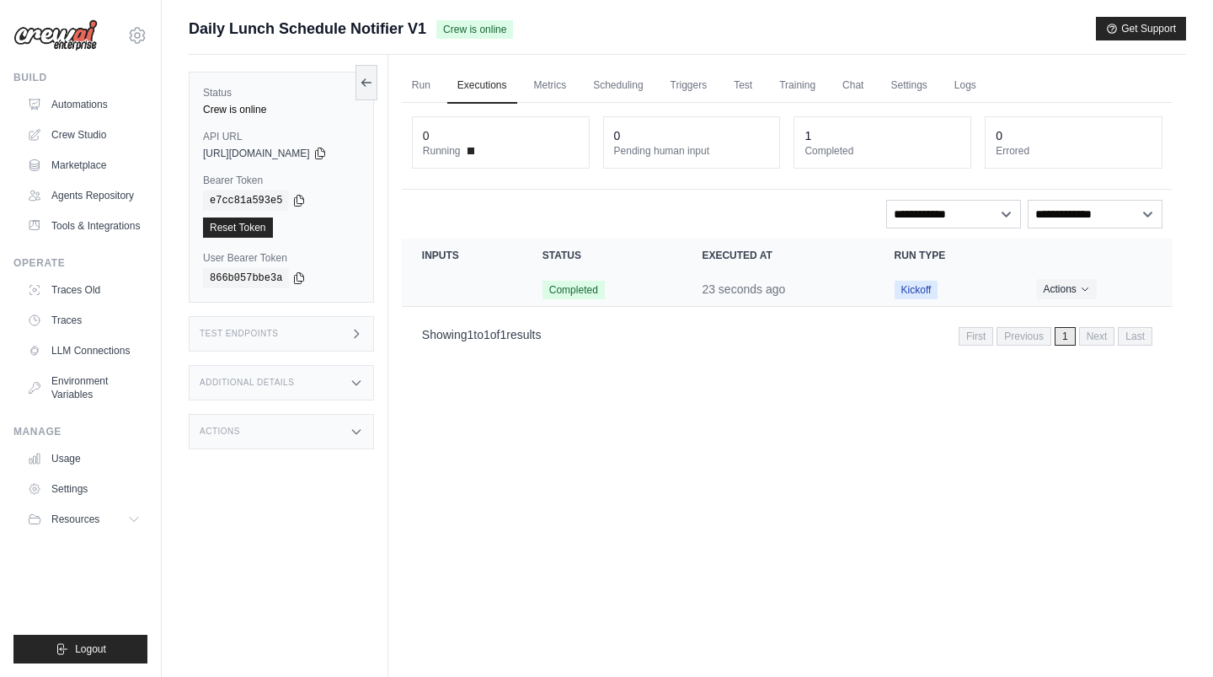
click at [998, 292] on td "Kickoff" at bounding box center [946, 289] width 142 height 35
click at [1084, 292] on icon "Actions for execution" at bounding box center [1085, 288] width 10 height 10
click at [1077, 313] on link "View Details" at bounding box center [1099, 319] width 108 height 27
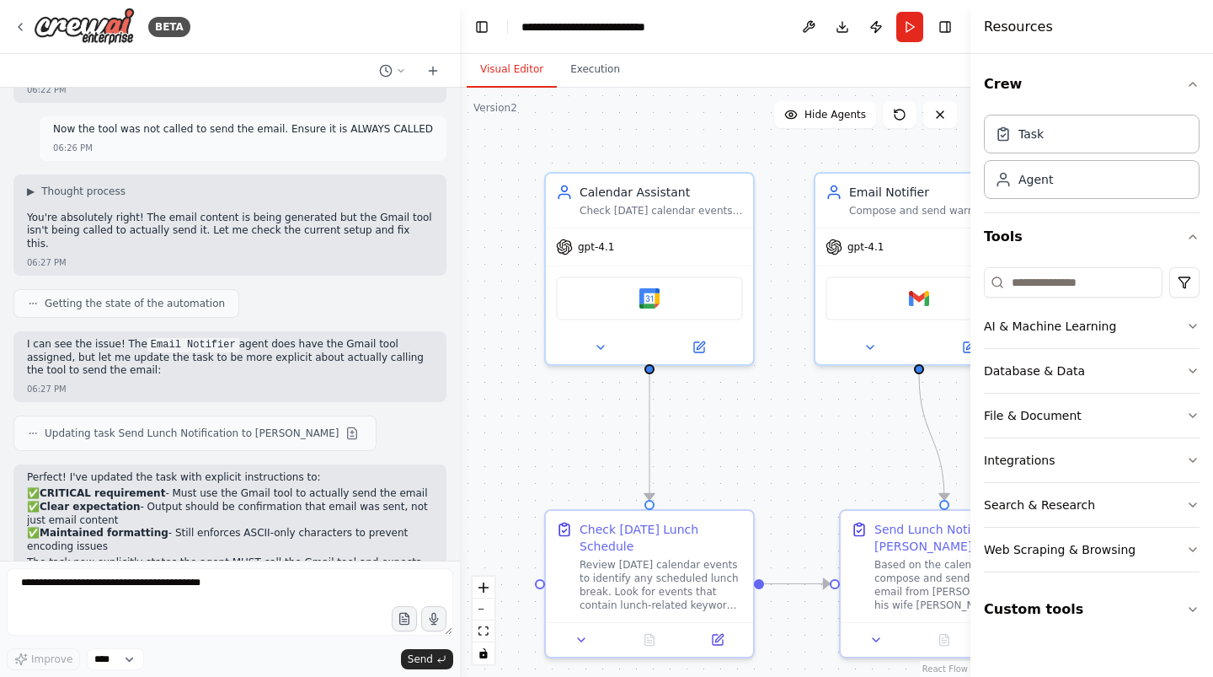
scroll to position [3995, 0]
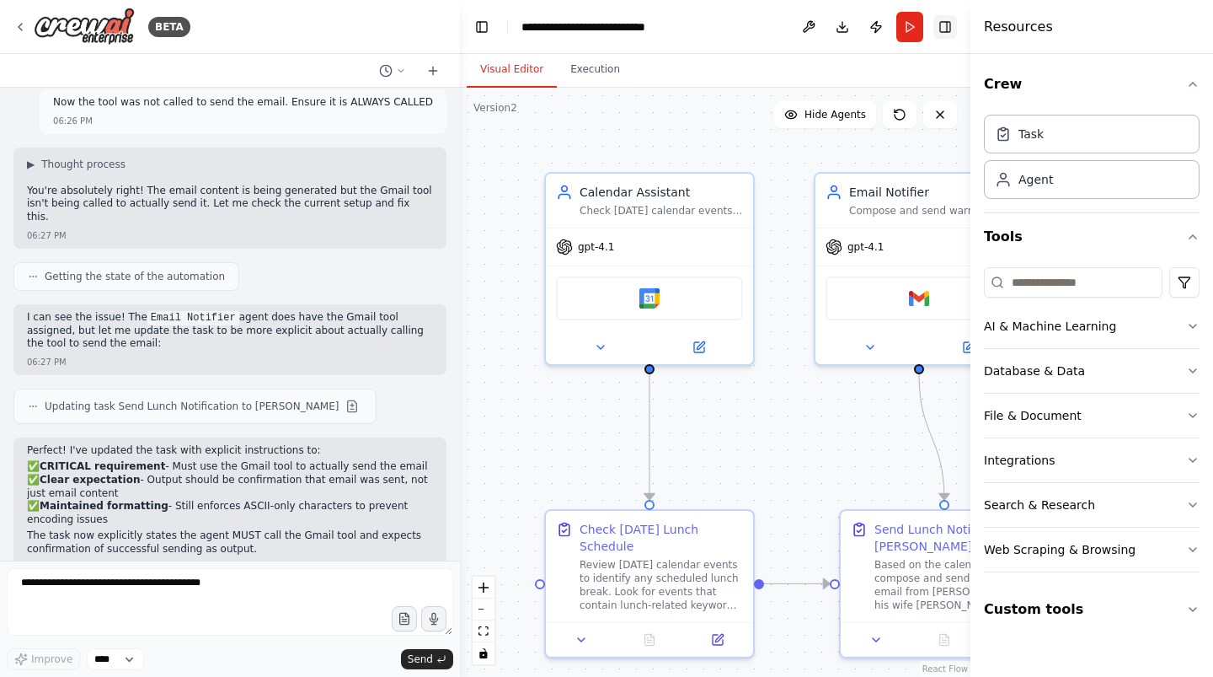
click at [943, 27] on button "Toggle Right Sidebar" at bounding box center [946, 27] width 24 height 24
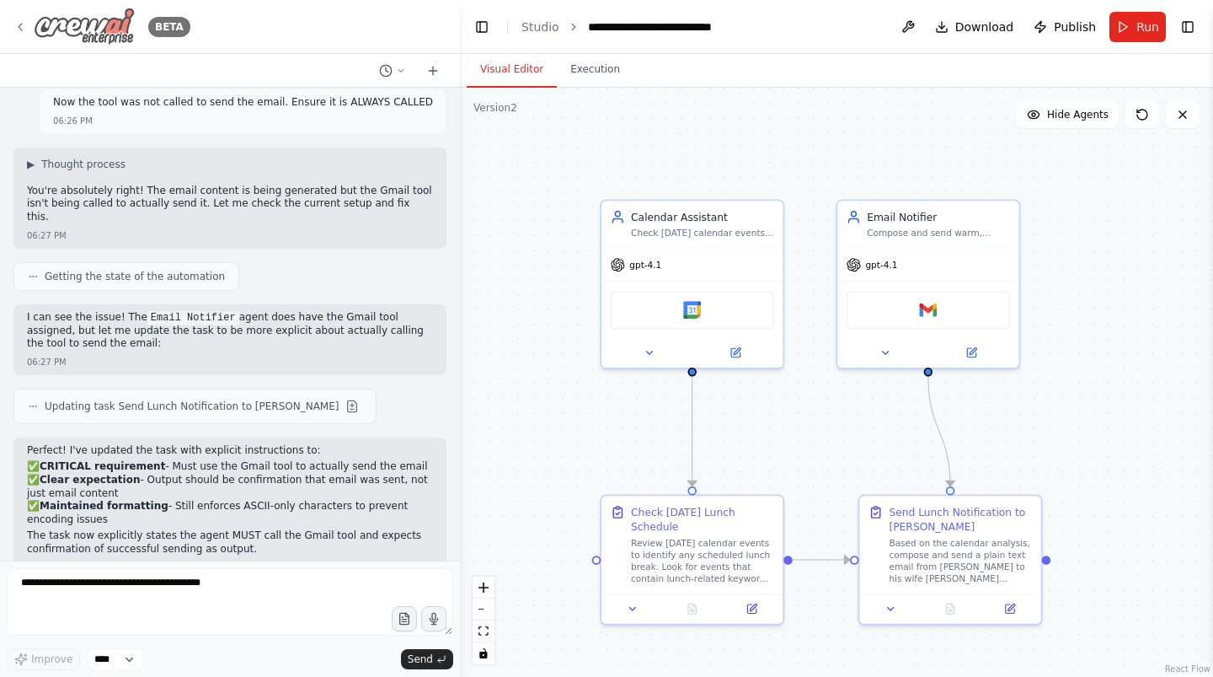
click at [20, 26] on icon at bounding box center [19, 26] width 13 height 13
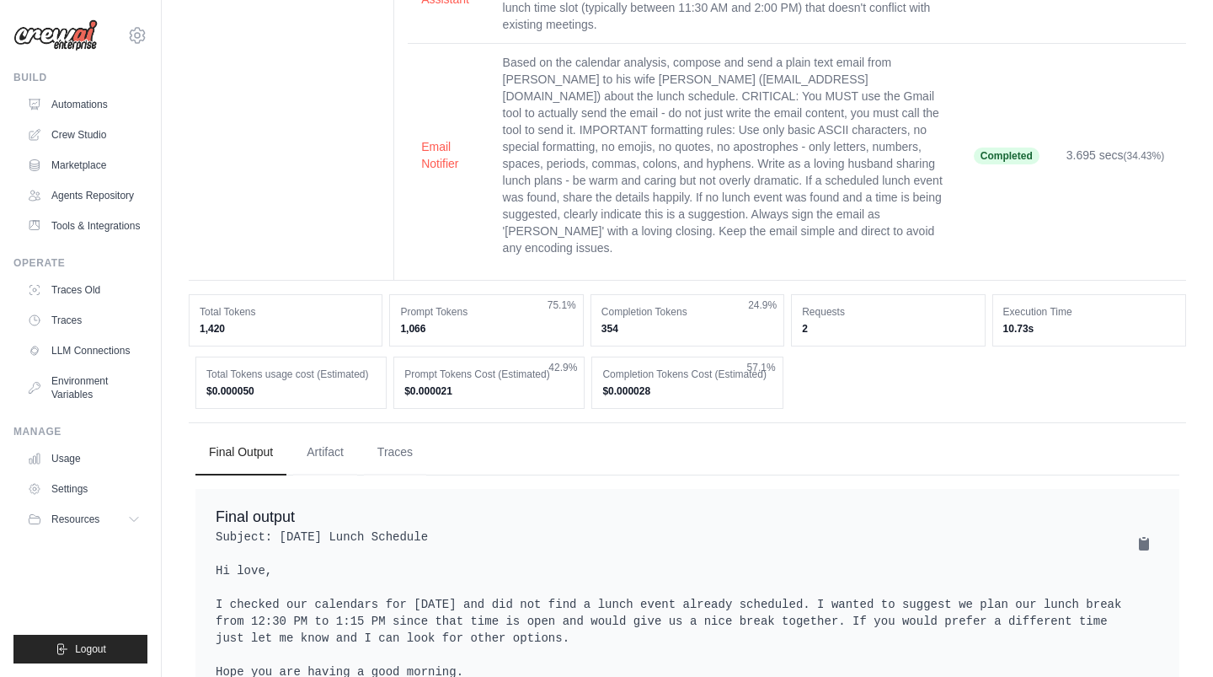
scroll to position [307, 0]
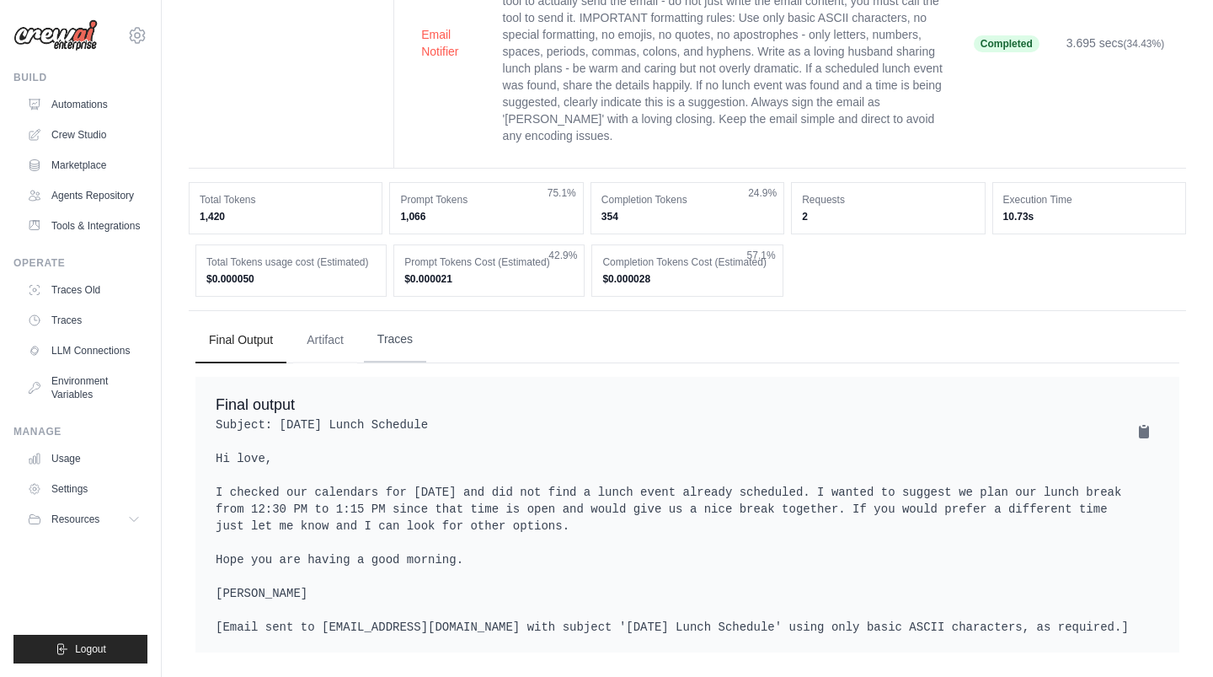
click at [404, 318] on button "Traces" at bounding box center [395, 340] width 62 height 46
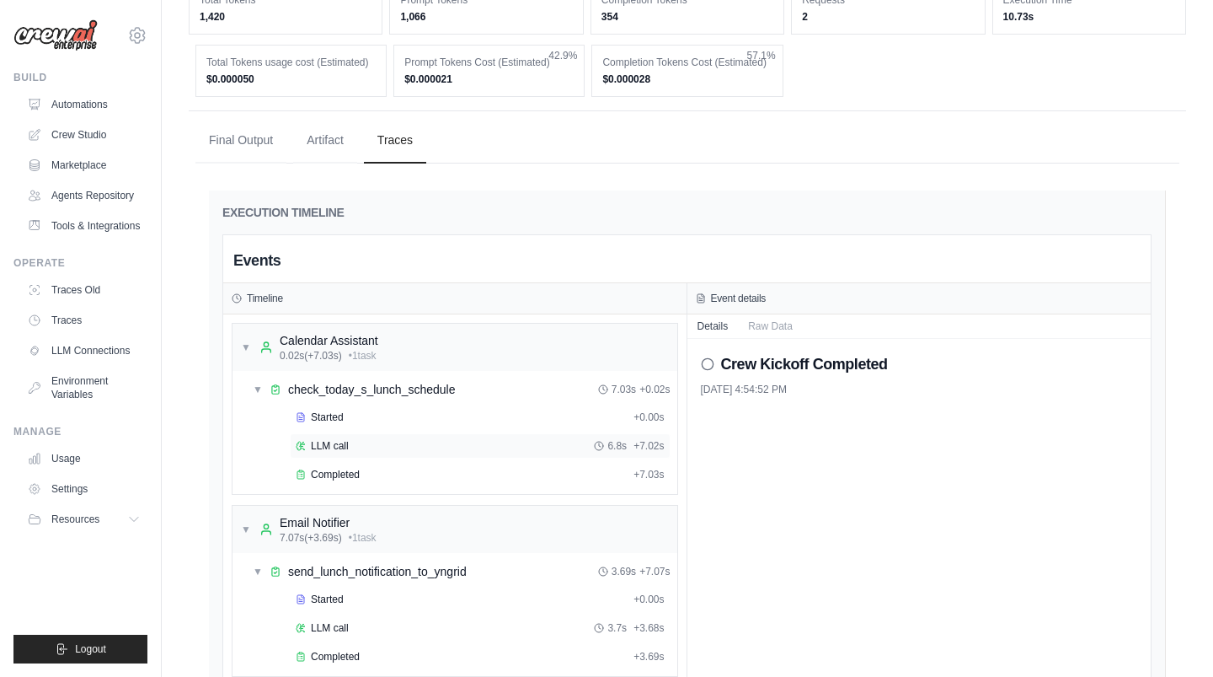
scroll to position [513, 0]
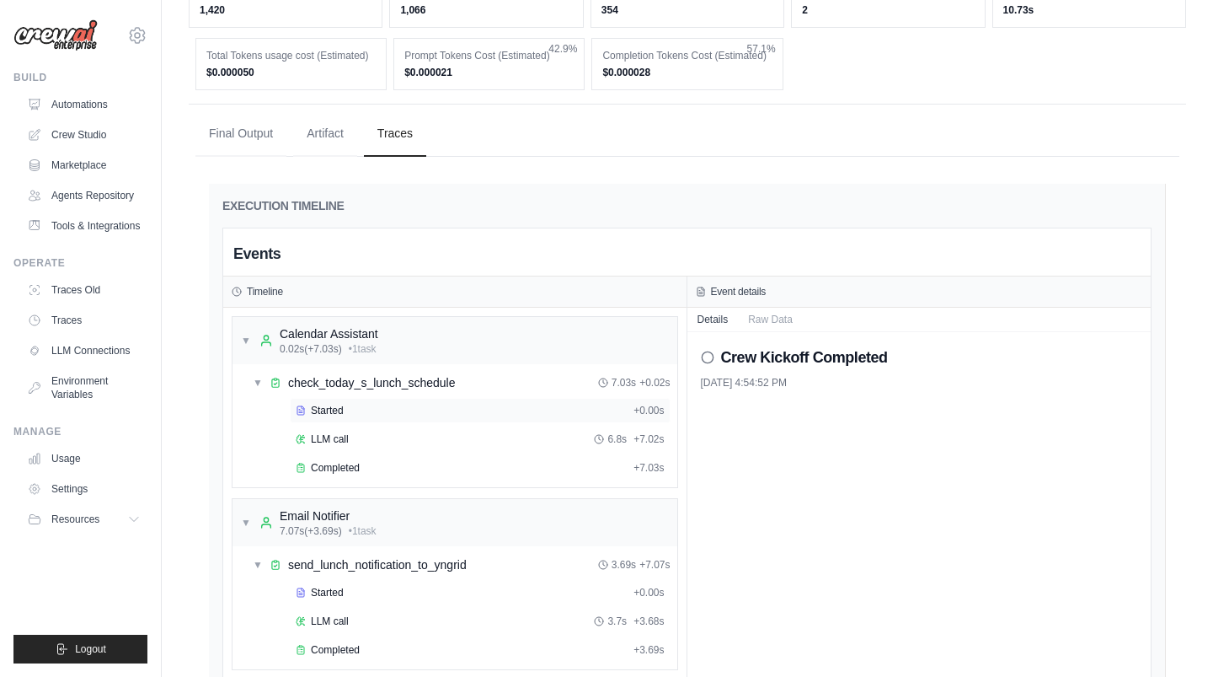
click at [332, 404] on span "Started" at bounding box center [327, 410] width 33 height 13
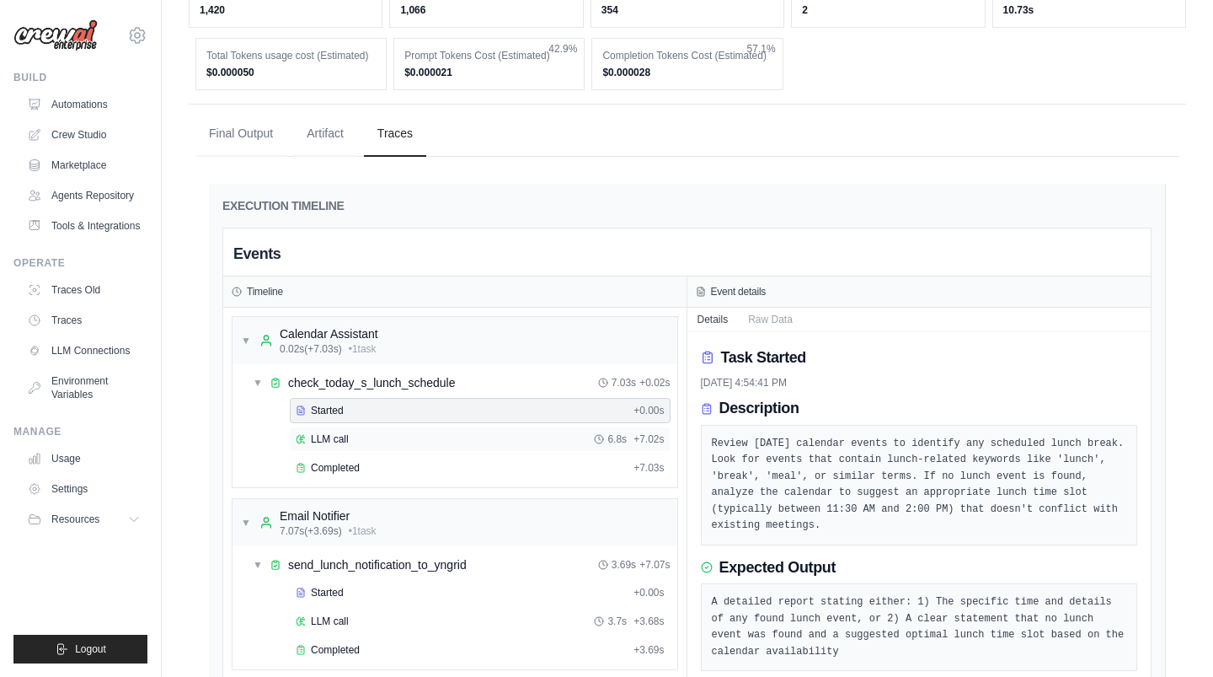
click at [333, 432] on span "LLM call" at bounding box center [330, 438] width 38 height 13
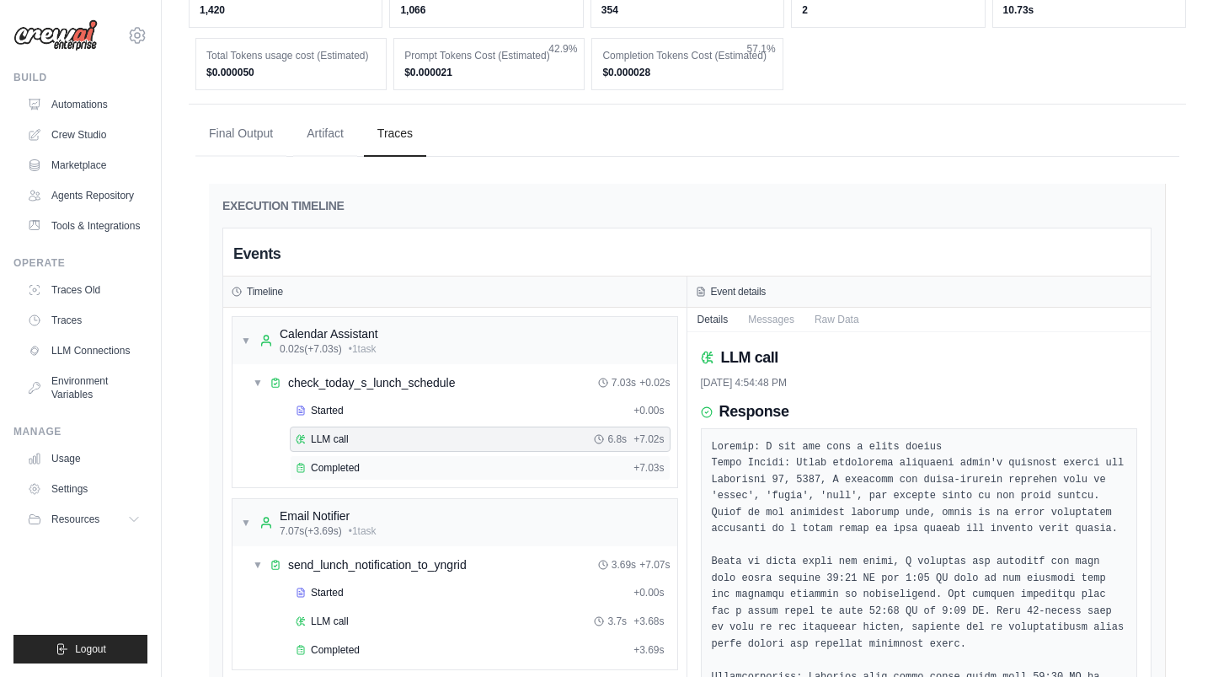
click at [340, 455] on div "Completed + 7.03s" at bounding box center [480, 467] width 381 height 25
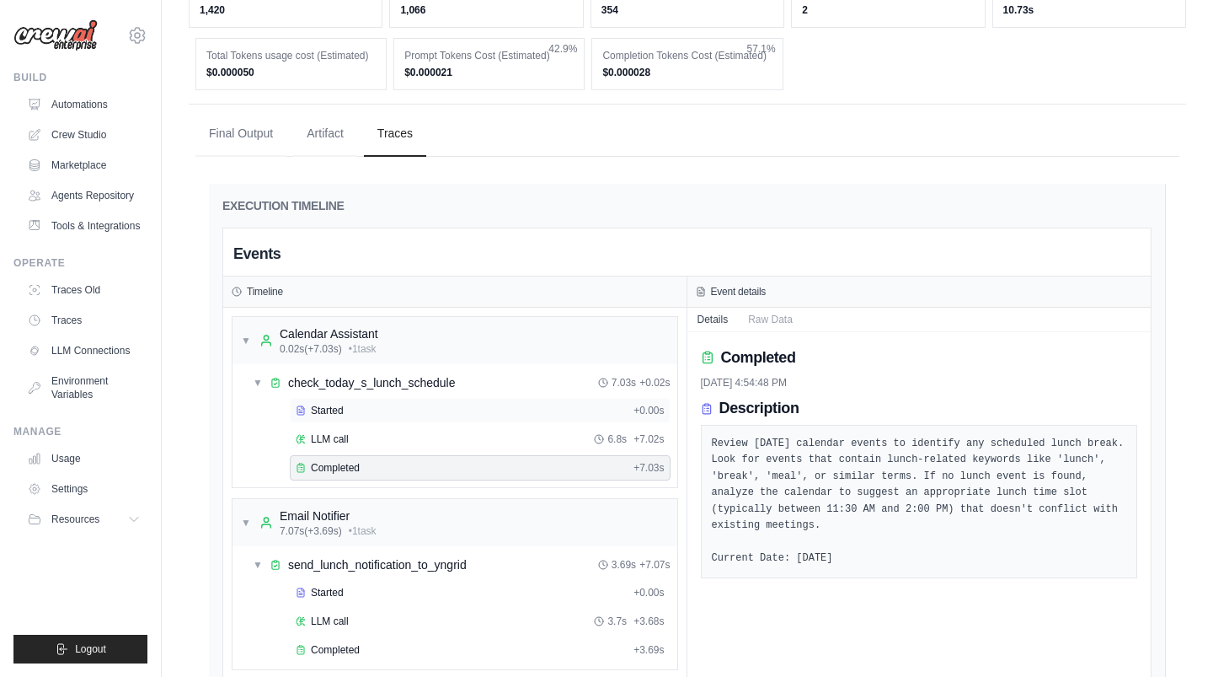
click at [355, 404] on div "Started" at bounding box center [461, 410] width 331 height 13
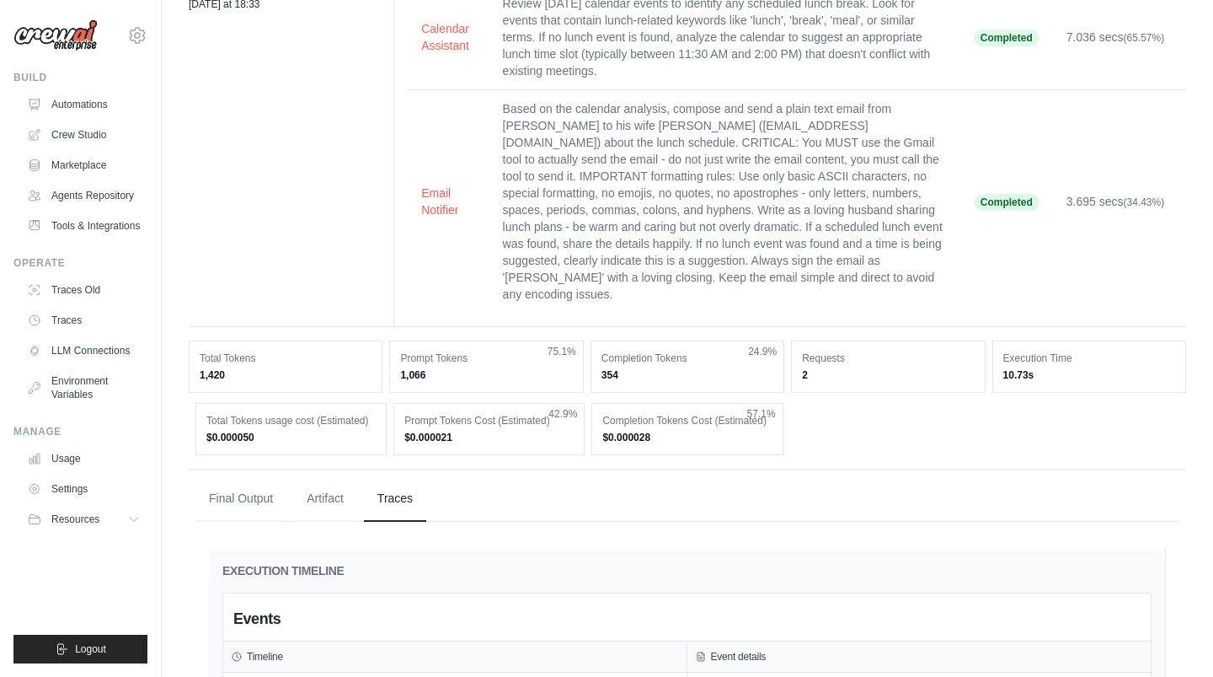
scroll to position [57, 0]
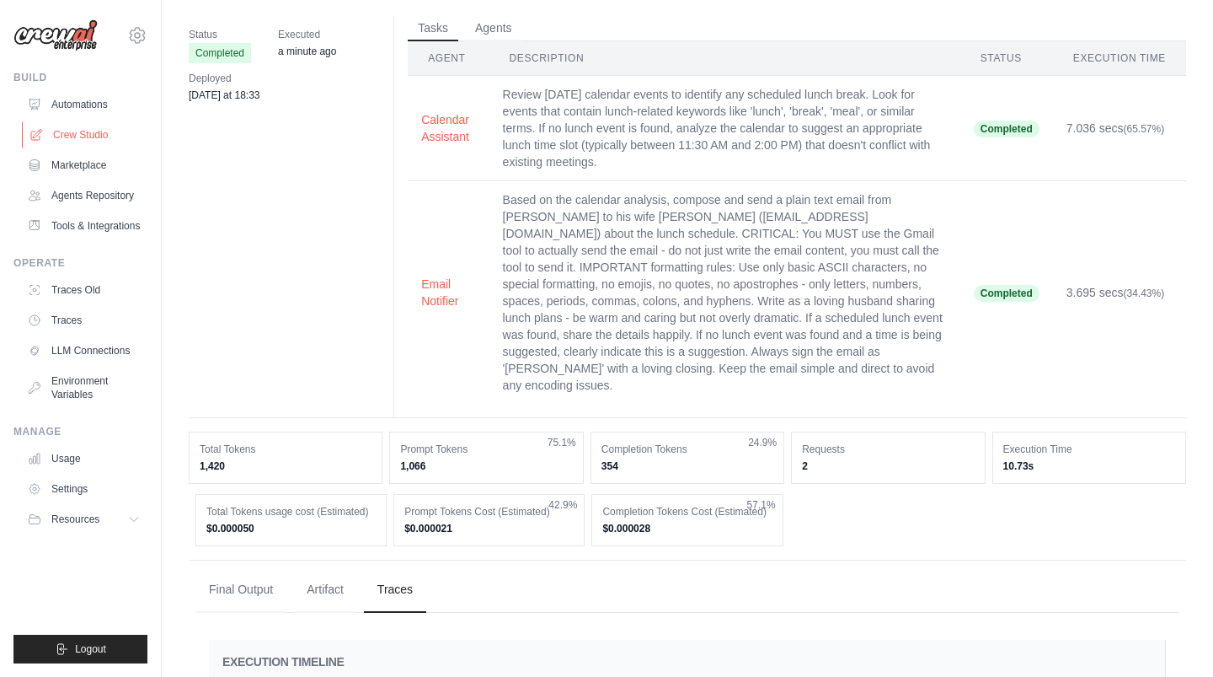
click at [89, 131] on link "Crew Studio" at bounding box center [85, 134] width 127 height 27
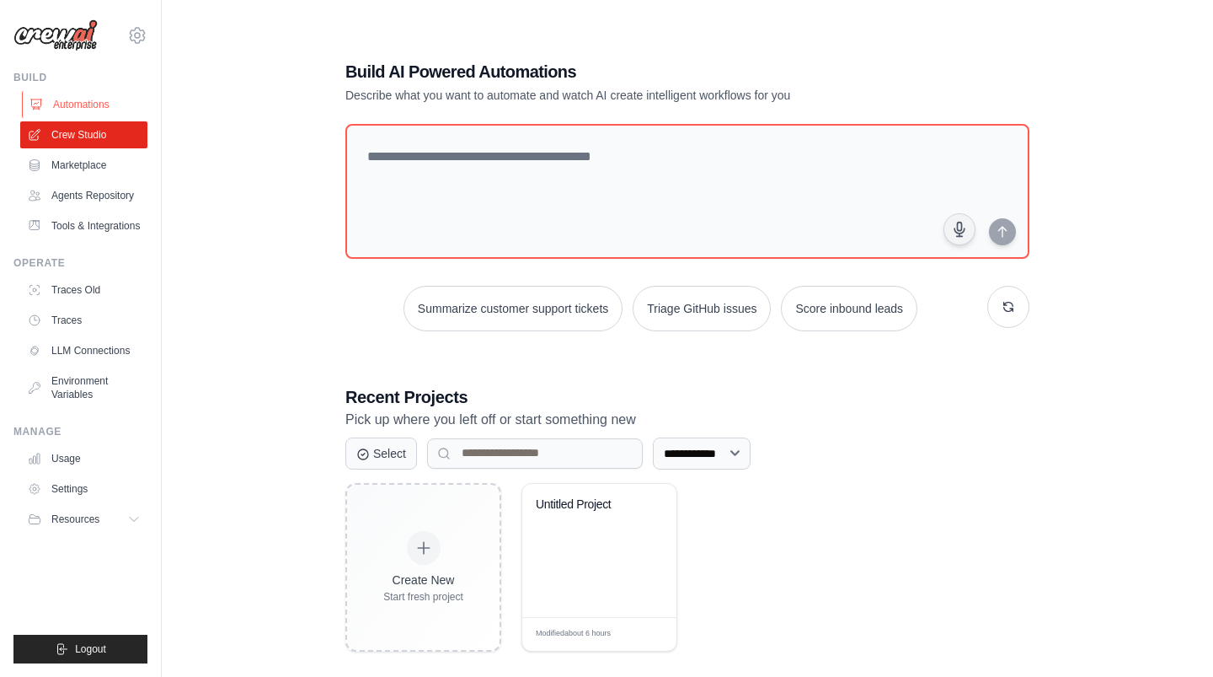
click at [94, 104] on link "Automations" at bounding box center [85, 104] width 127 height 27
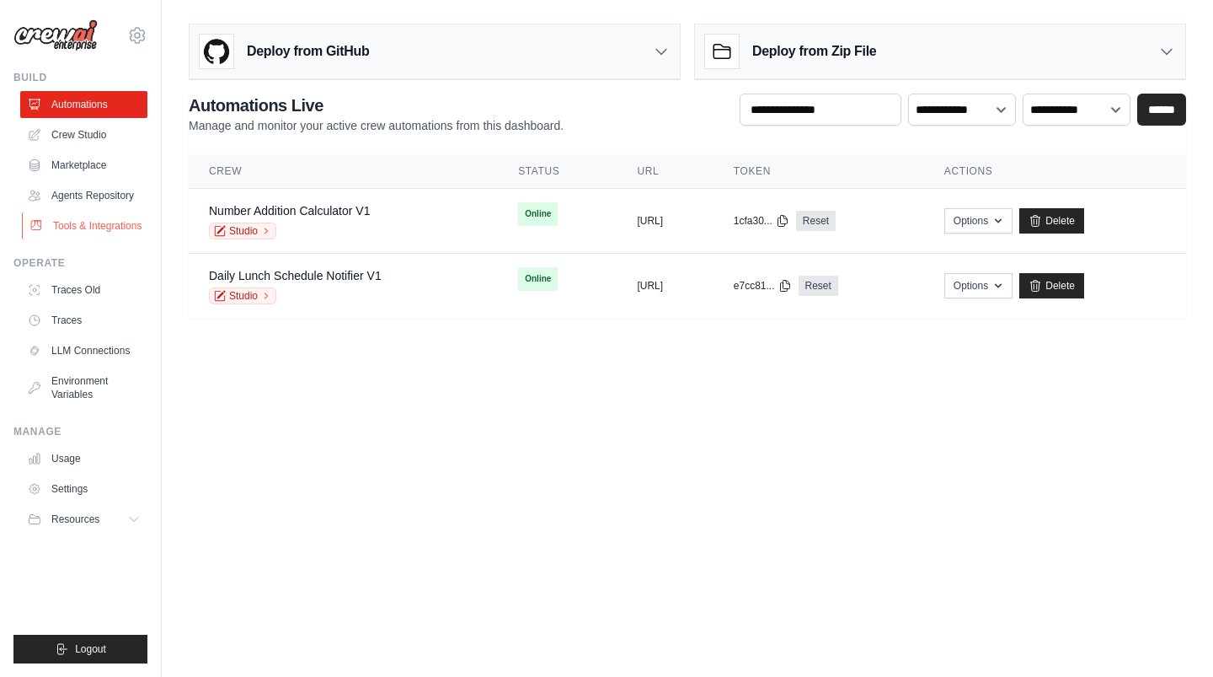
click at [120, 222] on link "Tools & Integrations" at bounding box center [85, 225] width 127 height 27
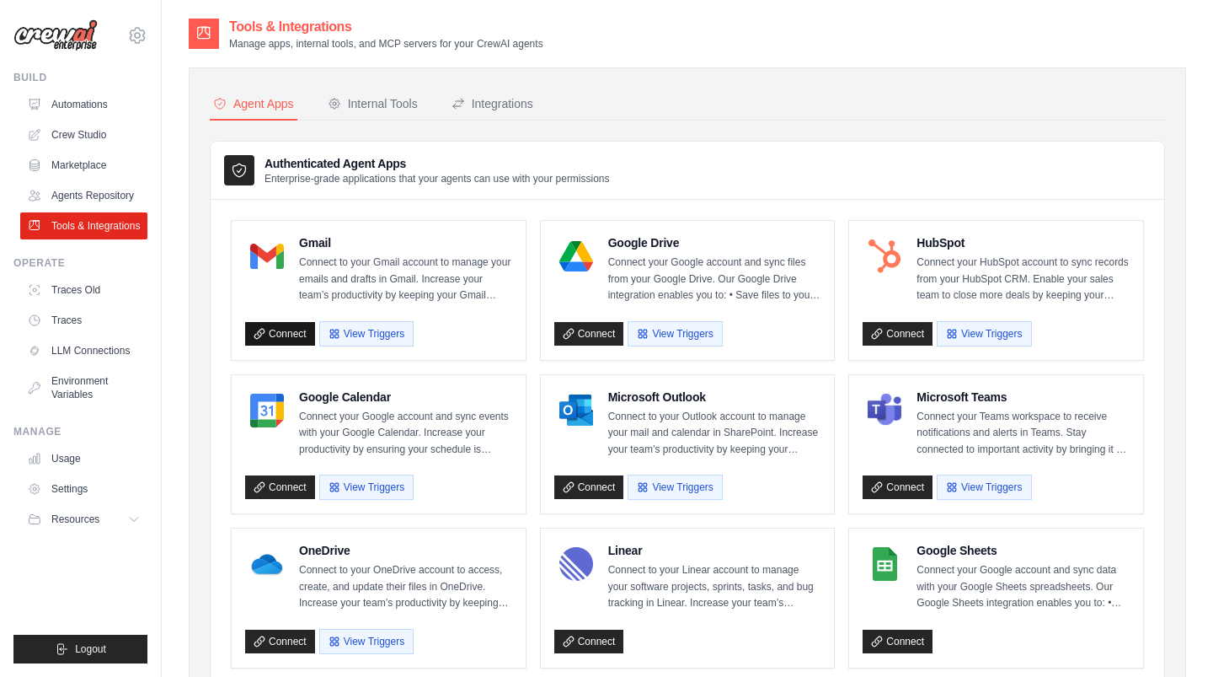
click at [271, 332] on link "Connect" at bounding box center [280, 334] width 70 height 24
click at [281, 477] on link "Connect" at bounding box center [280, 487] width 70 height 24
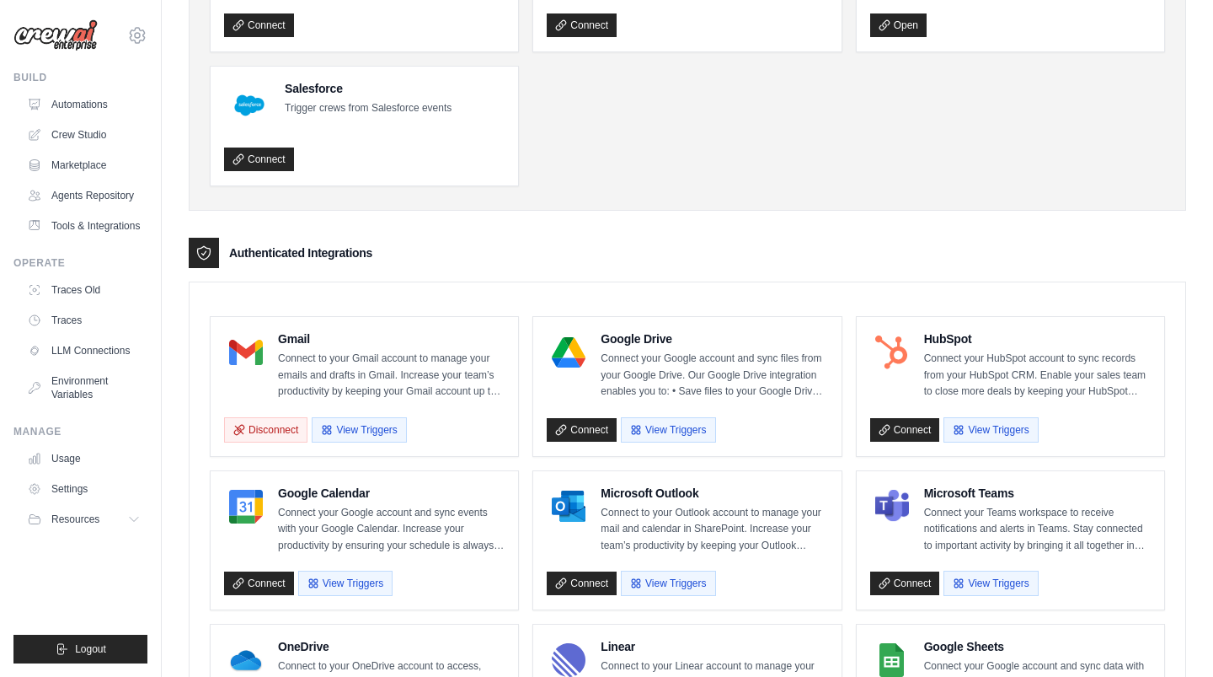
scroll to position [213, 0]
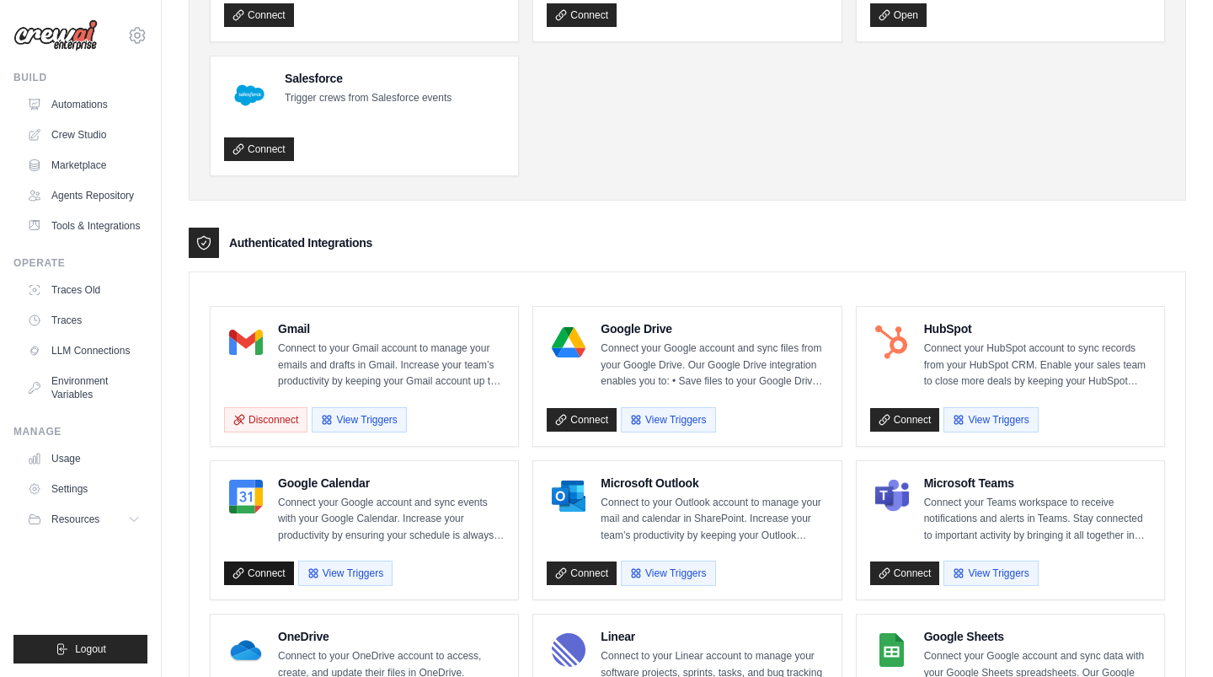
click at [250, 570] on link "Connect" at bounding box center [259, 573] width 70 height 24
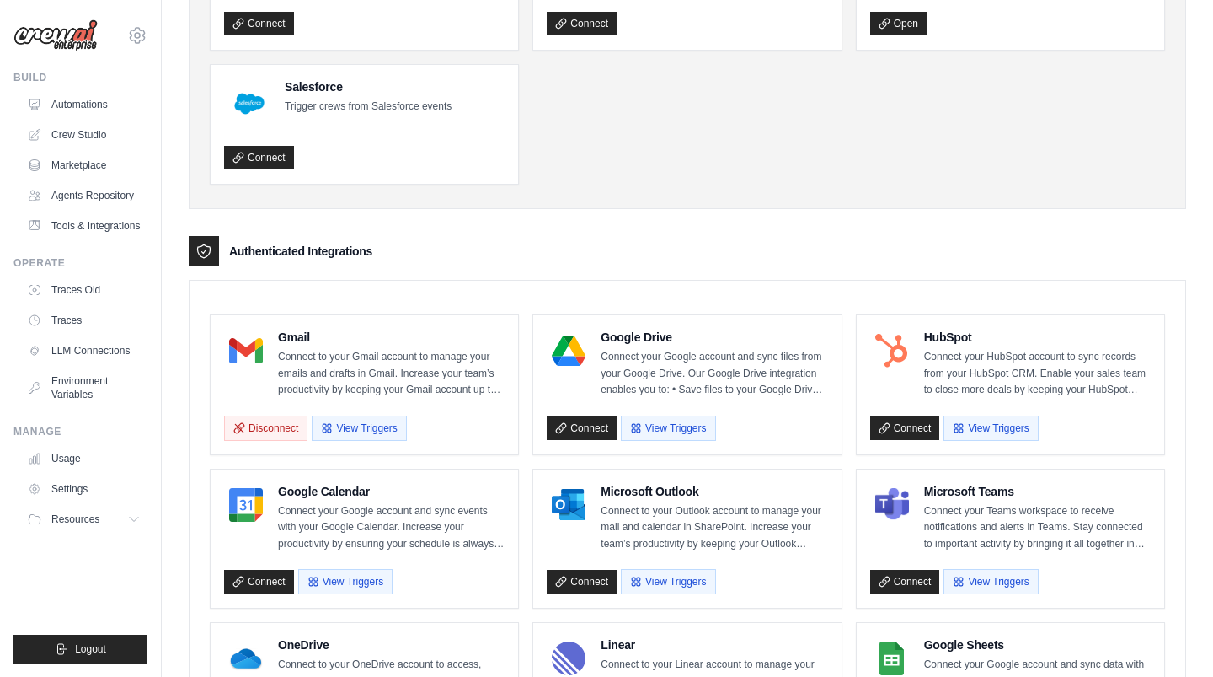
scroll to position [207, 0]
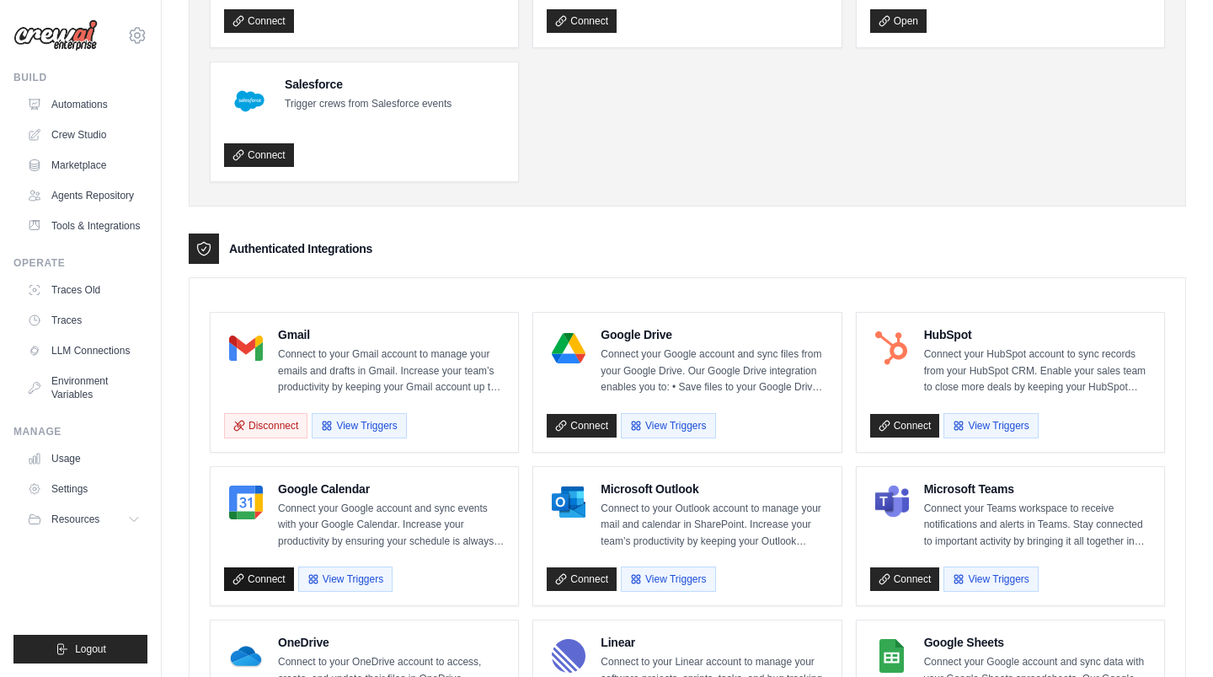
click at [268, 575] on link "Connect" at bounding box center [259, 579] width 70 height 24
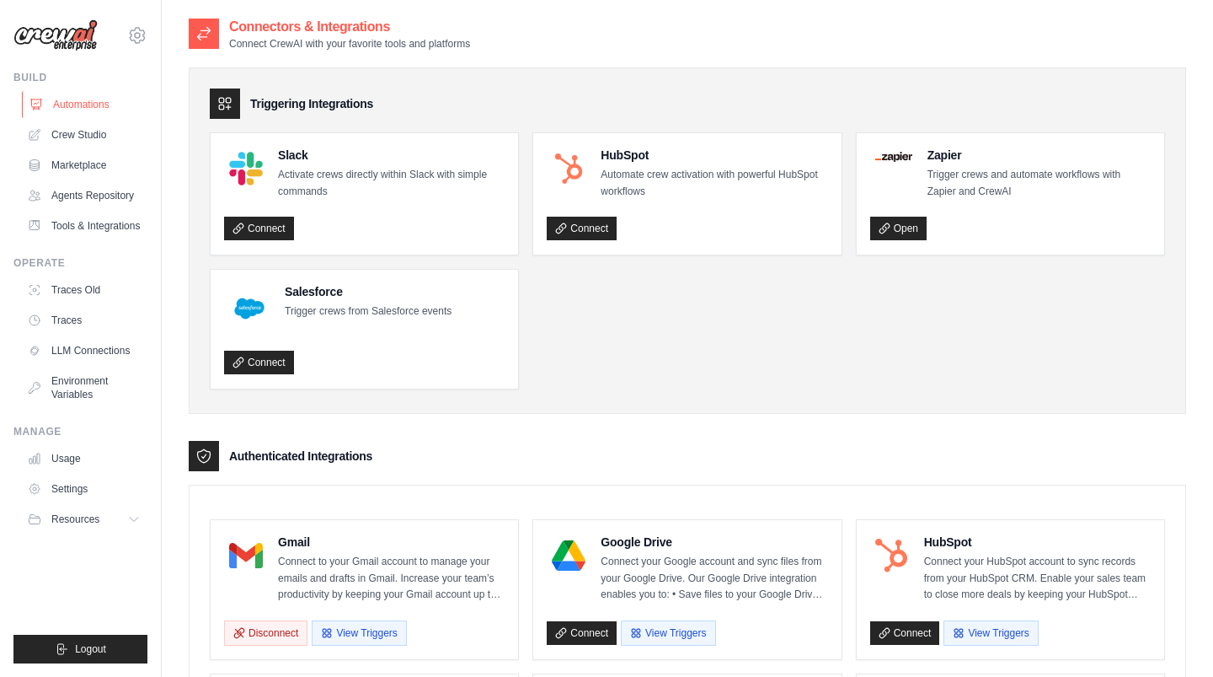
click at [126, 105] on link "Automations" at bounding box center [85, 104] width 127 height 27
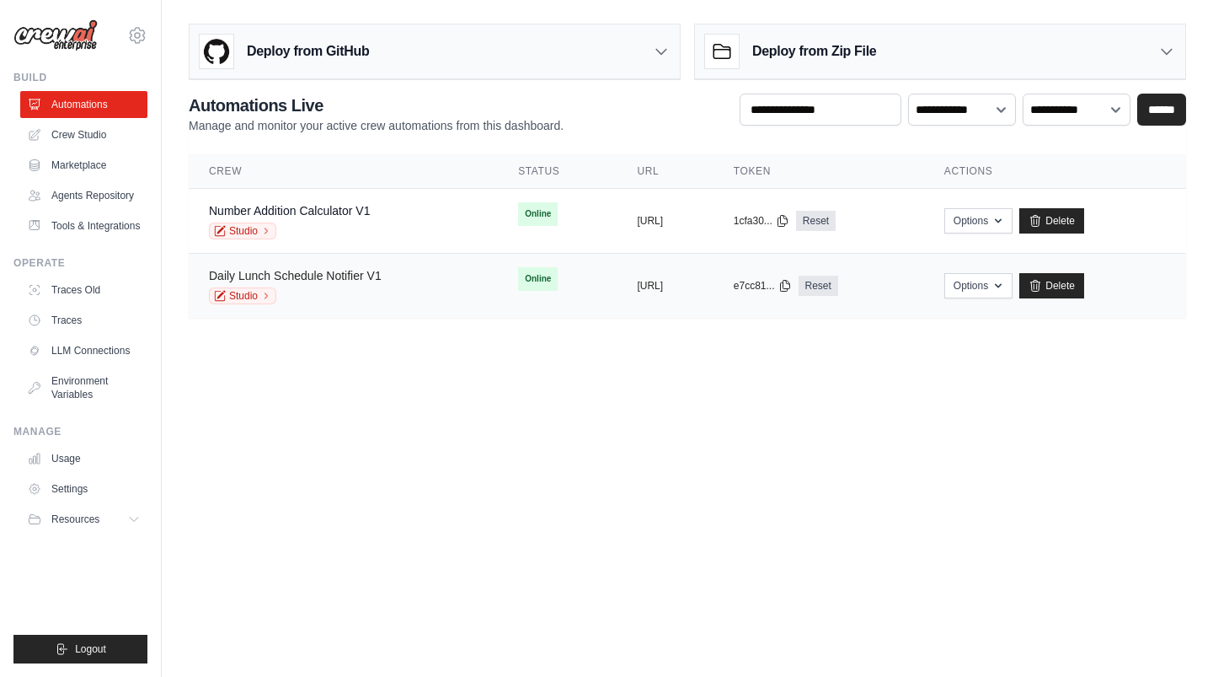
click at [289, 278] on link "Daily Lunch Schedule Notifier V1" at bounding box center [295, 275] width 173 height 13
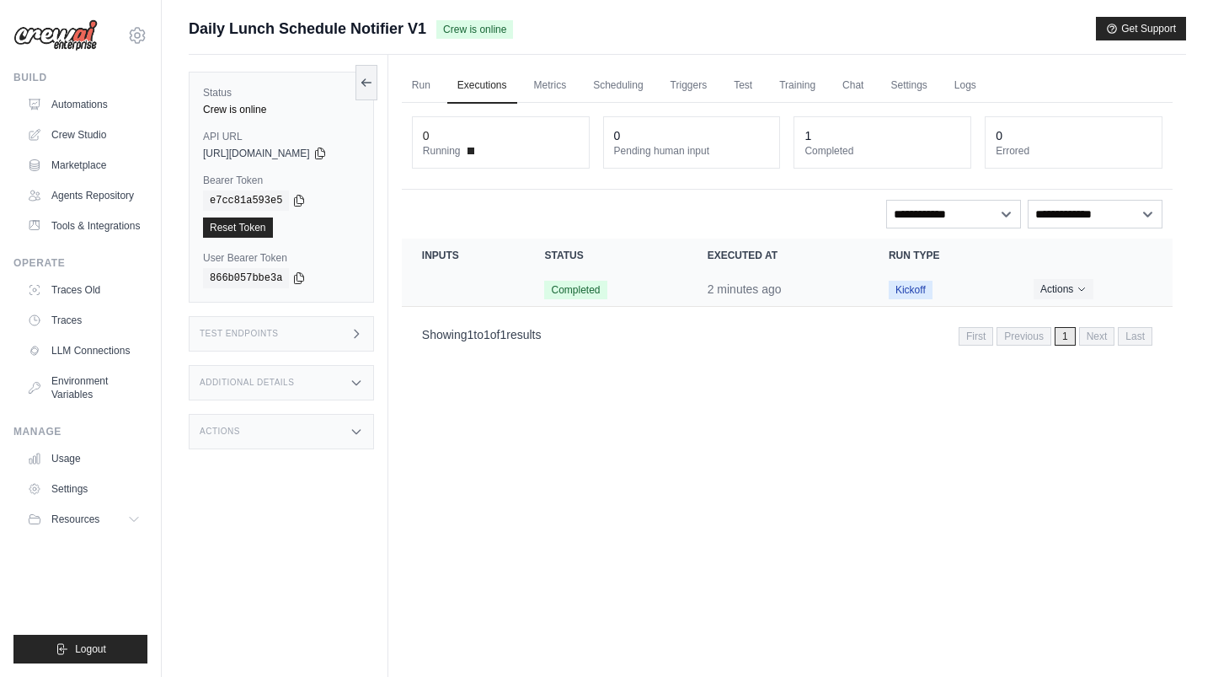
click at [442, 290] on td "Crew executions table" at bounding box center [463, 289] width 123 height 35
click at [1080, 292] on button "Actions" at bounding box center [1064, 288] width 60 height 20
click at [764, 437] on div "Run Executions Metrics Scheduling Triggers Test Training Chat Settings Logs 0 R…" at bounding box center [787, 393] width 798 height 677
click at [290, 375] on div "Additional Details" at bounding box center [281, 382] width 185 height 35
click at [331, 343] on div "Test Endpoints" at bounding box center [281, 333] width 185 height 35
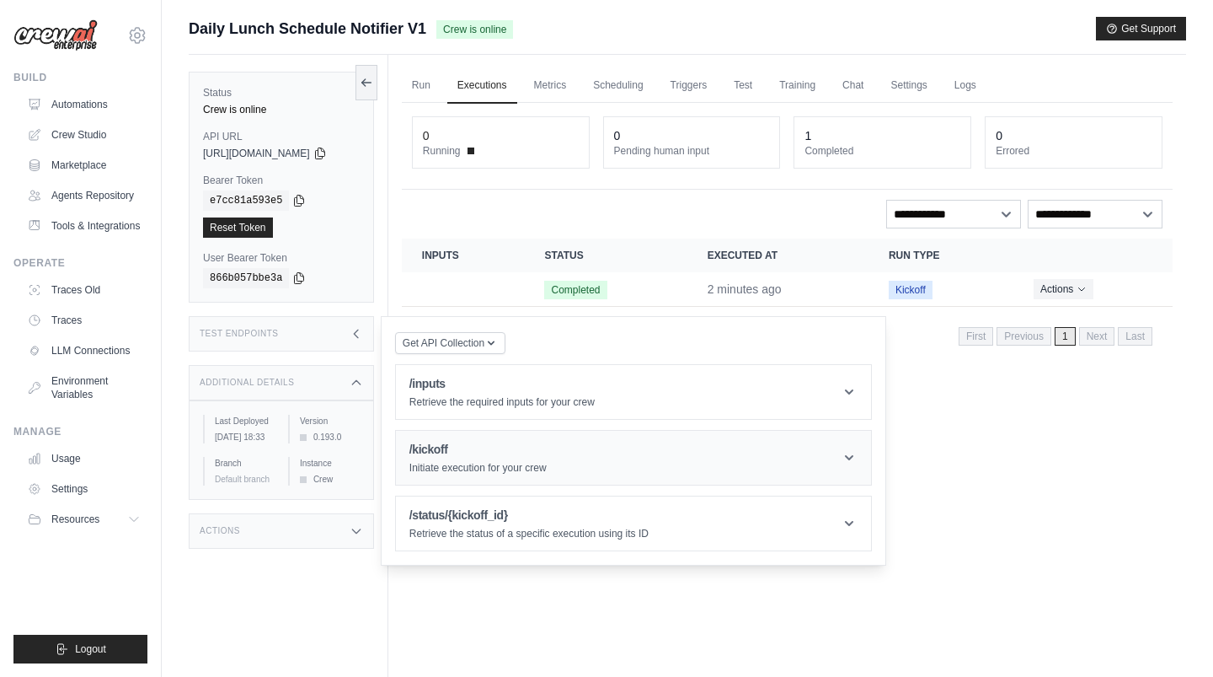
click at [447, 436] on header "/kickoff Initiate execution for your crew" at bounding box center [633, 458] width 475 height 54
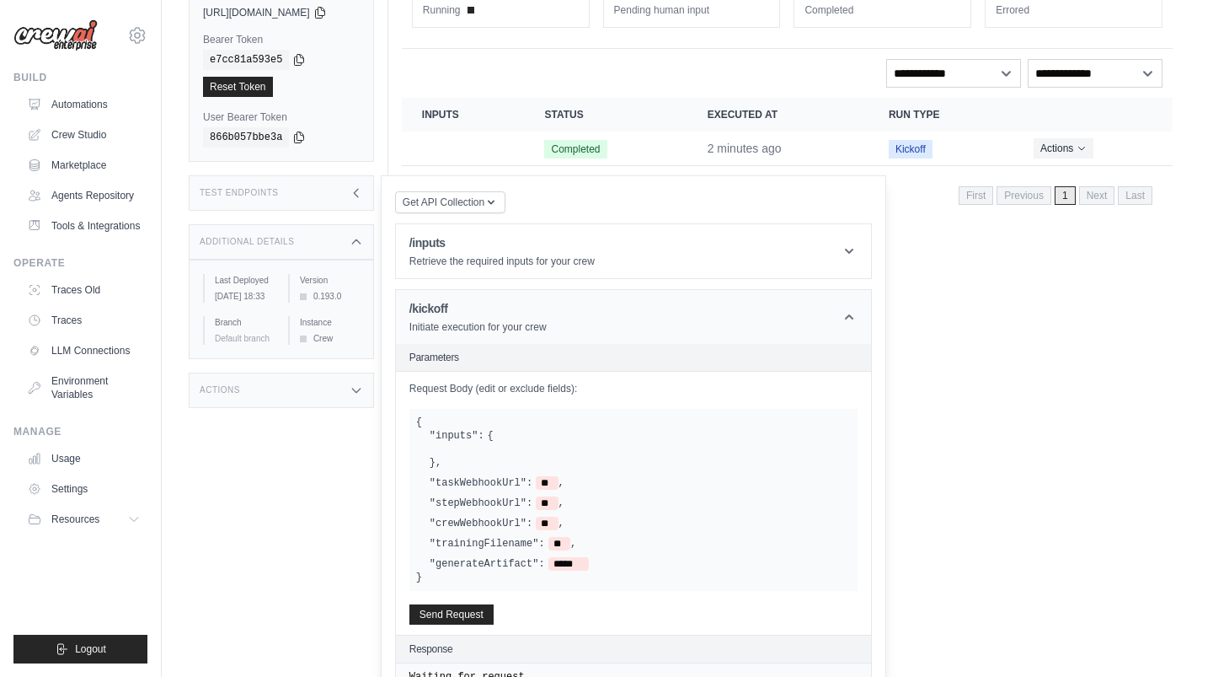
scroll to position [174, 0]
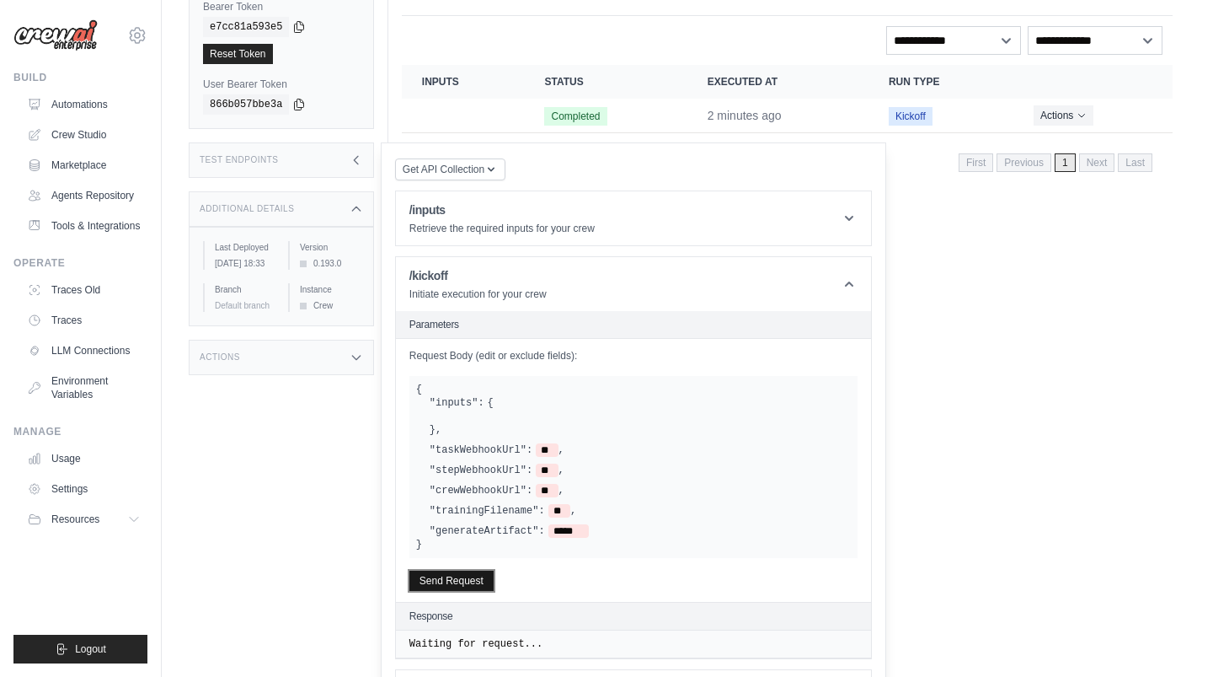
click at [480, 582] on button "Send Request" at bounding box center [452, 580] width 84 height 20
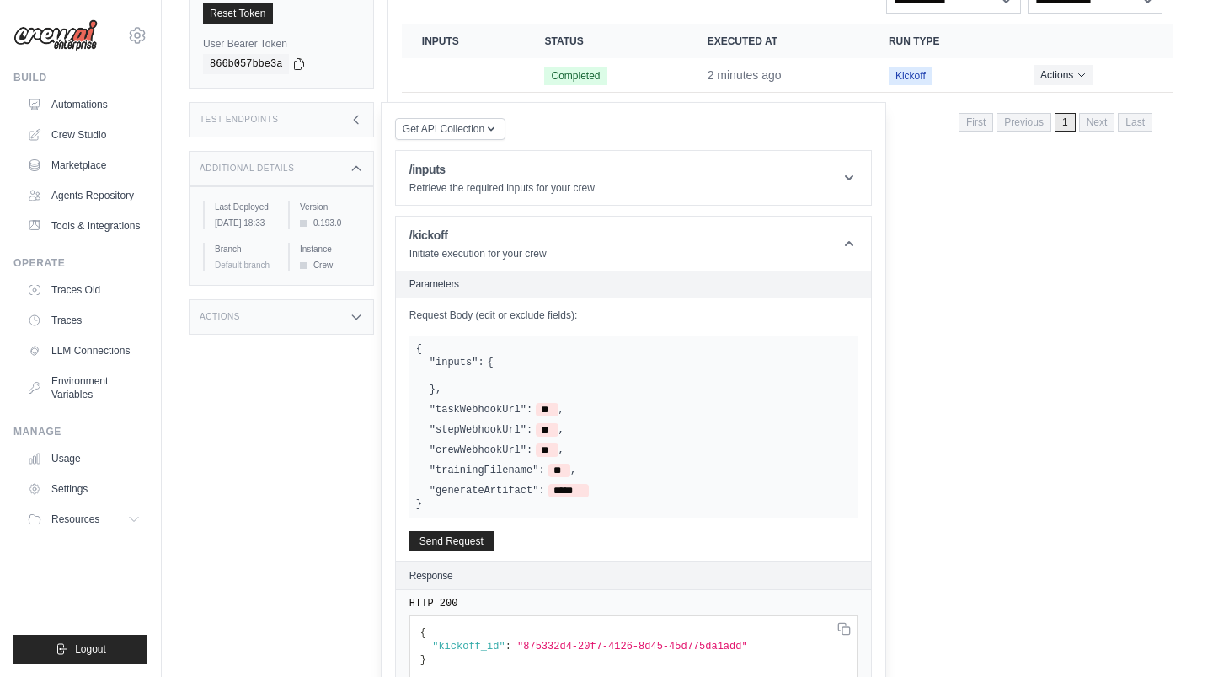
scroll to position [0, 0]
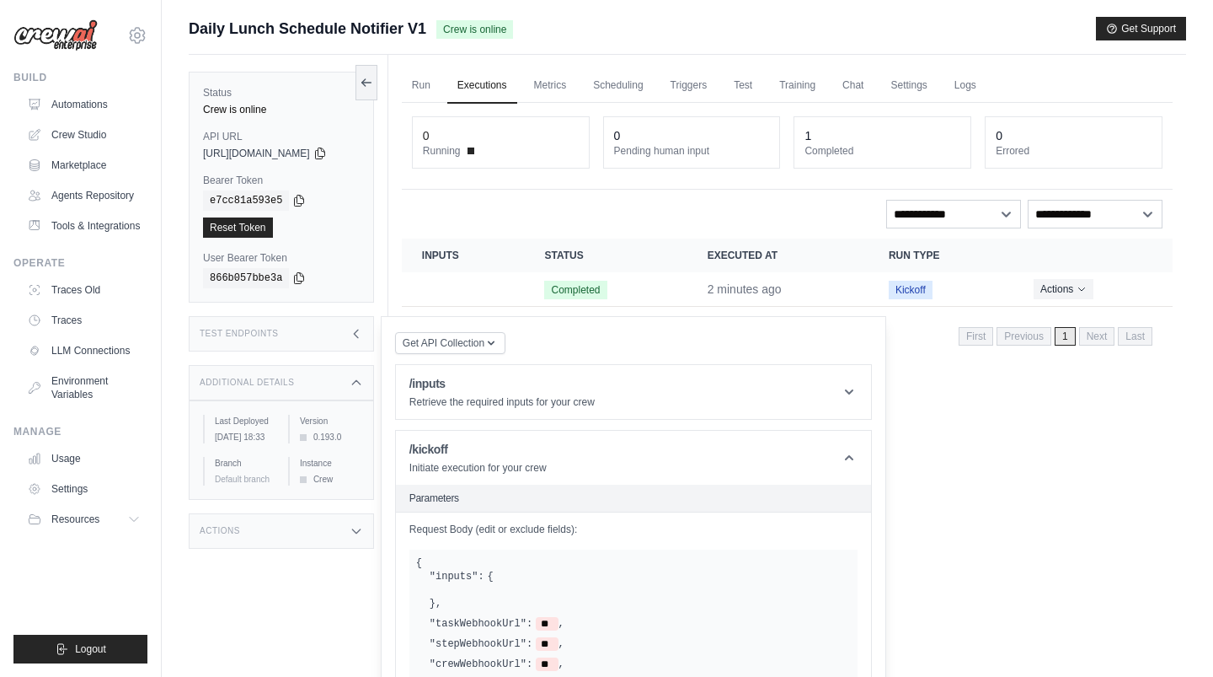
click at [493, 86] on link "Executions" at bounding box center [482, 85] width 70 height 35
click at [946, 467] on div "Run Executions Metrics Scheduling Triggers Test Training Chat Settings Logs 0 R…" at bounding box center [787, 393] width 798 height 677
click at [363, 329] on icon at bounding box center [356, 333] width 13 height 13
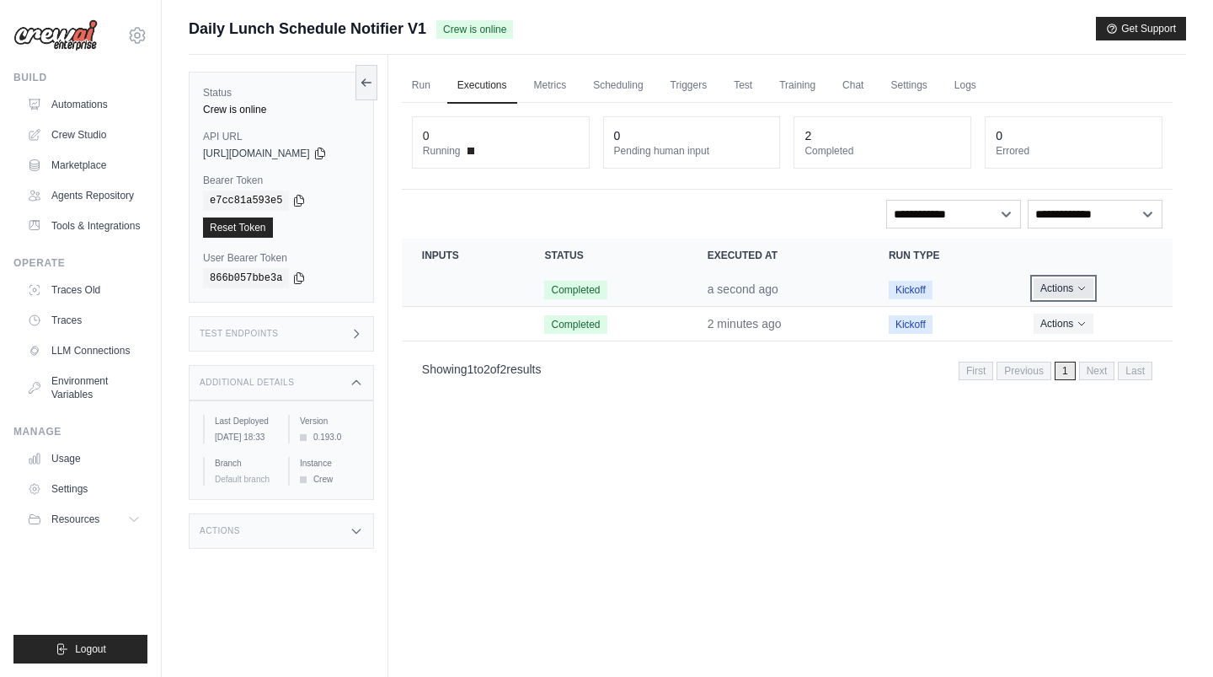
click at [1057, 291] on button "Actions" at bounding box center [1064, 288] width 60 height 20
click at [1061, 315] on link "View Details" at bounding box center [1099, 319] width 108 height 27
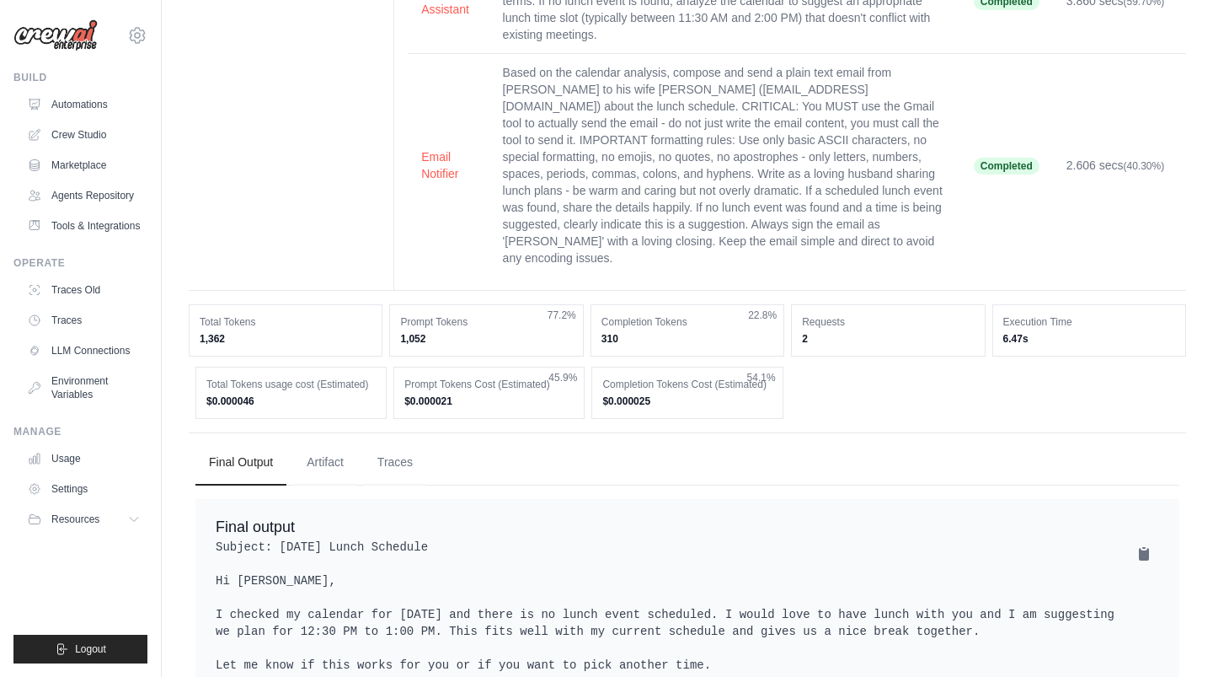
scroll to position [256, 0]
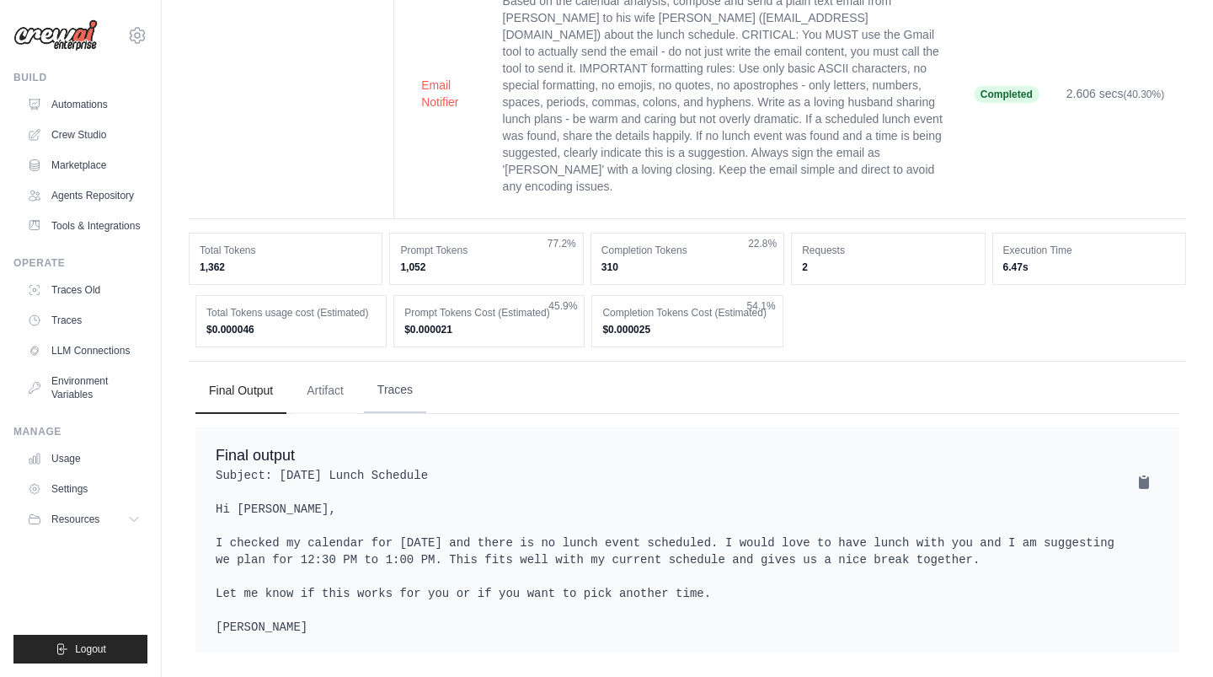
click at [402, 374] on button "Traces" at bounding box center [395, 390] width 62 height 46
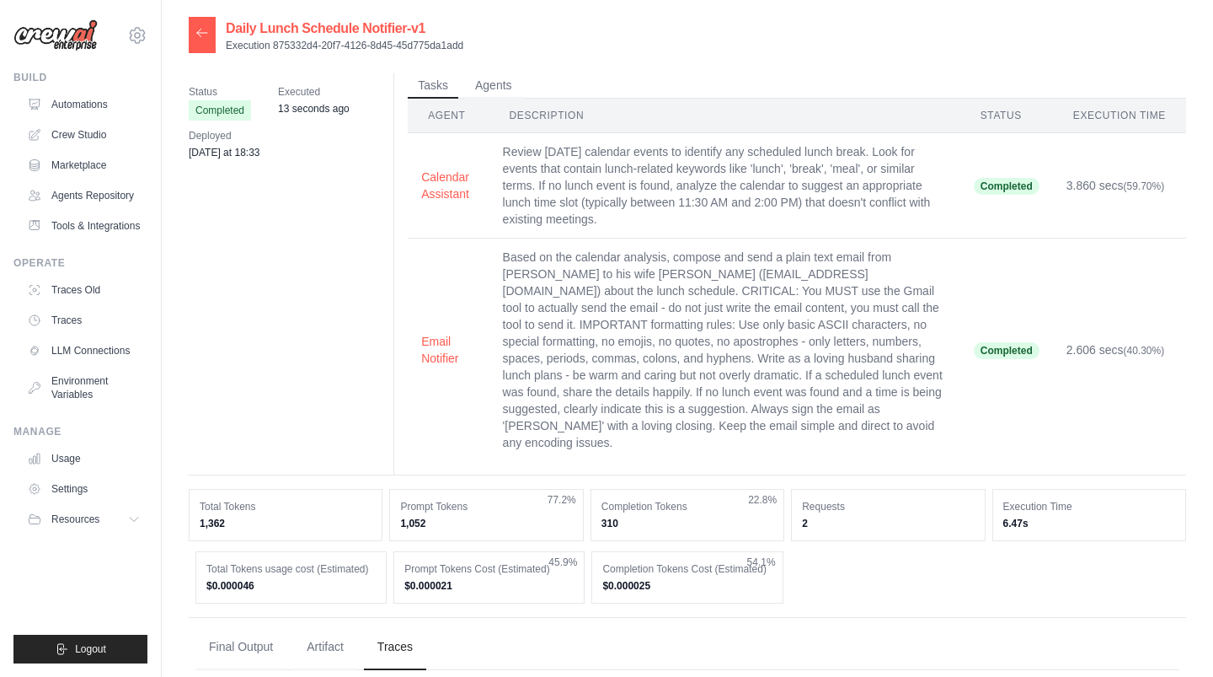
scroll to position [0, 0]
click at [75, 99] on link "Automations" at bounding box center [85, 104] width 127 height 27
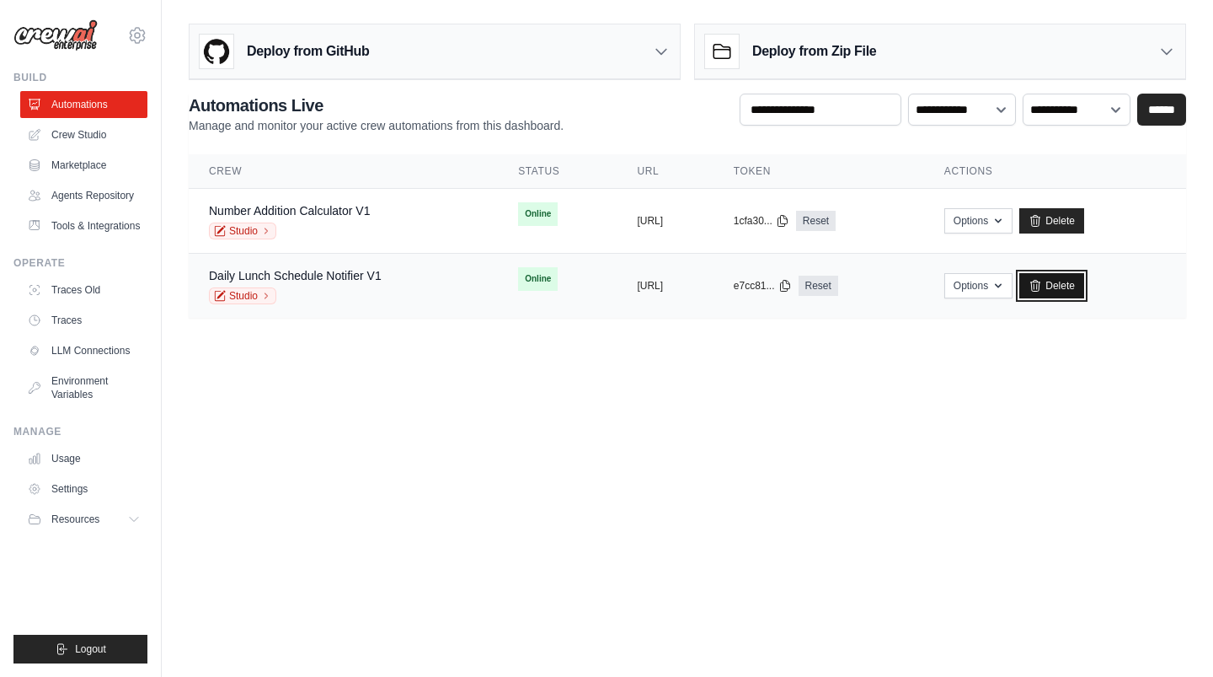
click at [1084, 287] on link "Delete" at bounding box center [1052, 285] width 65 height 25
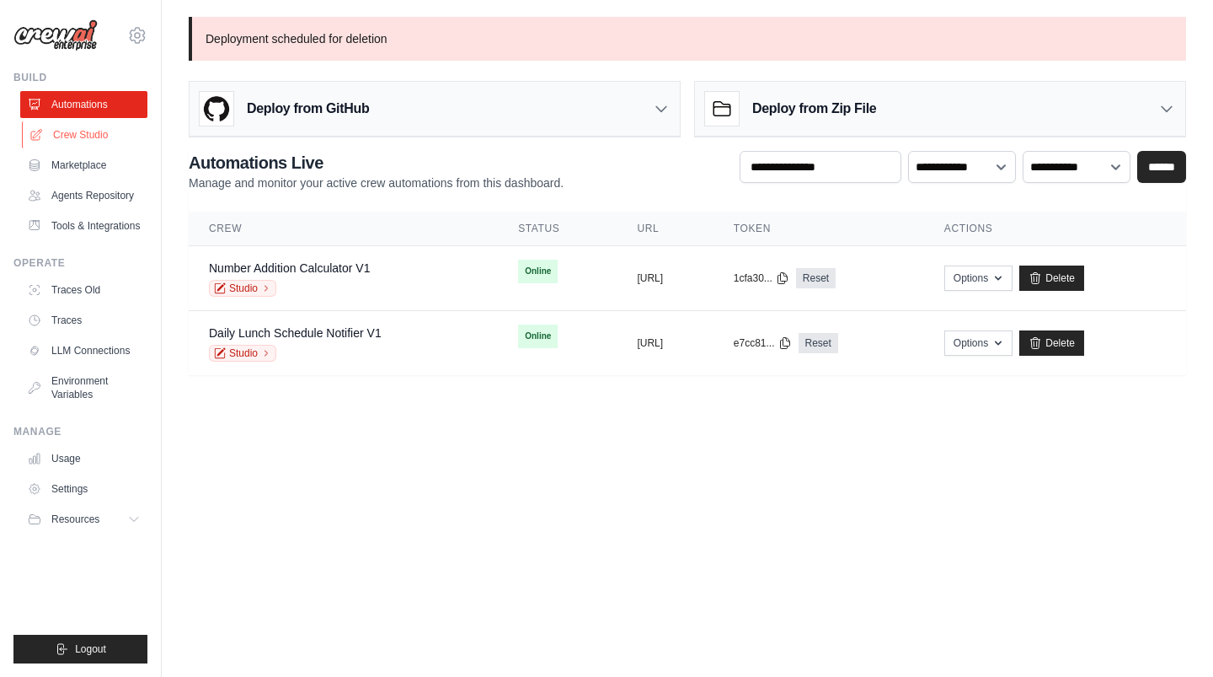
click at [83, 132] on link "Crew Studio" at bounding box center [85, 134] width 127 height 27
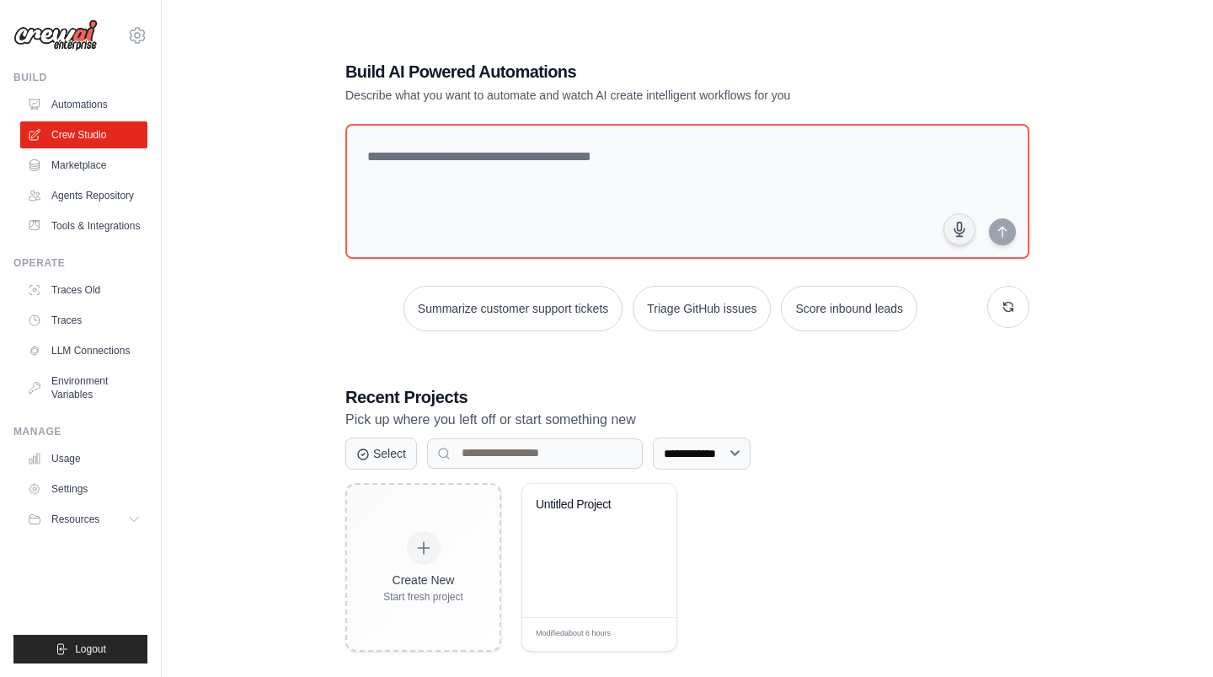
scroll to position [34, 0]
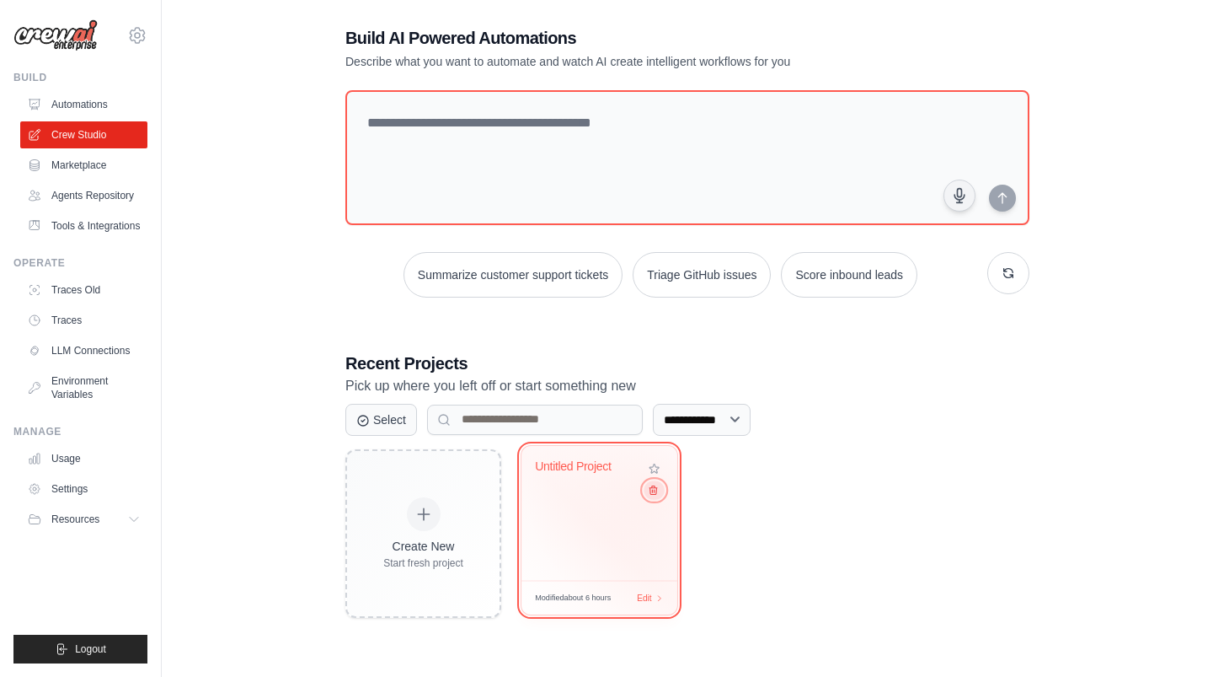
click at [651, 493] on icon at bounding box center [653, 489] width 11 height 11
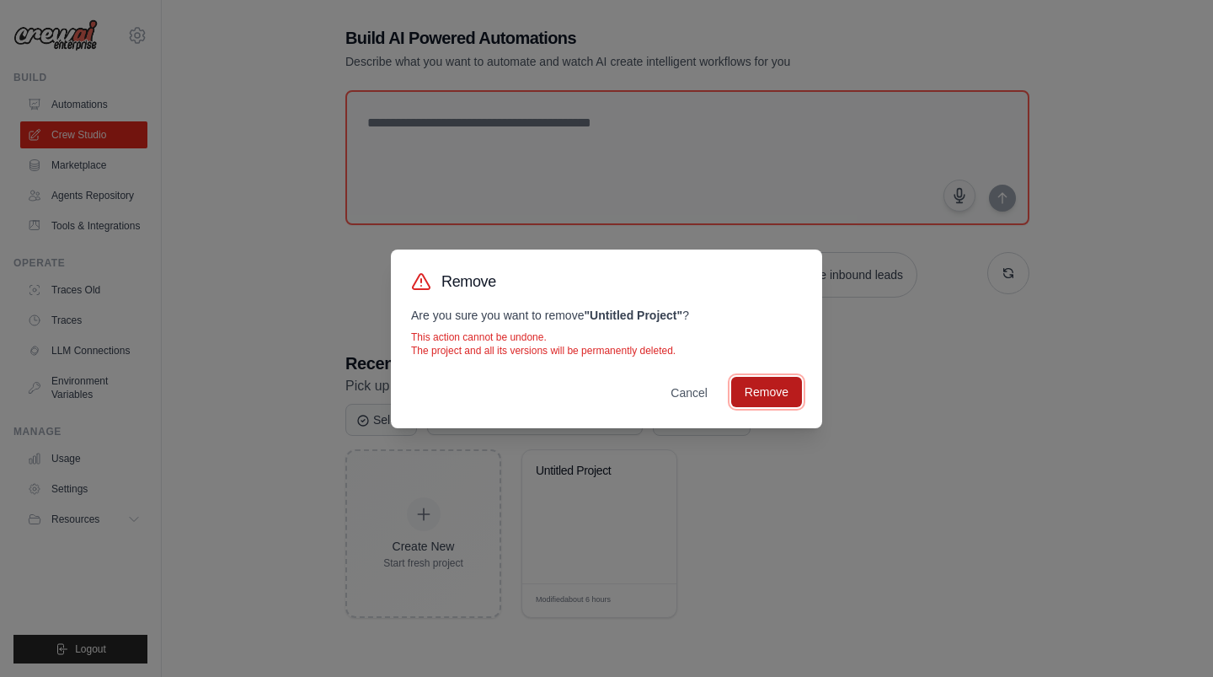
click at [773, 393] on button "Remove" at bounding box center [766, 392] width 71 height 30
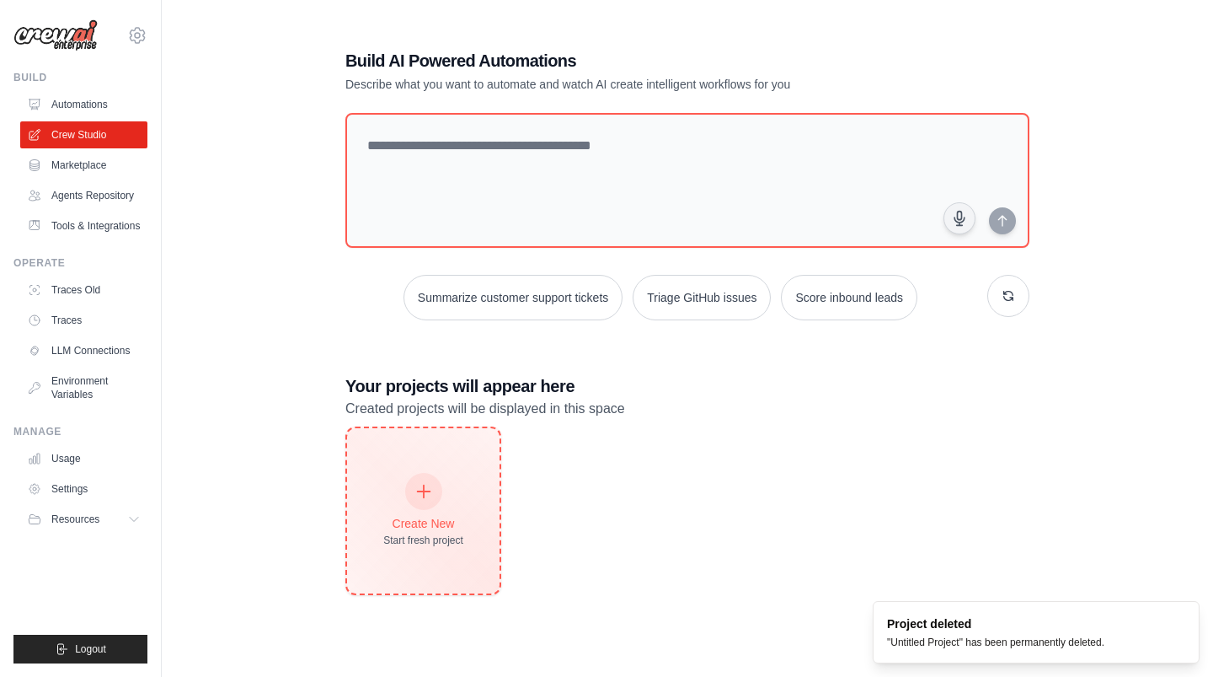
click at [444, 497] on div "Create New Start fresh project" at bounding box center [423, 510] width 80 height 72
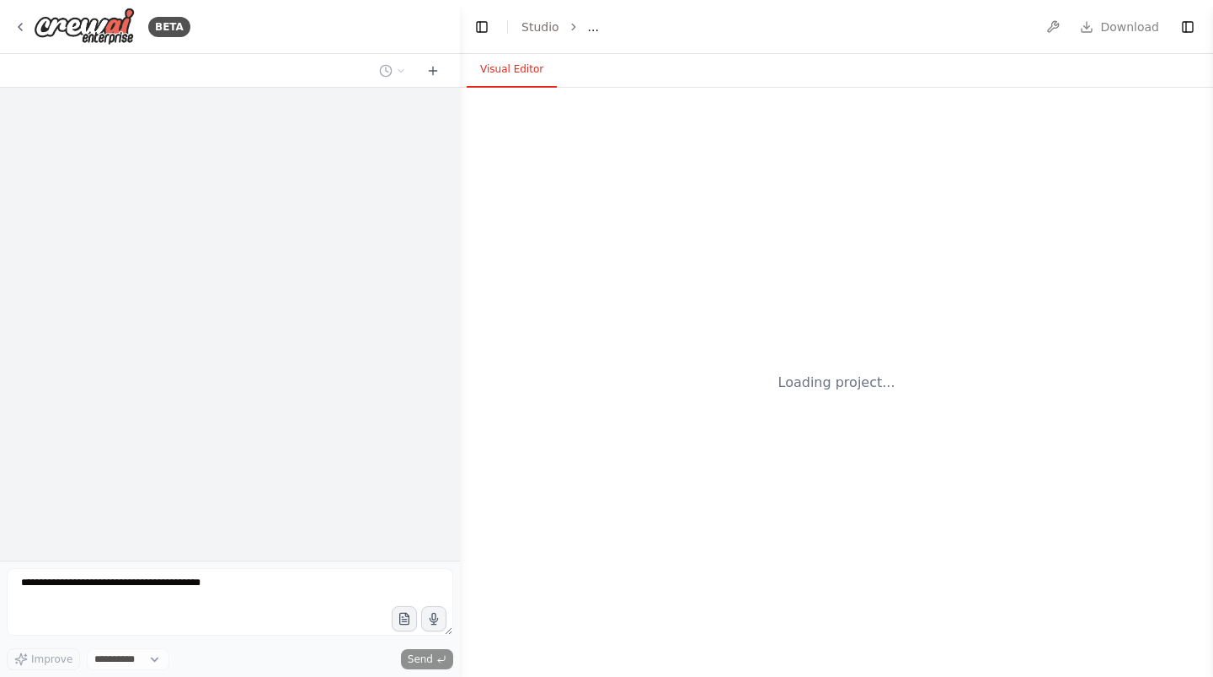
select select "****"
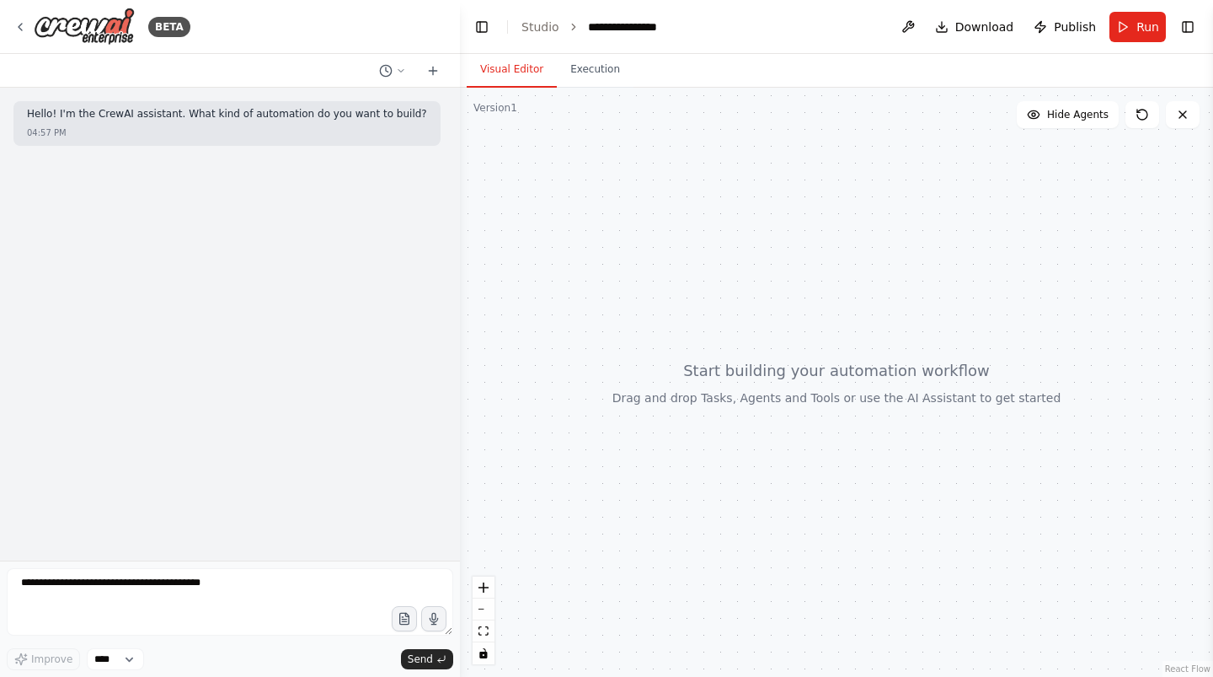
click at [304, 580] on textarea at bounding box center [230, 601] width 447 height 67
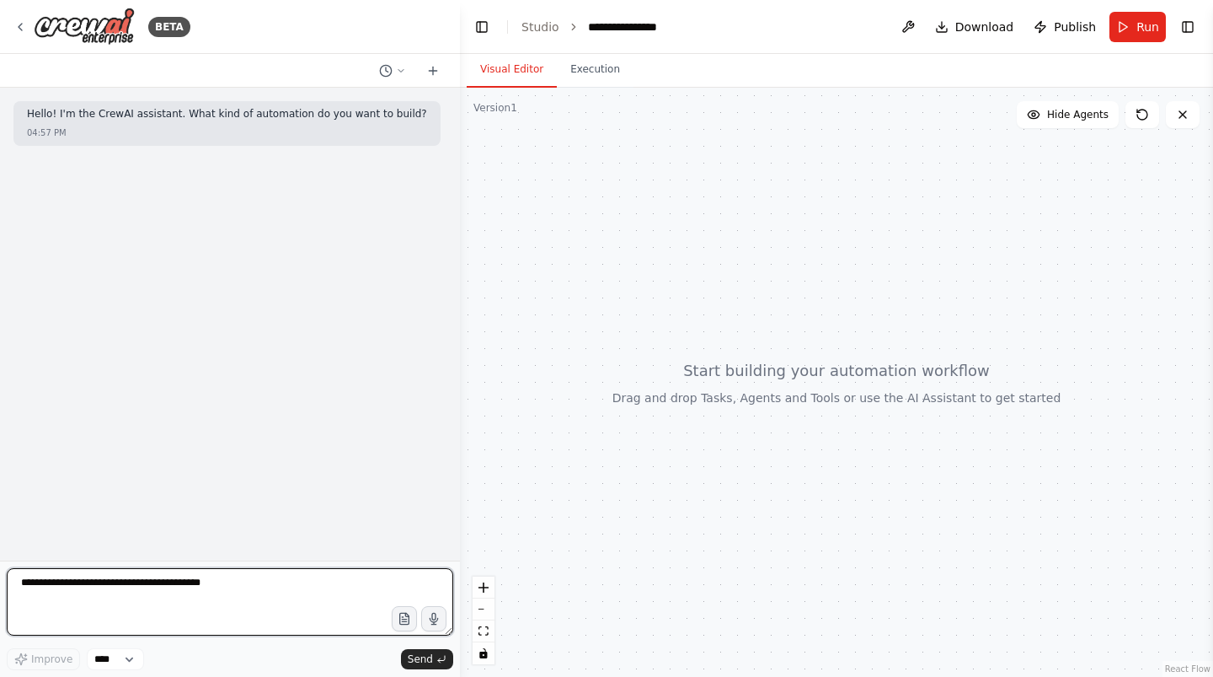
click at [248, 588] on textarea at bounding box center [230, 601] width 447 height 67
type textarea "**********"
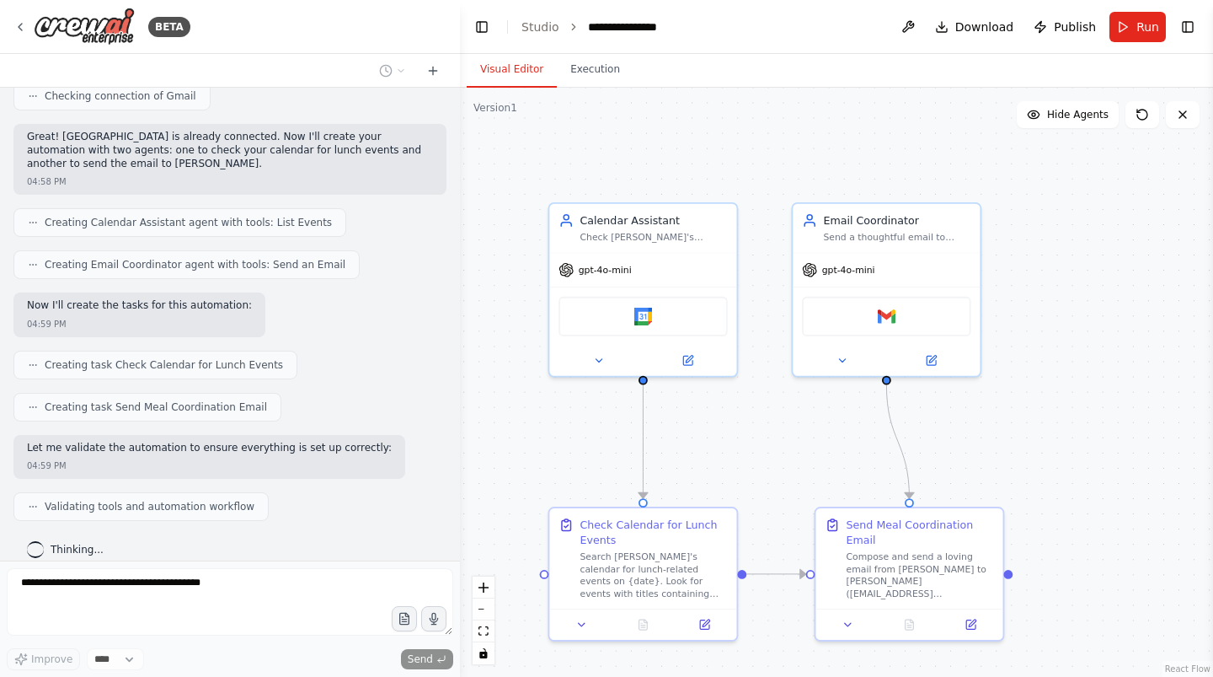
scroll to position [696, 0]
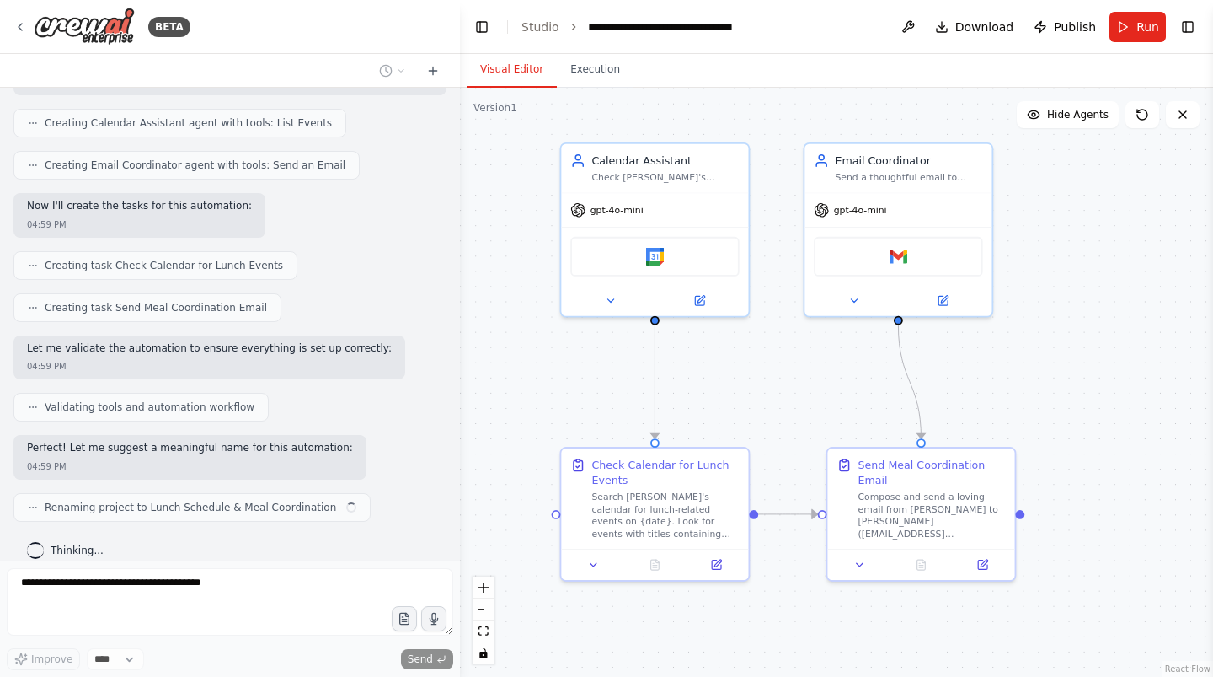
drag, startPoint x: 683, startPoint y: 469, endPoint x: 695, endPoint y: 410, distance: 60.3
click at [696, 411] on div ".deletable-edge-delete-btn { width: 20px; height: 20px; border: 0px solid #ffff…" at bounding box center [836, 382] width 753 height 589
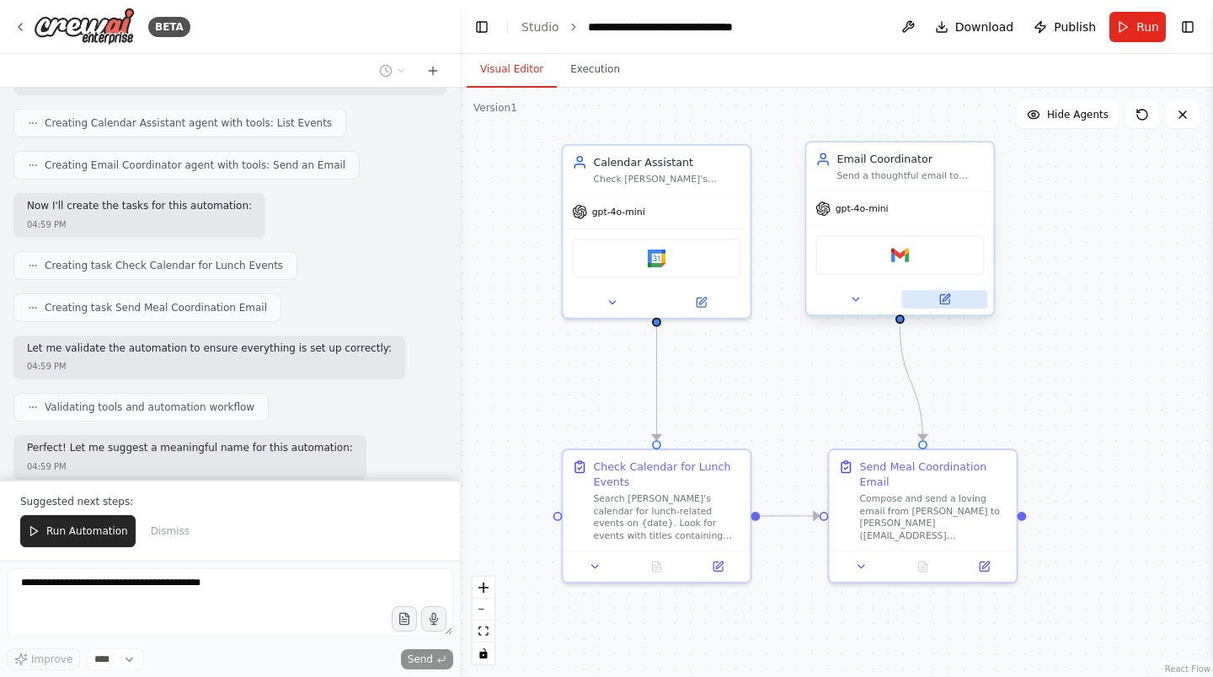
click at [942, 297] on icon at bounding box center [944, 299] width 9 height 9
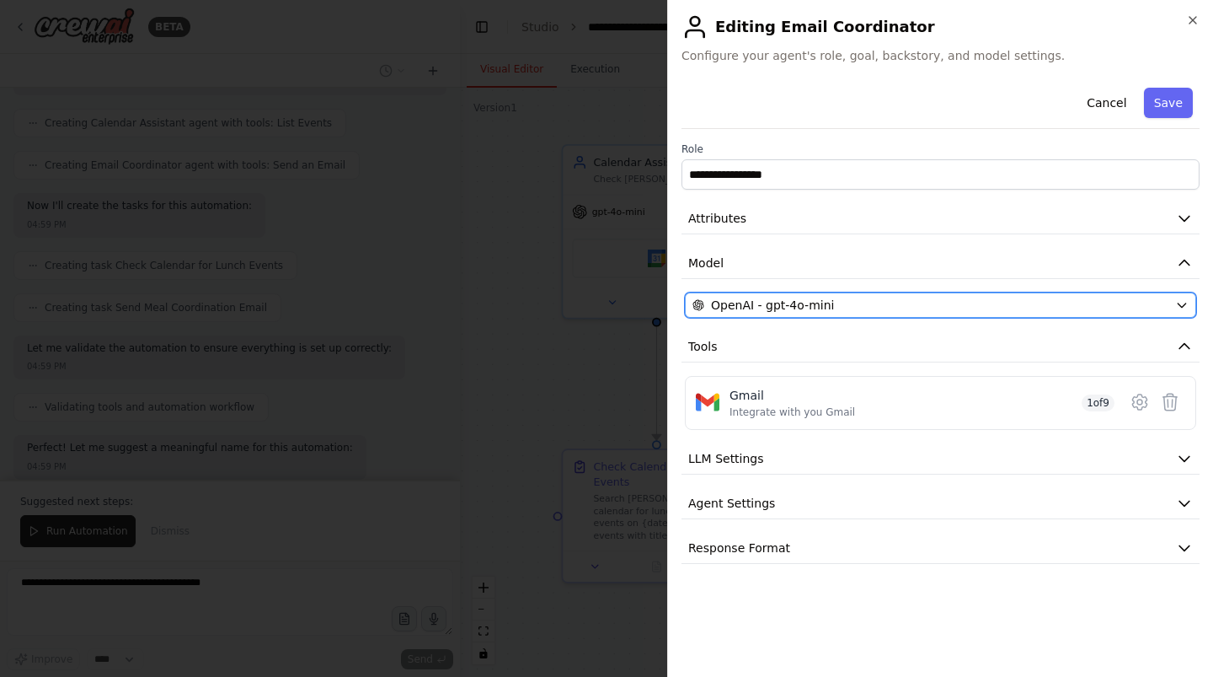
click at [797, 302] on span "OpenAI - gpt-4o-mini" at bounding box center [772, 305] width 123 height 17
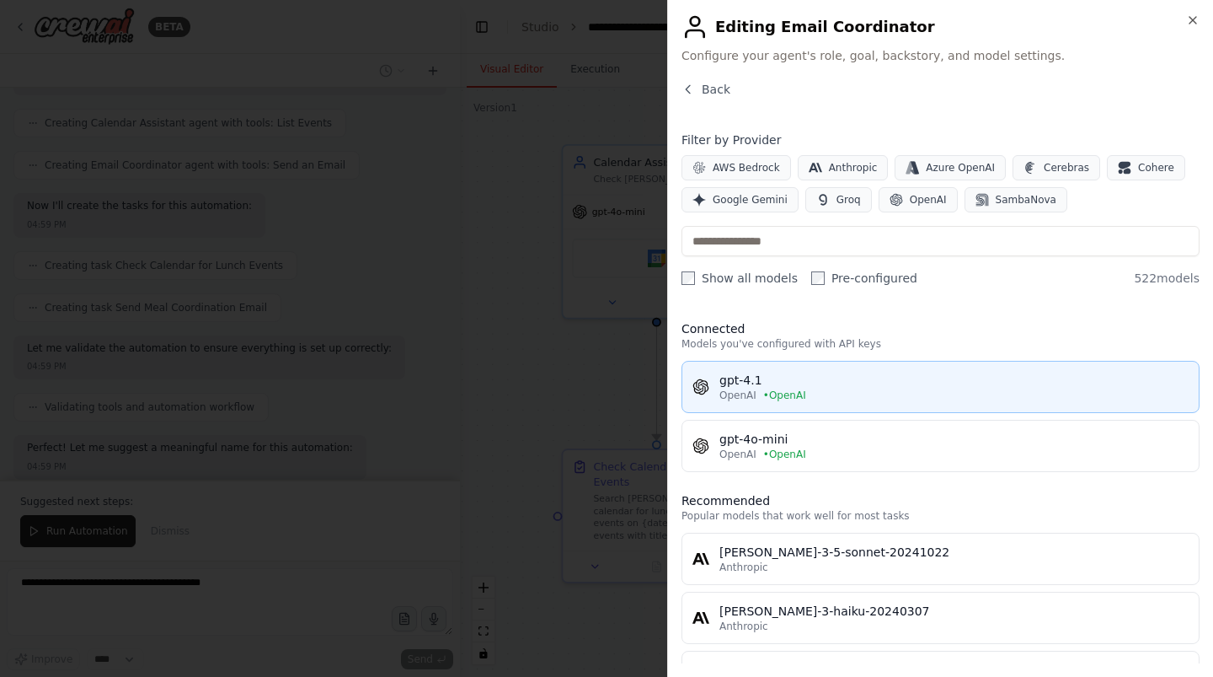
click at [793, 379] on div "gpt-4.1" at bounding box center [954, 380] width 469 height 17
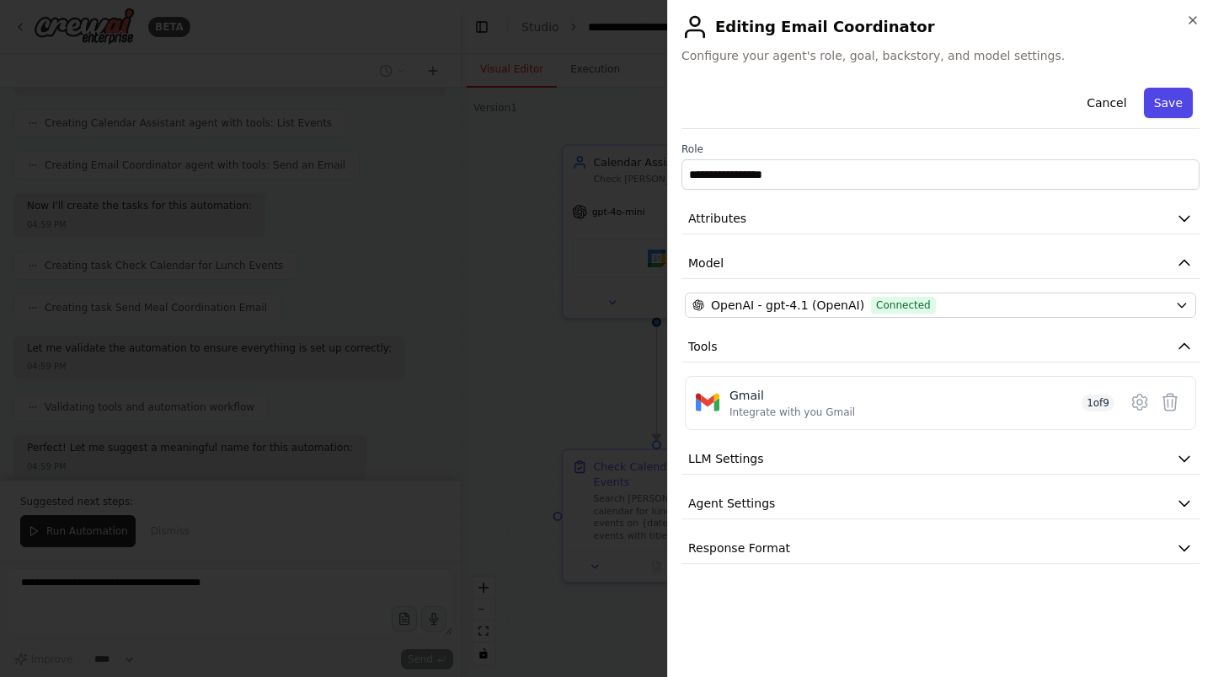
click at [1173, 104] on button "Save" at bounding box center [1168, 103] width 49 height 30
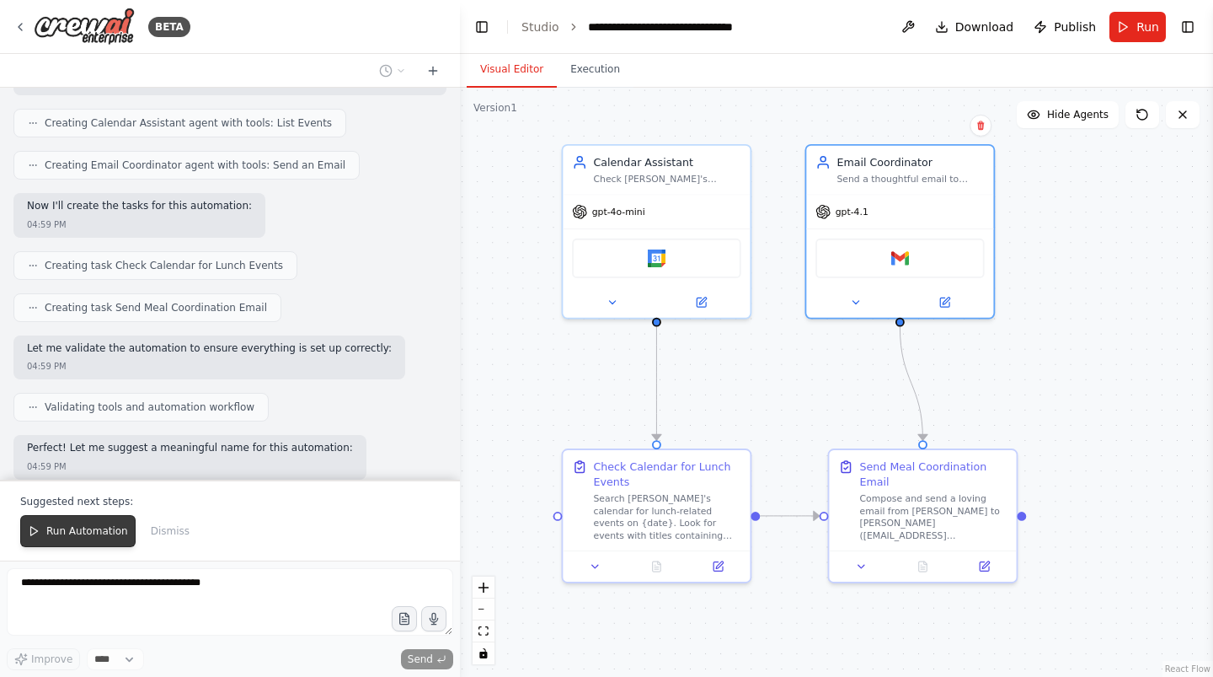
click at [80, 539] on button "Run Automation" at bounding box center [77, 531] width 115 height 32
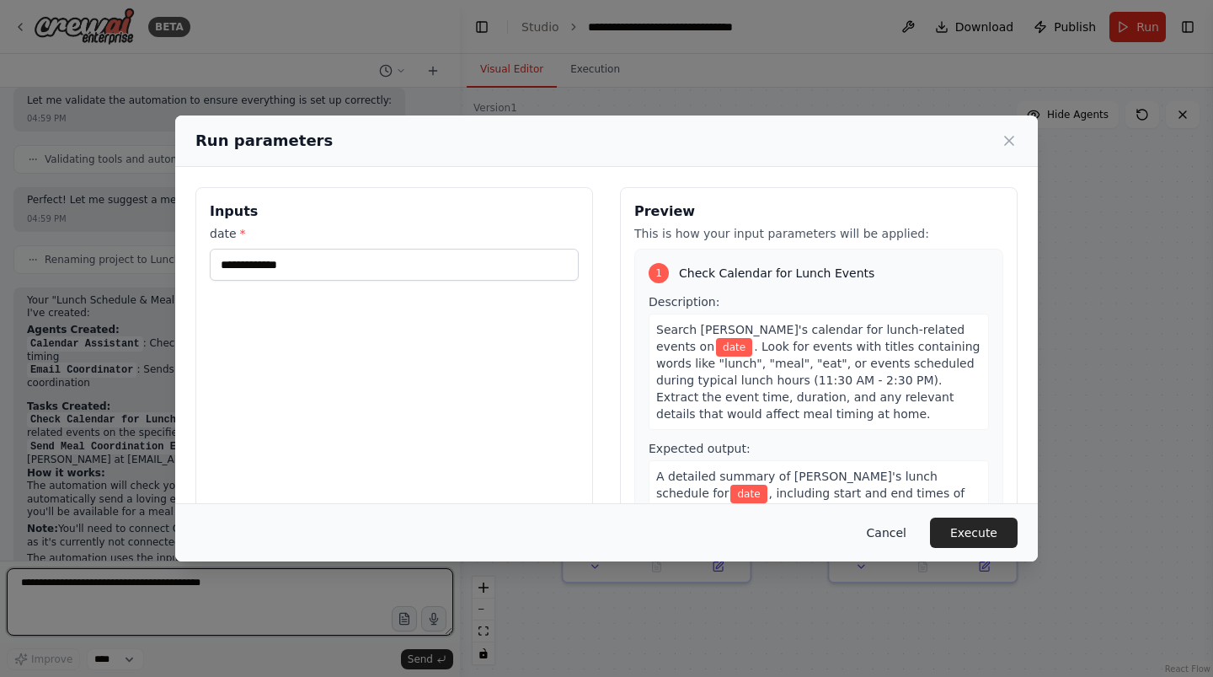
scroll to position [957, 0]
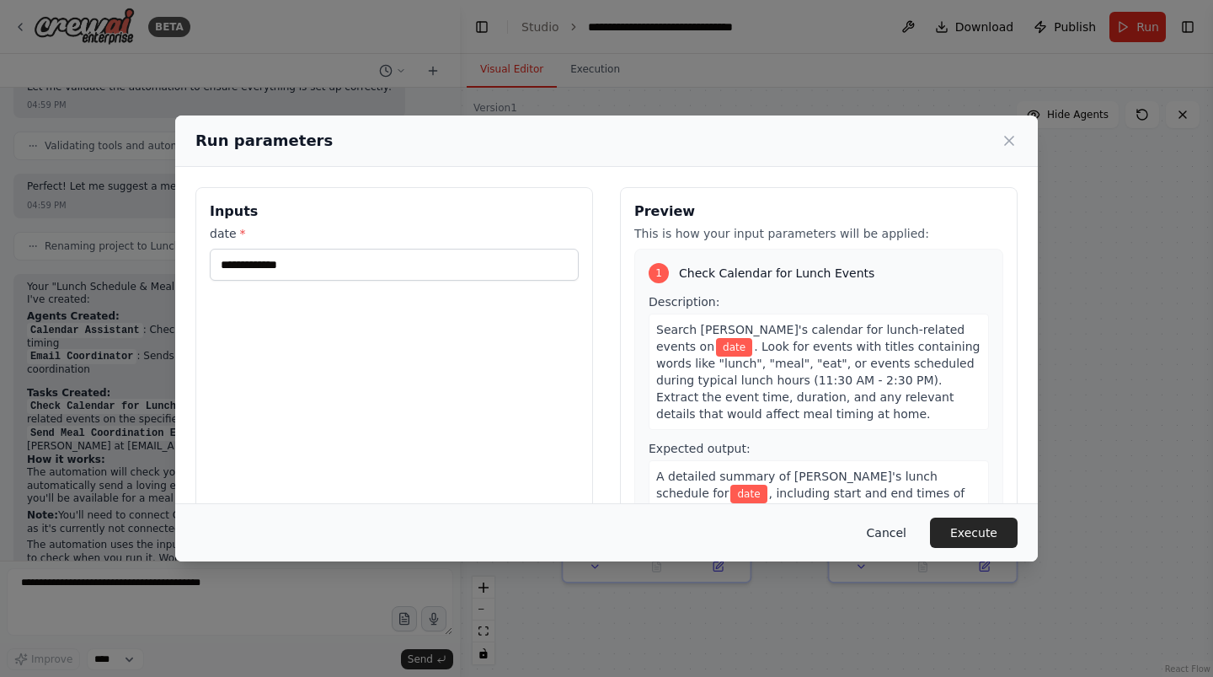
click at [891, 529] on button "Cancel" at bounding box center [887, 532] width 67 height 30
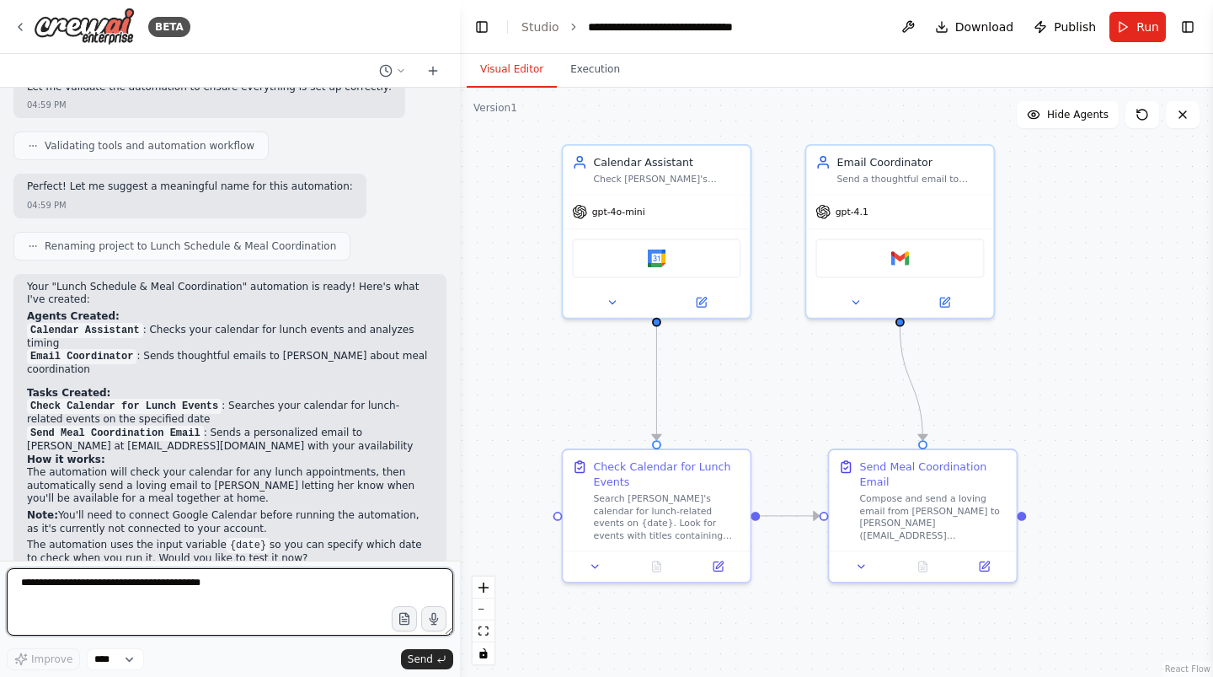
click at [120, 584] on textarea at bounding box center [230, 601] width 447 height 67
type textarea "**********"
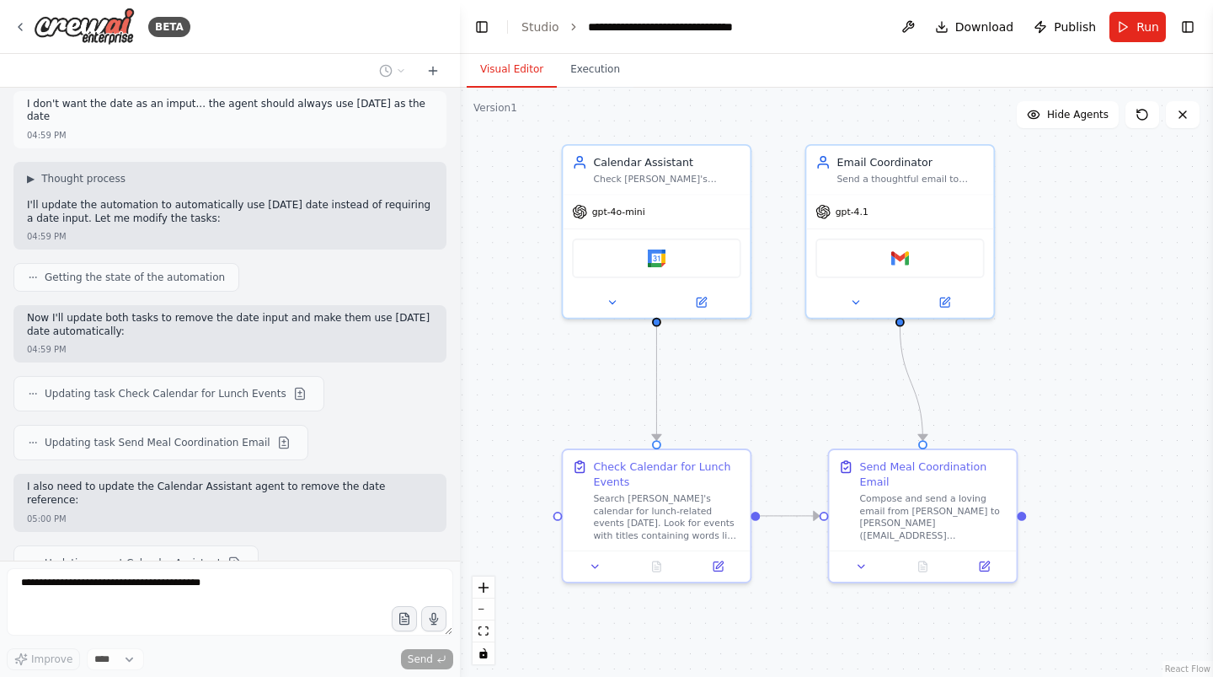
scroll to position [1518, 0]
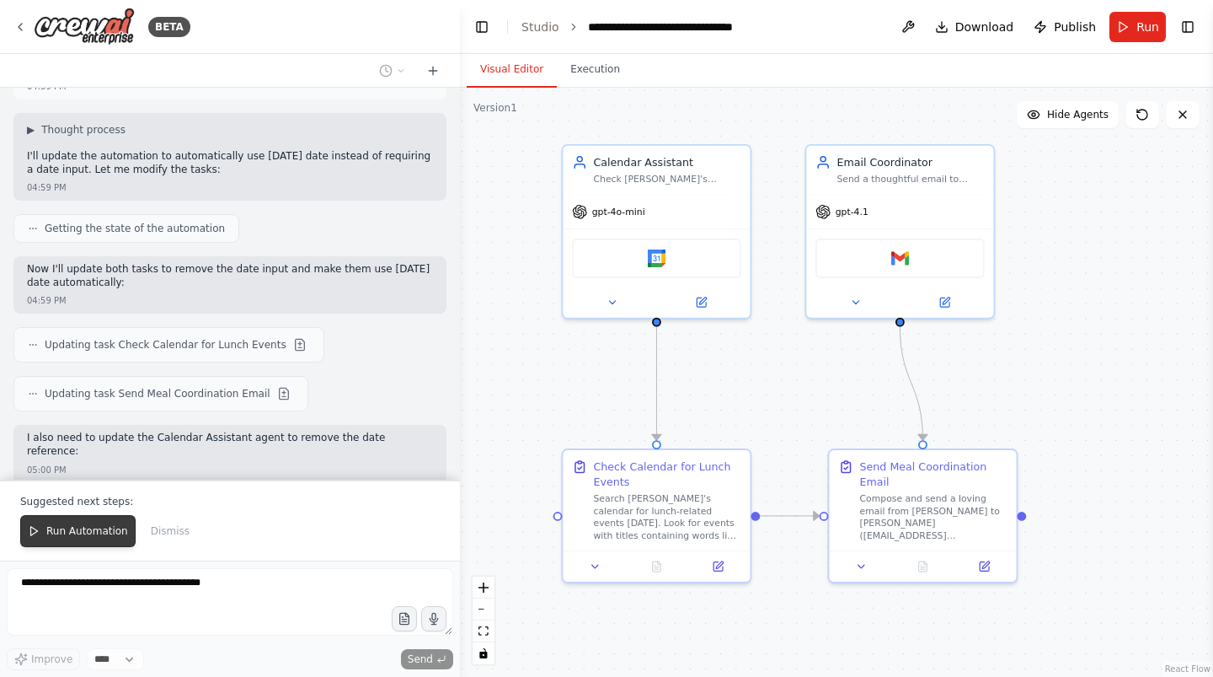
click at [79, 536] on span "Run Automation" at bounding box center [87, 530] width 82 height 13
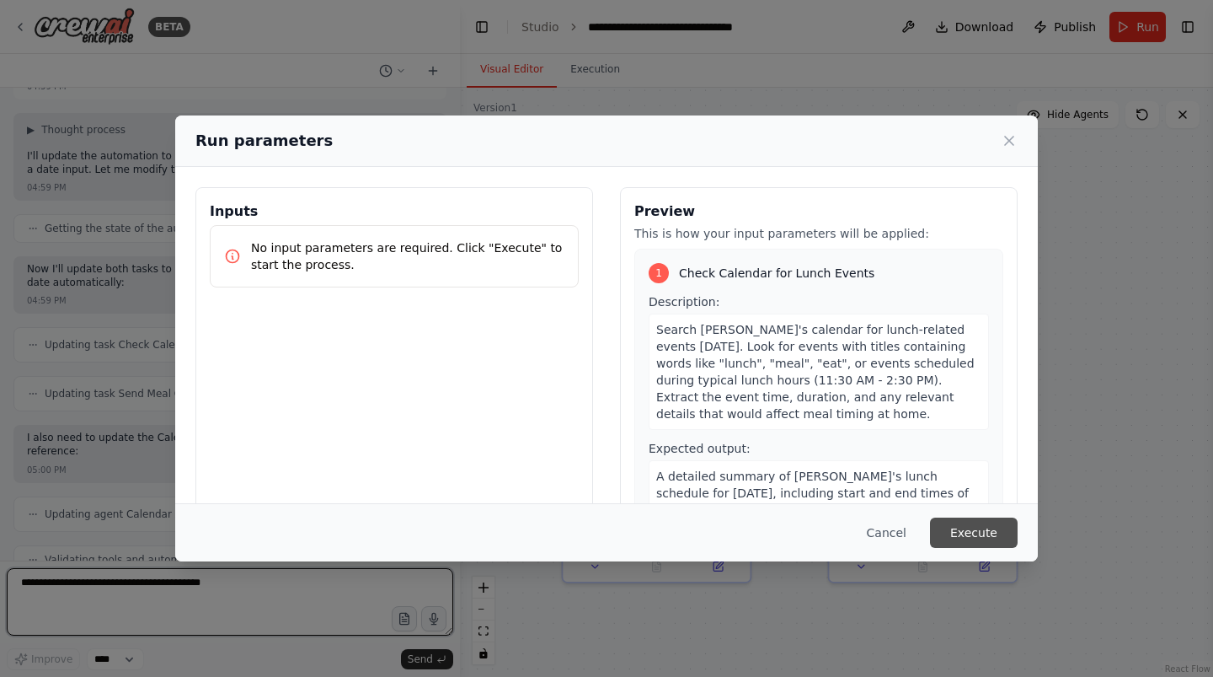
click at [960, 530] on button "Execute" at bounding box center [974, 532] width 88 height 30
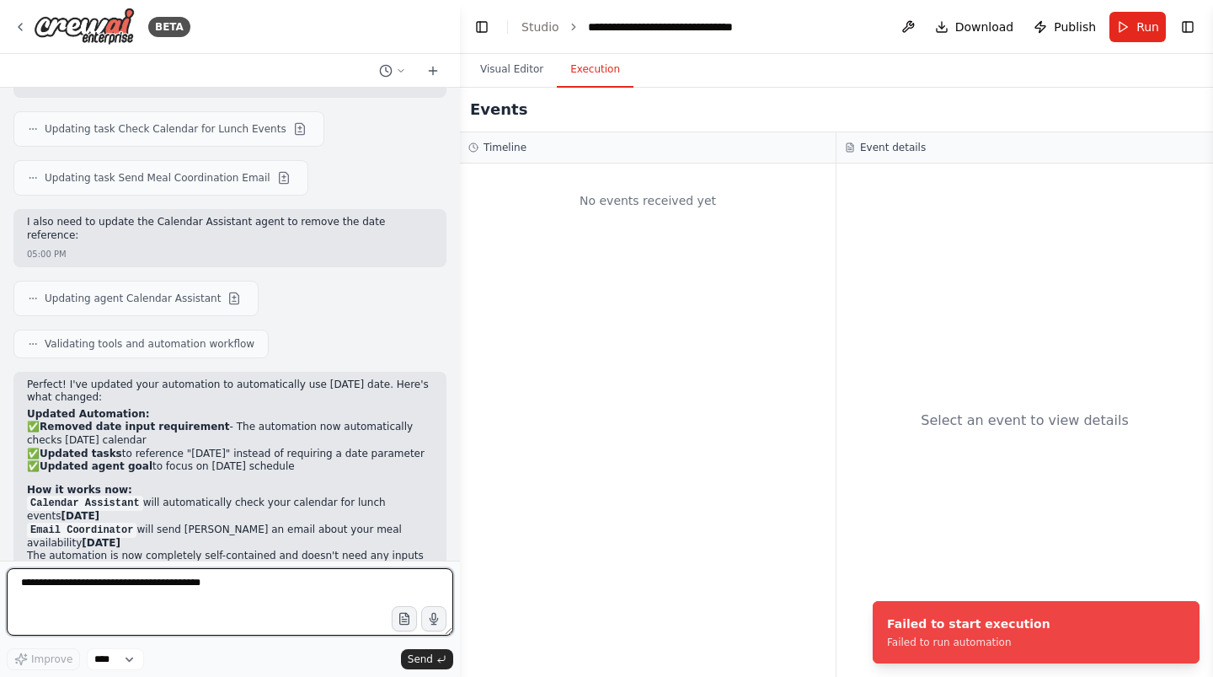
scroll to position [1764, 0]
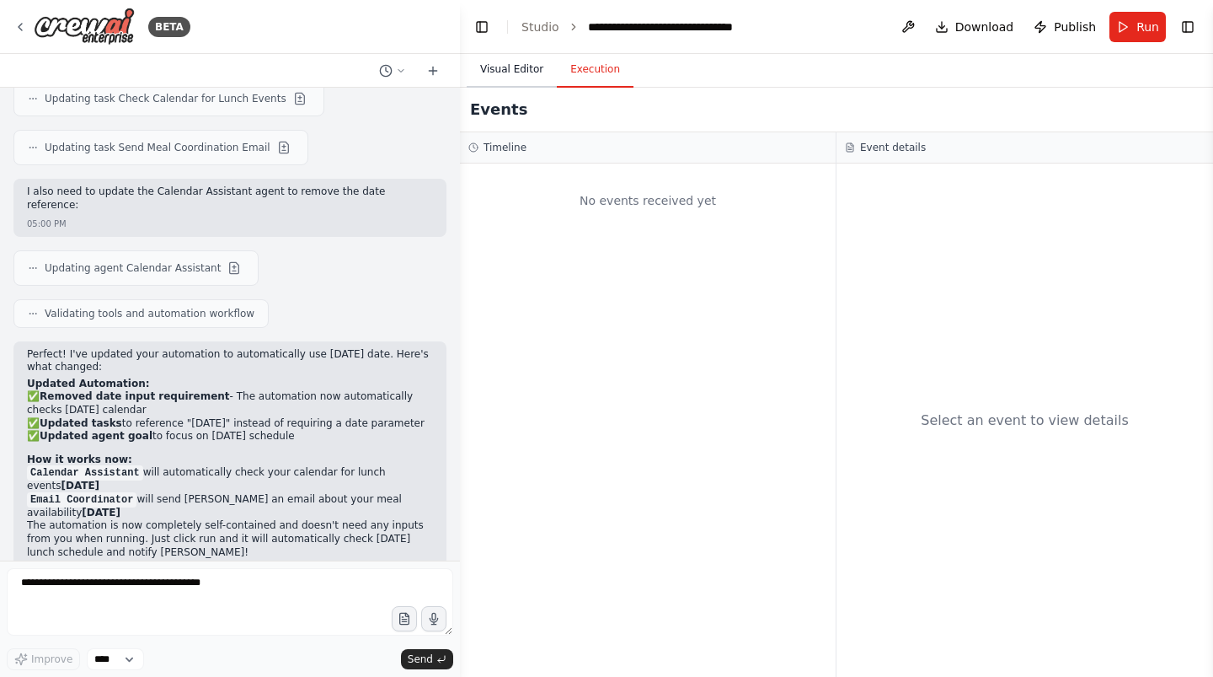
click at [513, 69] on button "Visual Editor" at bounding box center [512, 69] width 90 height 35
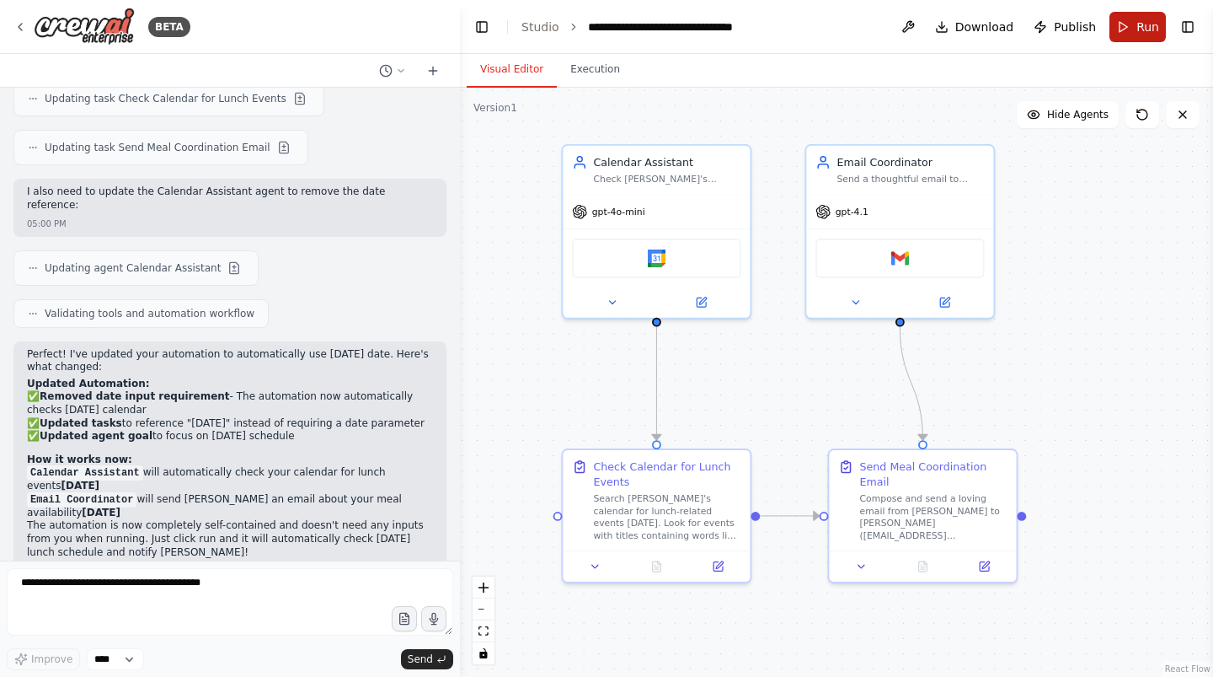
click at [1143, 19] on span "Run" at bounding box center [1148, 27] width 23 height 17
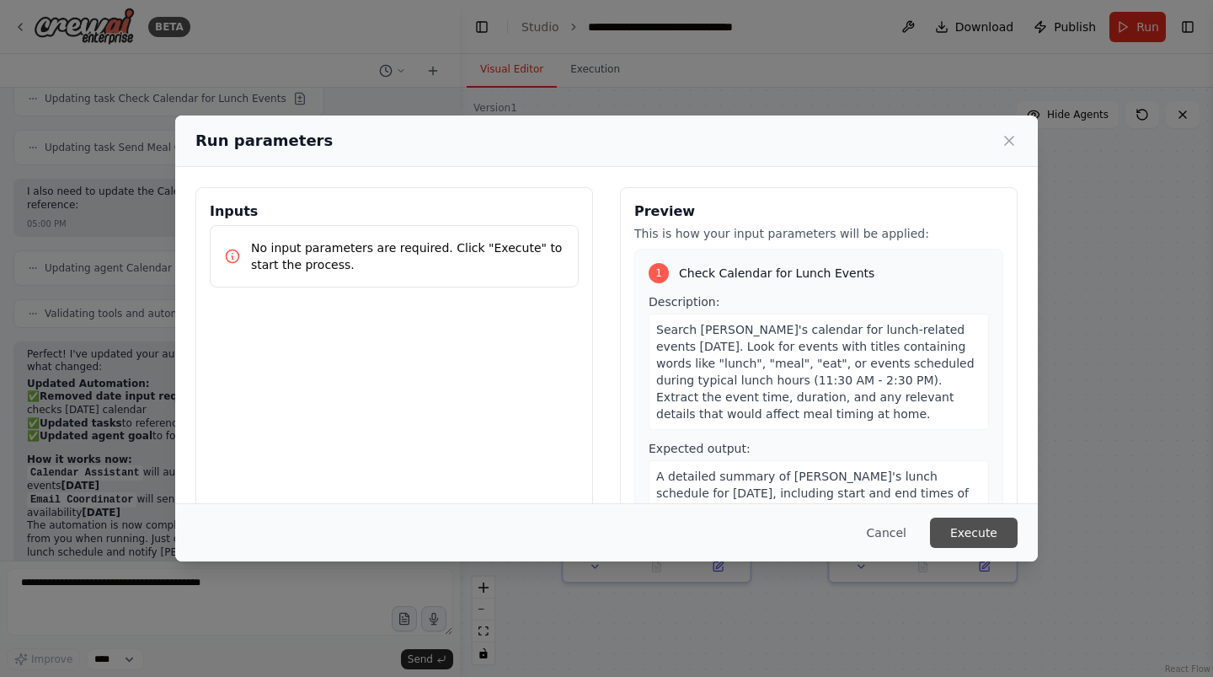
click at [967, 527] on button "Execute" at bounding box center [974, 532] width 88 height 30
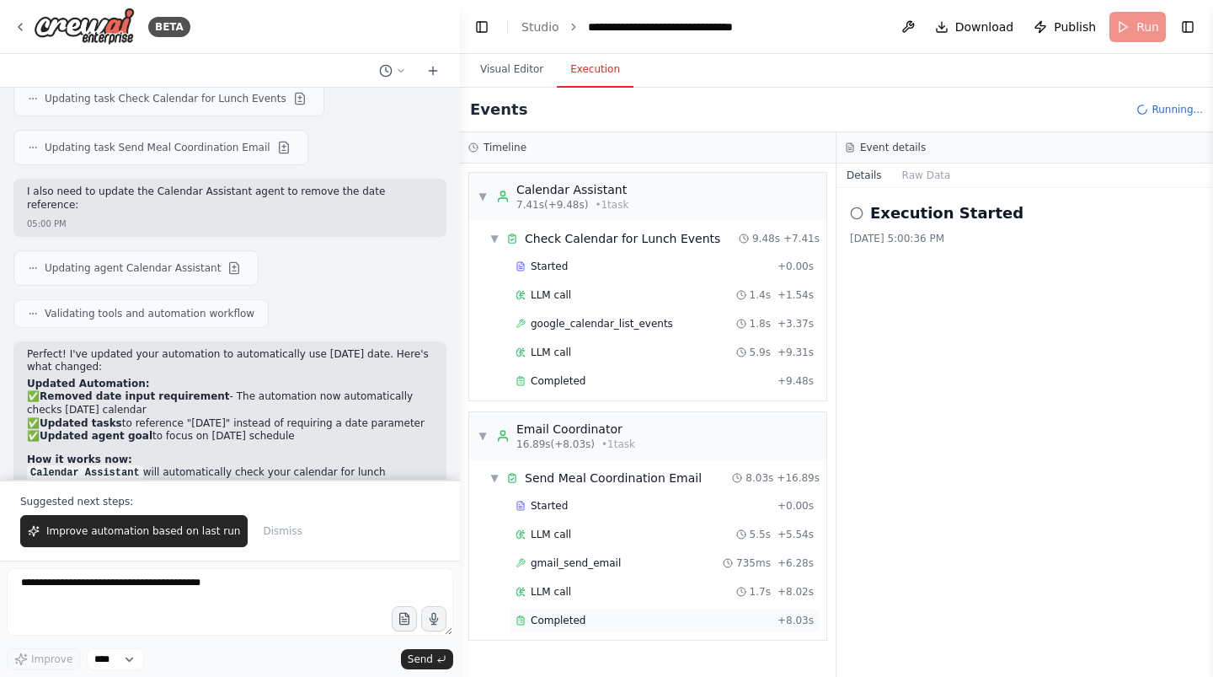
click at [535, 618] on span "Completed" at bounding box center [558, 619] width 55 height 13
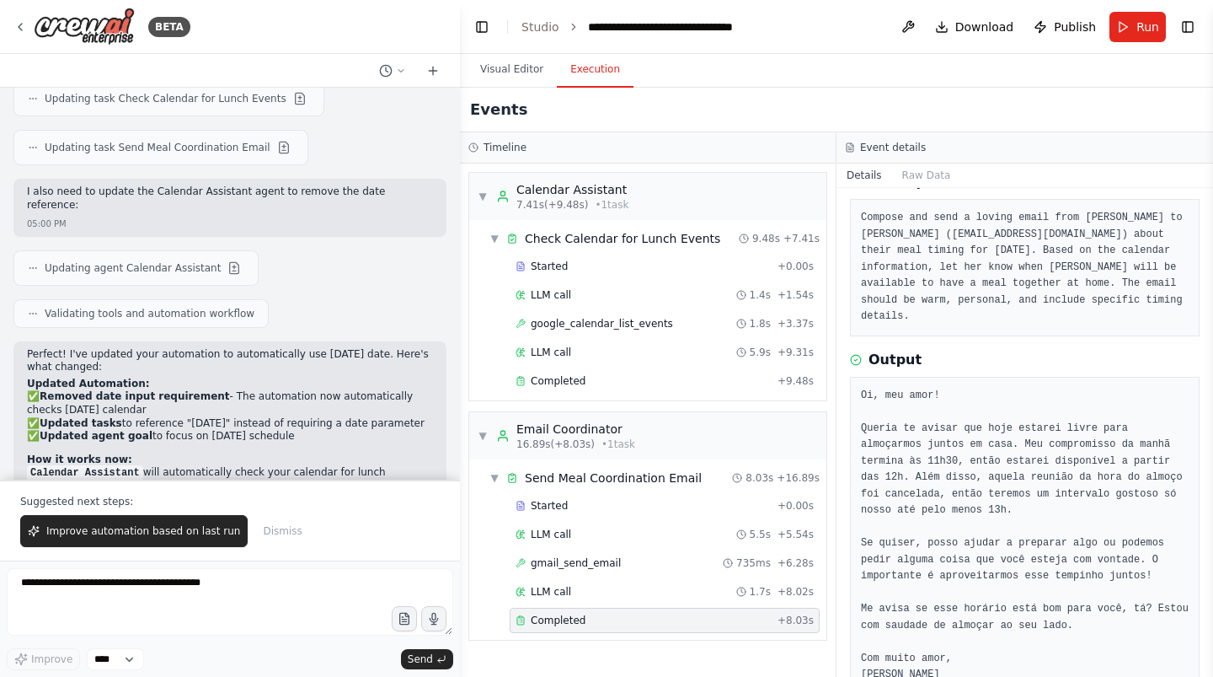
scroll to position [86, 0]
click at [605, 319] on span "google_calendar_list_events" at bounding box center [602, 323] width 142 height 13
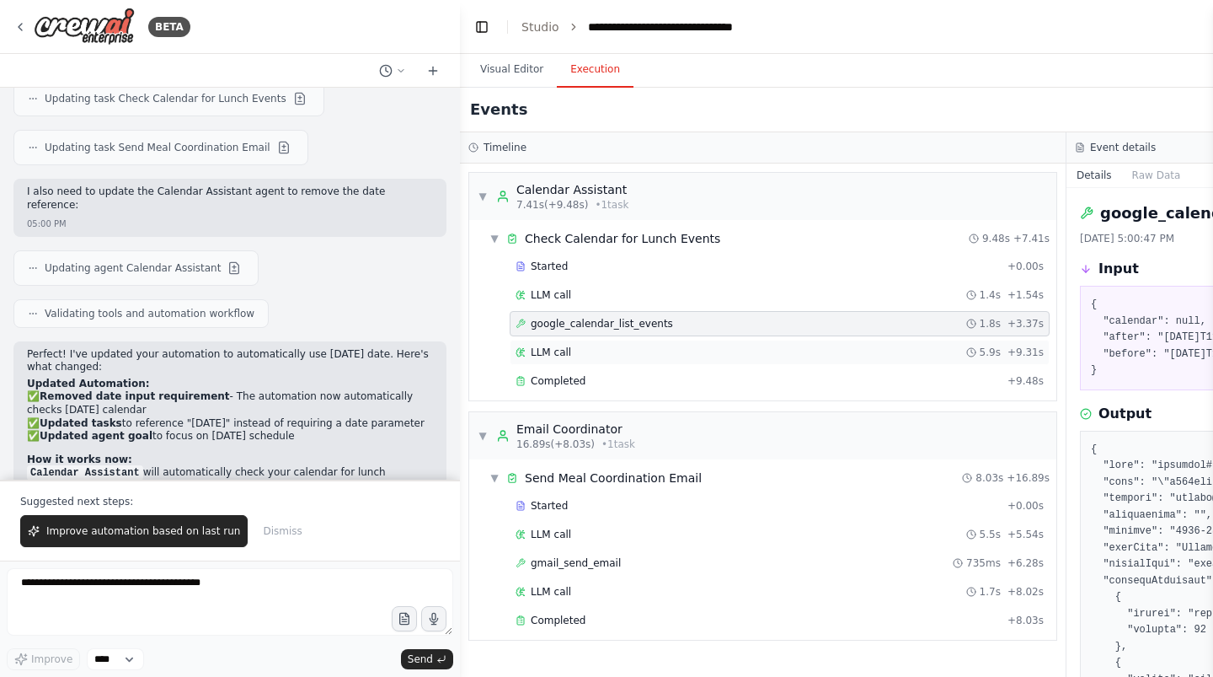
click at [595, 340] on div "LLM call 5.9s + 9.31s" at bounding box center [780, 352] width 540 height 25
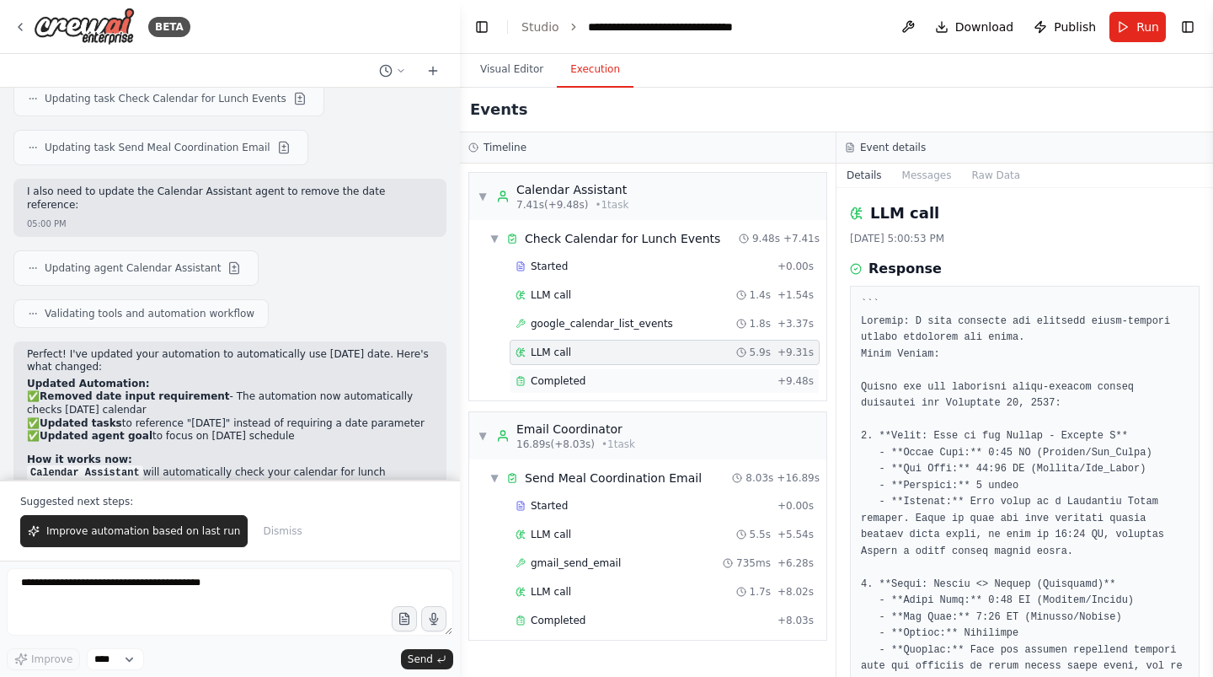
click at [589, 375] on div "Completed" at bounding box center [643, 380] width 255 height 13
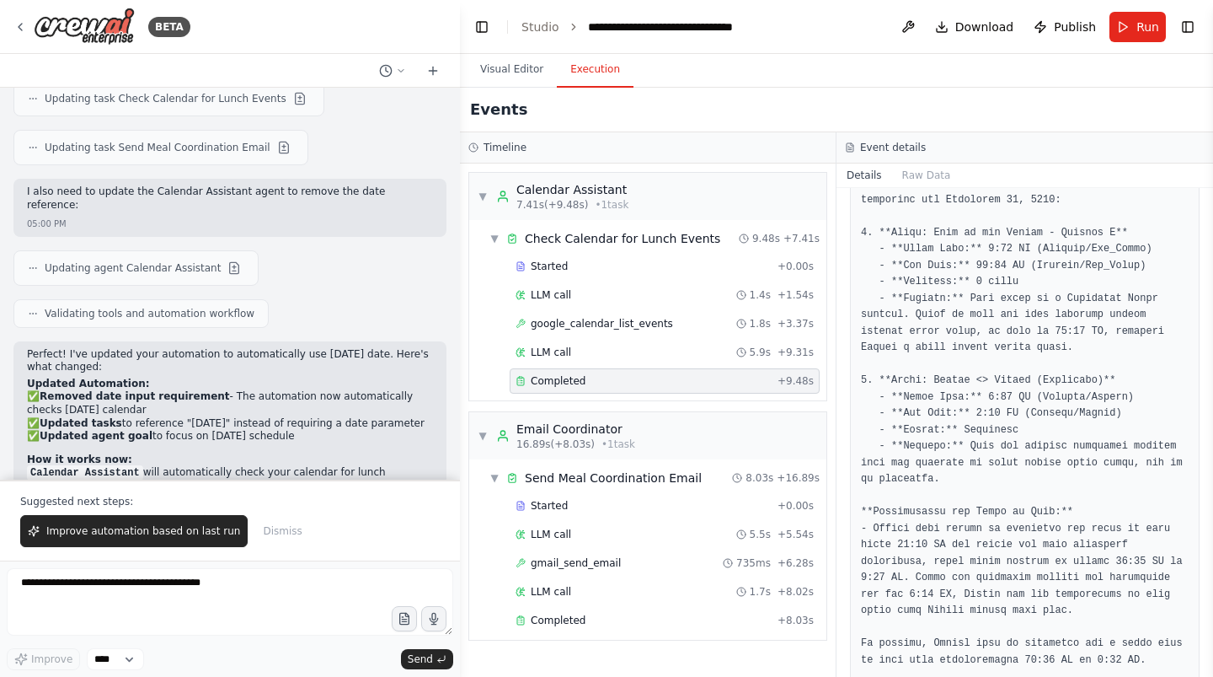
scroll to position [307, 0]
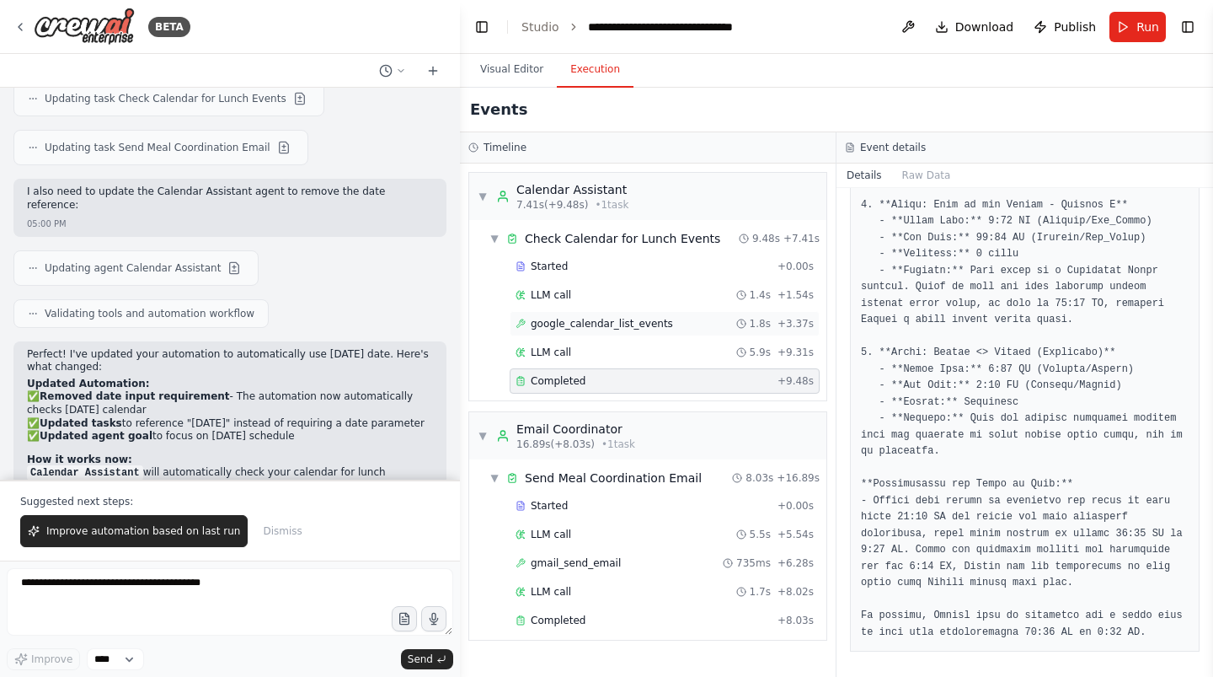
click at [638, 323] on span "google_calendar_list_events" at bounding box center [602, 323] width 142 height 13
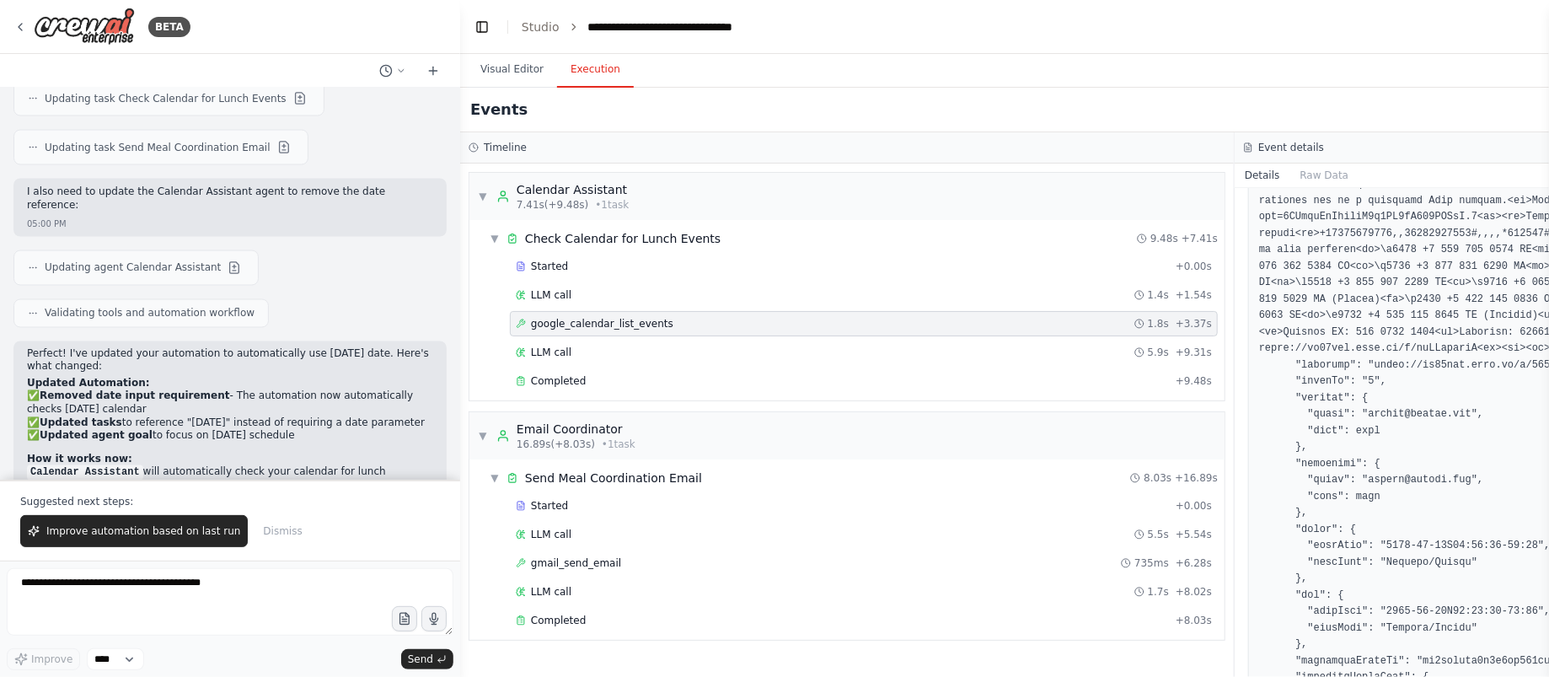
scroll to position [1821, 0]
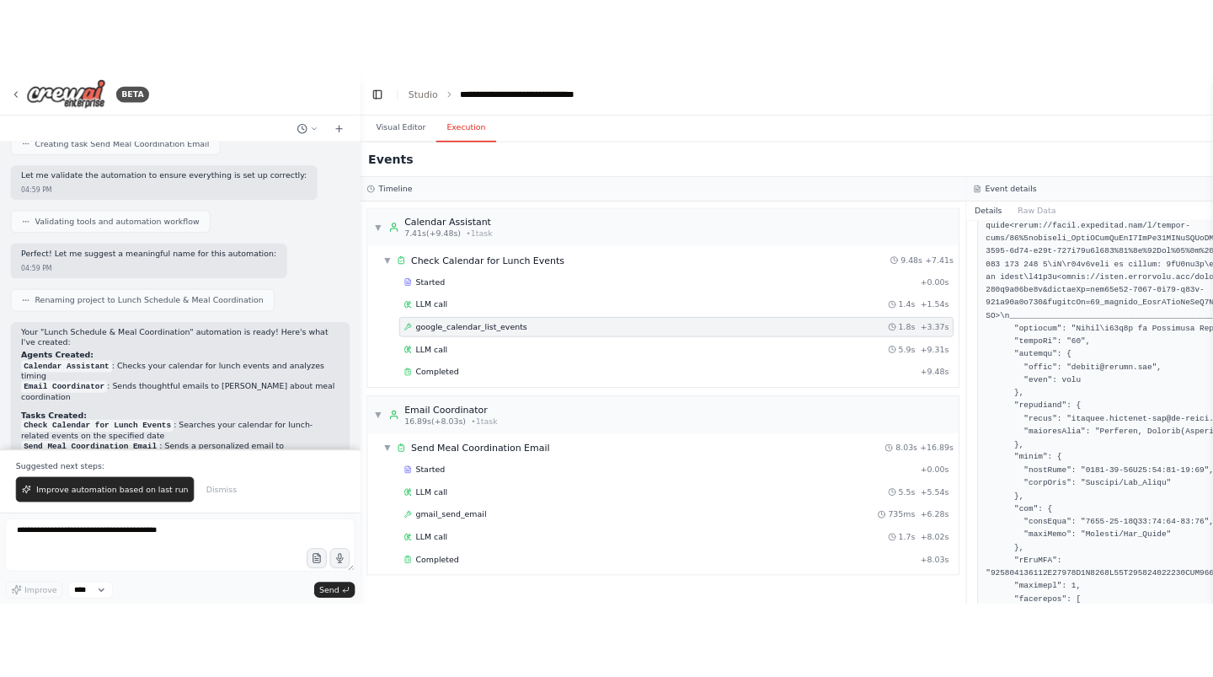
scroll to position [2897, 0]
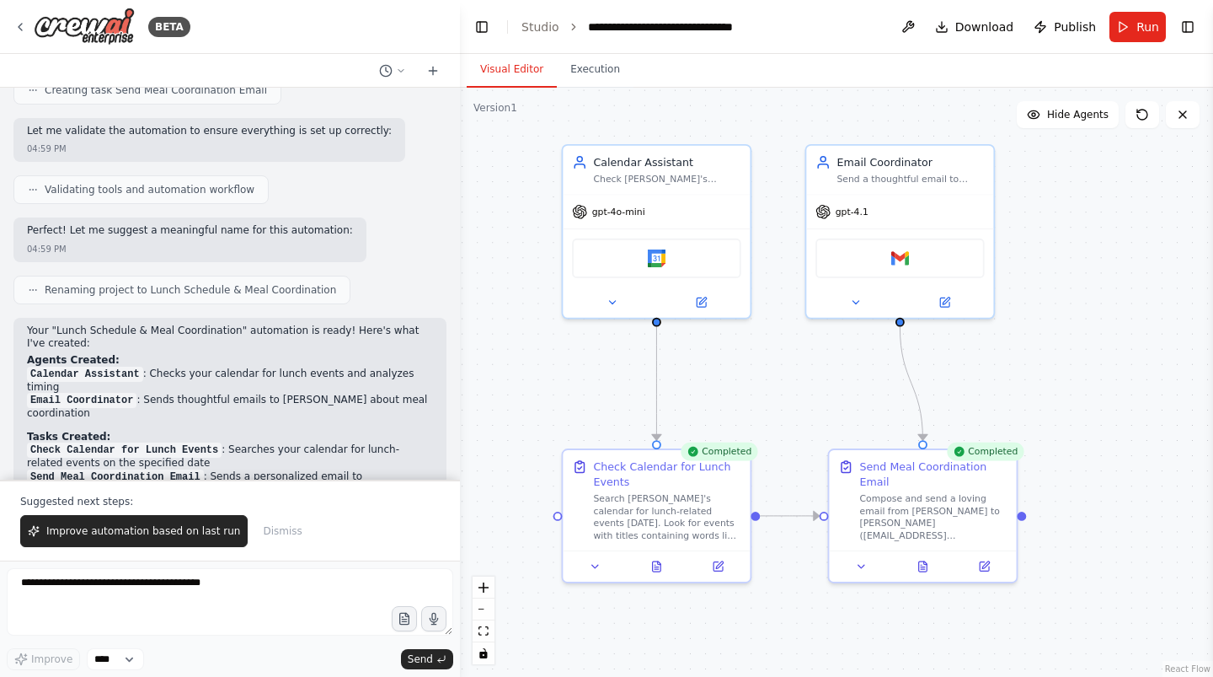
click at [514, 64] on button "Visual Editor" at bounding box center [512, 69] width 90 height 35
click at [693, 298] on button at bounding box center [701, 299] width 86 height 19
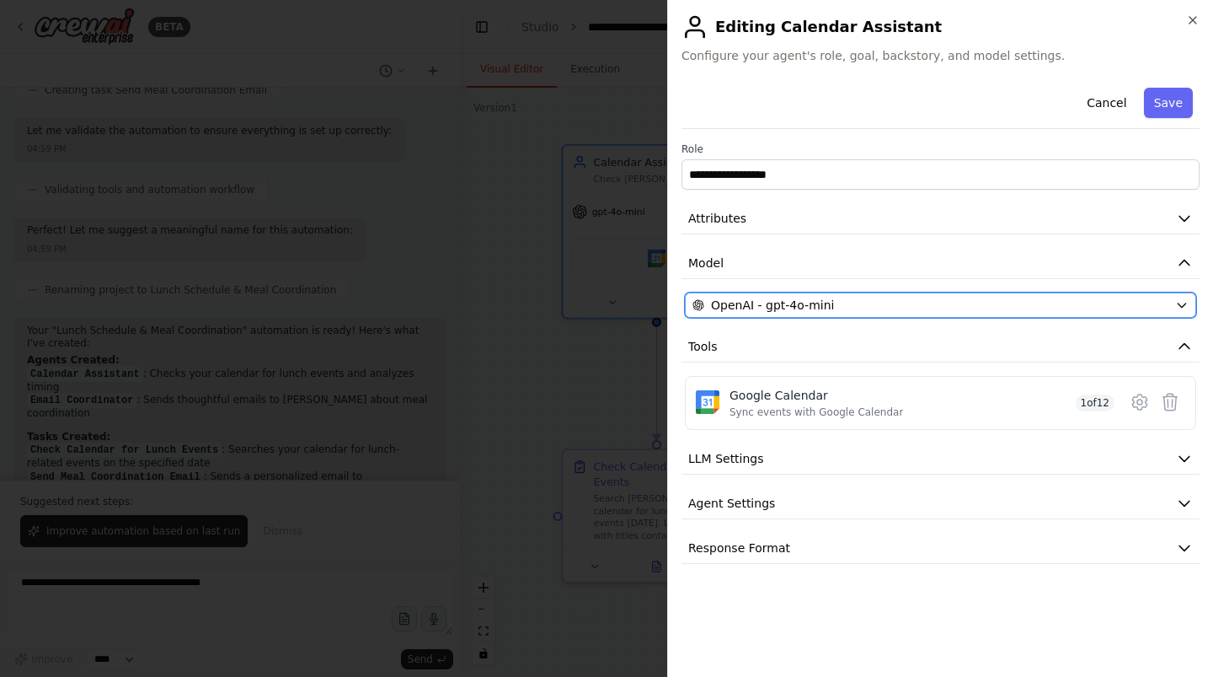
click at [911, 300] on div "OpenAI - gpt-4o-mini" at bounding box center [931, 305] width 476 height 17
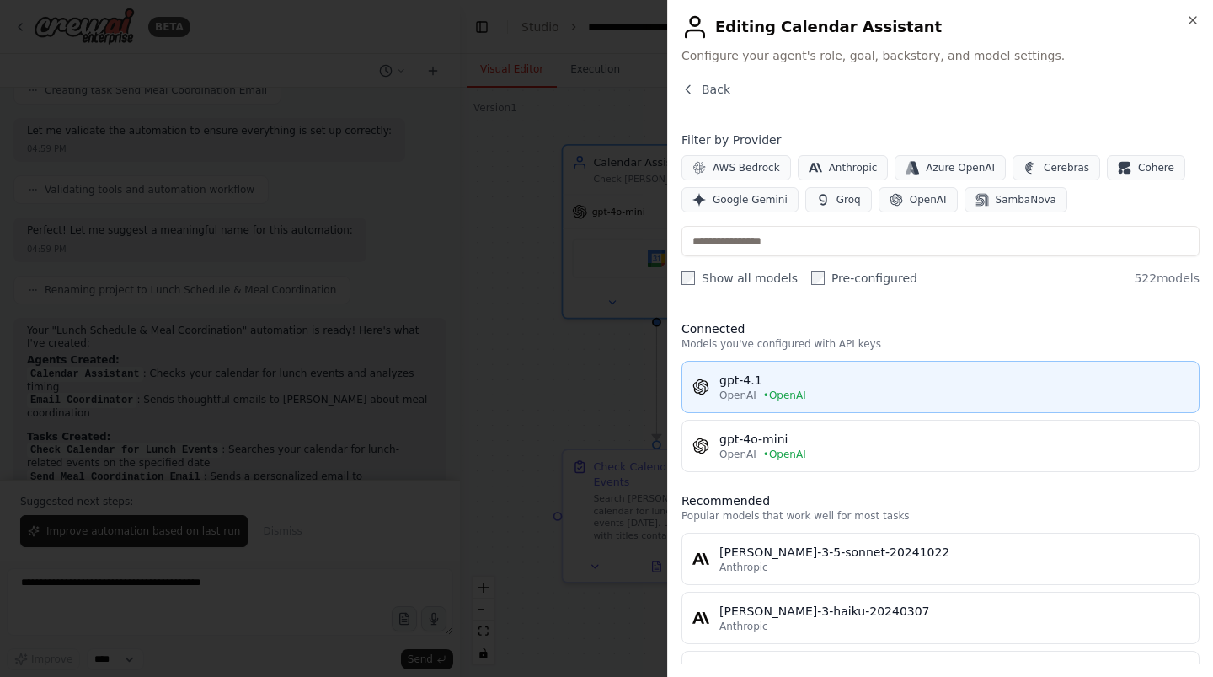
click at [780, 388] on span "• OpenAI" at bounding box center [784, 394] width 43 height 13
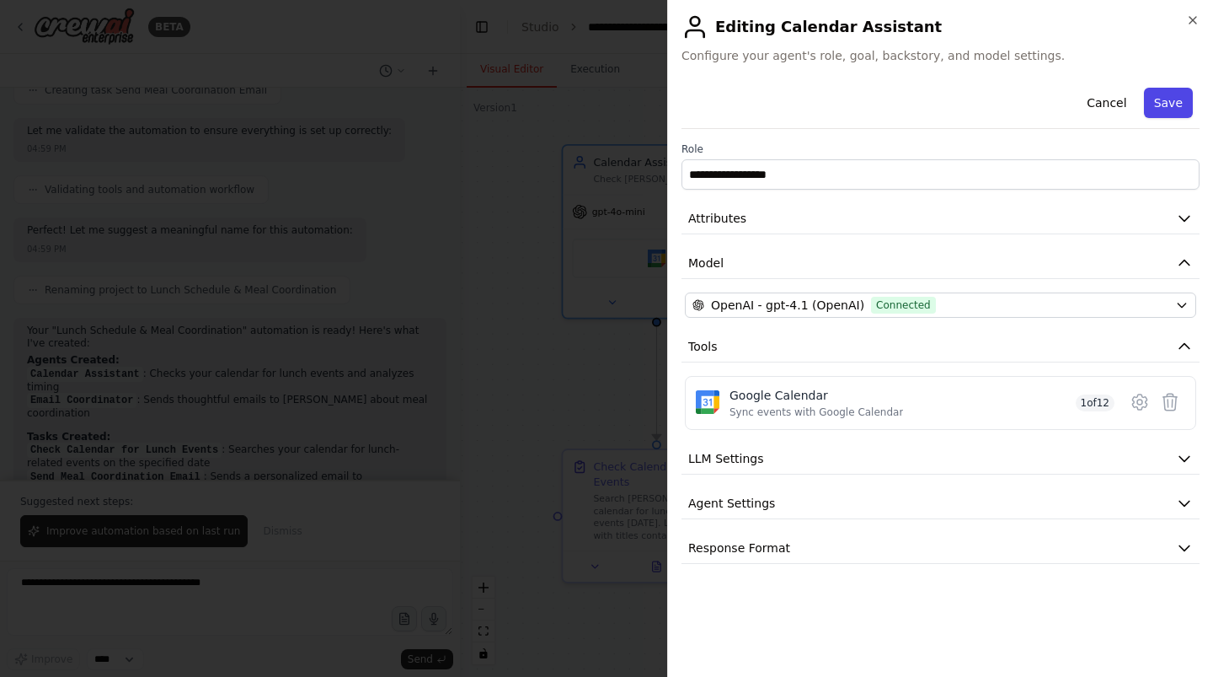
click at [1170, 93] on button "Save" at bounding box center [1168, 103] width 49 height 30
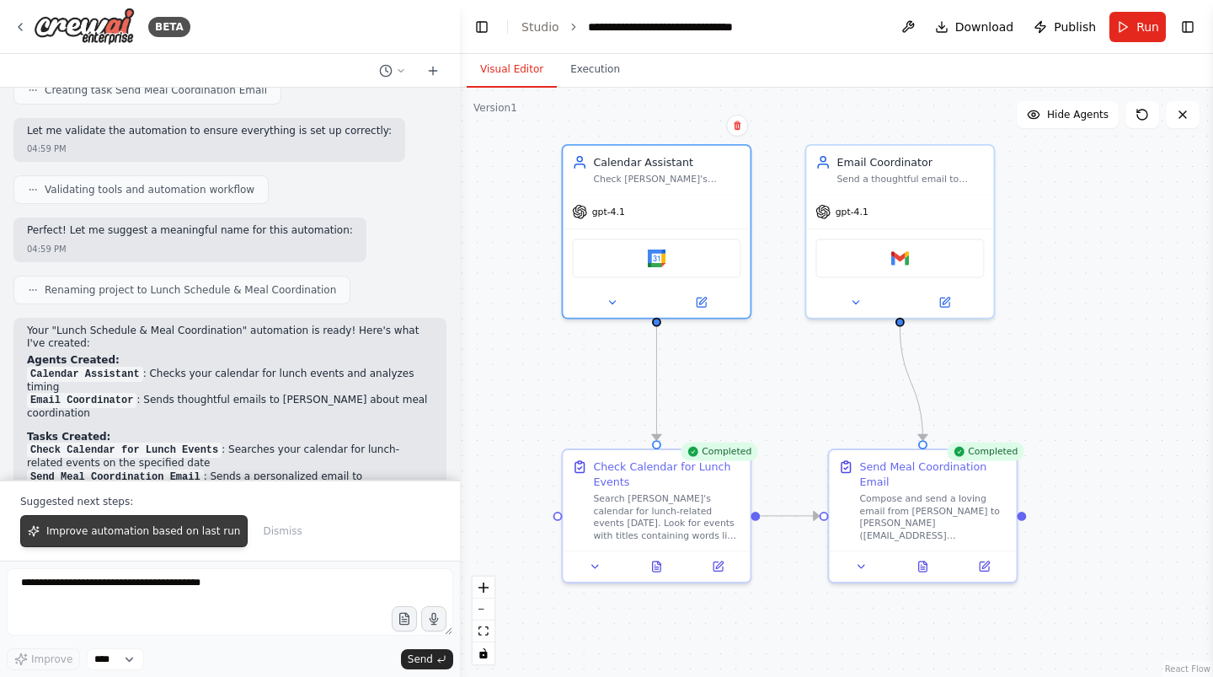
click at [151, 533] on span "Improve automation based on last run" at bounding box center [143, 530] width 194 height 13
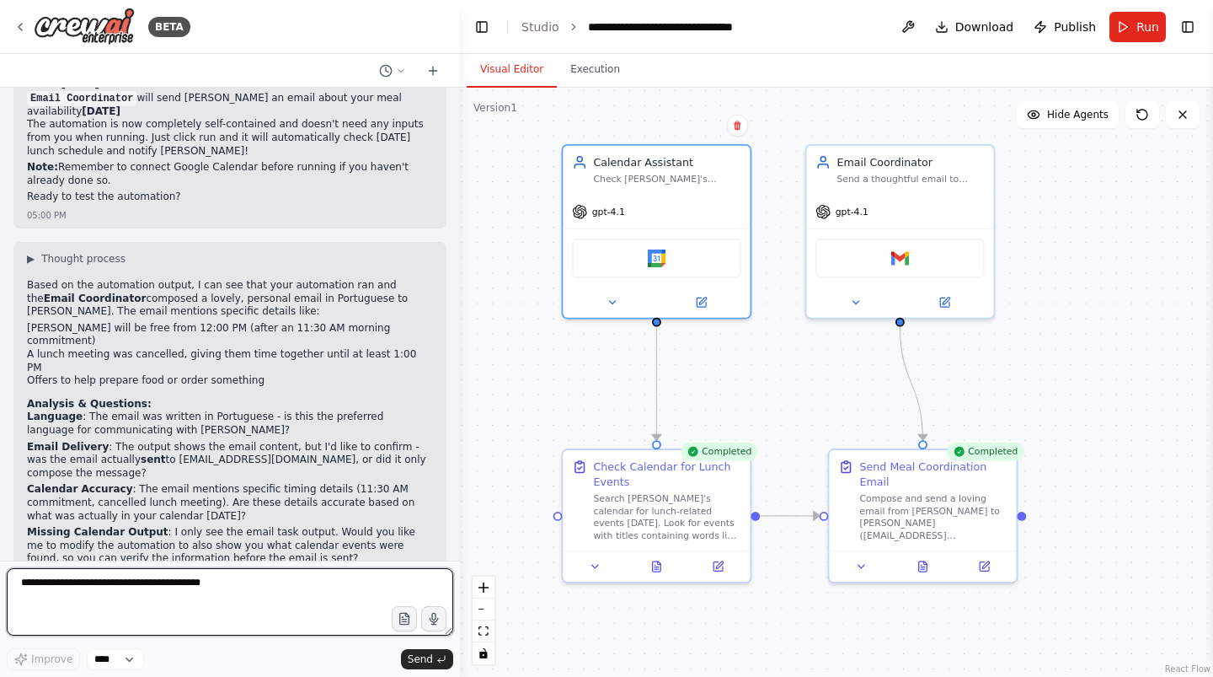
scroll to position [2178, 0]
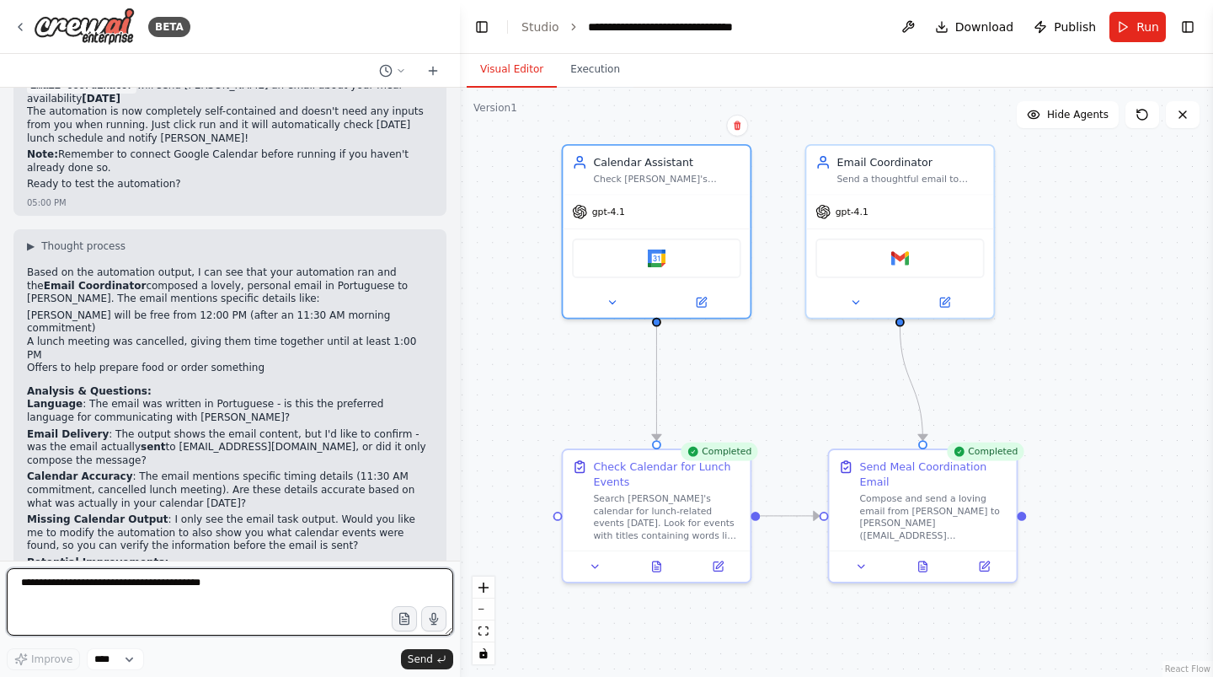
click at [150, 616] on textarea at bounding box center [230, 601] width 447 height 67
paste textarea "**********"
type textarea "**********"
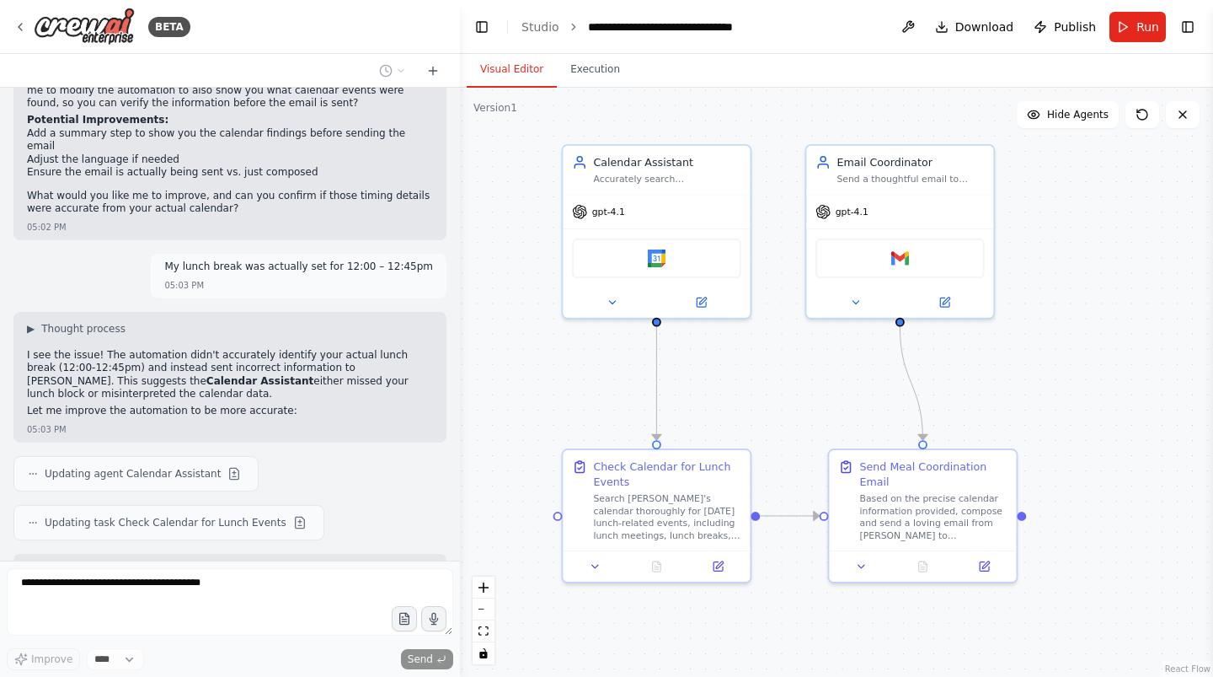
scroll to position [2669, 0]
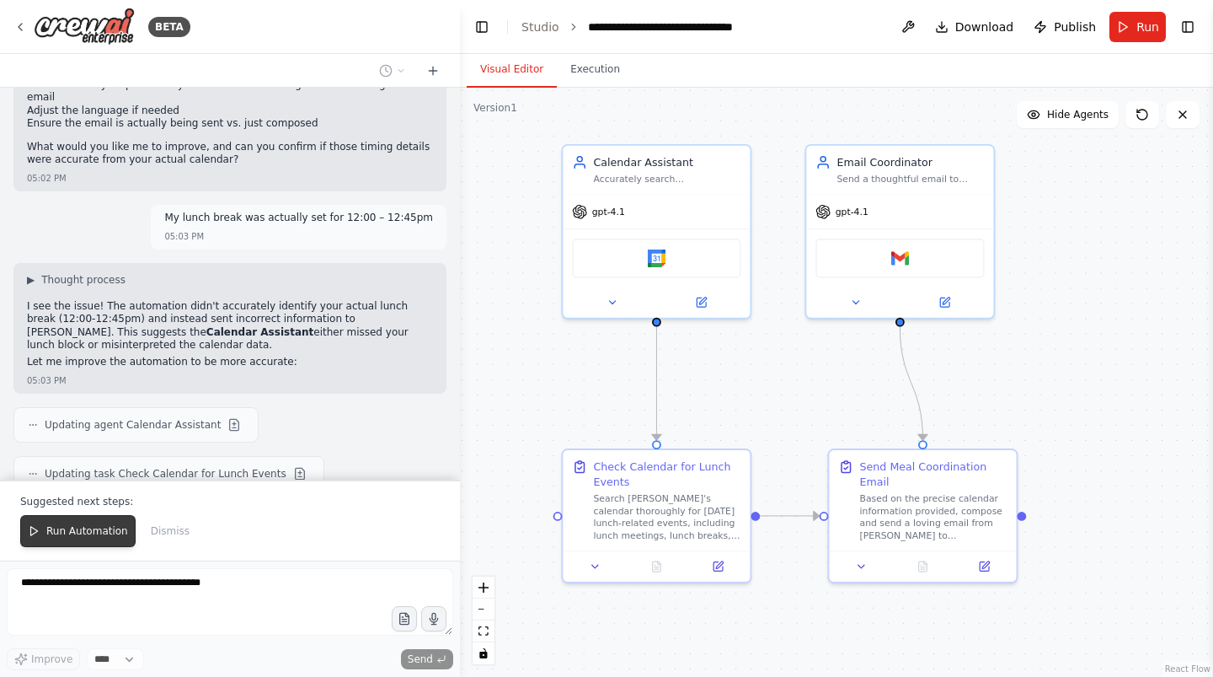
click at [121, 526] on span "Run Automation" at bounding box center [87, 530] width 82 height 13
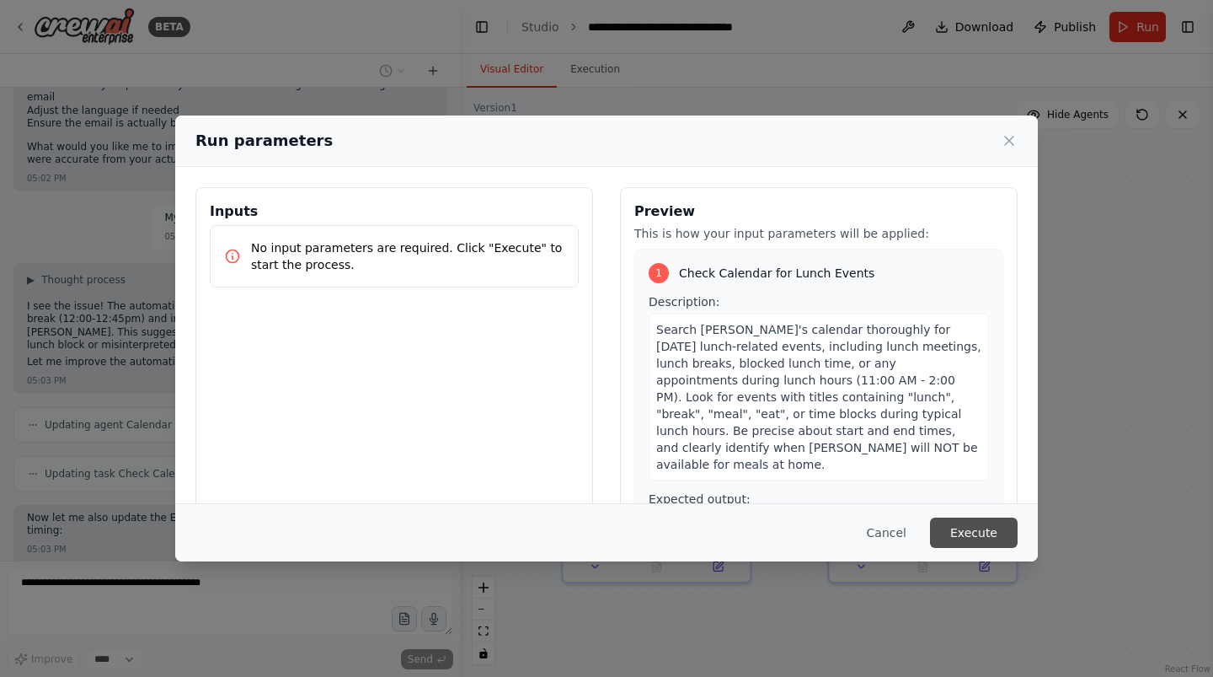
click at [968, 529] on button "Execute" at bounding box center [974, 532] width 88 height 30
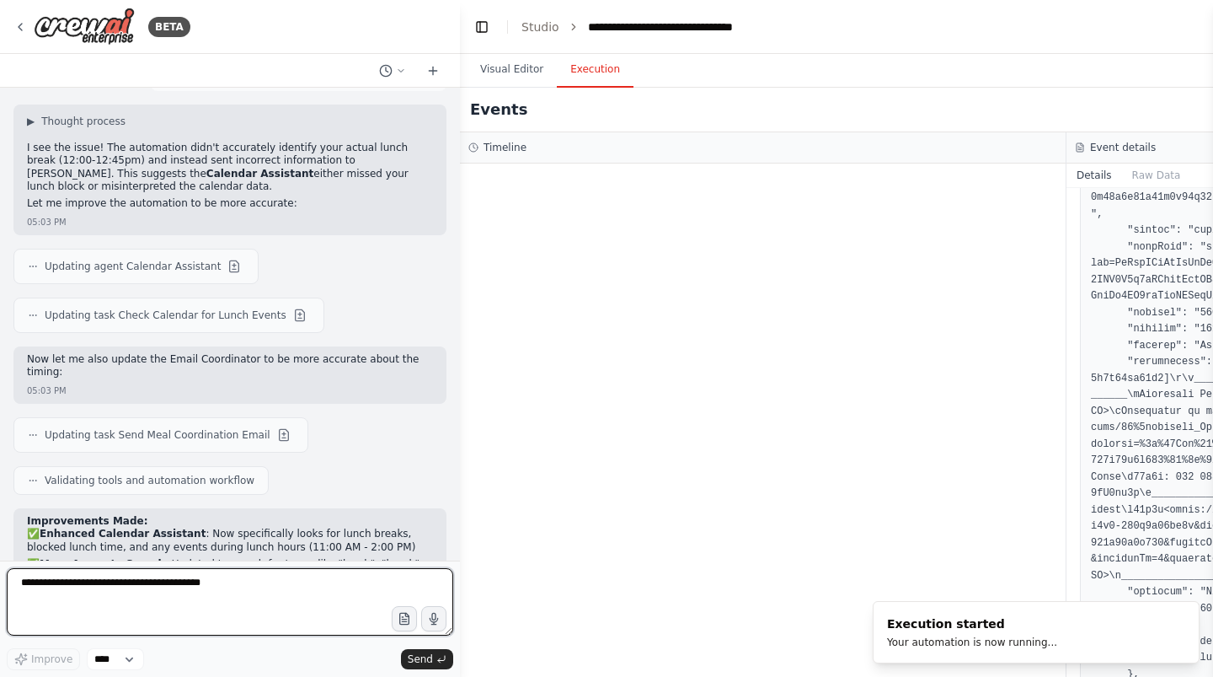
scroll to position [2858, 0]
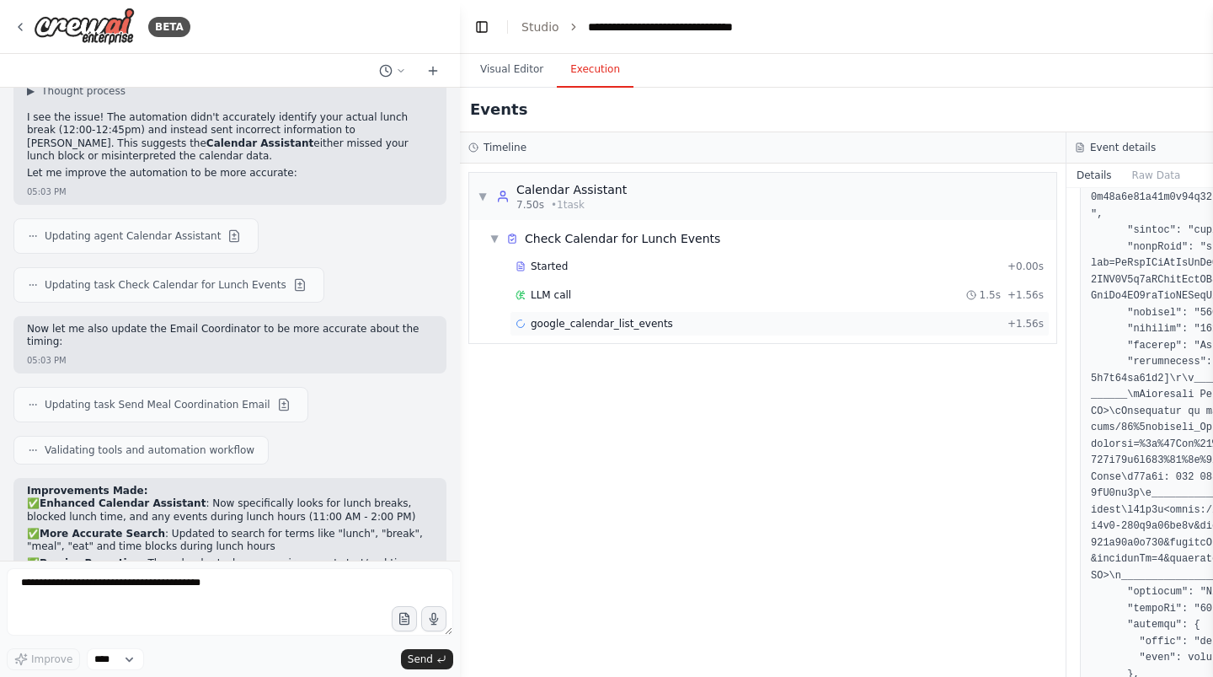
click at [552, 317] on span "google_calendar_list_events" at bounding box center [602, 323] width 142 height 13
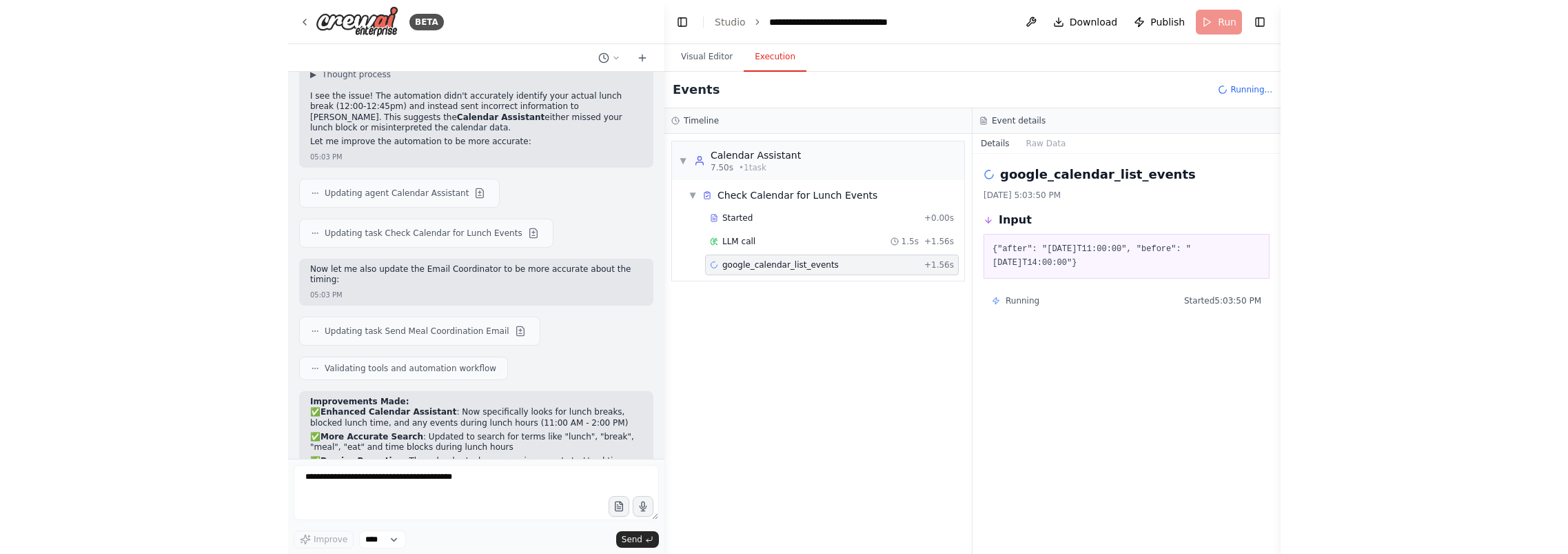
scroll to position [0, 0]
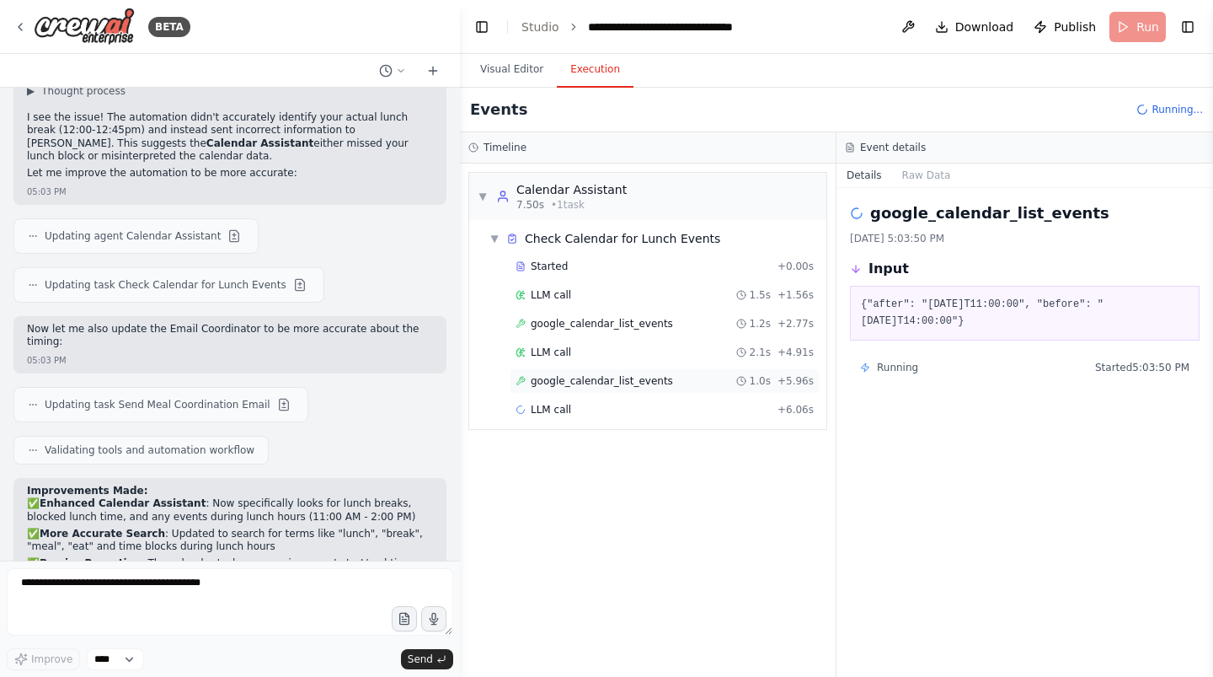
click at [645, 378] on span "google_calendar_list_events" at bounding box center [602, 380] width 142 height 13
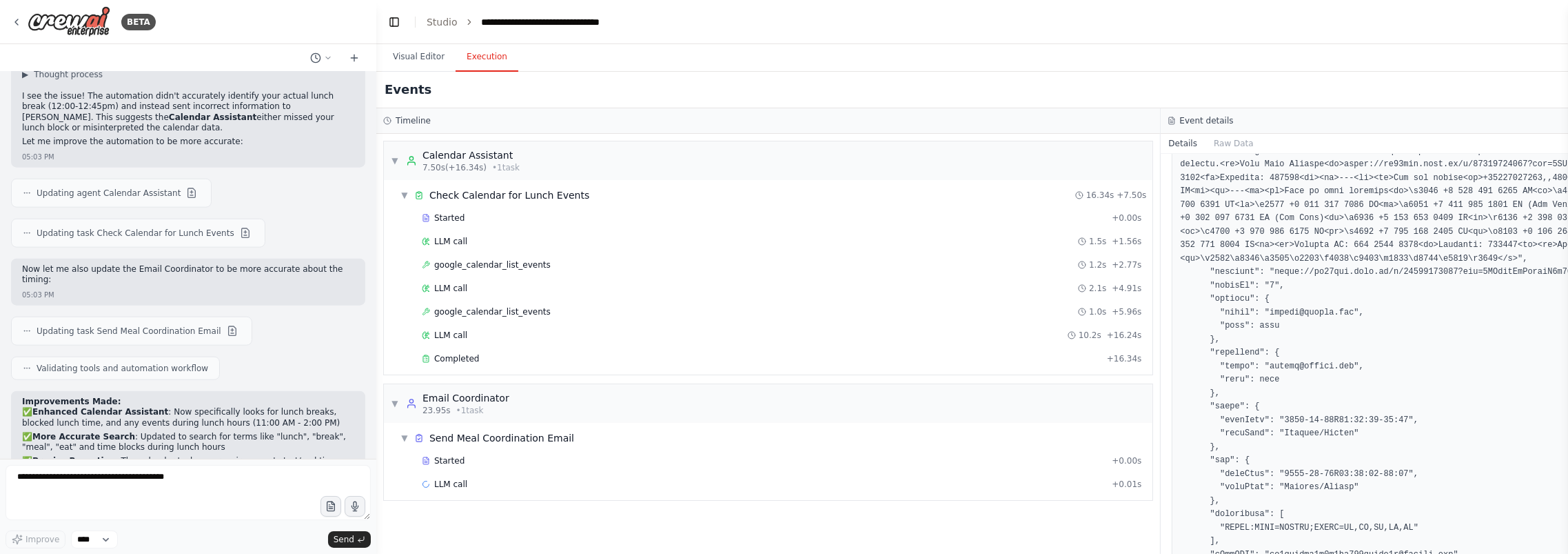
scroll to position [604, 0]
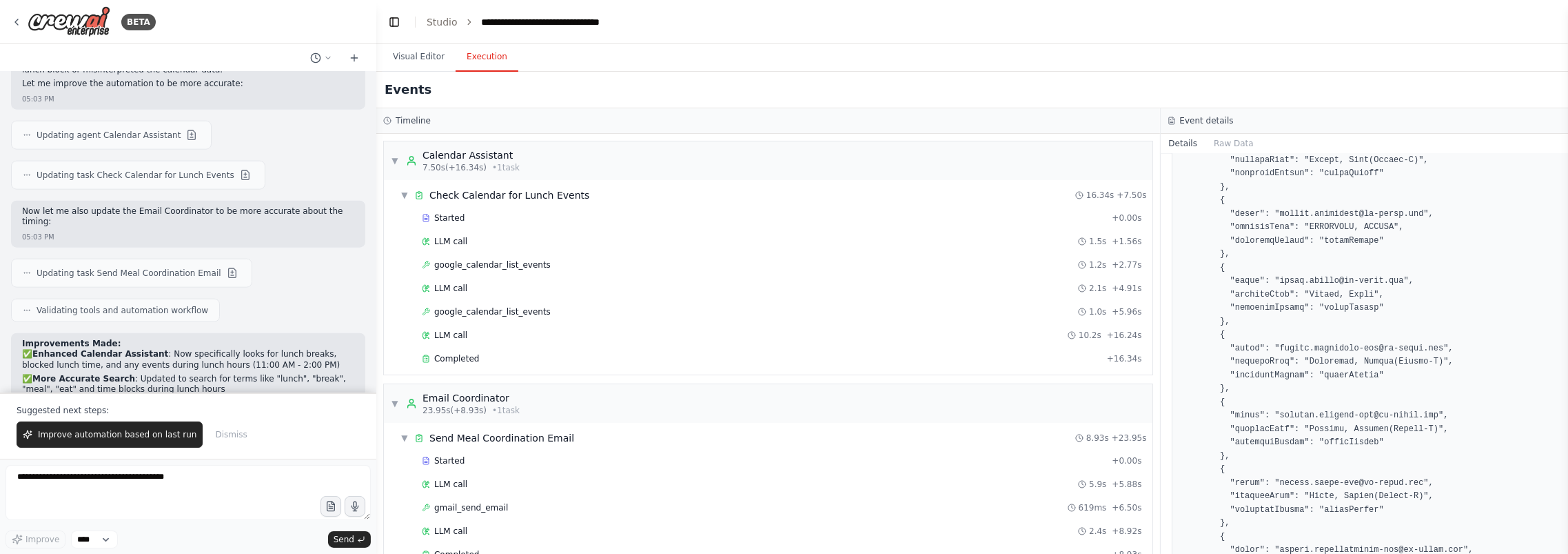
scroll to position [4304, 0]
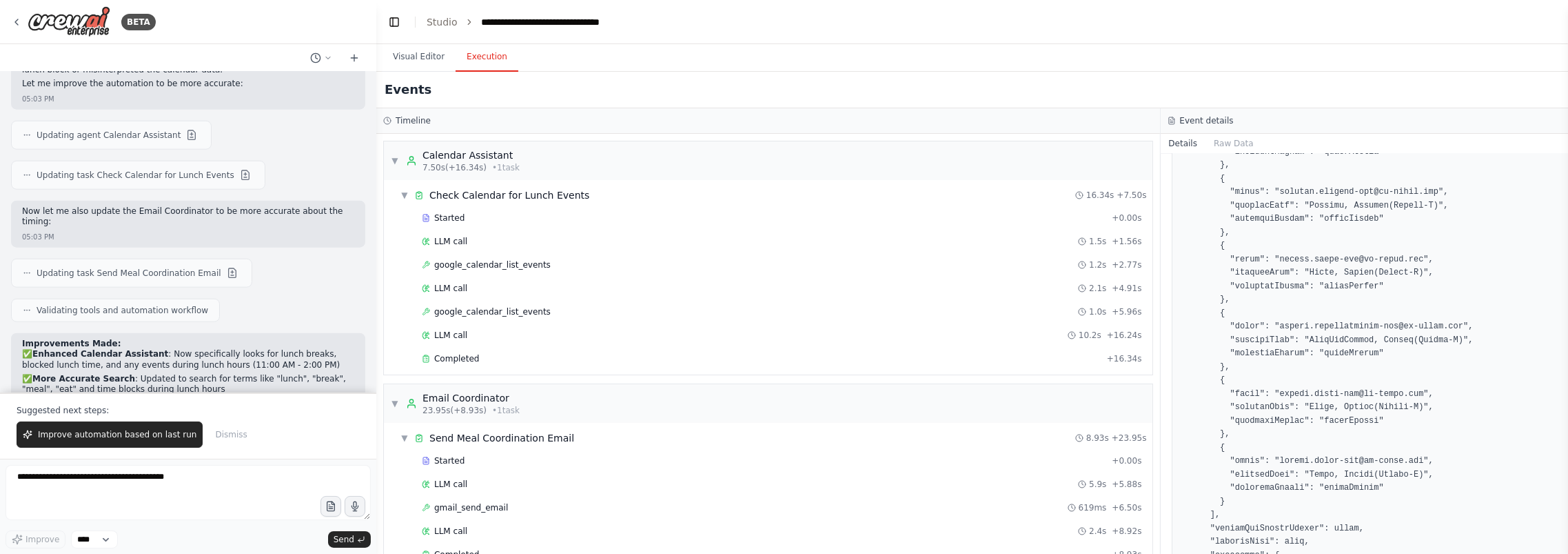
click at [991, 143] on button "Raw Data" at bounding box center [1233, 143] width 56 height 20
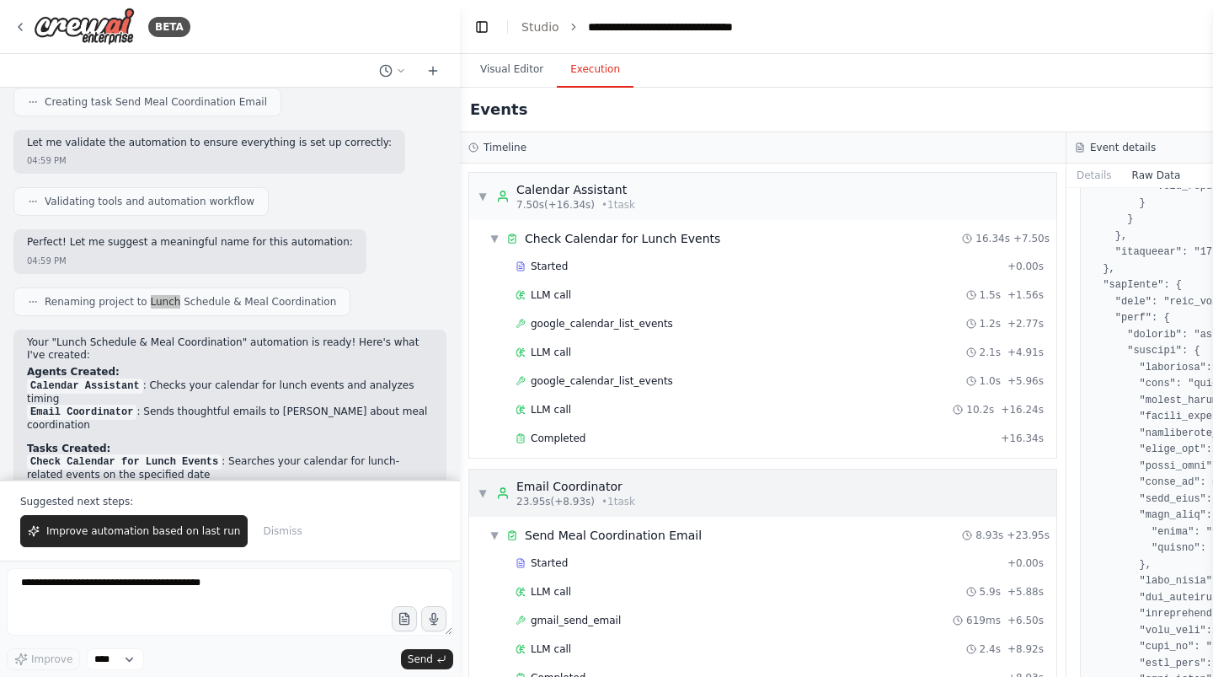
scroll to position [34, 0]
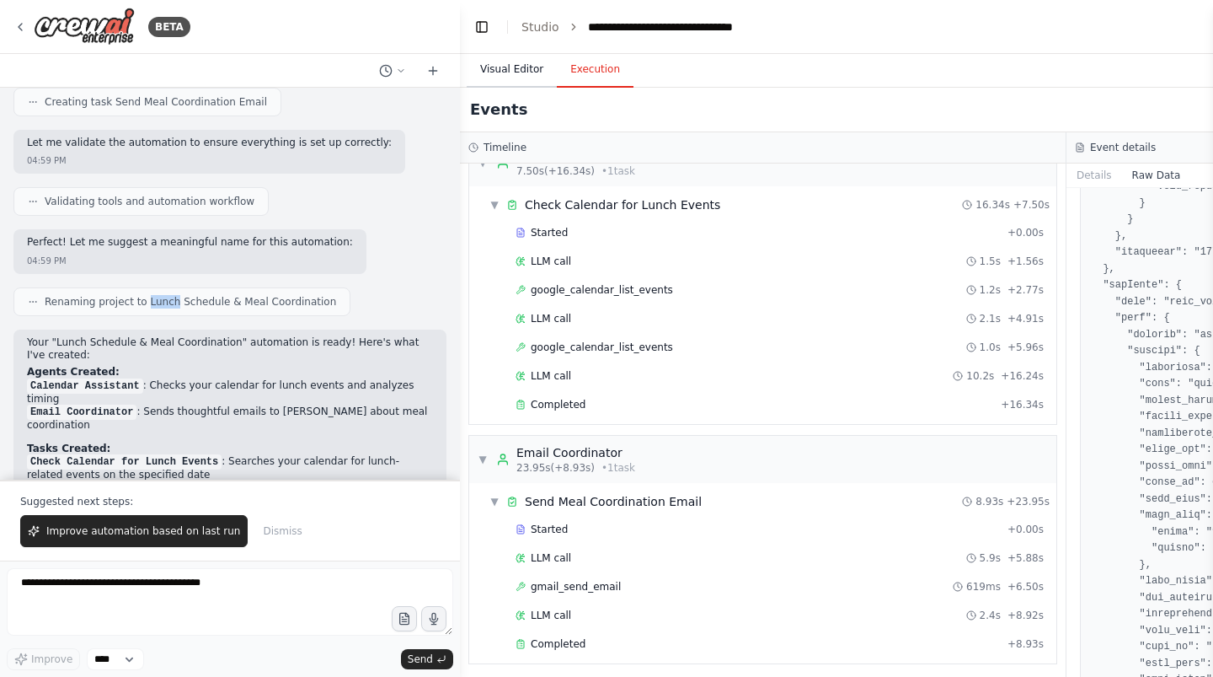
click at [516, 72] on button "Visual Editor" at bounding box center [512, 69] width 90 height 35
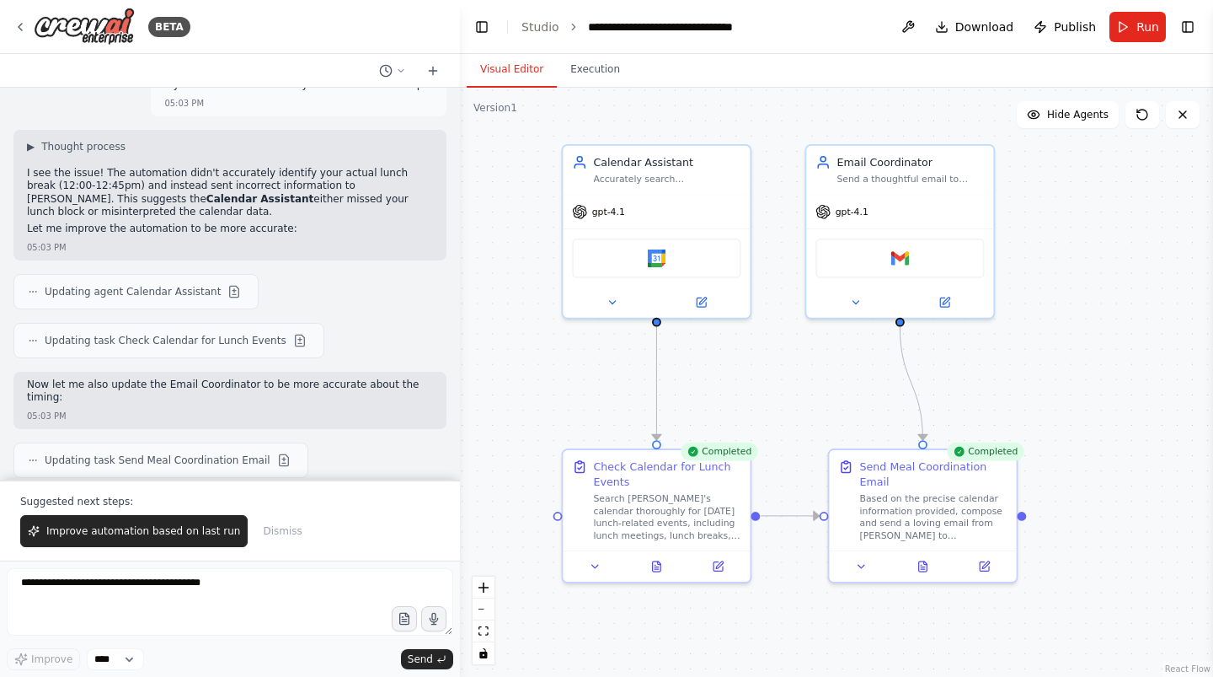
scroll to position [2938, 0]
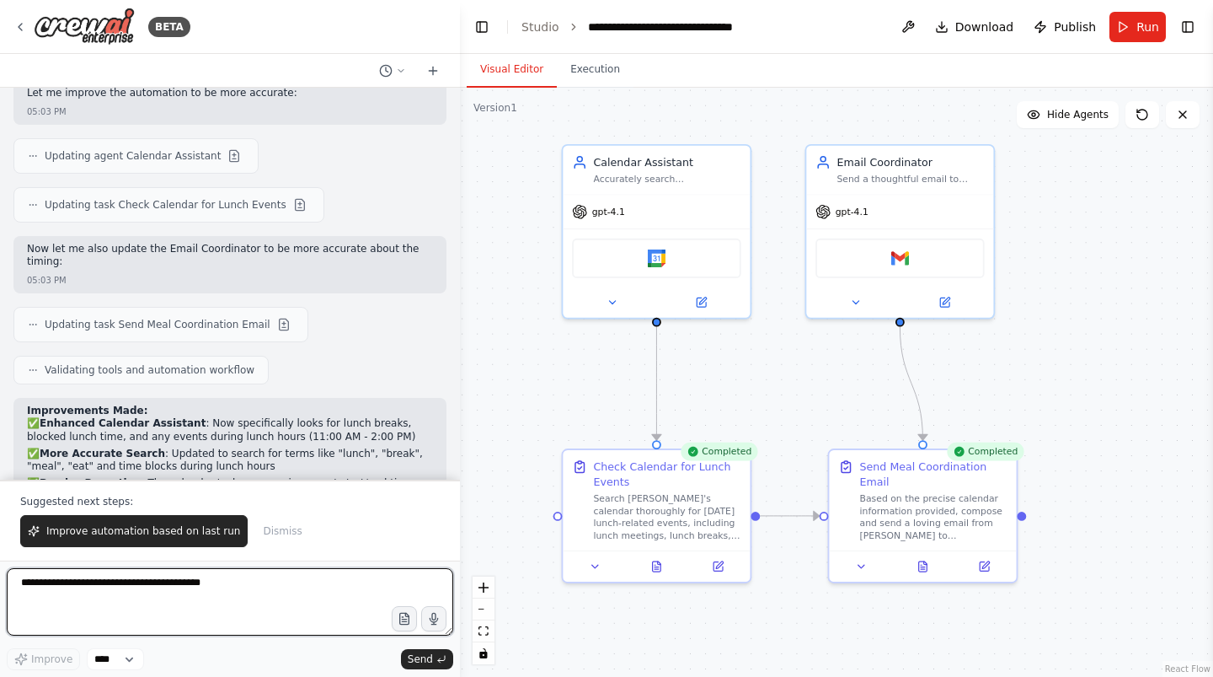
click at [150, 606] on textarea at bounding box center [230, 601] width 447 height 67
paste textarea "**********"
paste textarea "* *"
type textarea "**********"
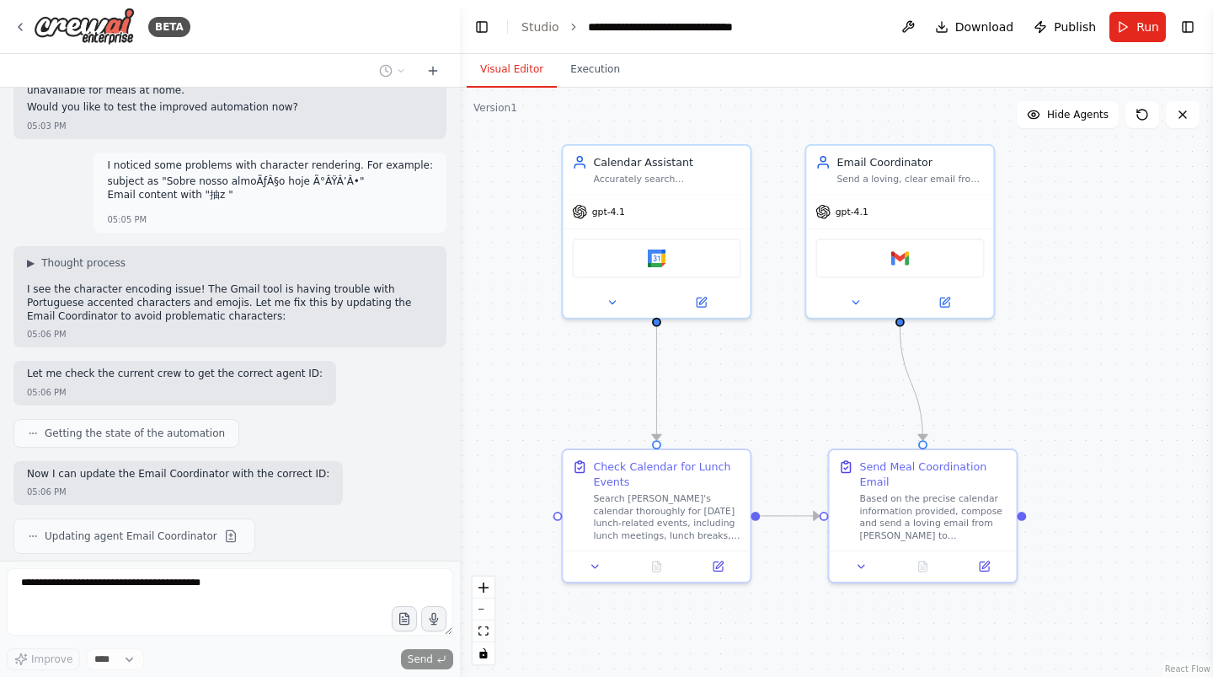
scroll to position [3465, 0]
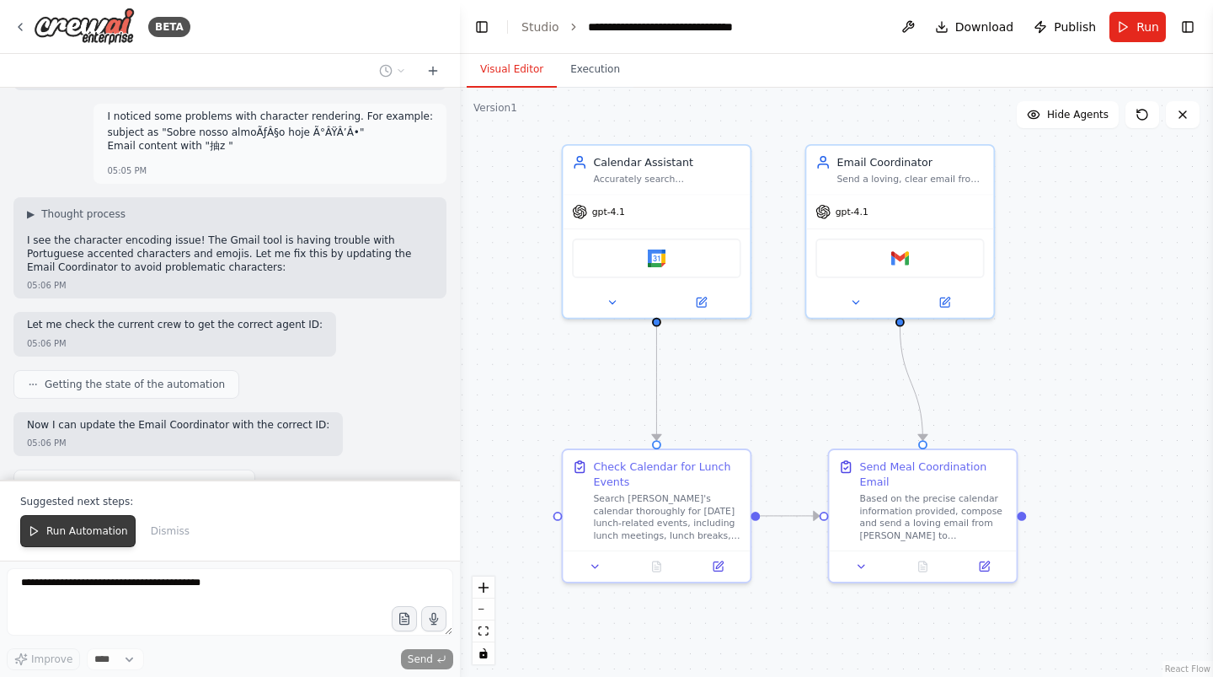
click at [69, 538] on span "Run Automation" at bounding box center [87, 530] width 82 height 13
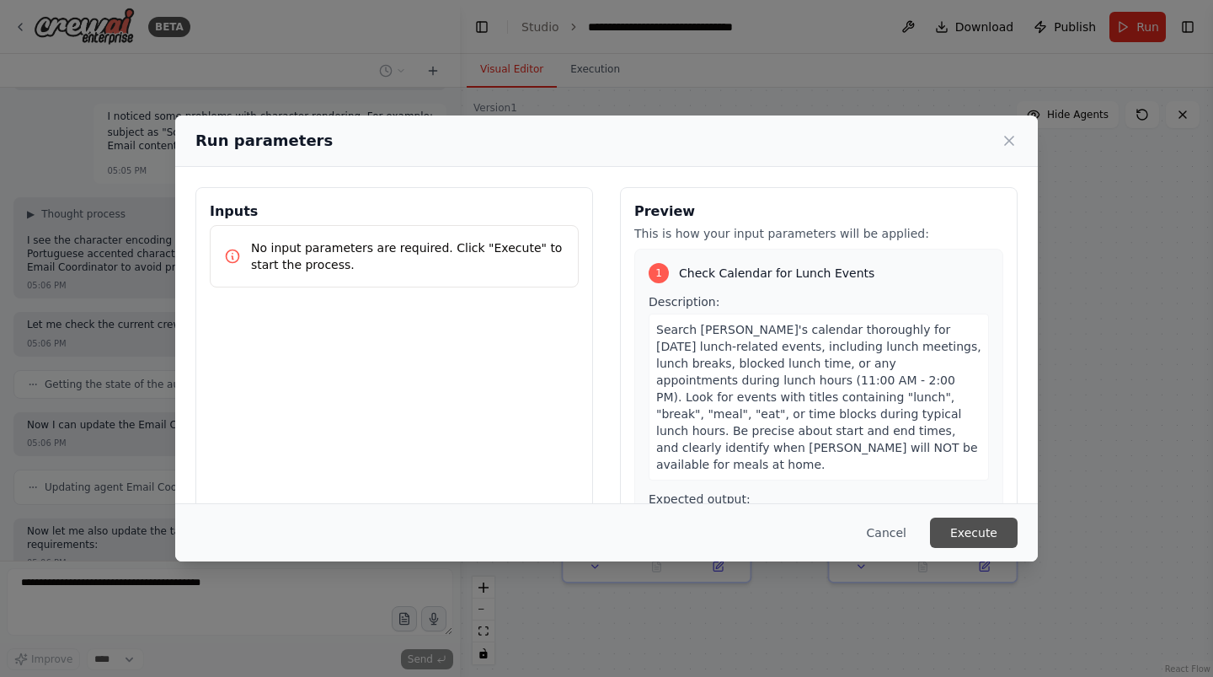
click at [990, 542] on button "Execute" at bounding box center [974, 532] width 88 height 30
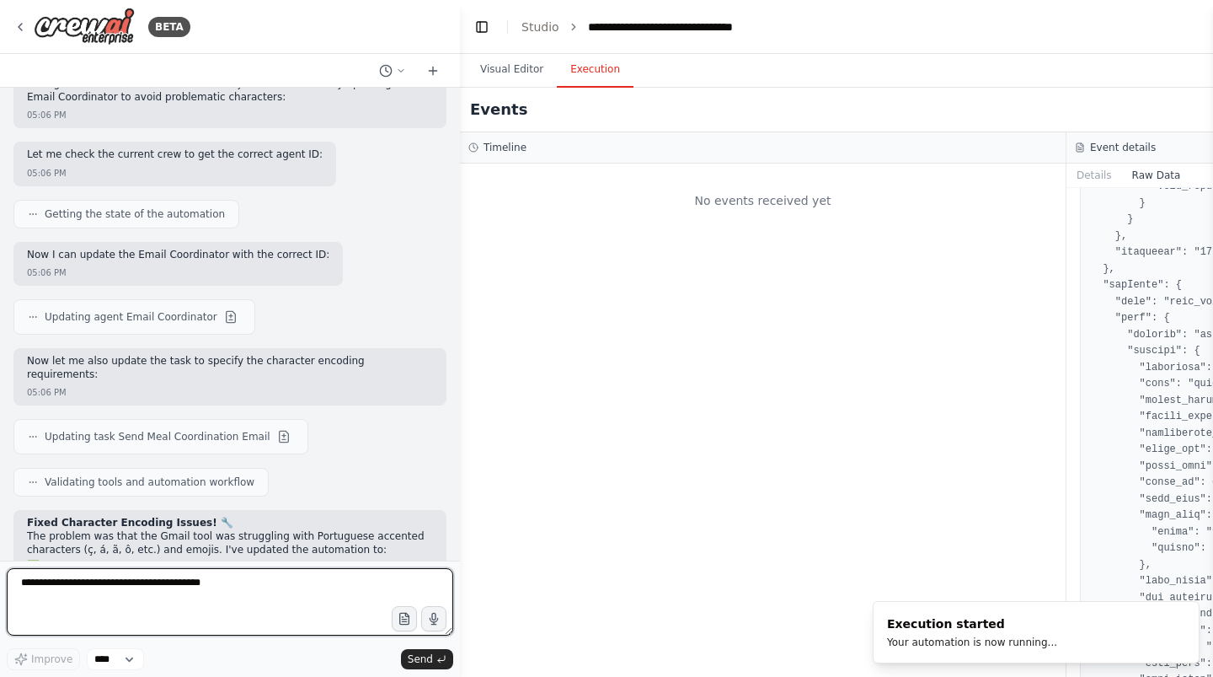
scroll to position [3648, 0]
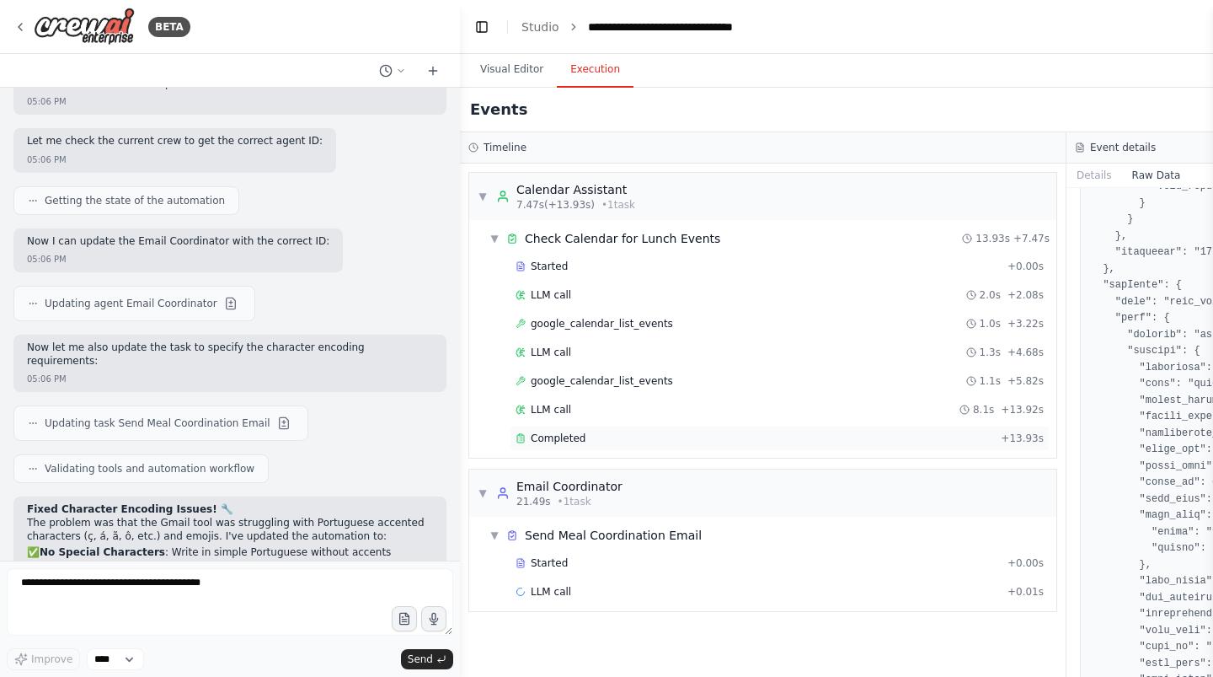
click at [599, 438] on div "Completed" at bounding box center [755, 437] width 479 height 13
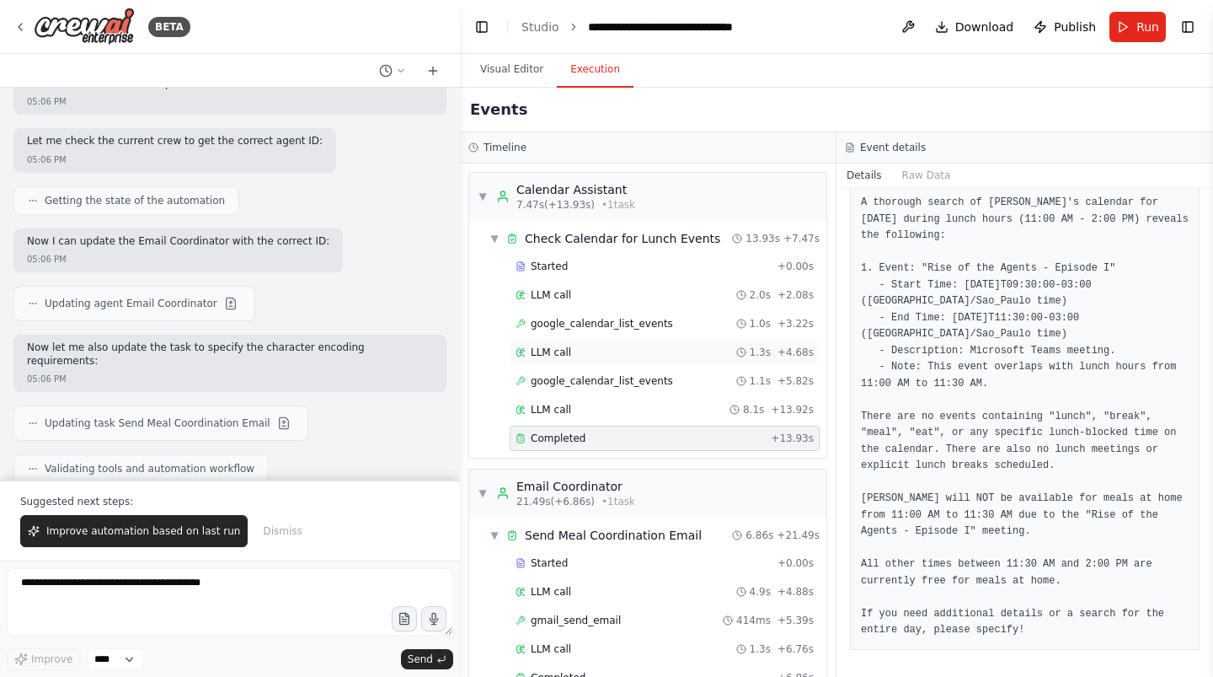
scroll to position [34, 0]
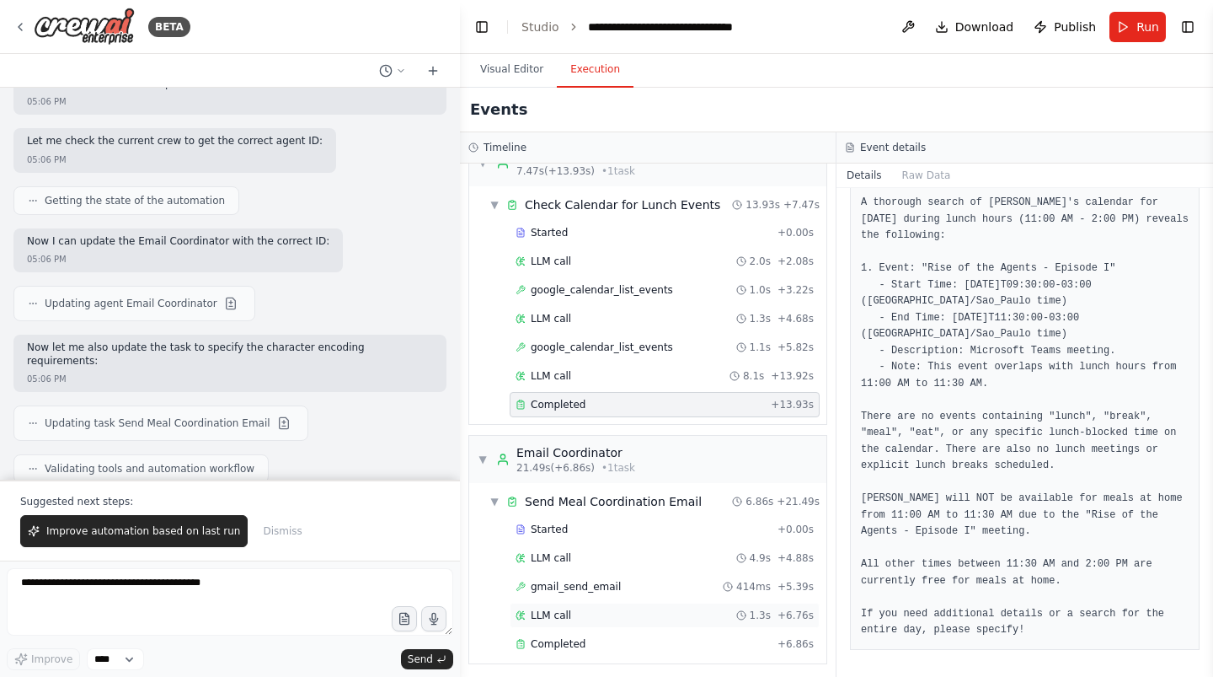
click at [599, 608] on div "LLM call 1.3s + 6.76s" at bounding box center [665, 614] width 298 height 13
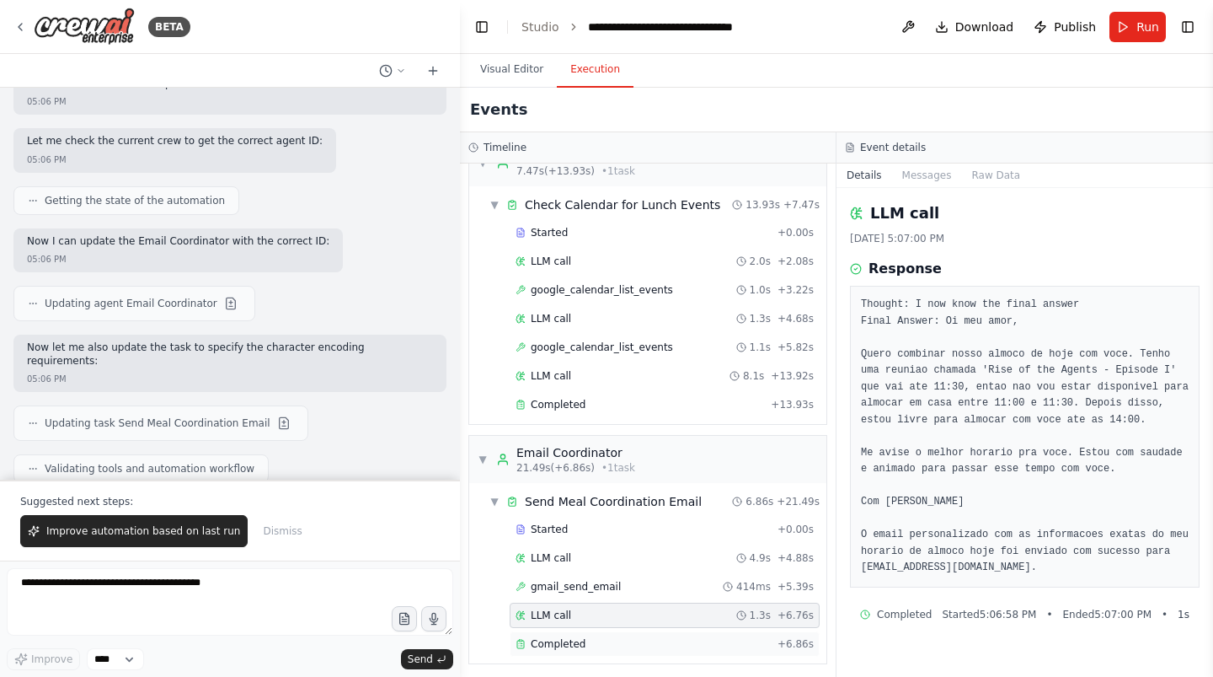
click at [598, 631] on div "Completed + 6.86s" at bounding box center [665, 643] width 310 height 25
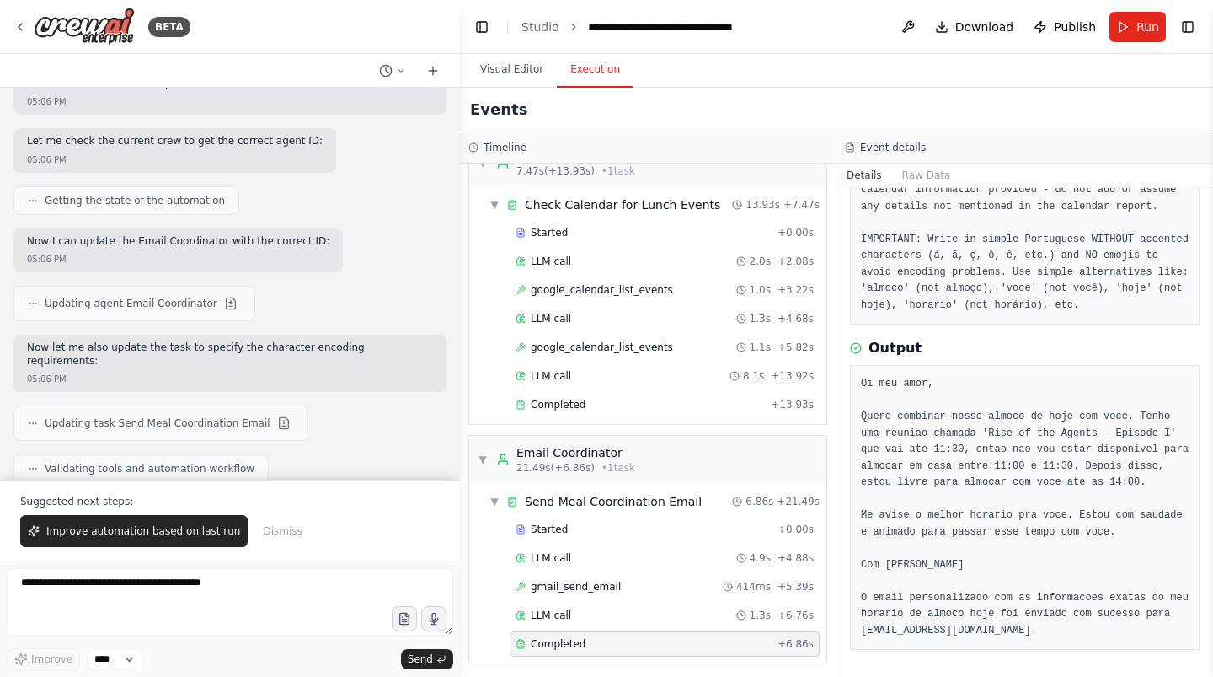
scroll to position [213, 0]
click at [617, 580] on div "gmail_send_email 414ms + 5.39s" at bounding box center [665, 586] width 298 height 13
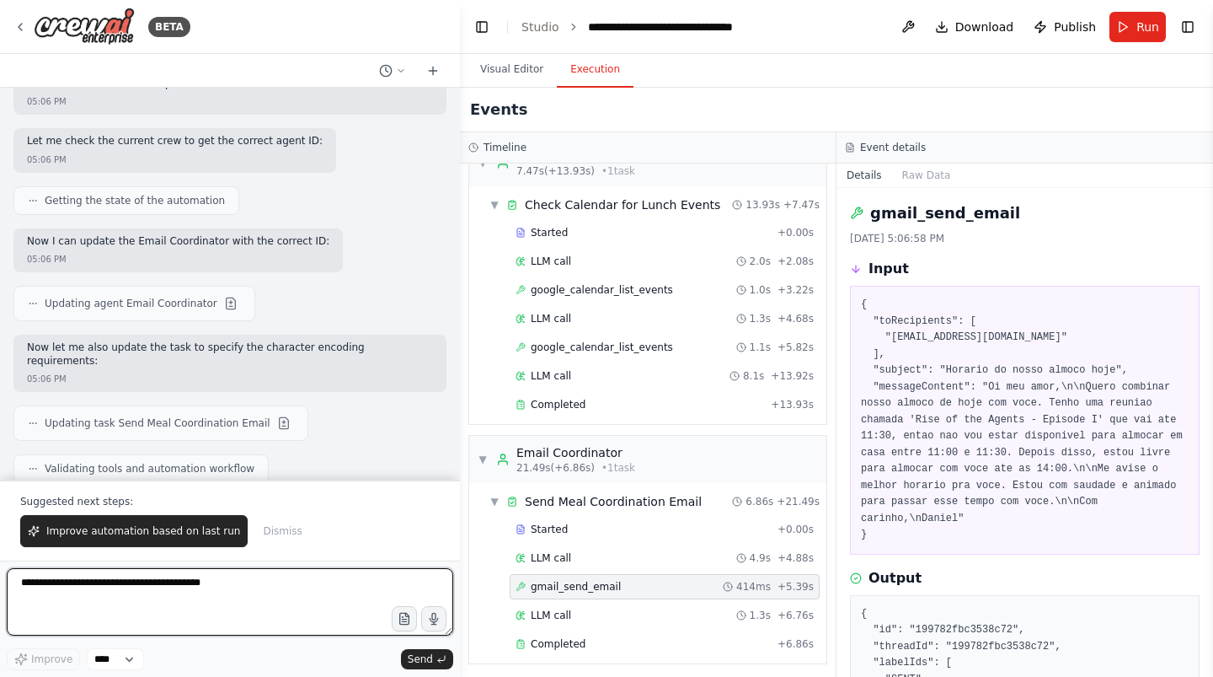
click at [99, 590] on textarea at bounding box center [230, 601] width 447 height 67
type textarea "**********"
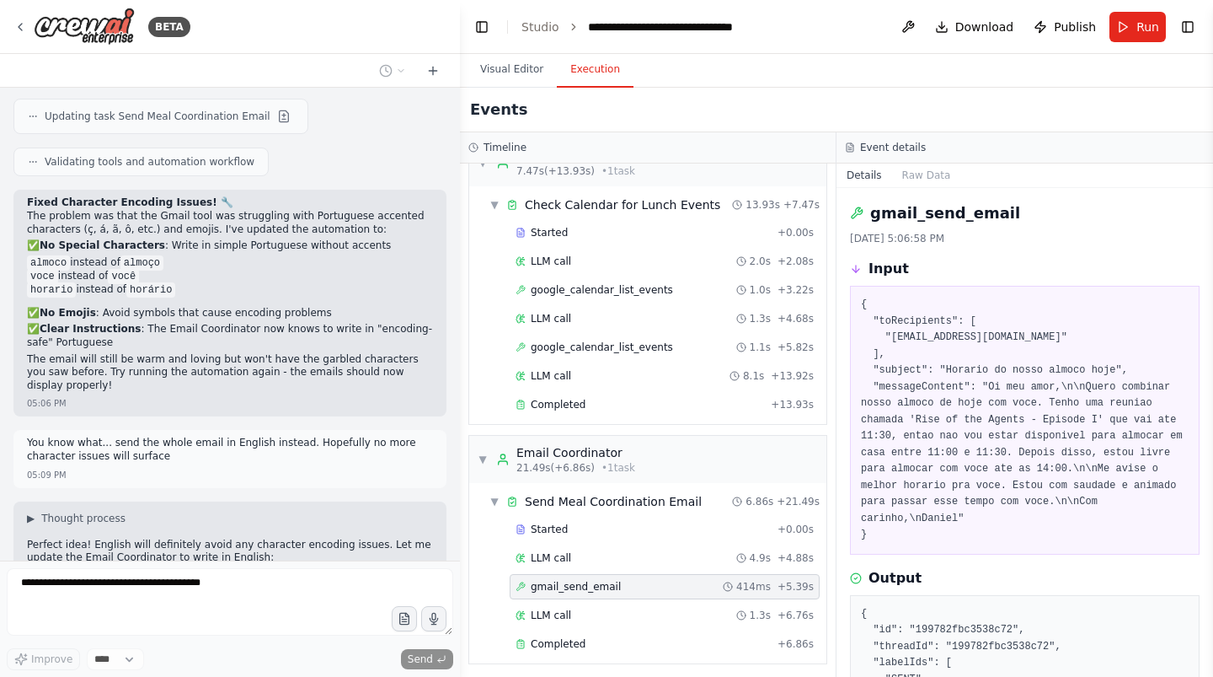
scroll to position [4003, 0]
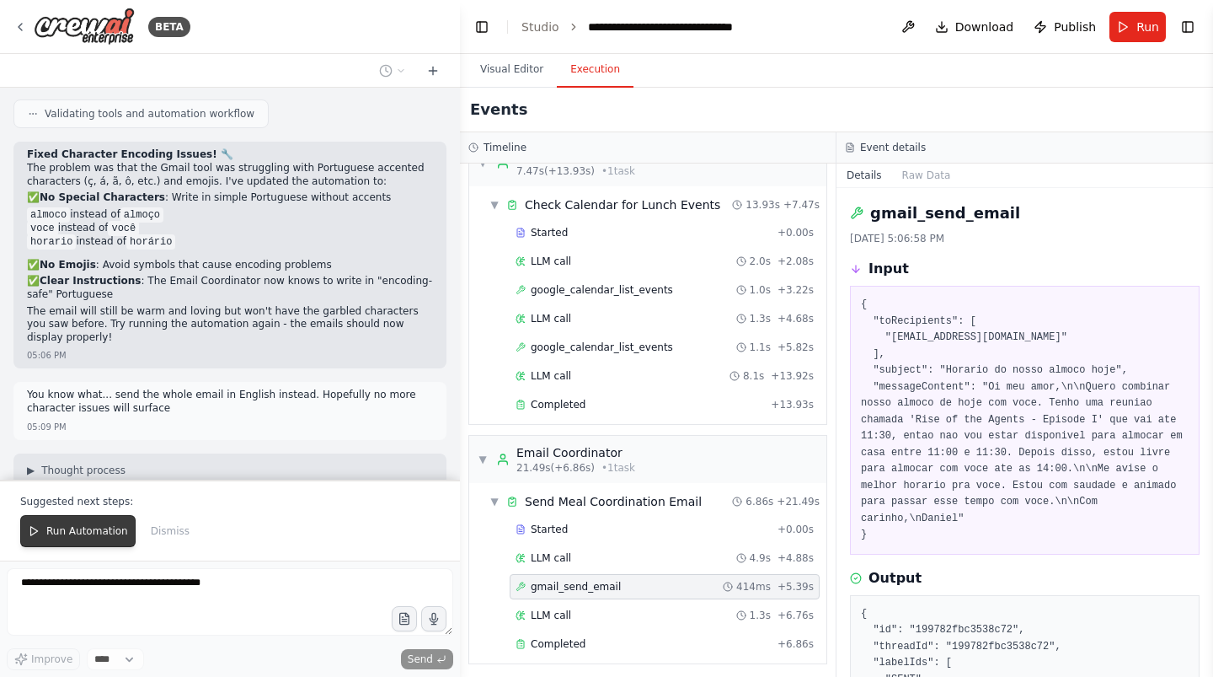
click at [99, 538] on span "Run Automation" at bounding box center [87, 530] width 82 height 13
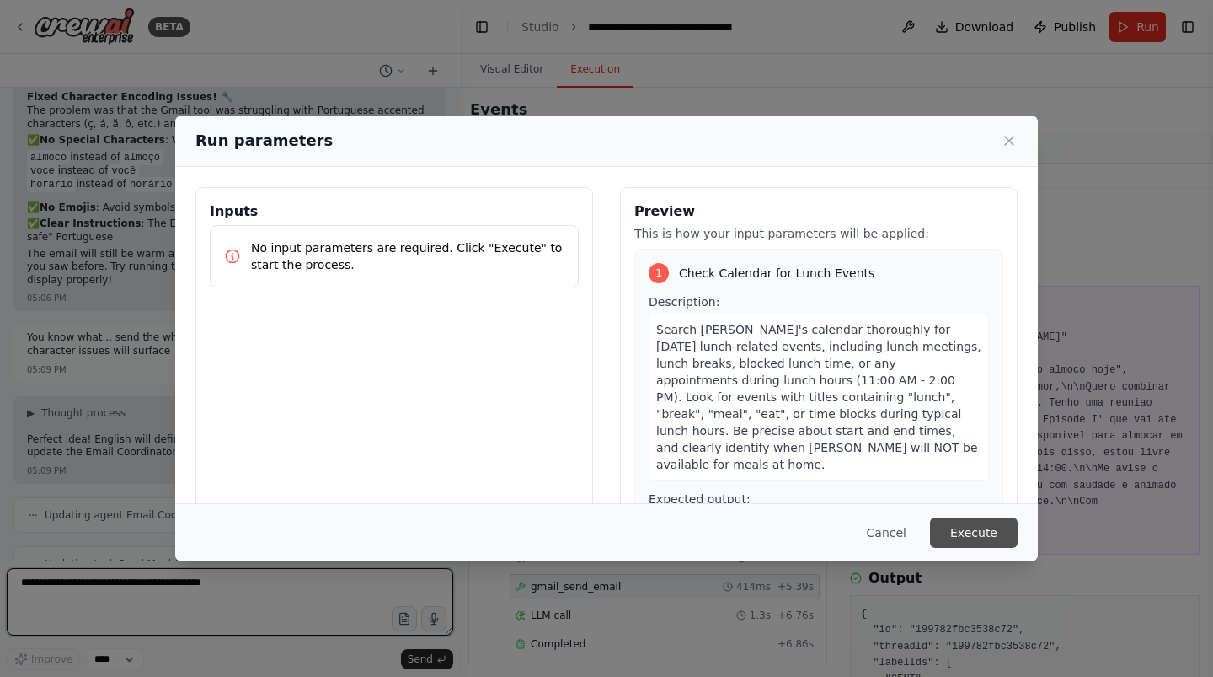
scroll to position [4073, 0]
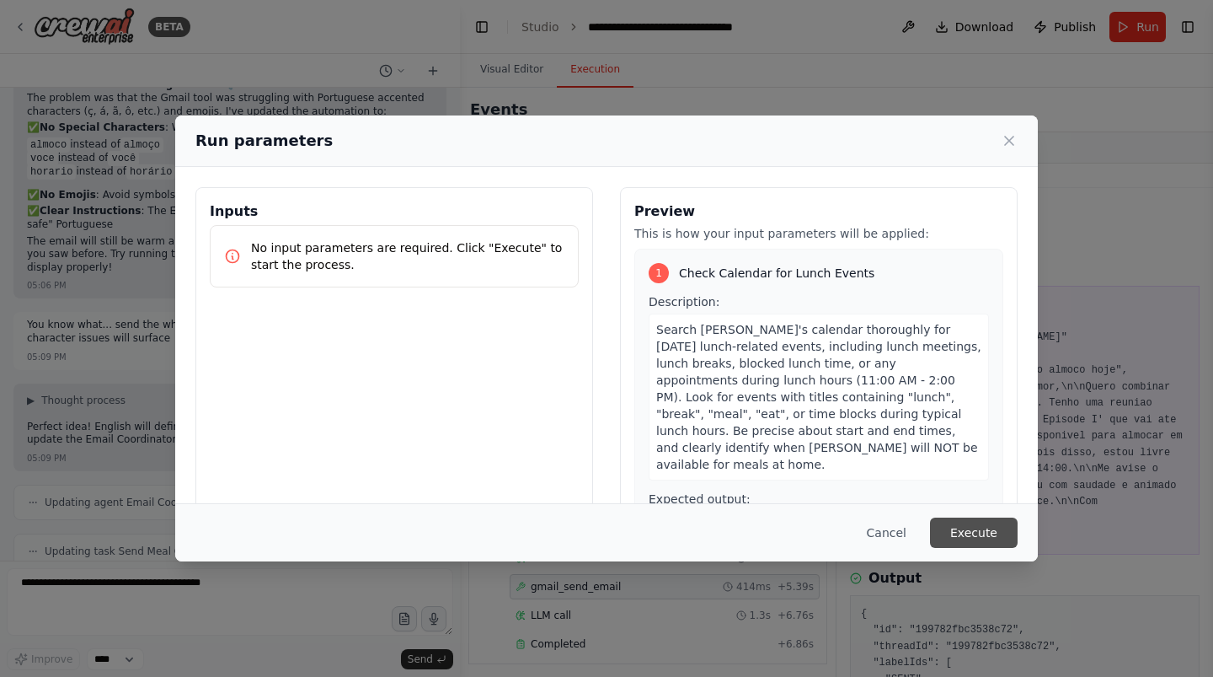
click at [978, 533] on button "Execute" at bounding box center [974, 532] width 88 height 30
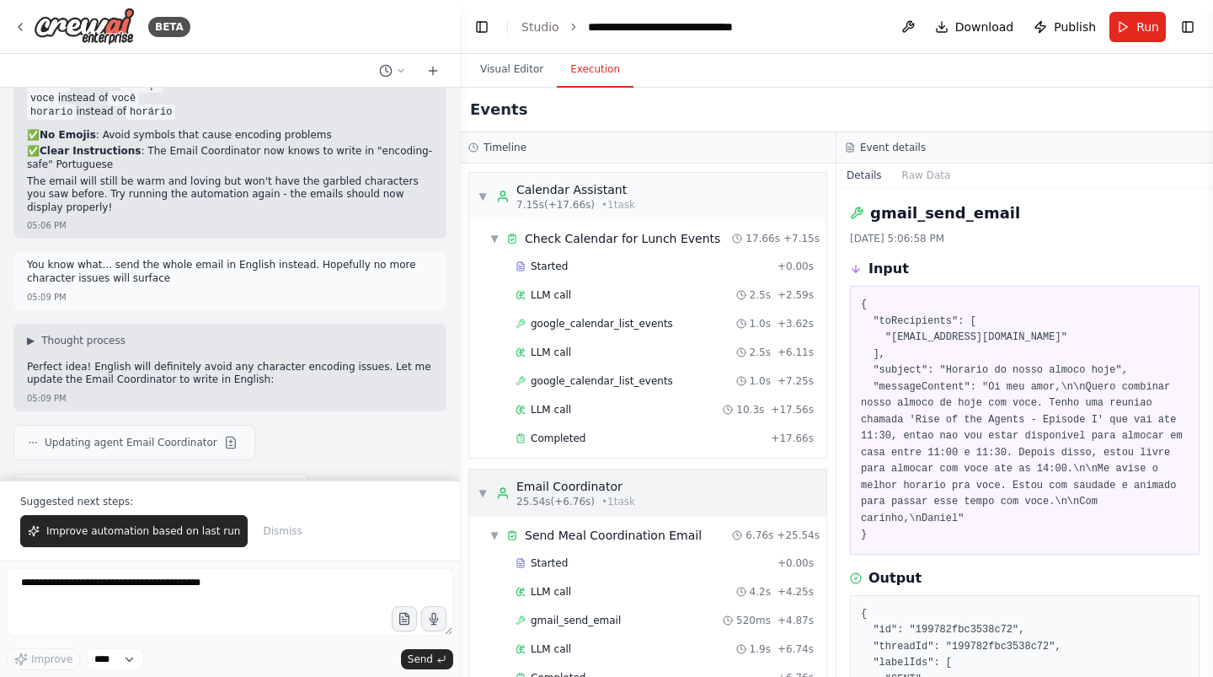
scroll to position [34, 0]
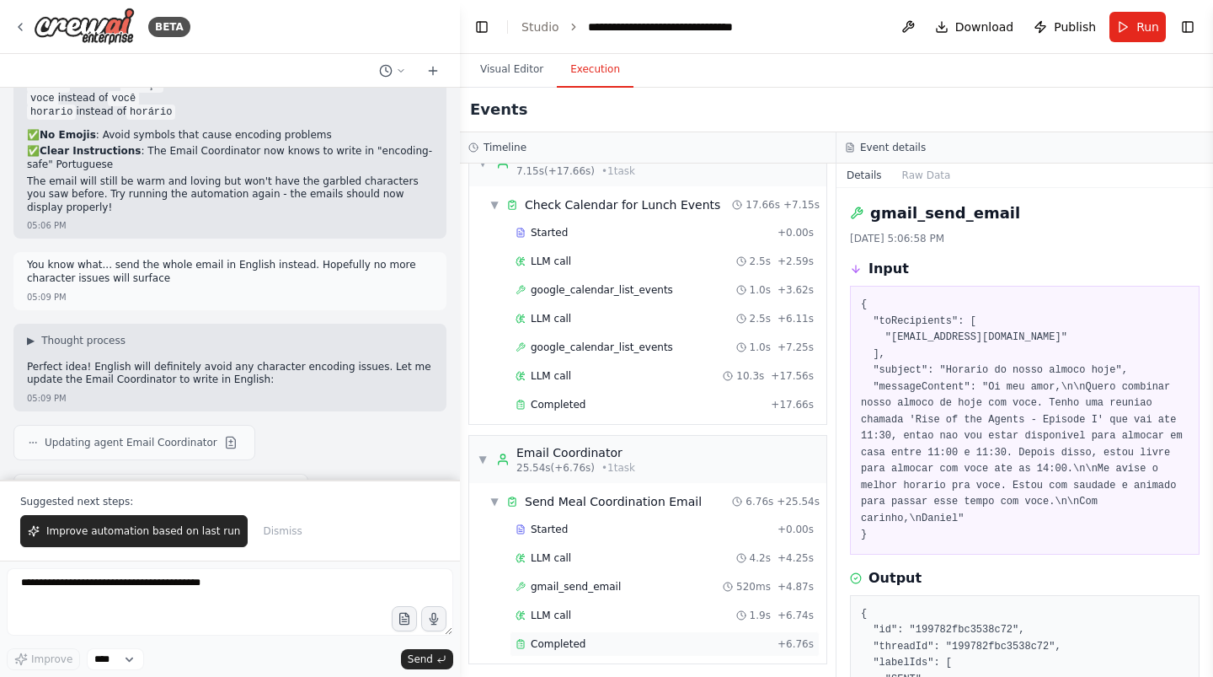
click at [580, 637] on span "Completed" at bounding box center [558, 643] width 55 height 13
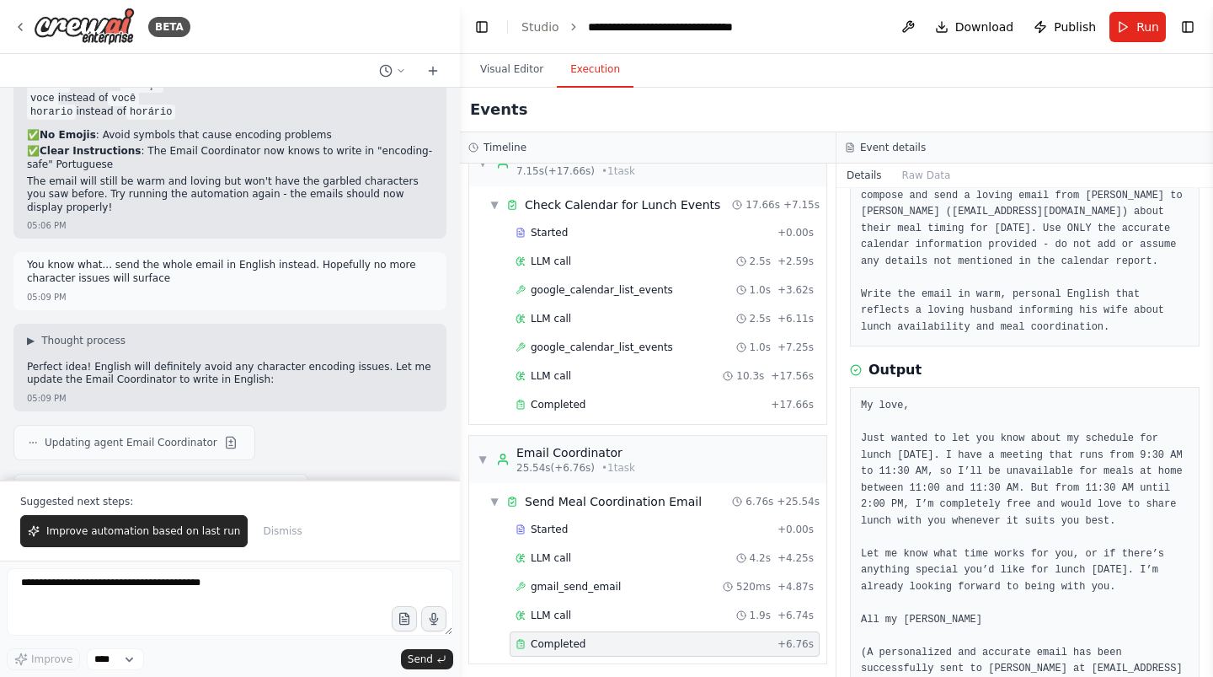
scroll to position [208, 0]
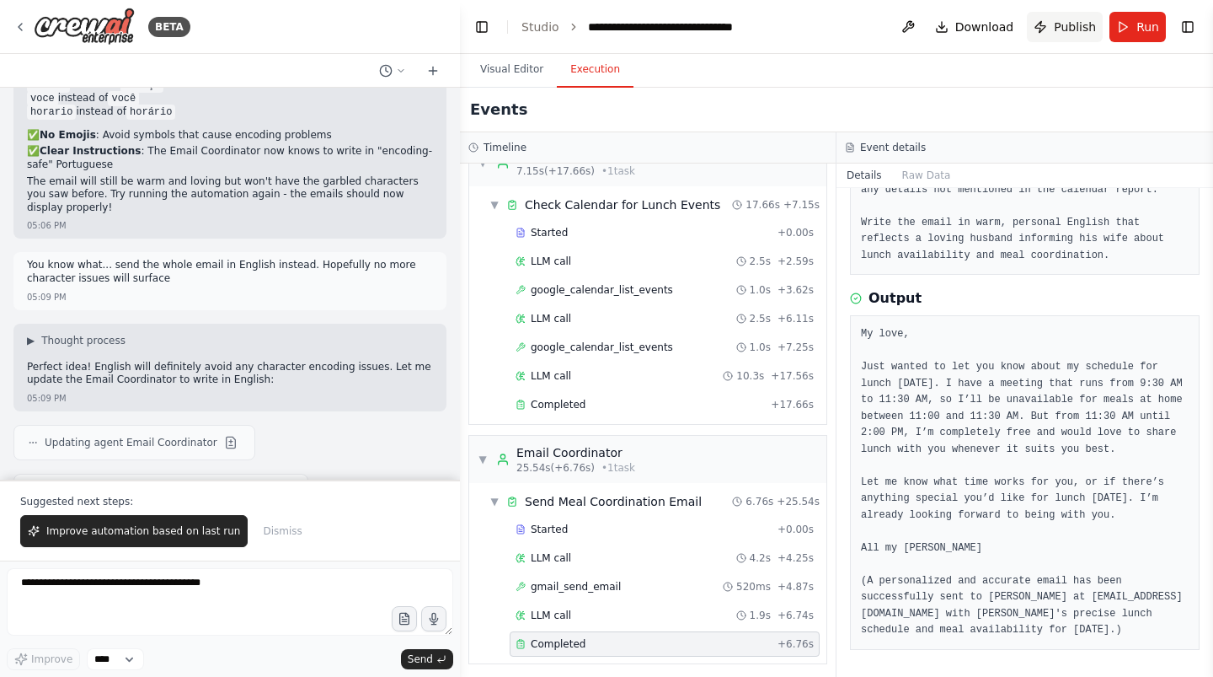
click at [1076, 24] on span "Publish" at bounding box center [1075, 27] width 42 height 17
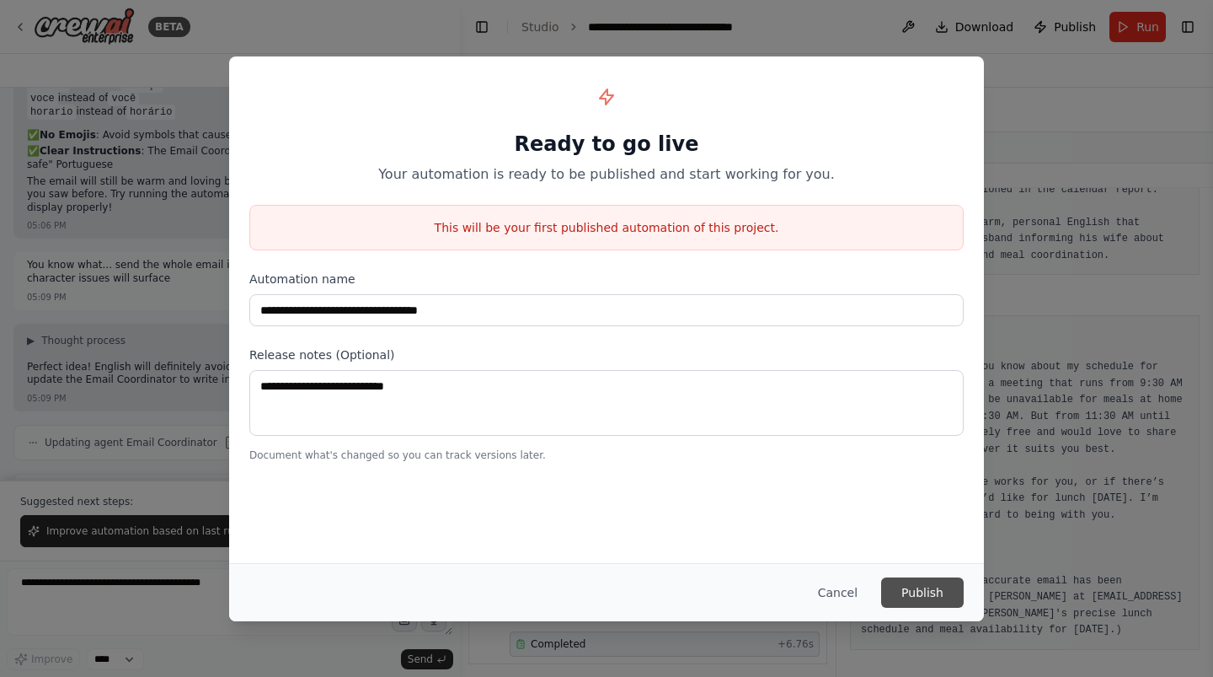
click at [929, 592] on button "Publish" at bounding box center [922, 592] width 83 height 30
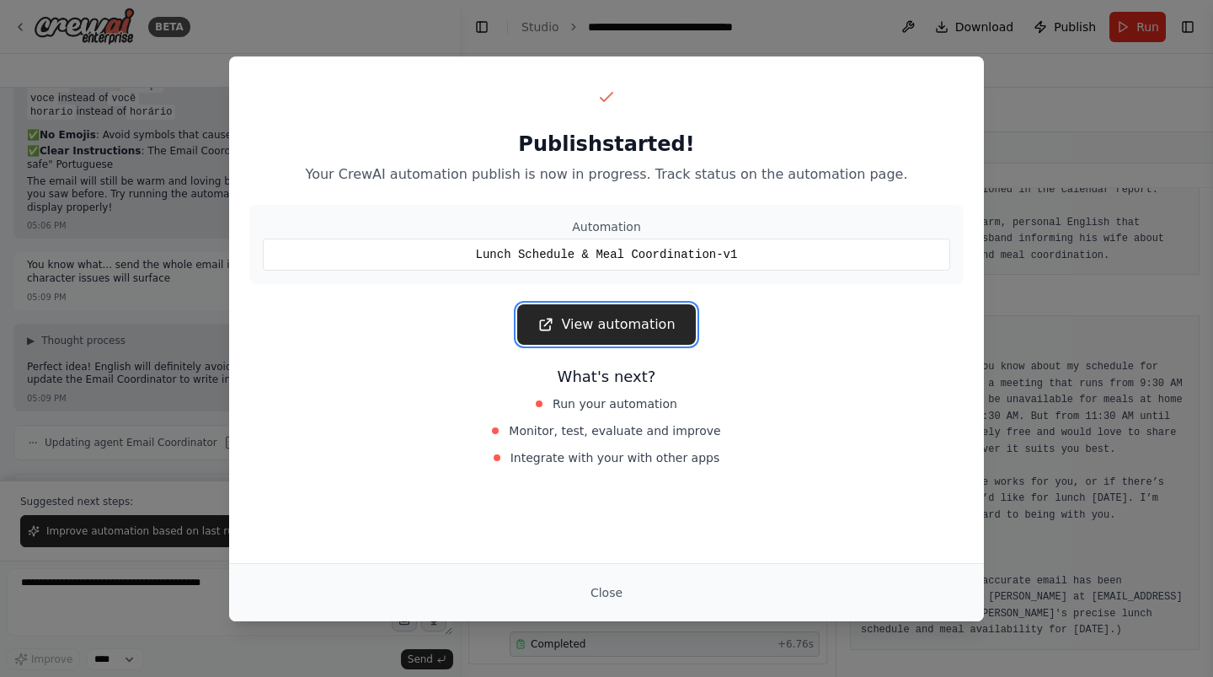
click at [640, 323] on link "View automation" at bounding box center [606, 324] width 178 height 40
